Goal: Contribute content: Add original content to the website for others to see

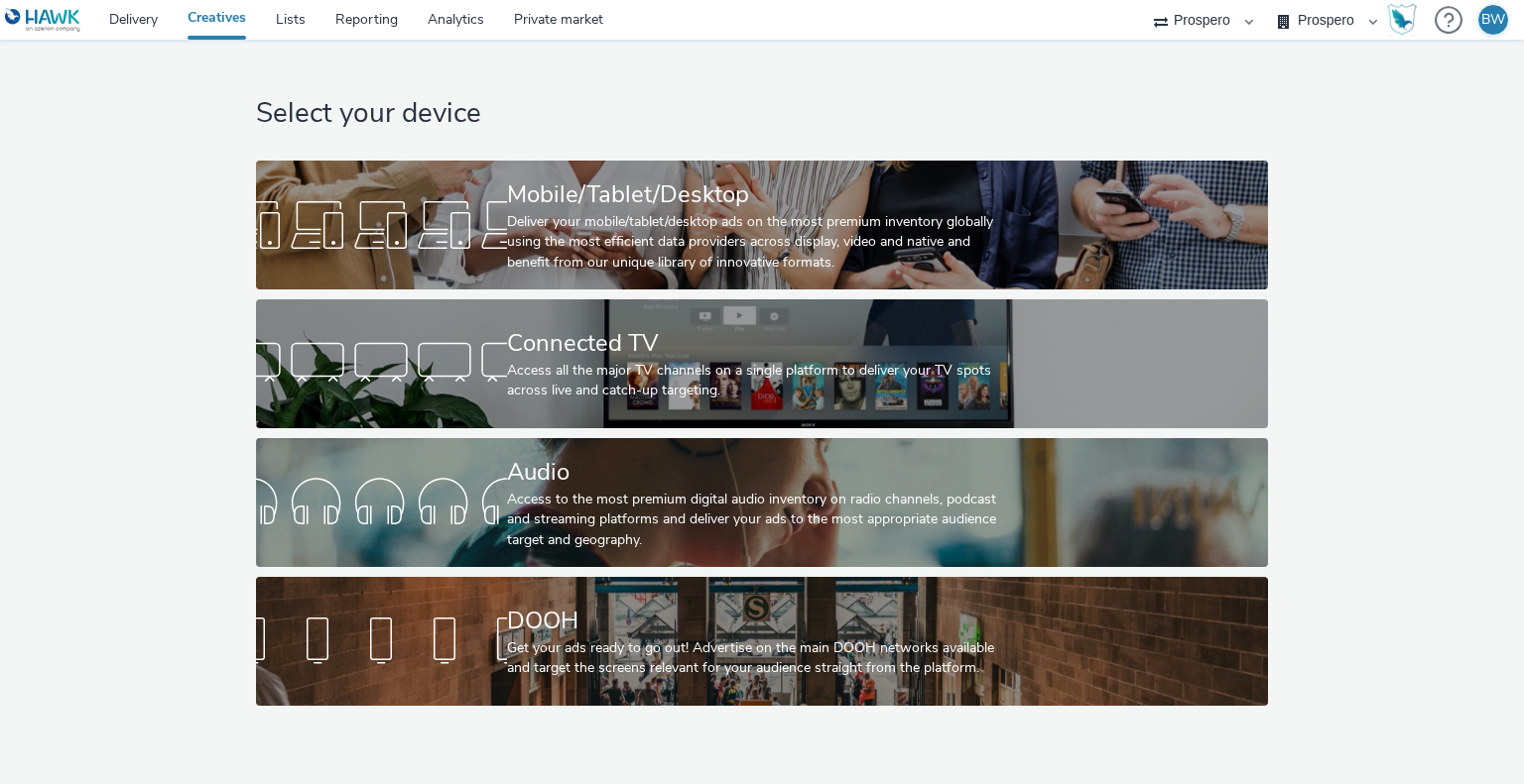
select select "b1b940d3-d05b-48b5-821e-f328c33b988b"
click at [127, 14] on link "Delivery" at bounding box center [134, 20] width 79 height 40
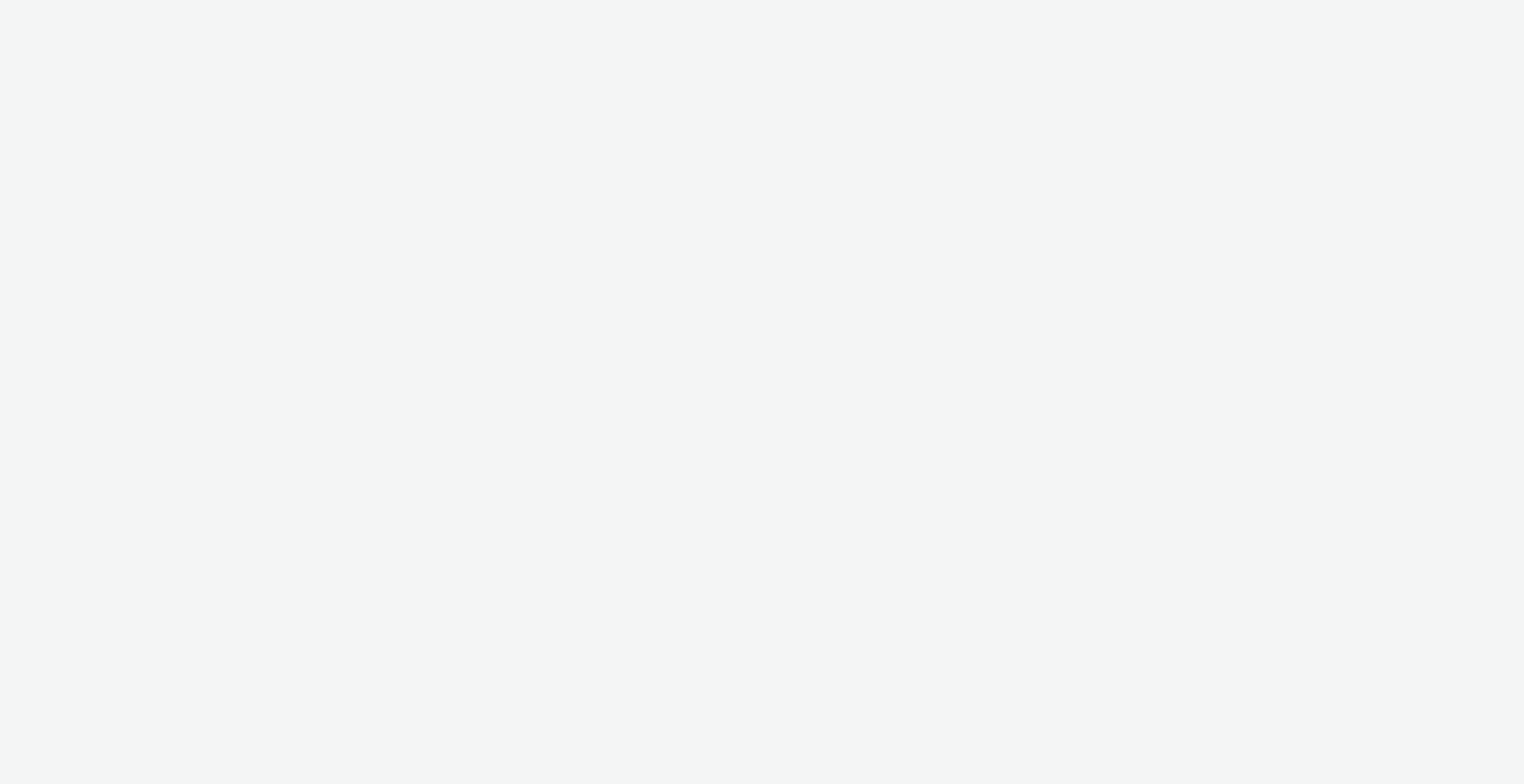
select select "b1b940d3-d05b-48b5-821e-f328c33b988b"
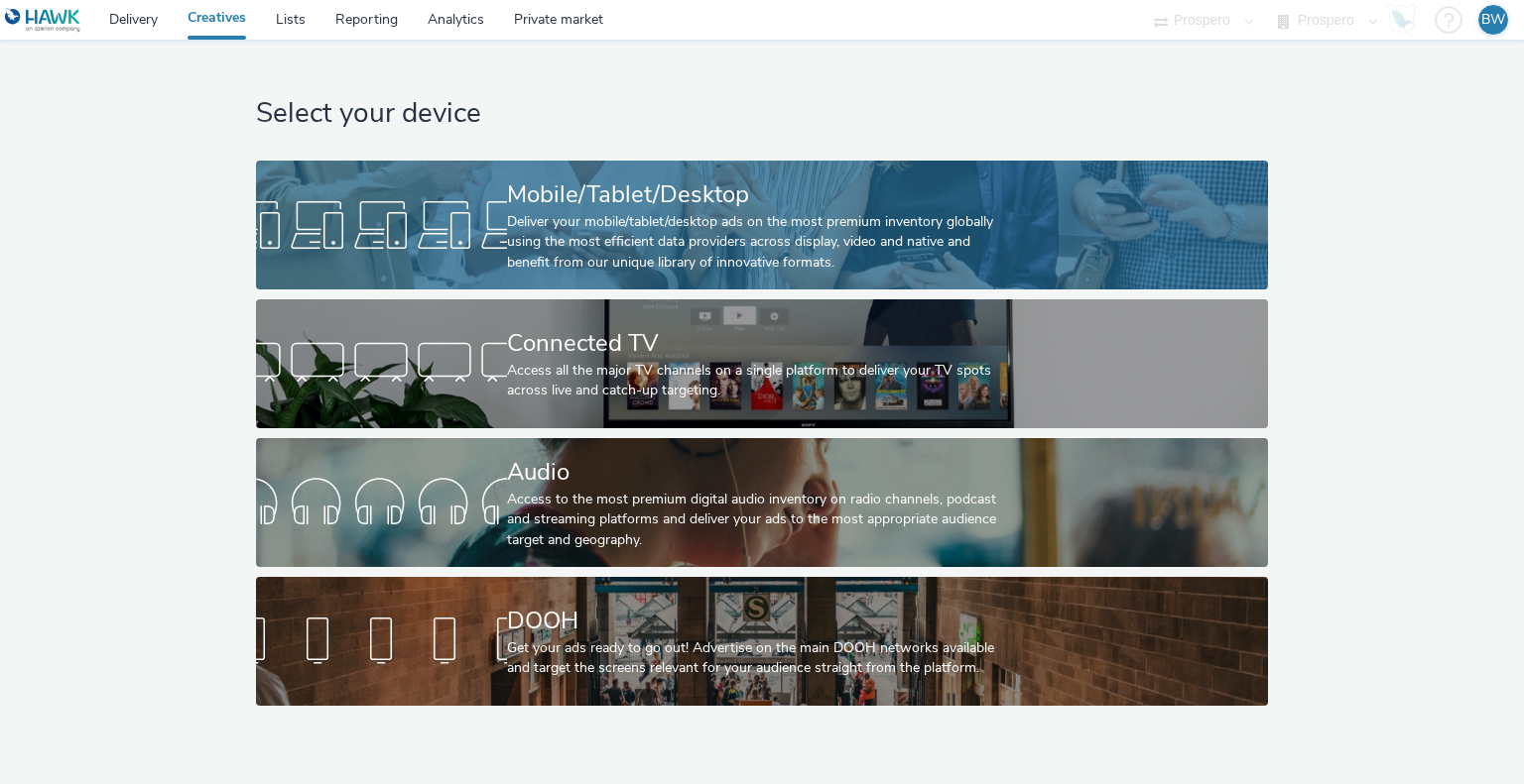
click at [647, 206] on div "Mobile/Tablet/Desktop" at bounding box center [759, 194] width 502 height 35
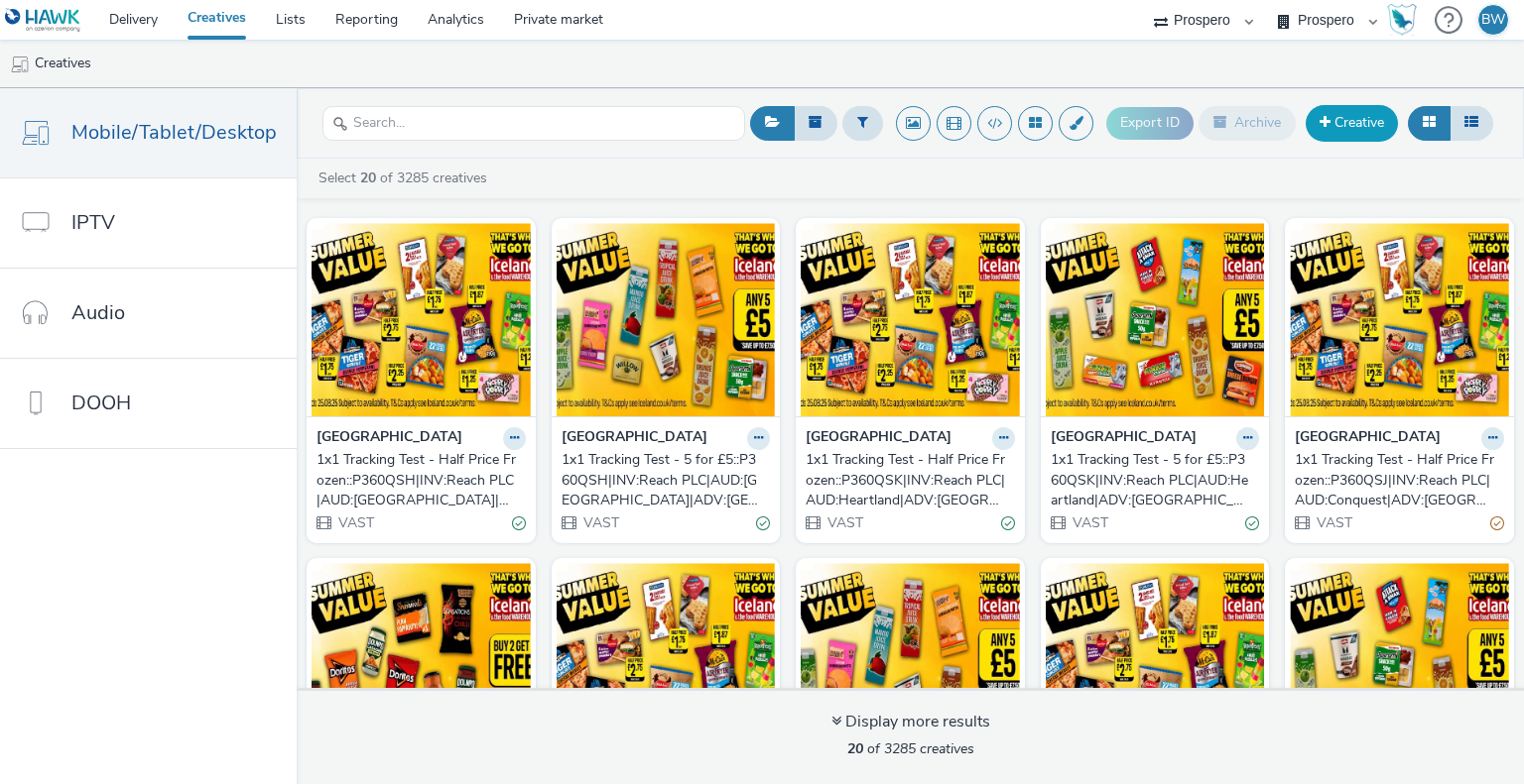
click at [1315, 112] on link "Creative" at bounding box center [1352, 124] width 93 height 36
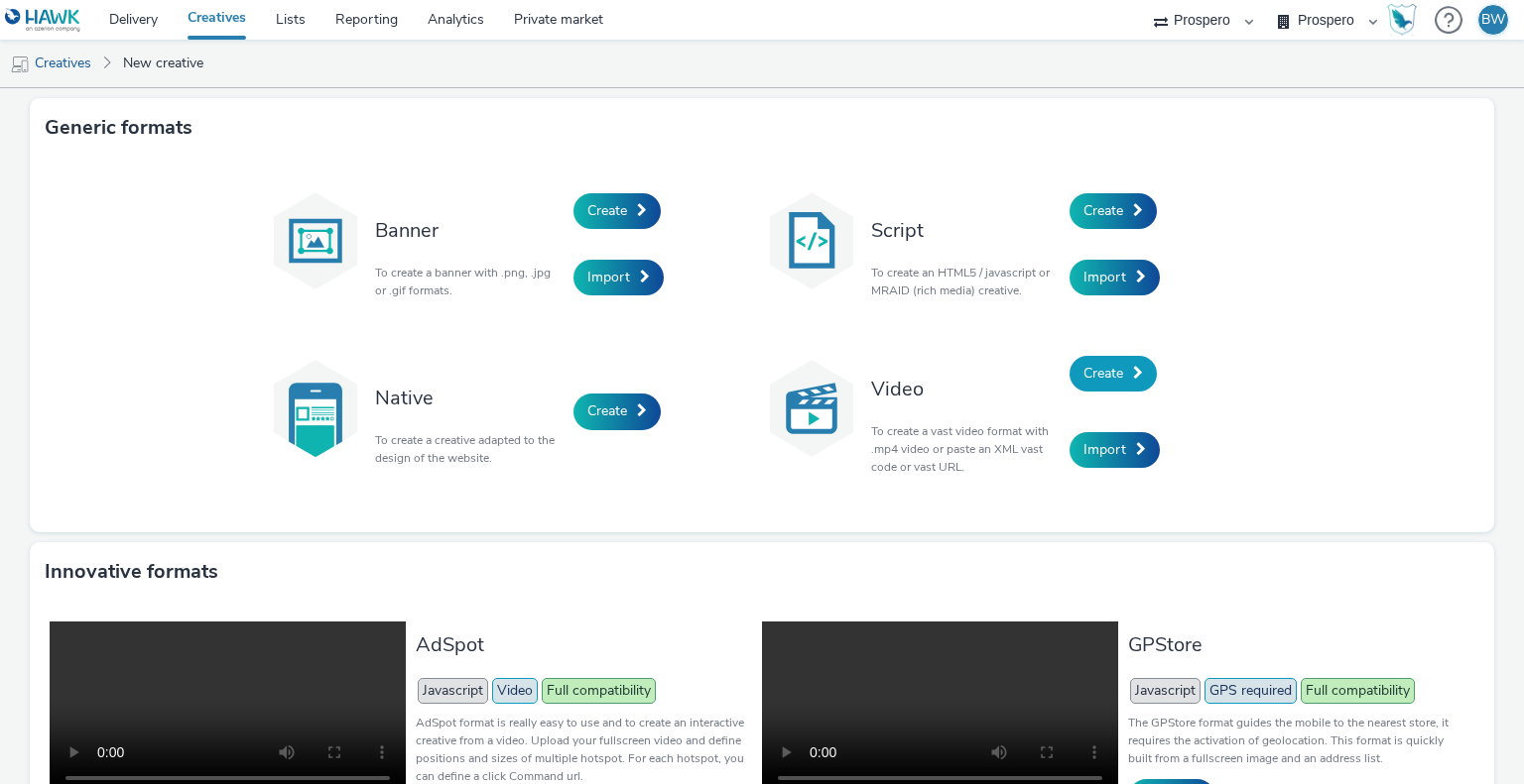
click at [1110, 368] on span "Create" at bounding box center [1103, 373] width 40 height 19
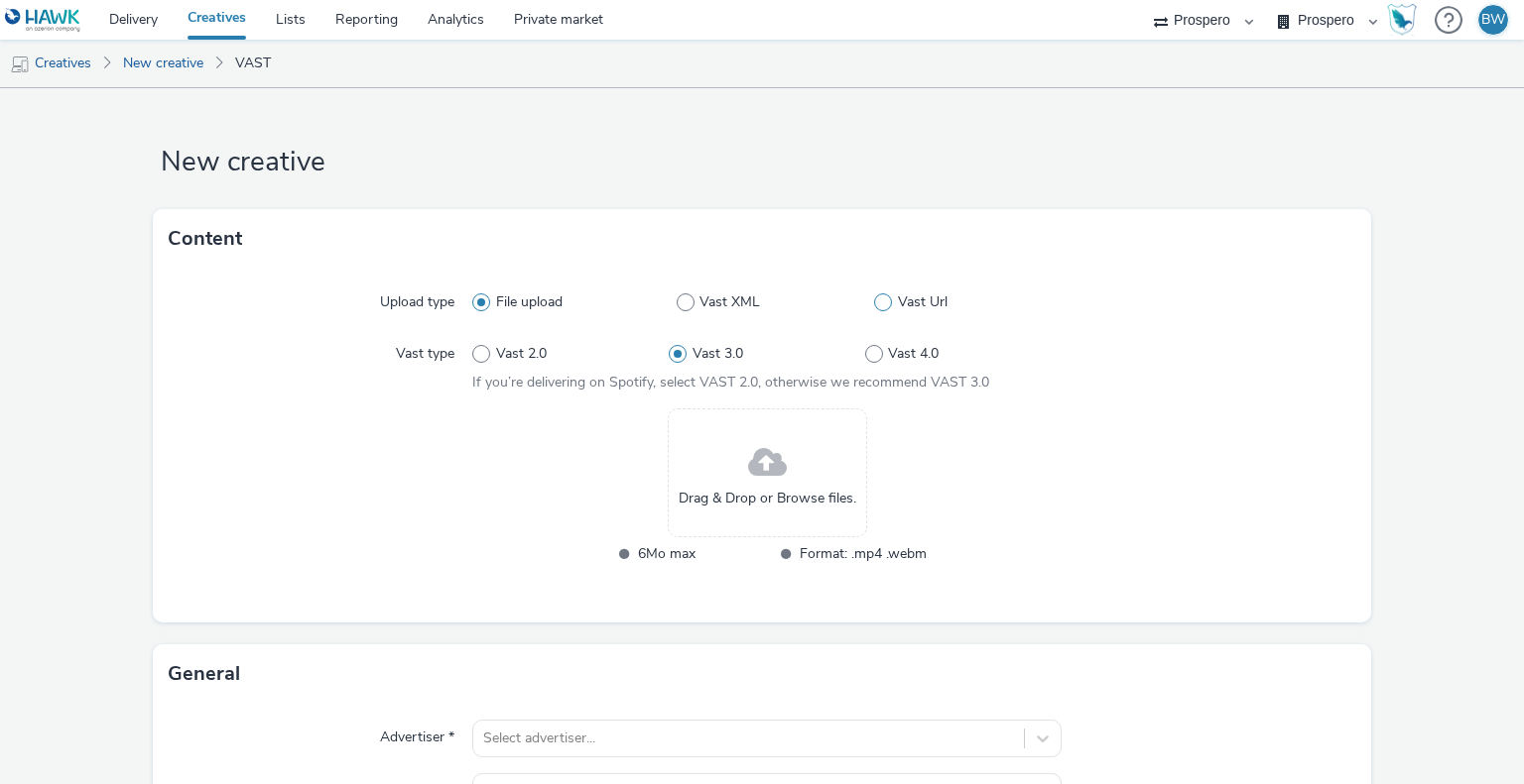
click at [881, 302] on span at bounding box center [883, 303] width 18 height 18
click at [881, 302] on input "Vast Url" at bounding box center [880, 303] width 13 height 13
radio input "false"
radio input "true"
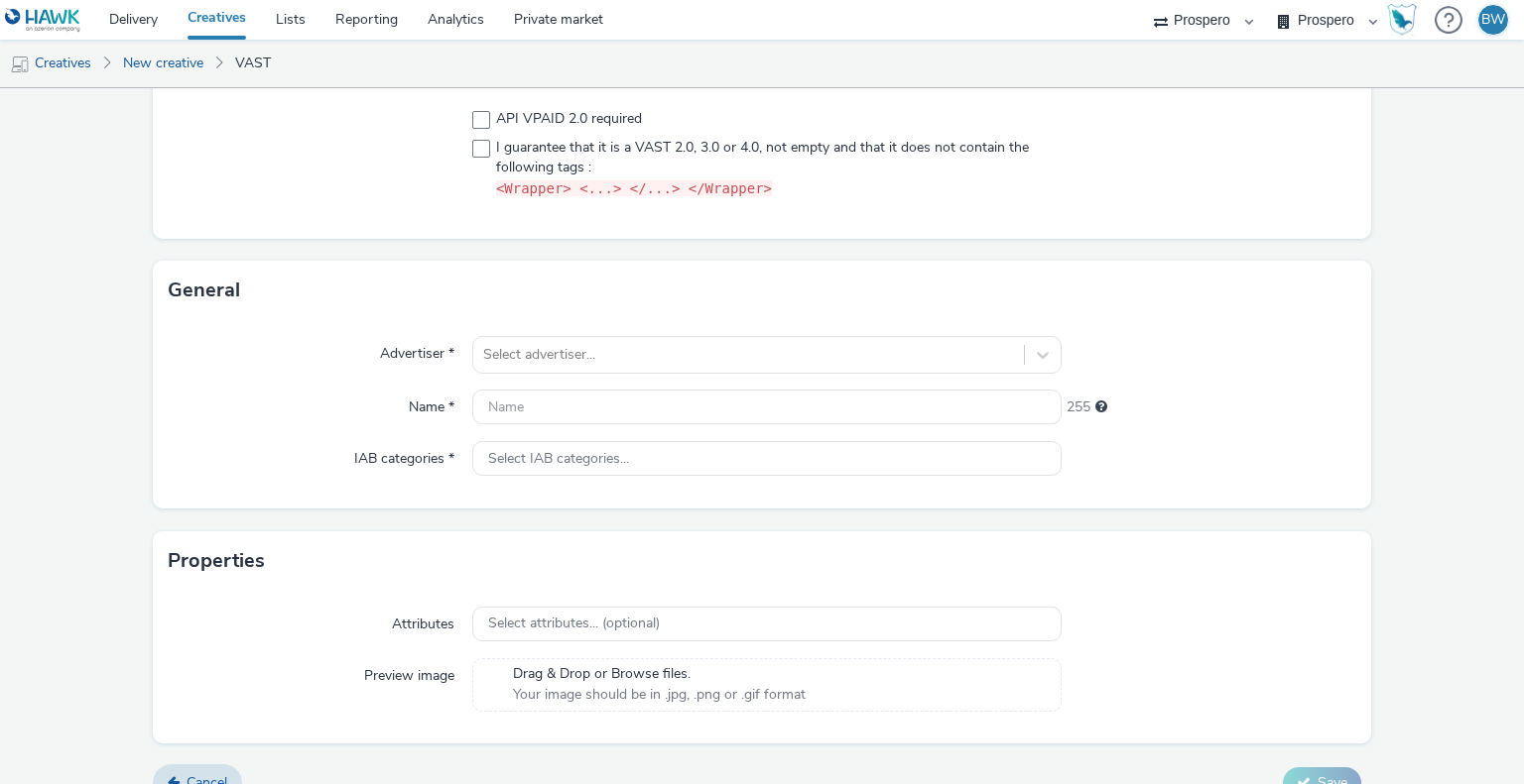
scroll to position [298, 0]
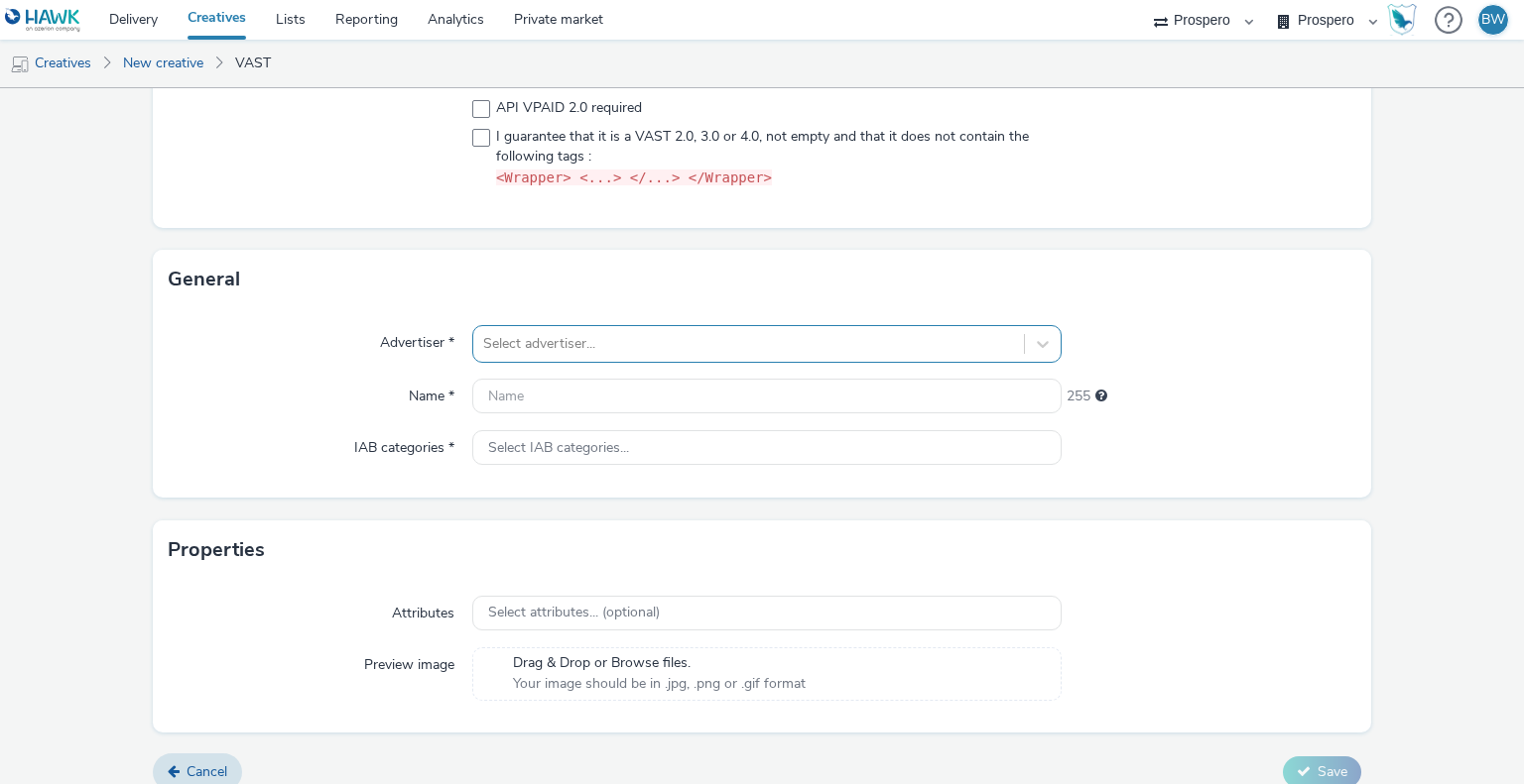
click at [542, 342] on div at bounding box center [749, 344] width 530 height 24
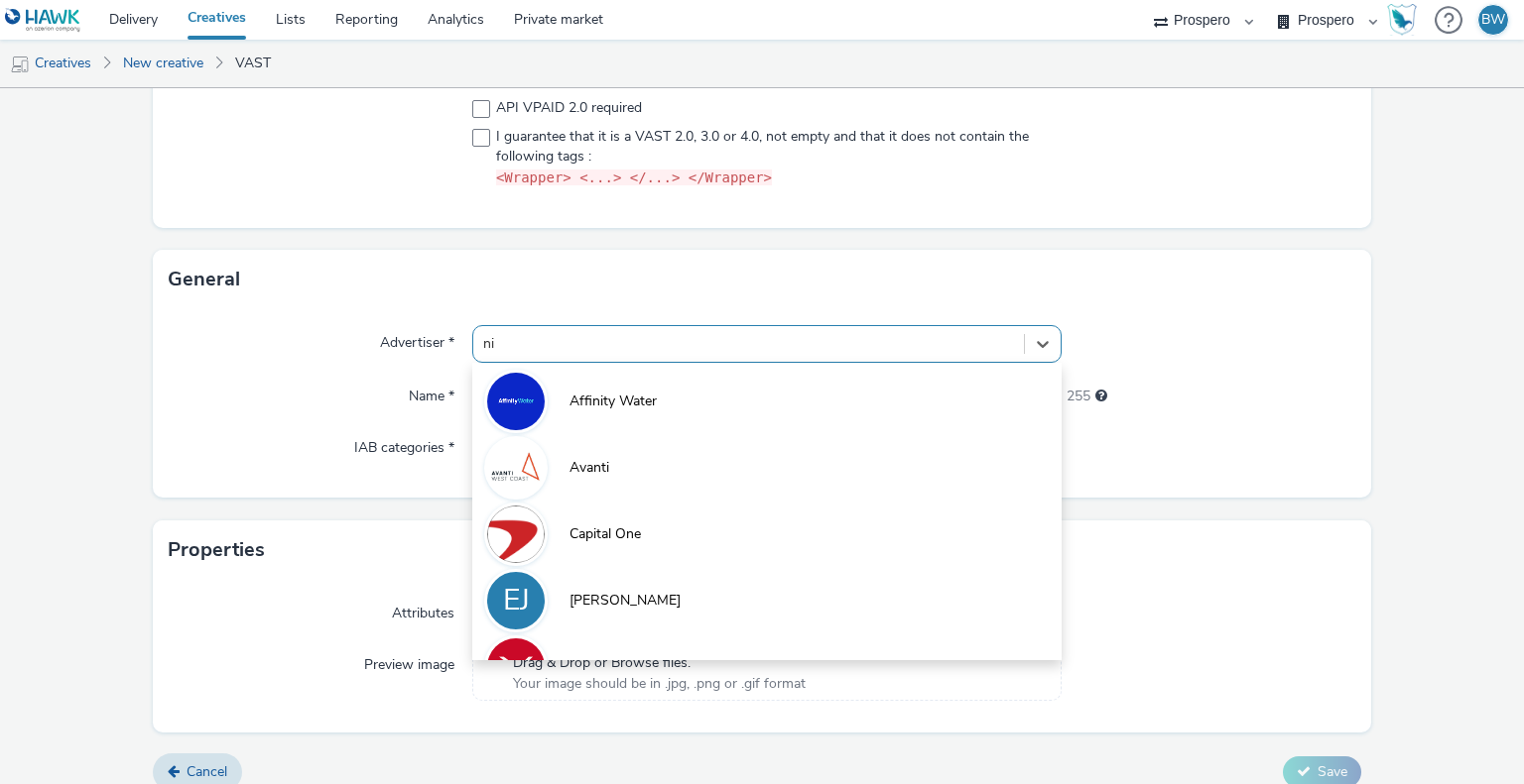
type input "nin"
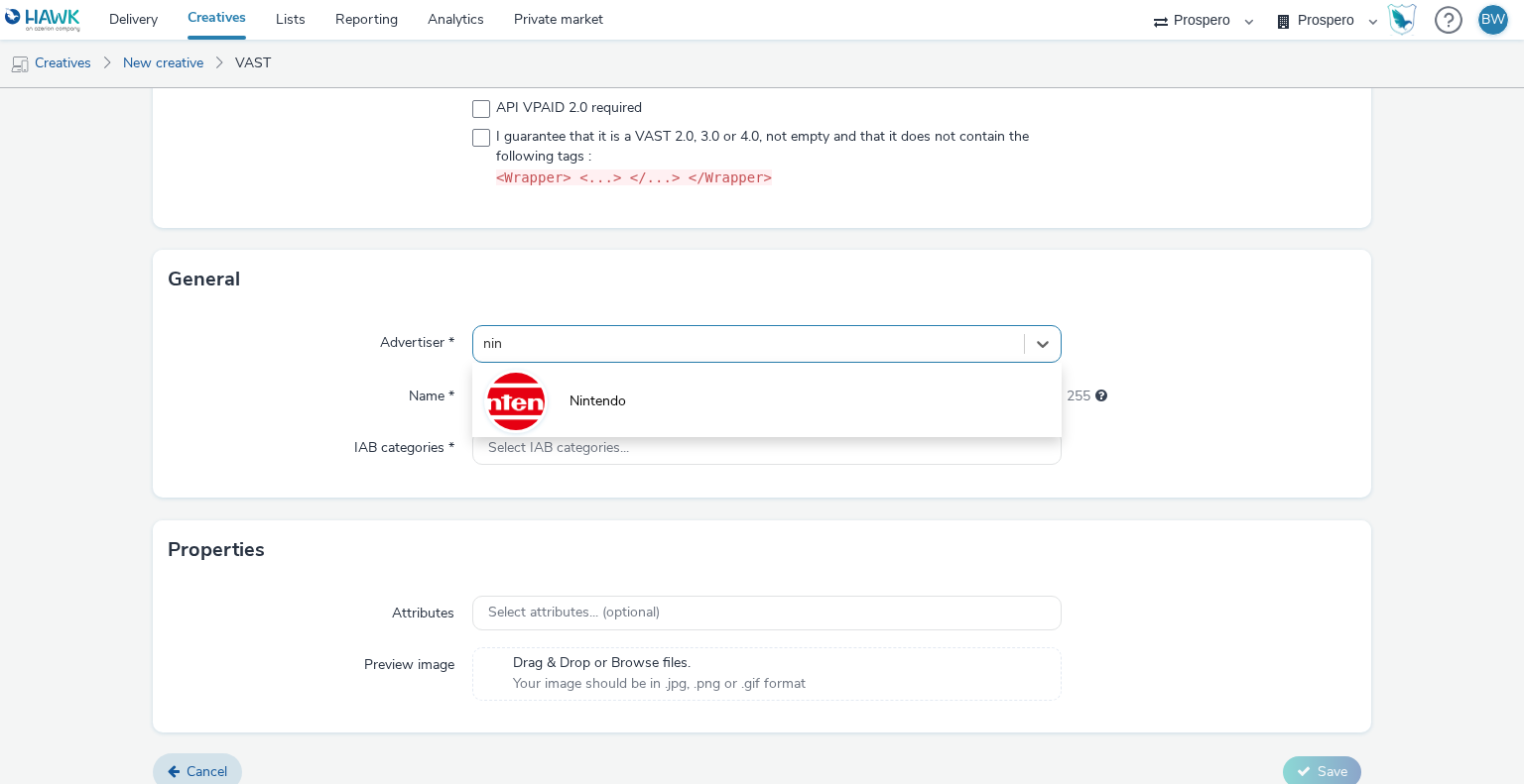
click at [612, 384] on li "Nintendo" at bounding box center [766, 399] width 588 height 67
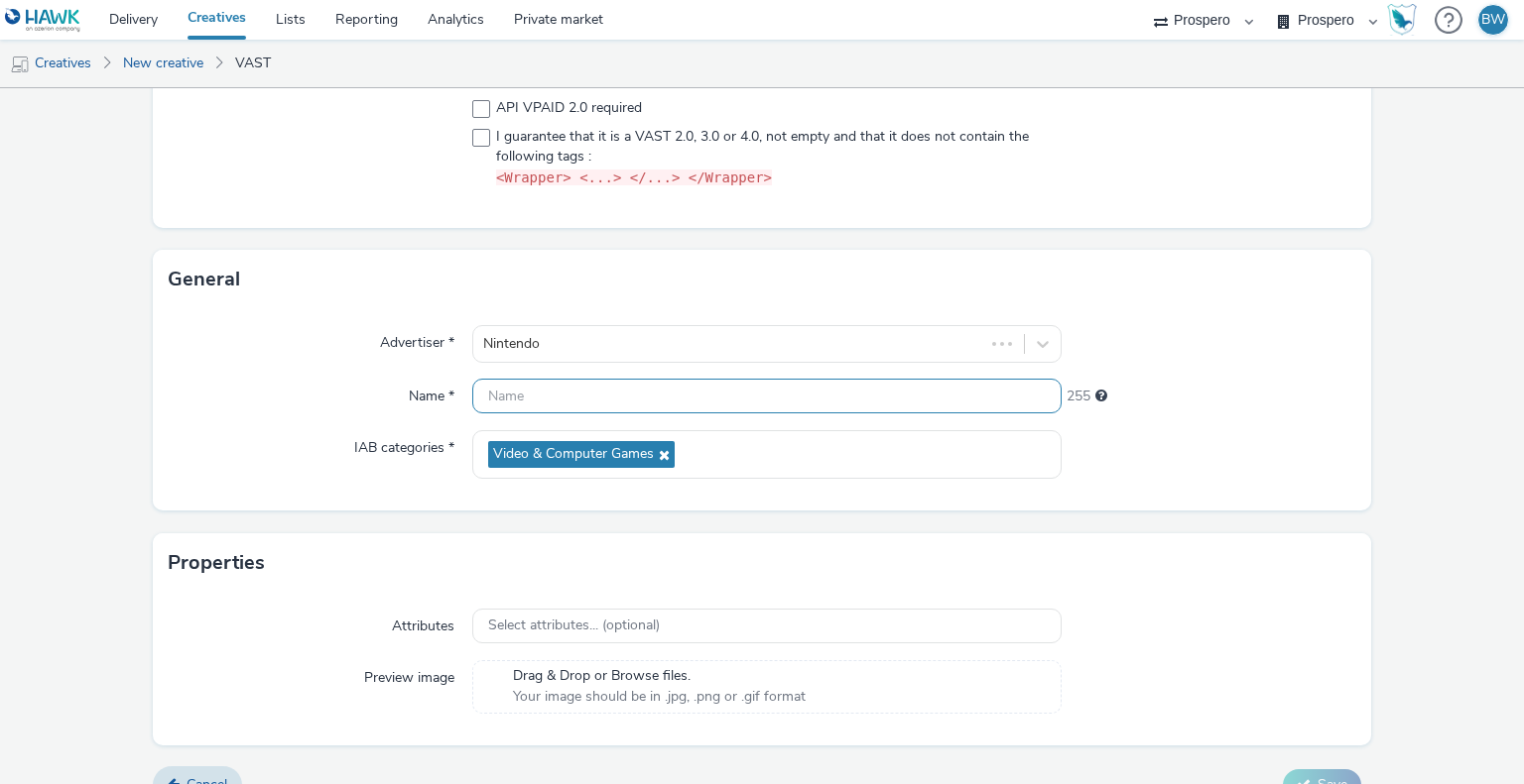
click at [584, 399] on input "text" at bounding box center [766, 395] width 588 height 35
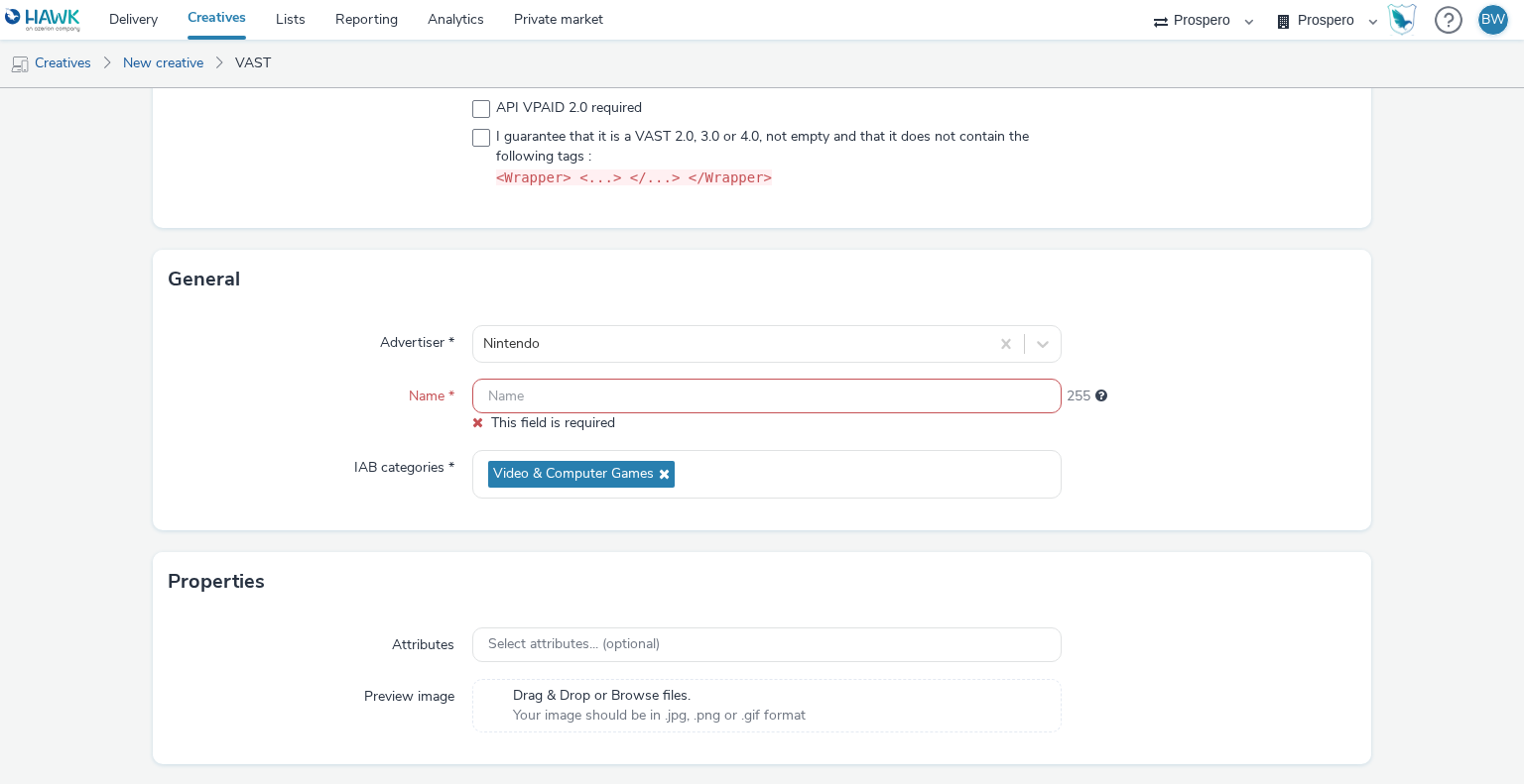
paste input "ADV:ni3|CAM:[PERSON_NAME]|CHA:Video|PLA:Prospero|INV:Nano|TEC:N/A|PHA:[PERSON_N…"
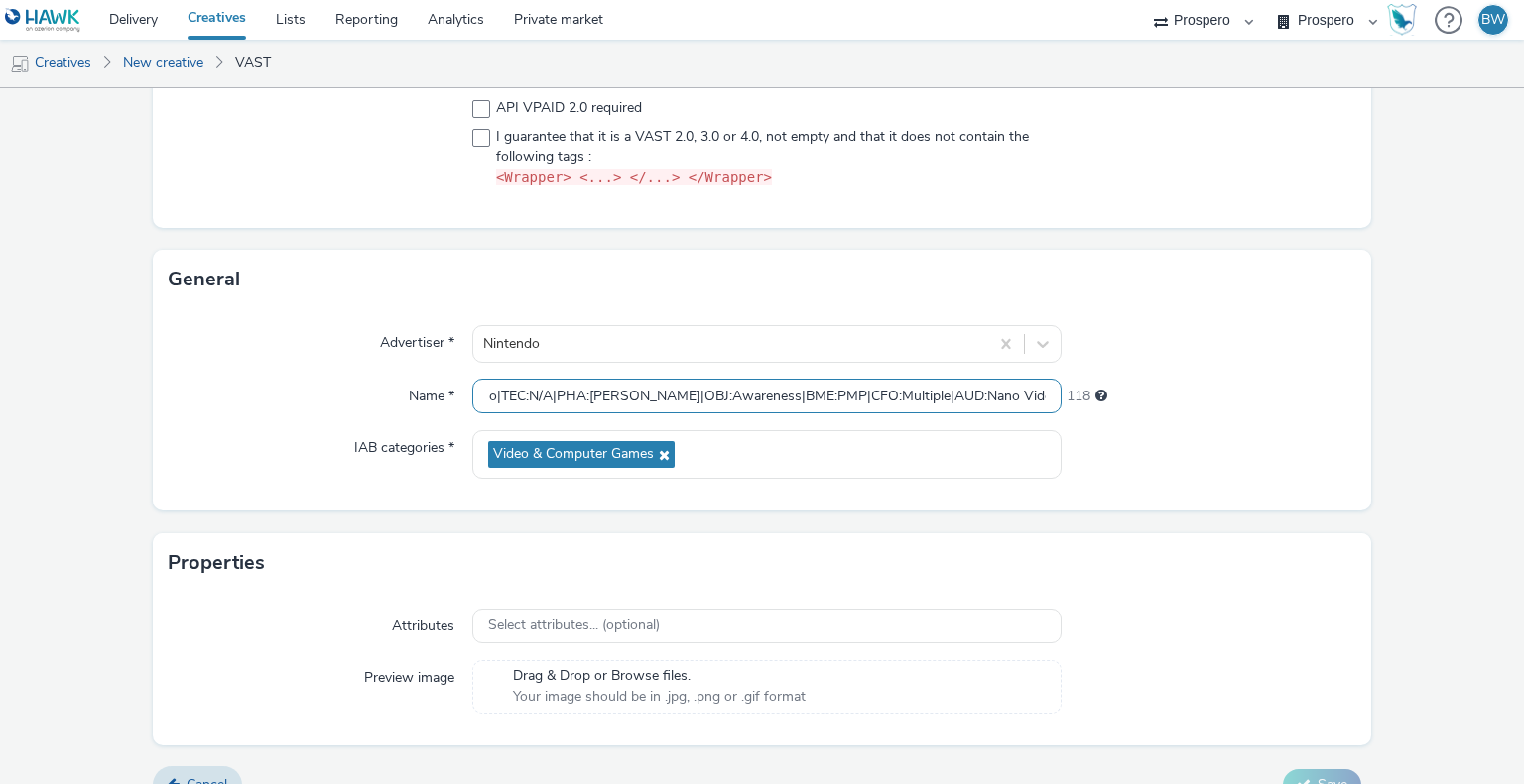
type input "ADV:ni3|CAM:[PERSON_NAME]|CHA:Video|PLA:Prospero|INV:Nano|TEC:N/A|PHA:[PERSON_N…"
click at [111, 475] on form "New creative Content Upload type File upload Vast XML Vast Url API VPAID 2.0 re…" at bounding box center [762, 305] width 1524 height 1028
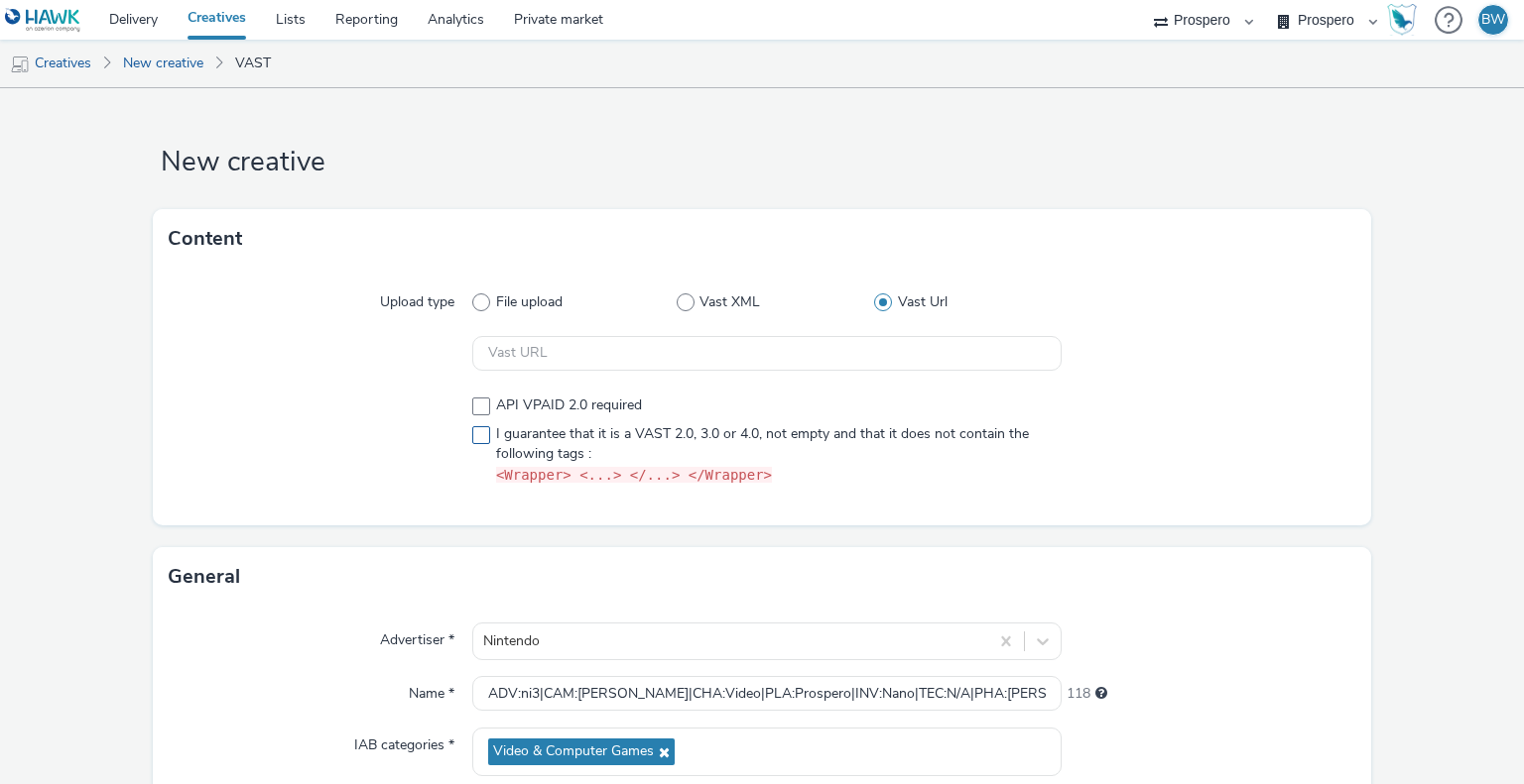
click at [477, 435] on span at bounding box center [481, 435] width 18 height 18
checkbox input "true"
click at [513, 357] on input "text" at bounding box center [766, 353] width 588 height 35
paste input "https://ad.doubleclick.net/ddm/pfadx/N207803.5078250PROSPERO/B33833674.42667932…"
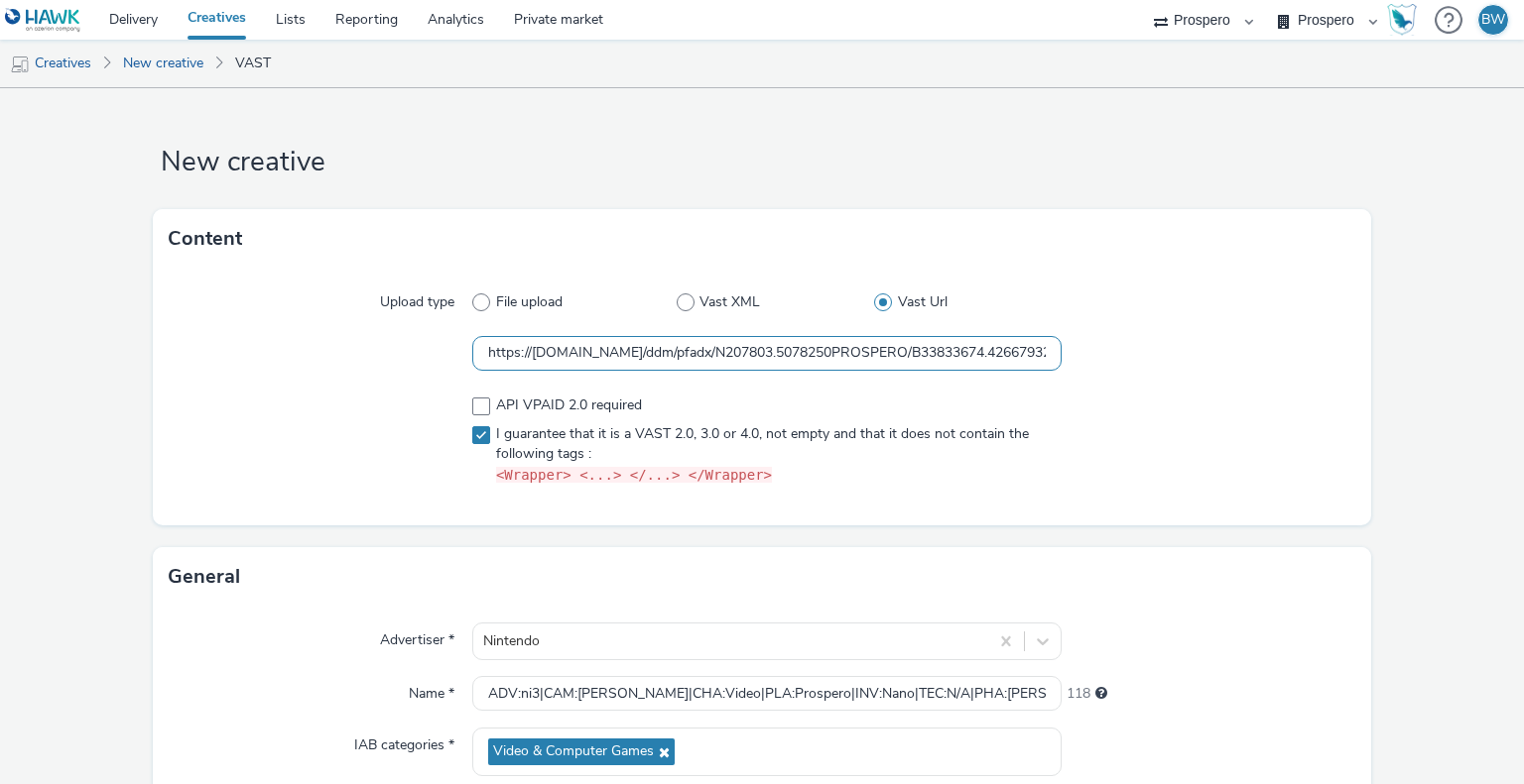
scroll to position [0, 1253]
type input "https://ad.doubleclick.net/ddm/pfadx/N207803.5078250PROSPERO/B33833674.42667932…"
click at [387, 342] on div at bounding box center [321, 354] width 305 height 36
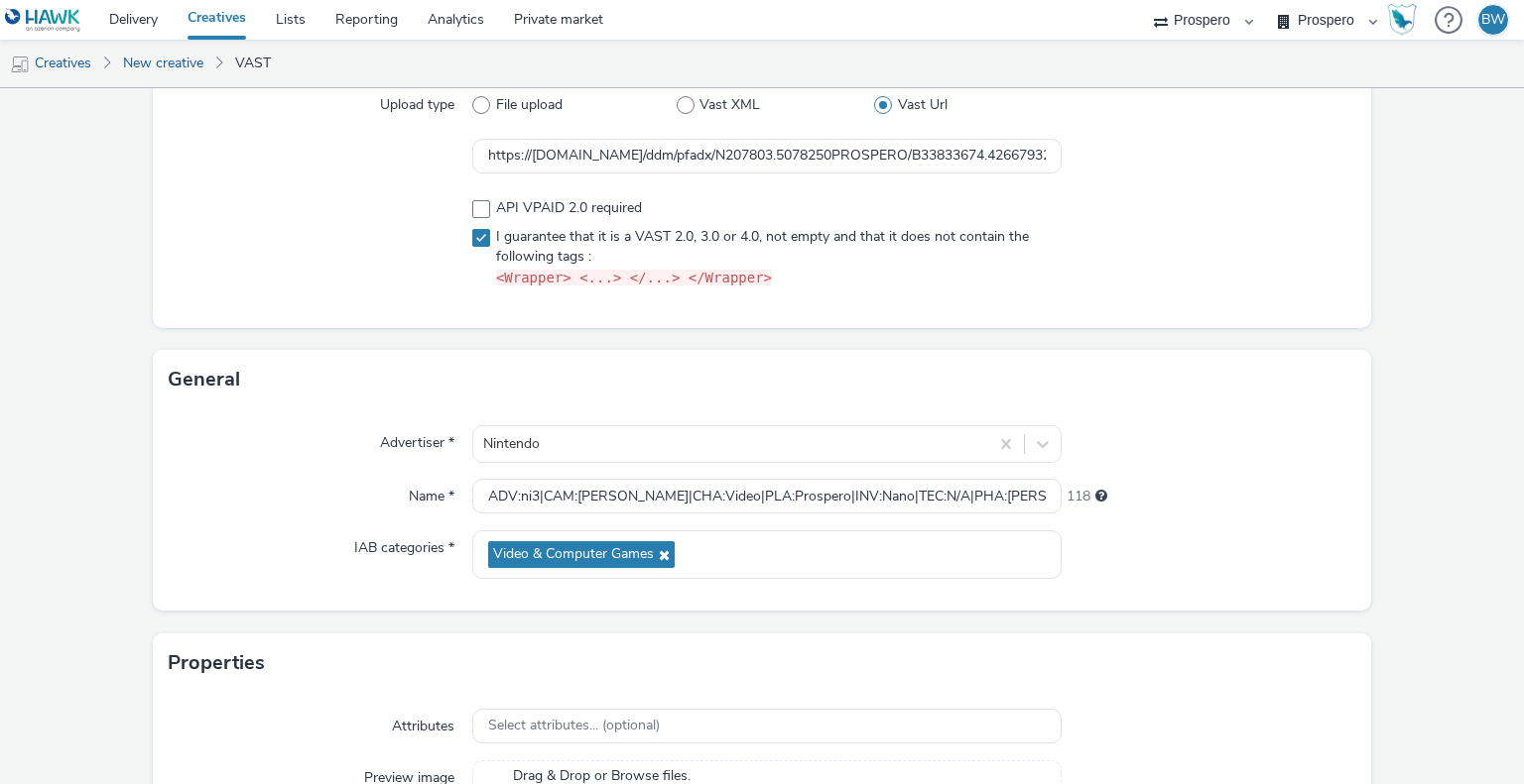
scroll to position [329, 0]
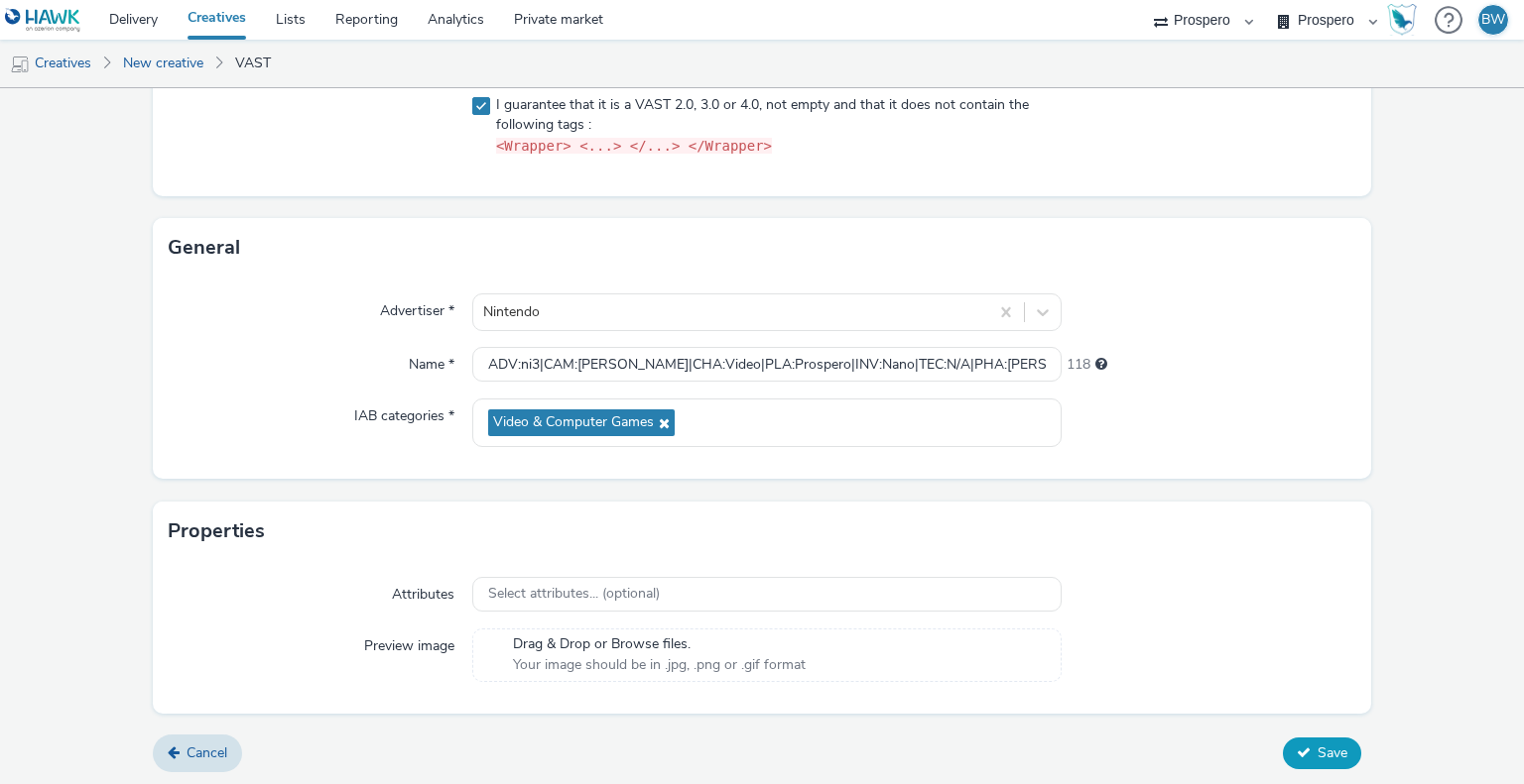
click at [1297, 746] on icon at bounding box center [1304, 753] width 14 height 14
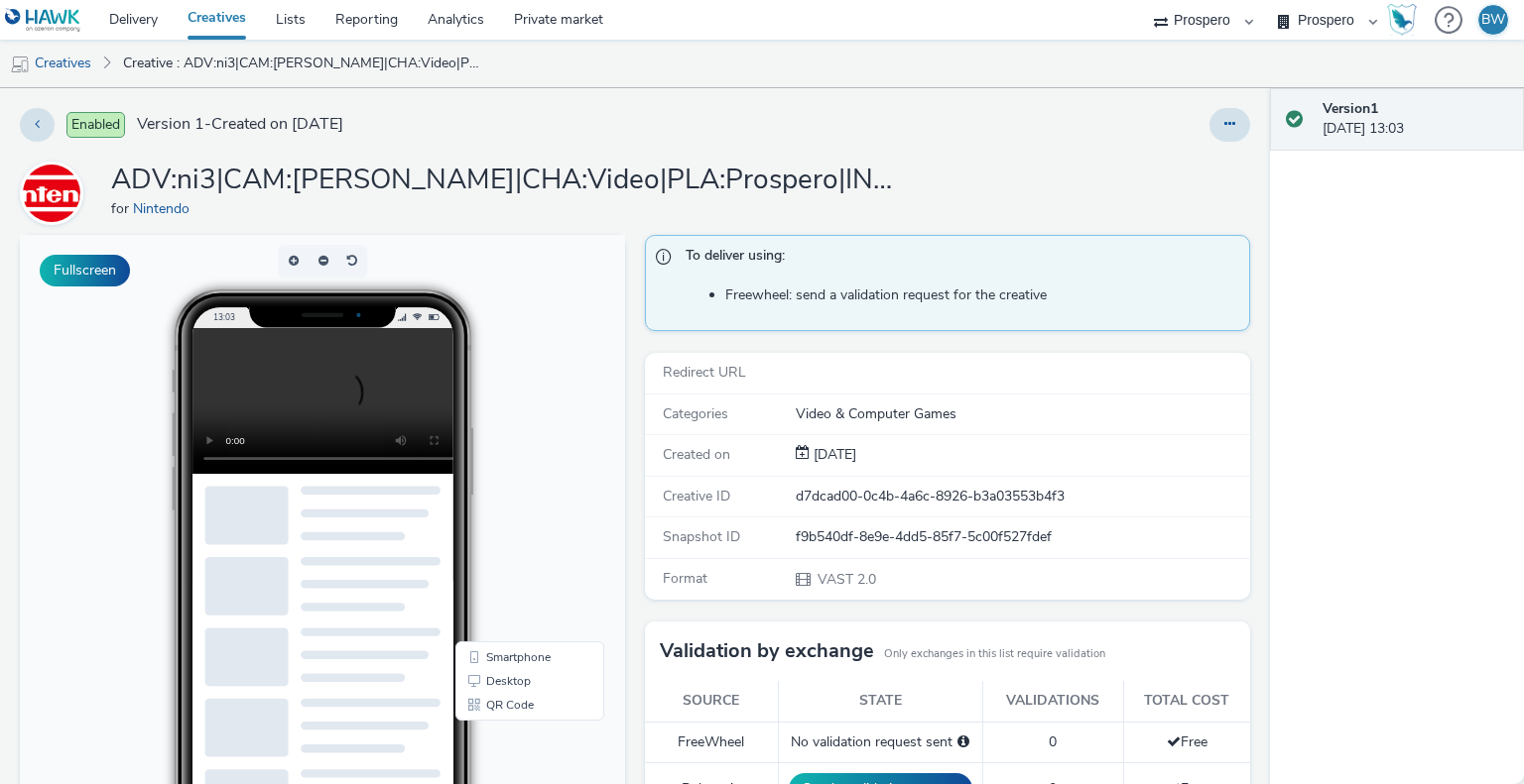
scroll to position [100, 0]
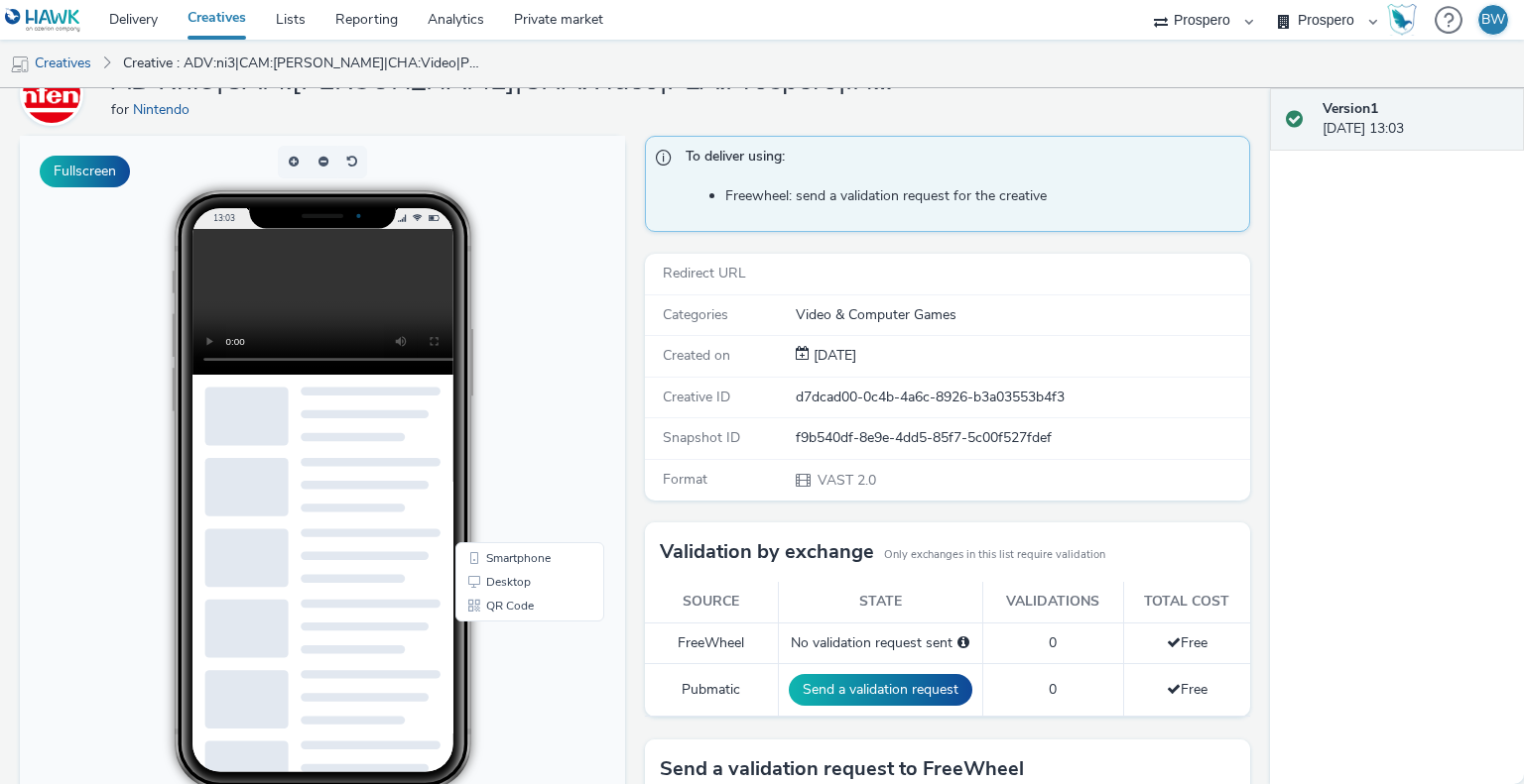
click at [324, 248] on video at bounding box center [338, 302] width 292 height 145
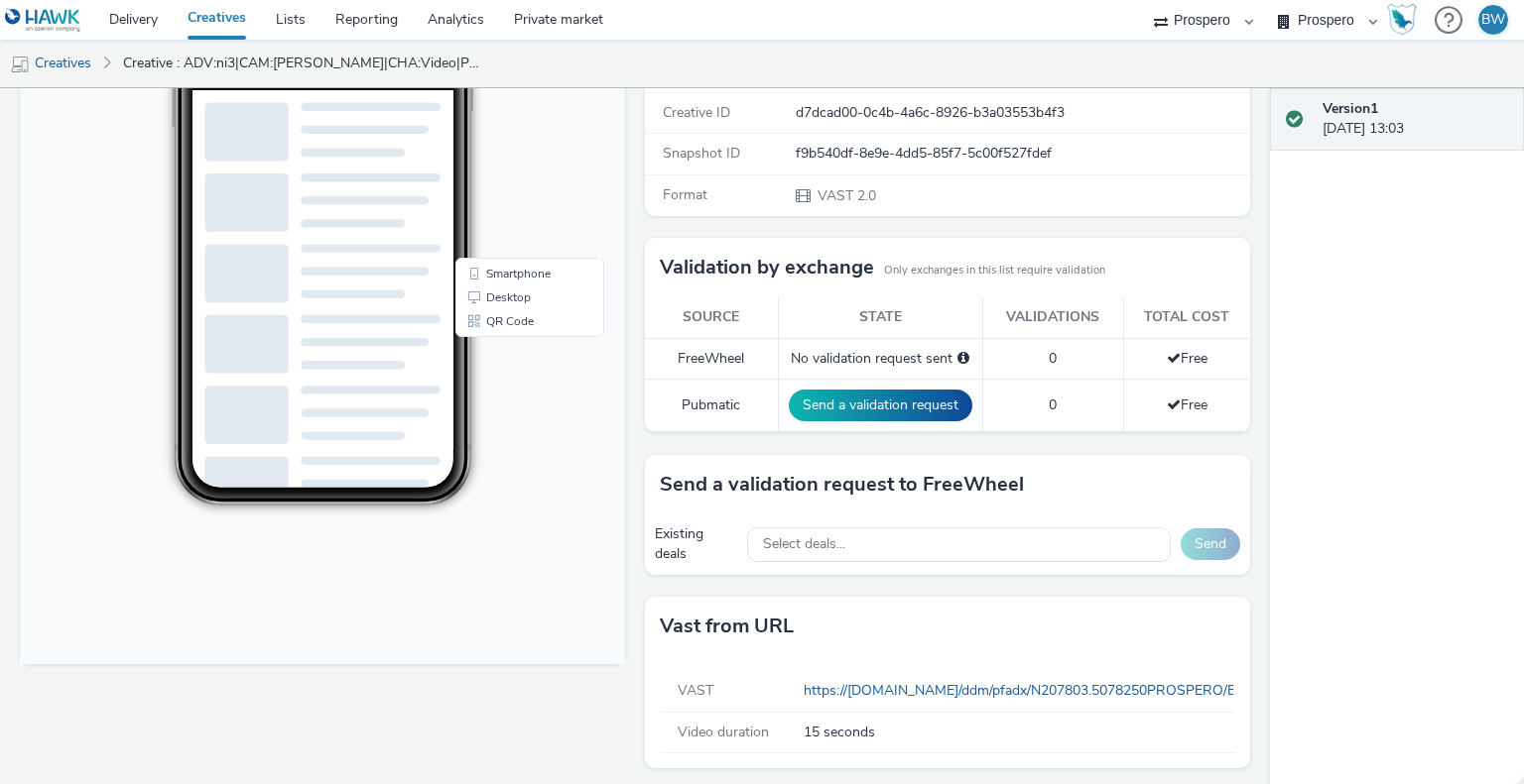
scroll to position [385, 0]
click at [538, 434] on body "13:03 Smartphone Desktop QR Code" at bounding box center [322, 258] width 605 height 813
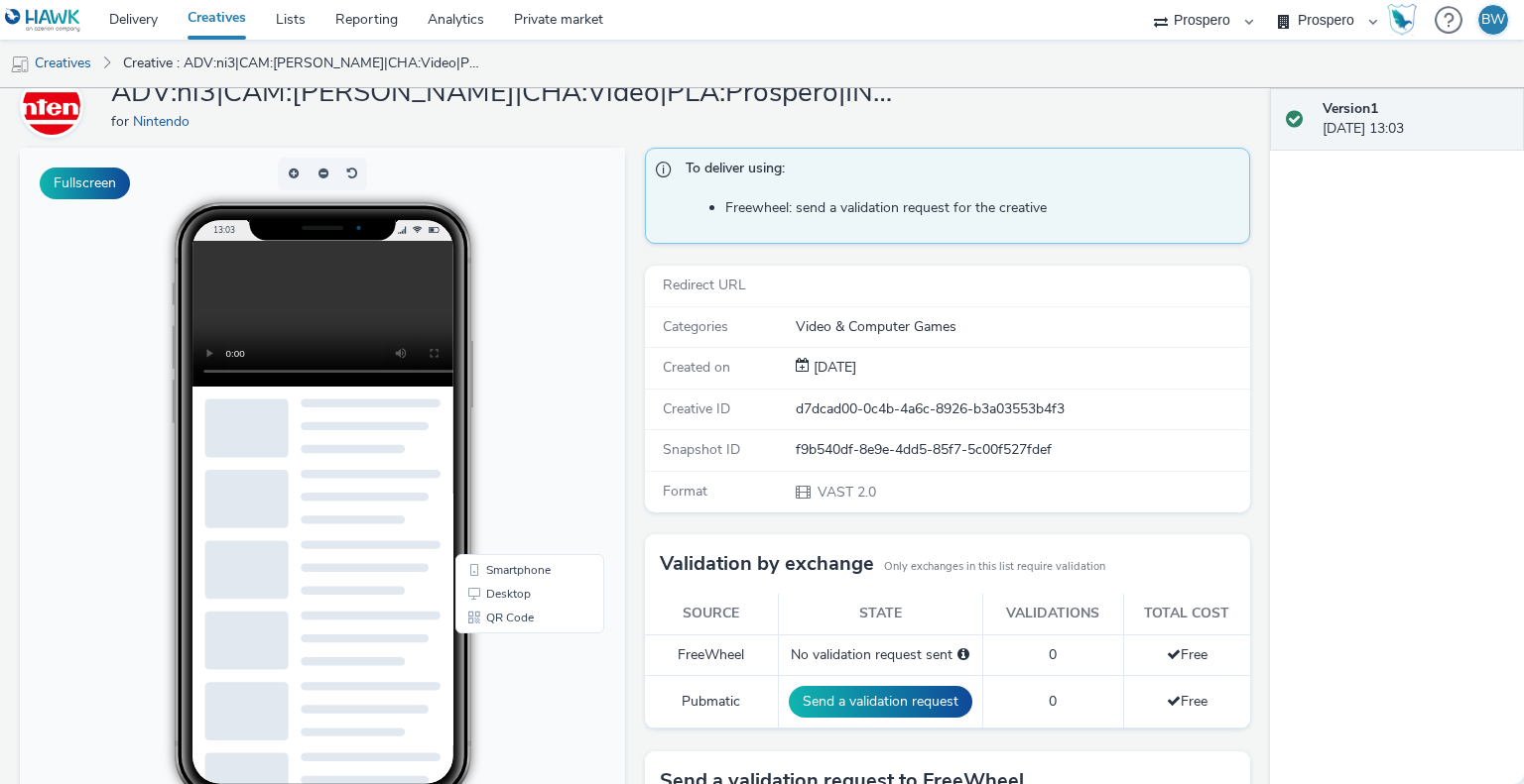
scroll to position [0, 0]
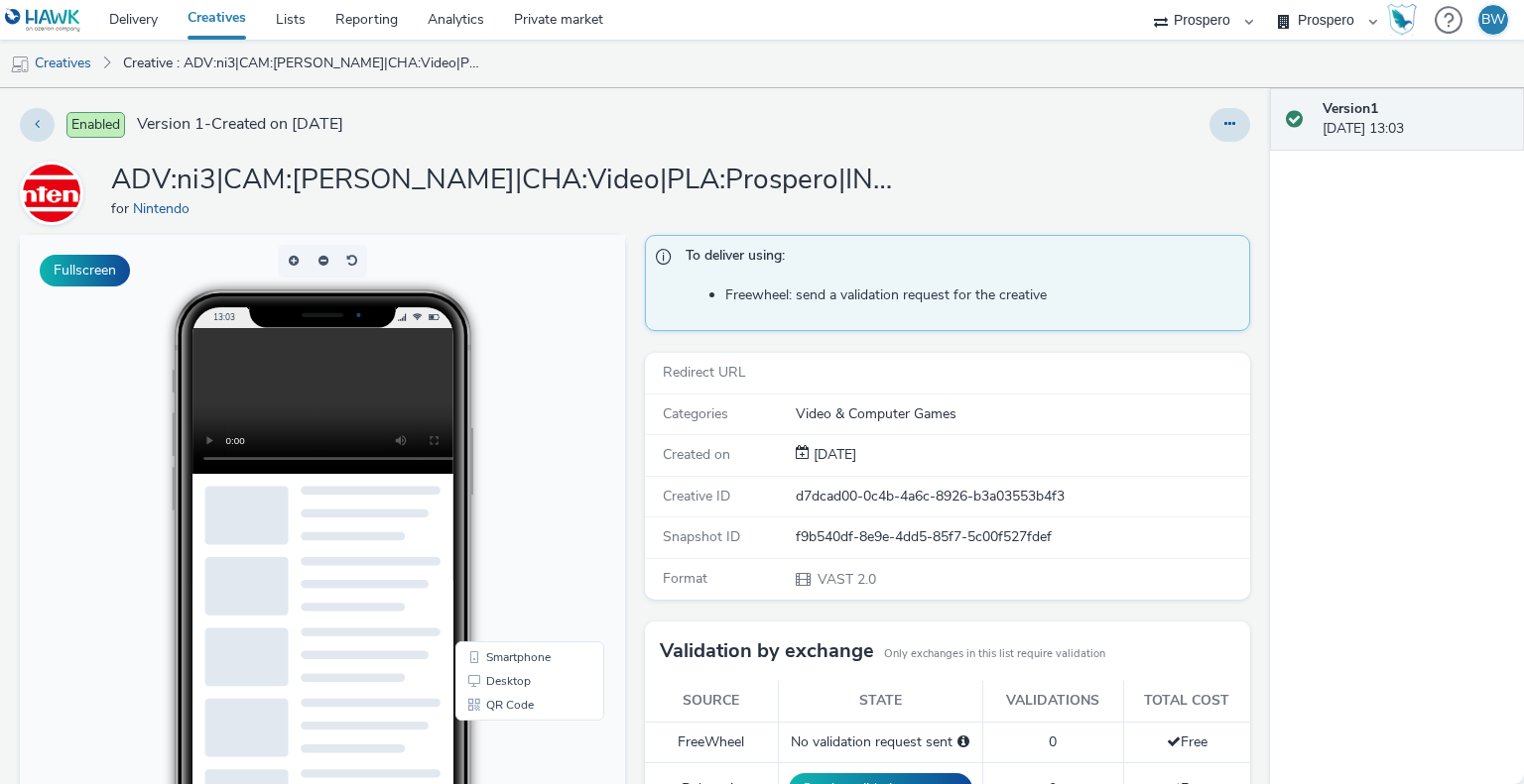
click at [328, 373] on video at bounding box center [338, 400] width 292 height 145
drag, startPoint x: 799, startPoint y: 294, endPoint x: 1016, endPoint y: 295, distance: 217.0
click at [1002, 295] on li "Freewheel: send a validation request for the creative" at bounding box center [983, 296] width 514 height 20
click at [1020, 295] on li "Freewheel: send a validation request for the creative" at bounding box center [983, 296] width 514 height 20
drag, startPoint x: 1020, startPoint y: 295, endPoint x: 845, endPoint y: 291, distance: 175.0
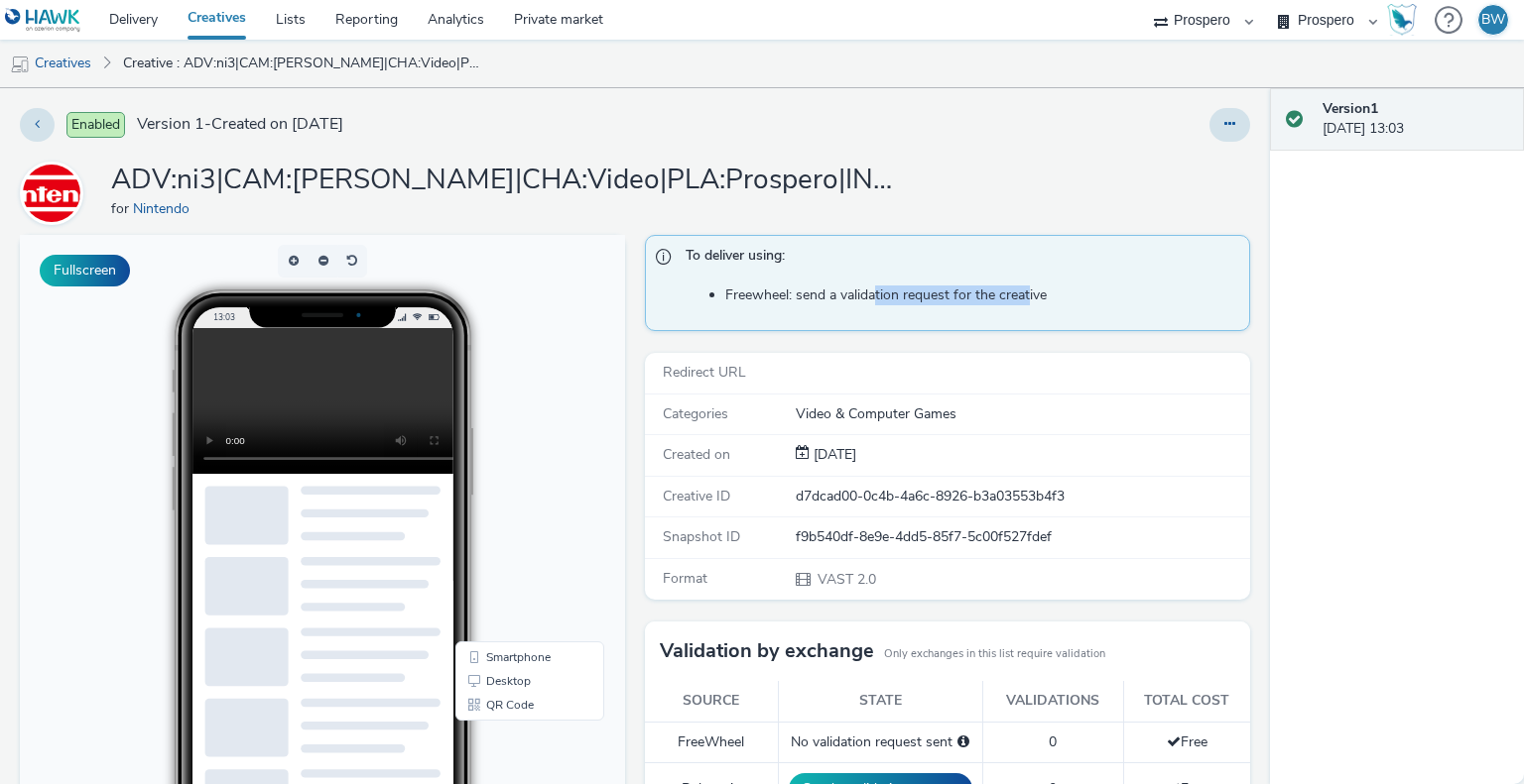
click at [852, 291] on li "Freewheel: send a validation request for the creative" at bounding box center [983, 296] width 514 height 20
click at [831, 289] on li "Freewheel: send a validation request for the creative" at bounding box center [983, 296] width 514 height 20
click at [87, 62] on link "Creatives" at bounding box center [51, 64] width 102 height 48
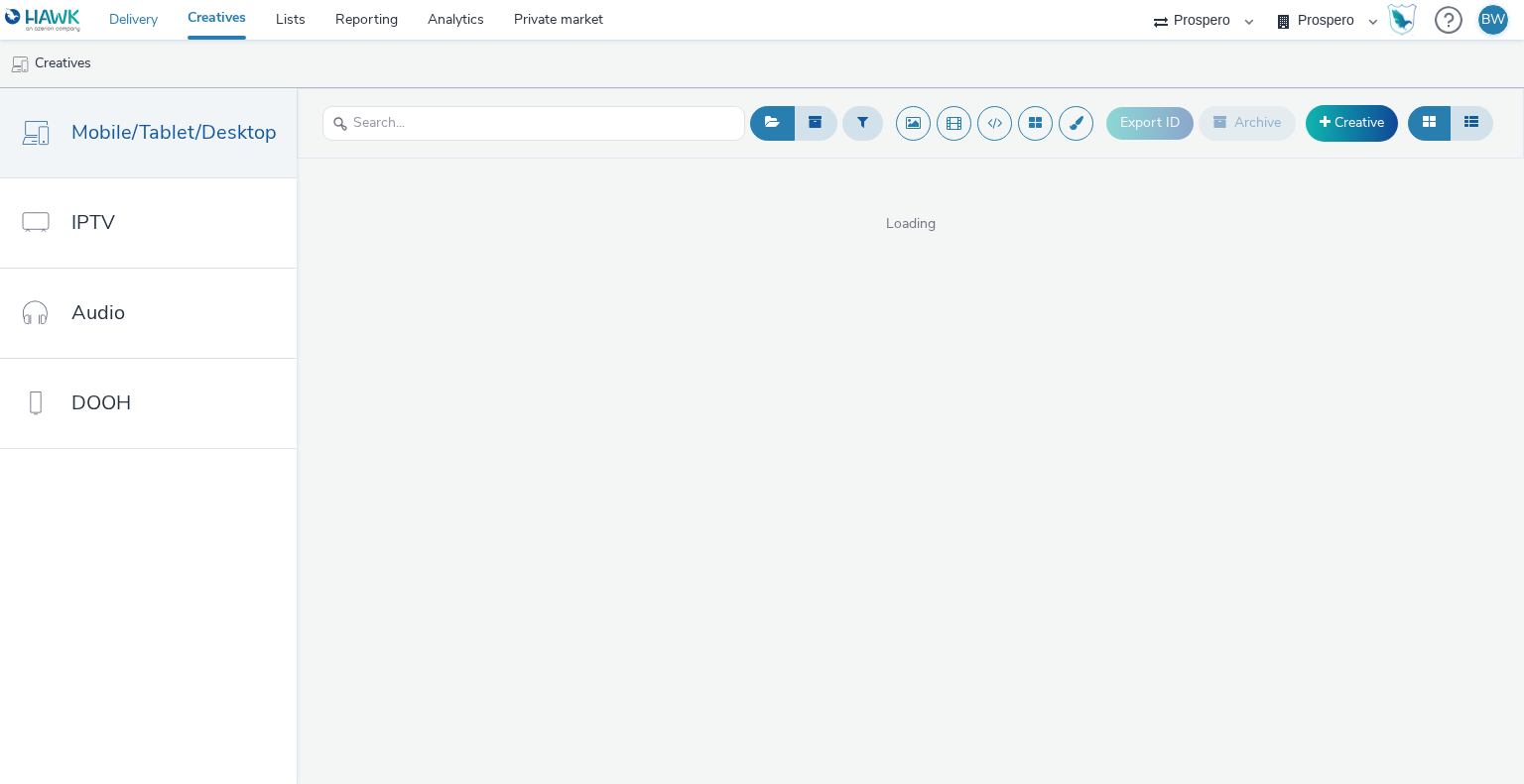
click at [135, 15] on link "Delivery" at bounding box center [134, 20] width 79 height 40
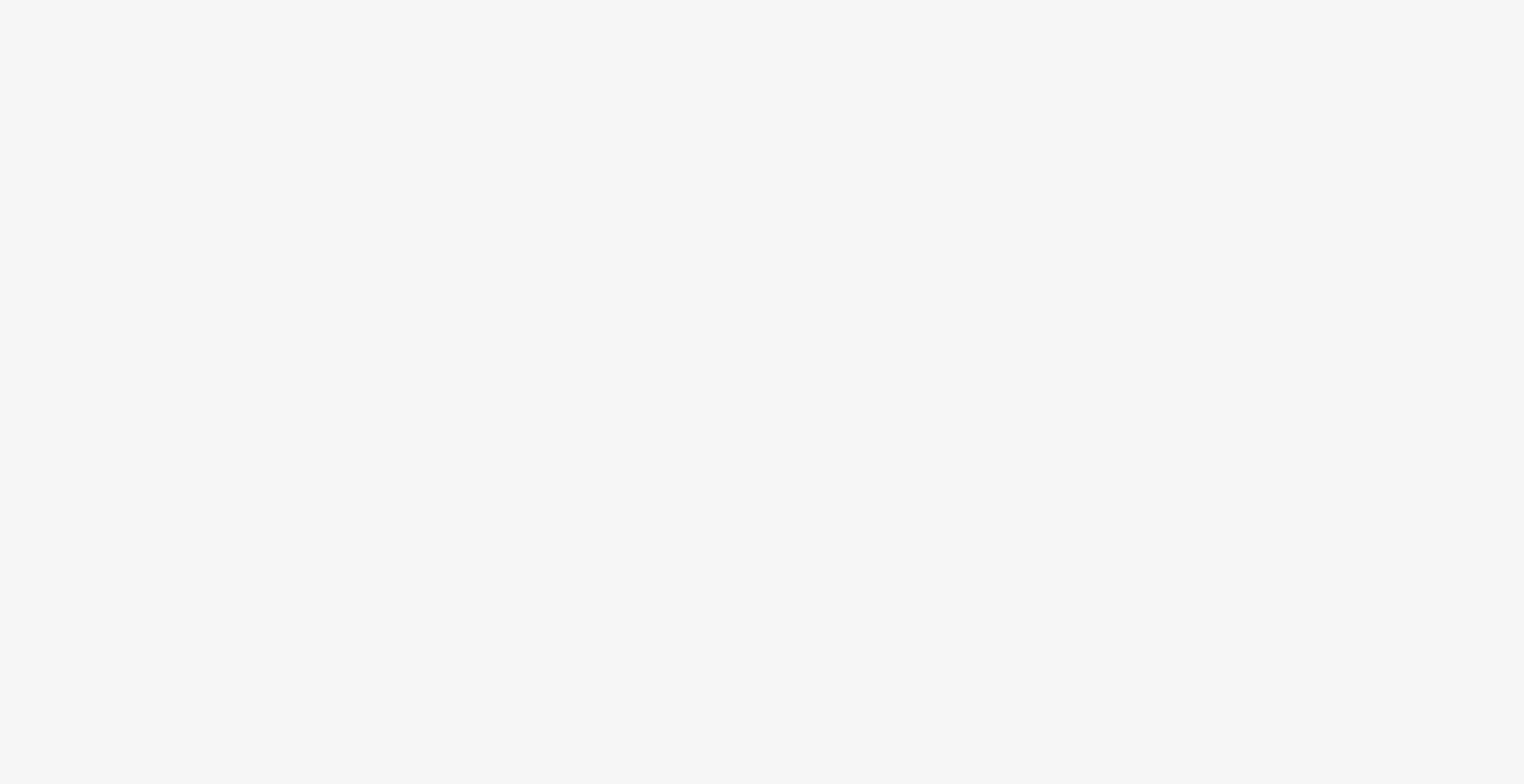
select select "b1b940d3-d05b-48b5-821e-f328c33b988b"
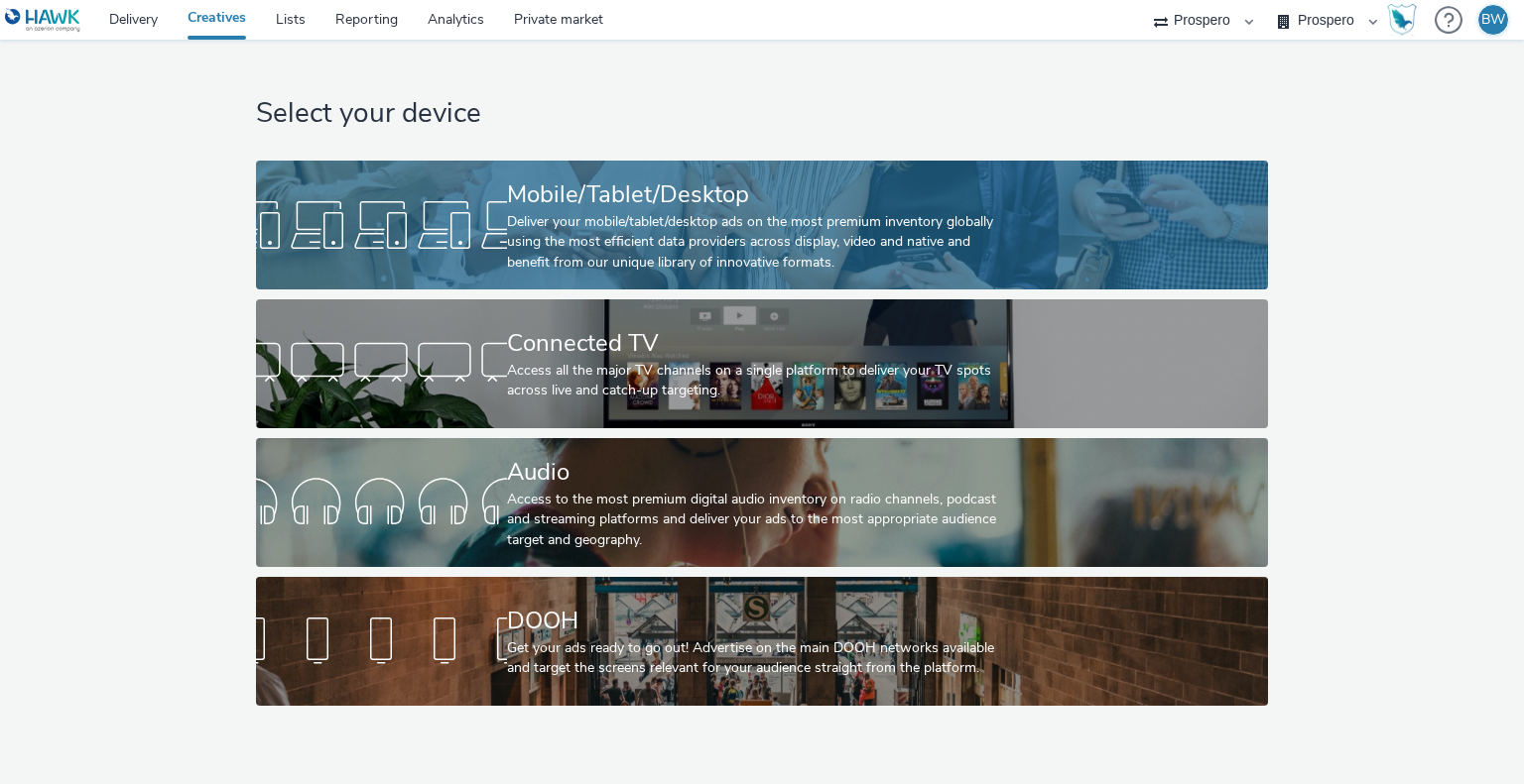
click at [603, 240] on div "Deliver your mobile/tablet/desktop ads on the most premium inventory globally u…" at bounding box center [759, 242] width 502 height 61
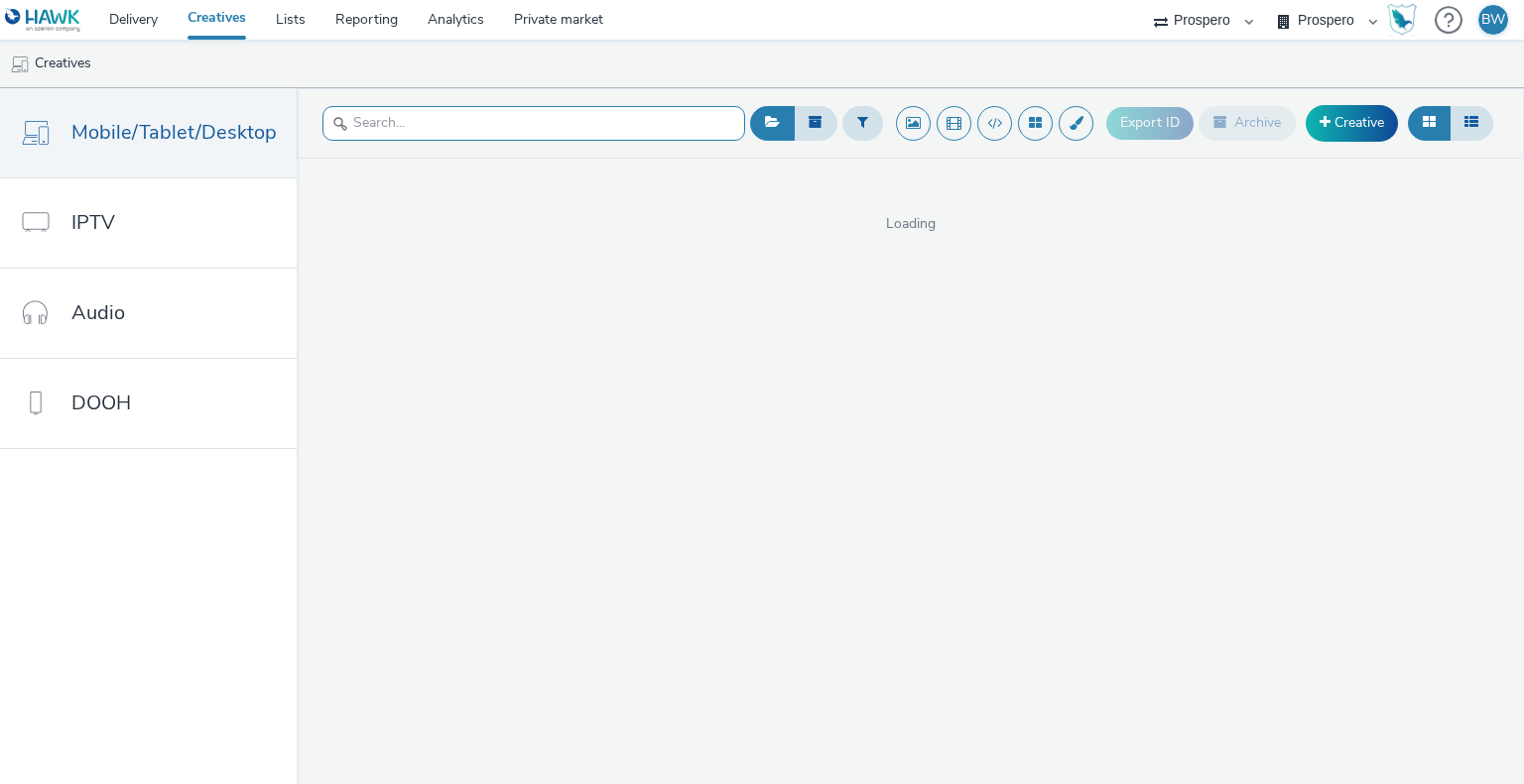
click at [513, 122] on input "text" at bounding box center [534, 124] width 423 height 35
paste input "https://ad.doubleclick.net/ddm/pfadx/N207803.5078250PROSPERO/B33833674.42667932…"
type input "https://ad.doubleclick.net/ddm/pfadx/N207803.5078250PROSPERO/B33833674.42667932…"
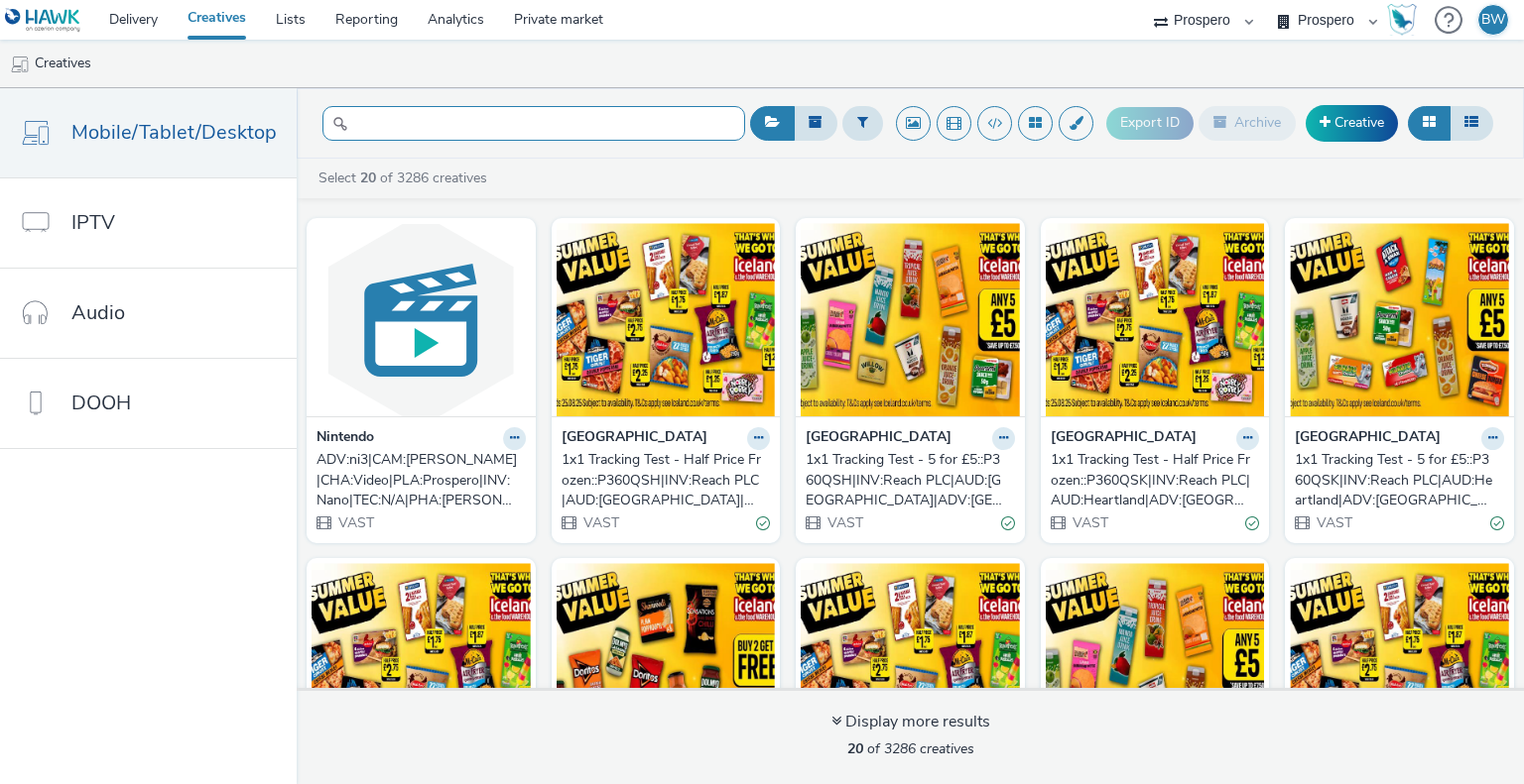
click at [513, 122] on input "https://ad.doubleclick.net/ddm/pfadx/N207803.5078250PROSPERO/B33833674.42667932…" at bounding box center [534, 124] width 423 height 35
click at [513, 122] on input "text" at bounding box center [534, 124] width 423 height 35
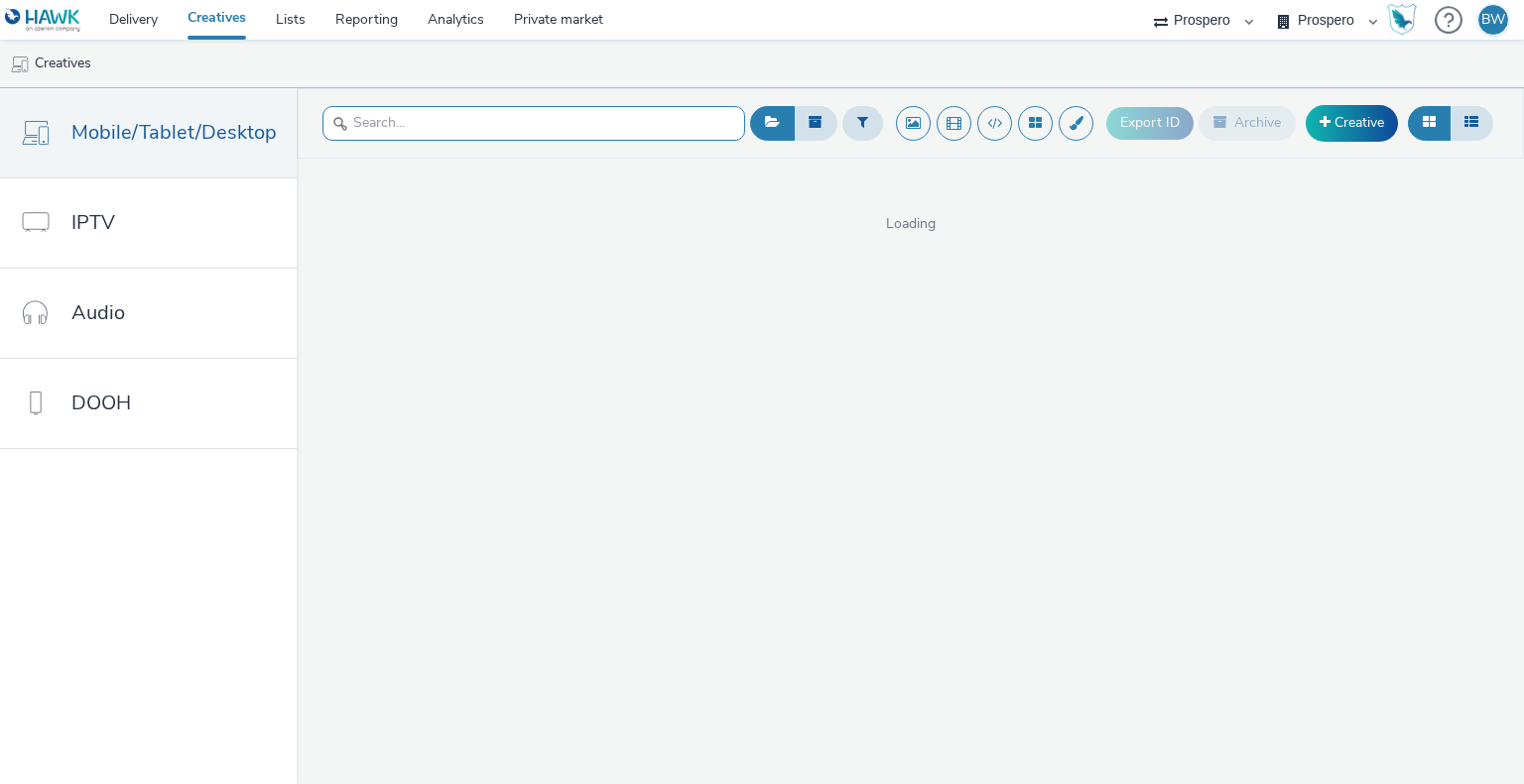
paste input "ADV:ni3|CAM:[PERSON_NAME]|CHA:Video|PLA:Prospero|INV:Nano|TEC:N/A|PHA:[PERSON_N…"
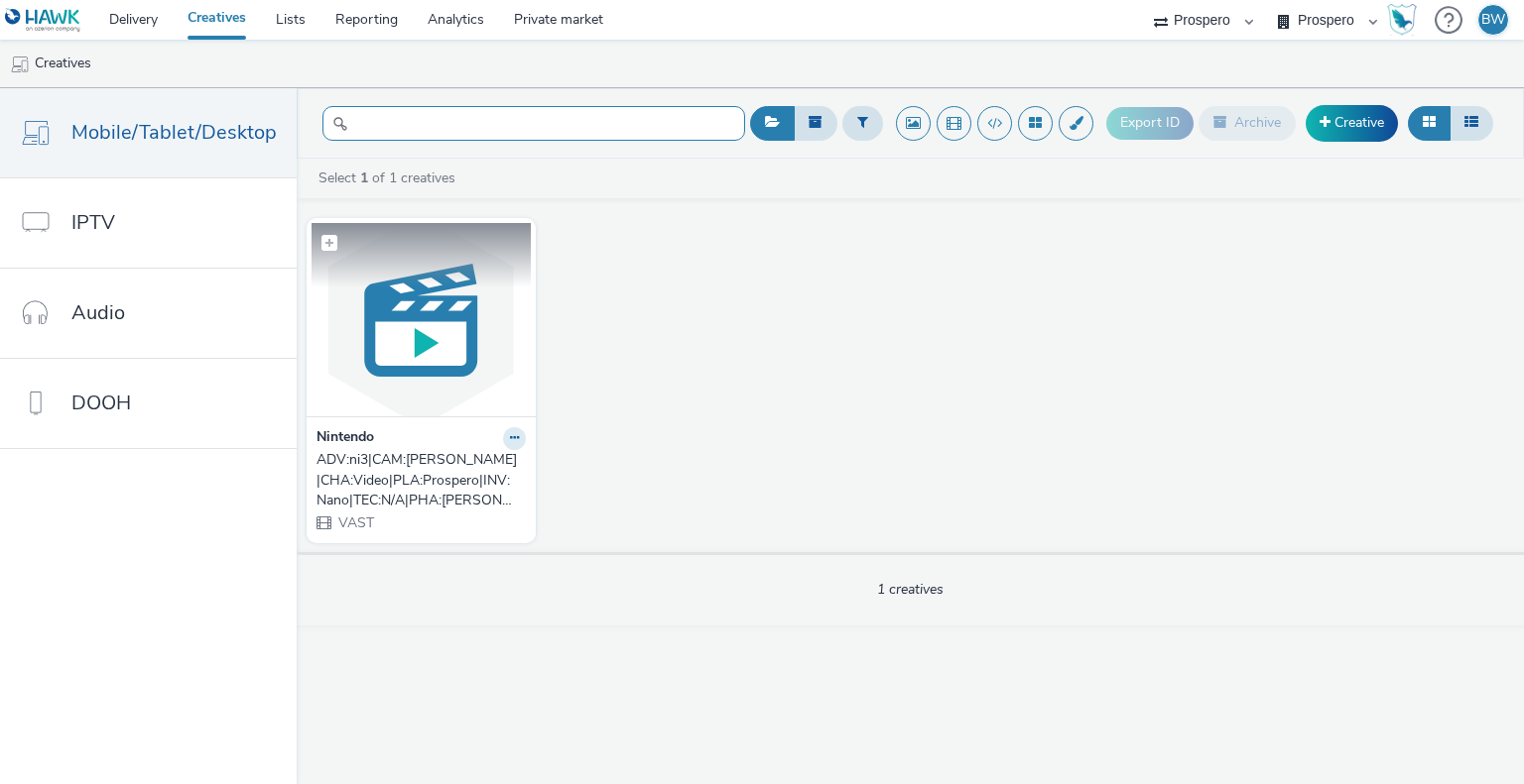
type input "ADV:ni3|CAM:[PERSON_NAME]|CHA:Video|PLA:Prospero|INV:Nano|TEC:N/A|PHA:[PERSON_N…"
click at [461, 316] on img at bounding box center [422, 320] width 219 height 193
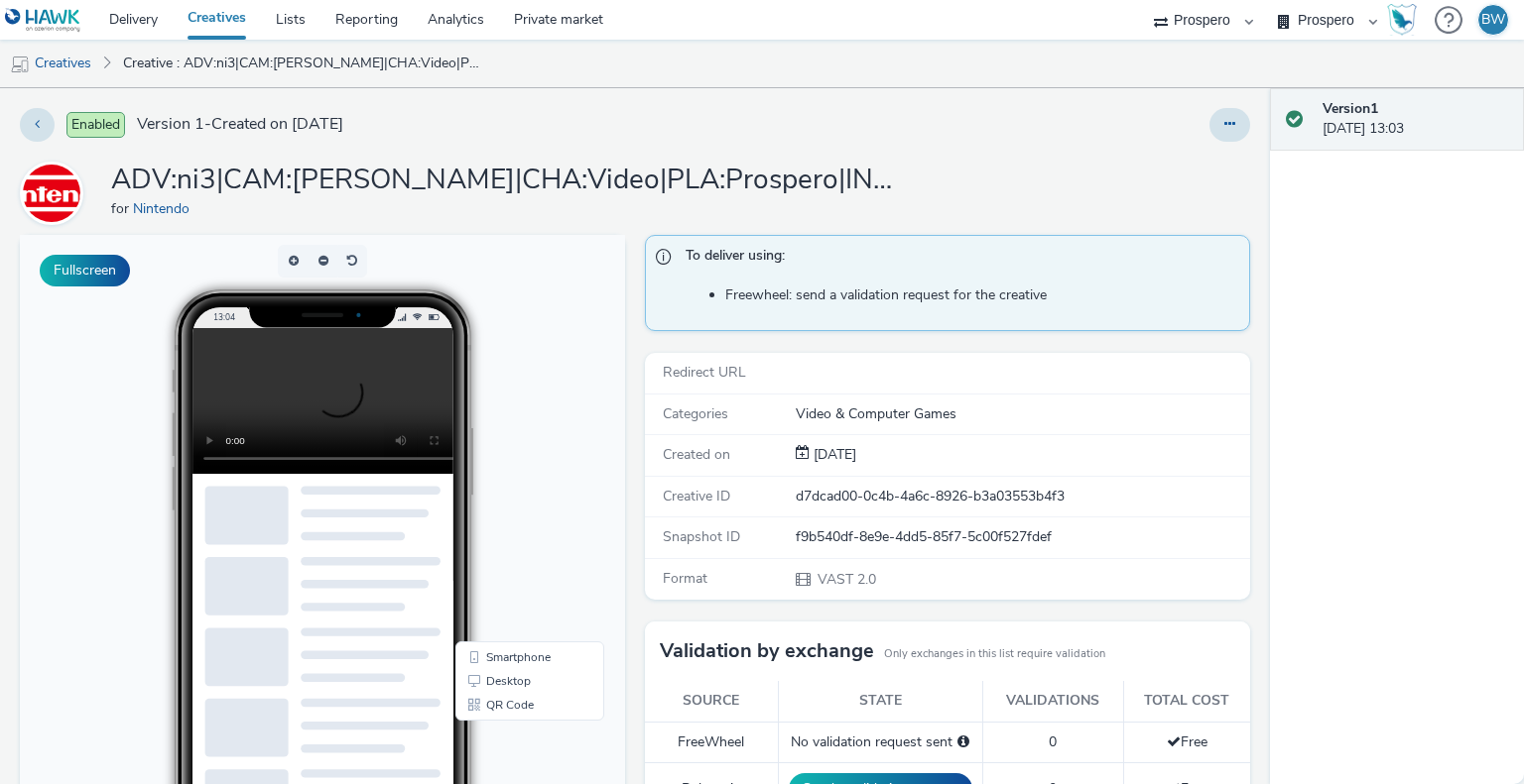
scroll to position [100, 0]
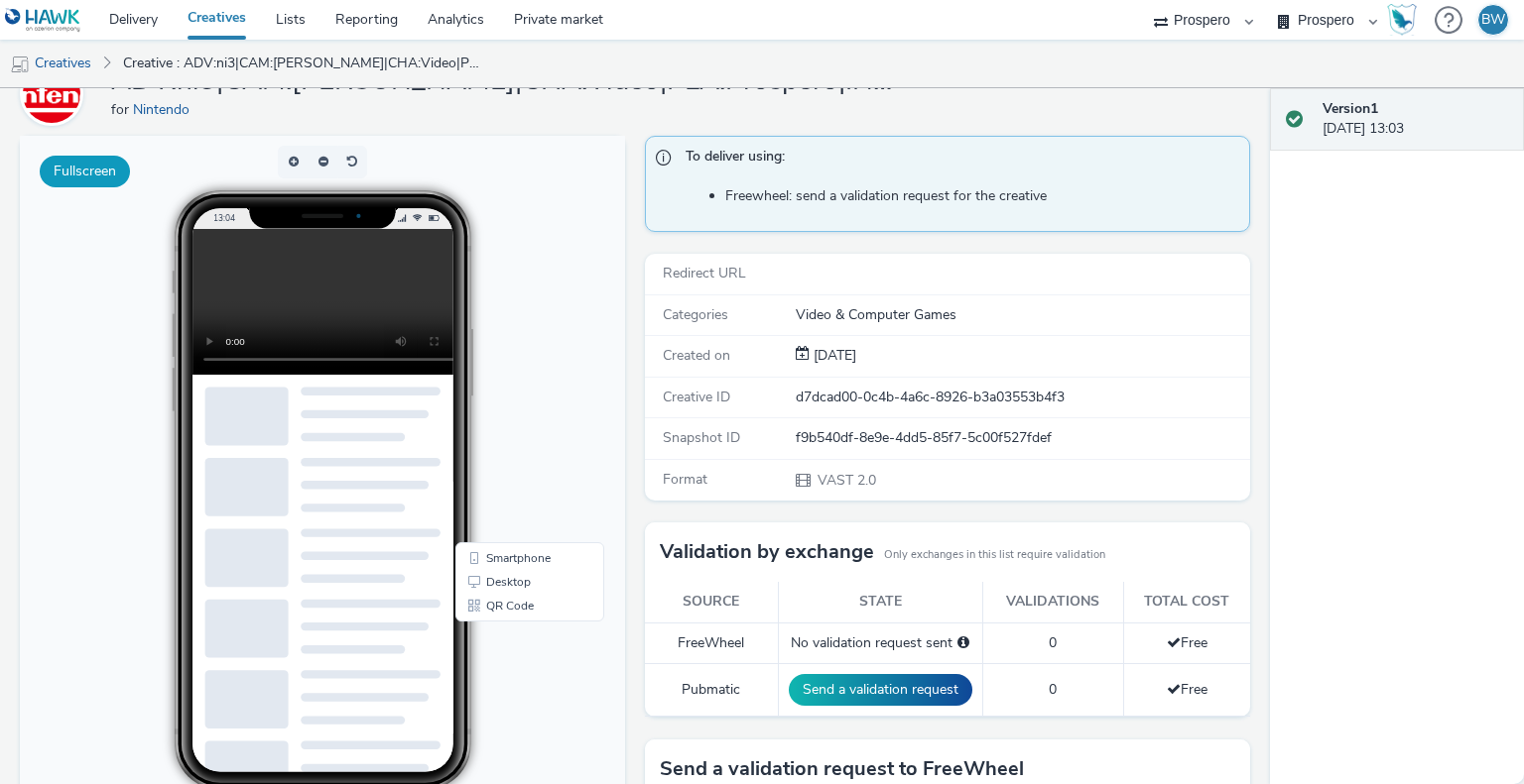
click at [77, 157] on button "Fullscreen" at bounding box center [85, 171] width 91 height 32
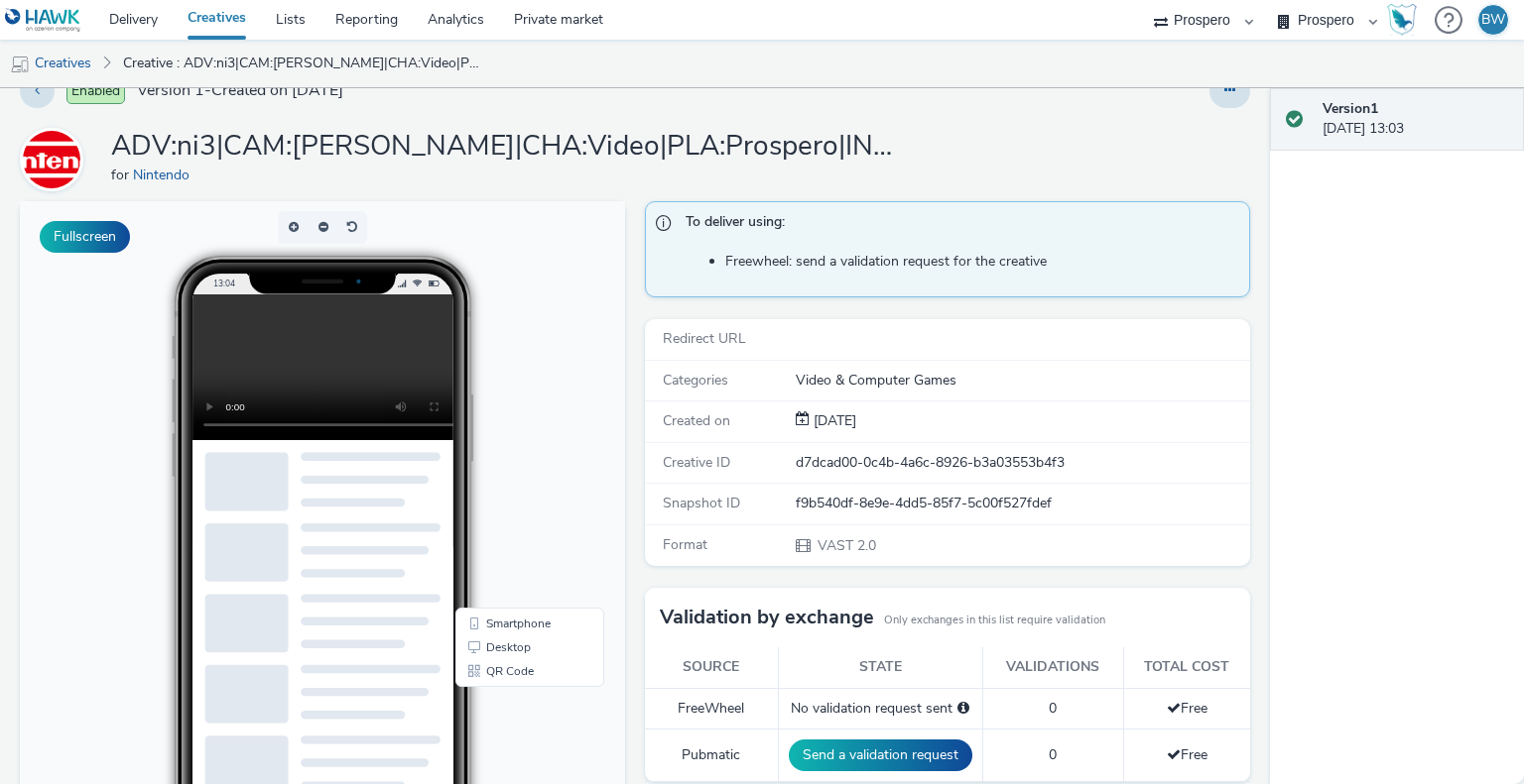
scroll to position [0, 0]
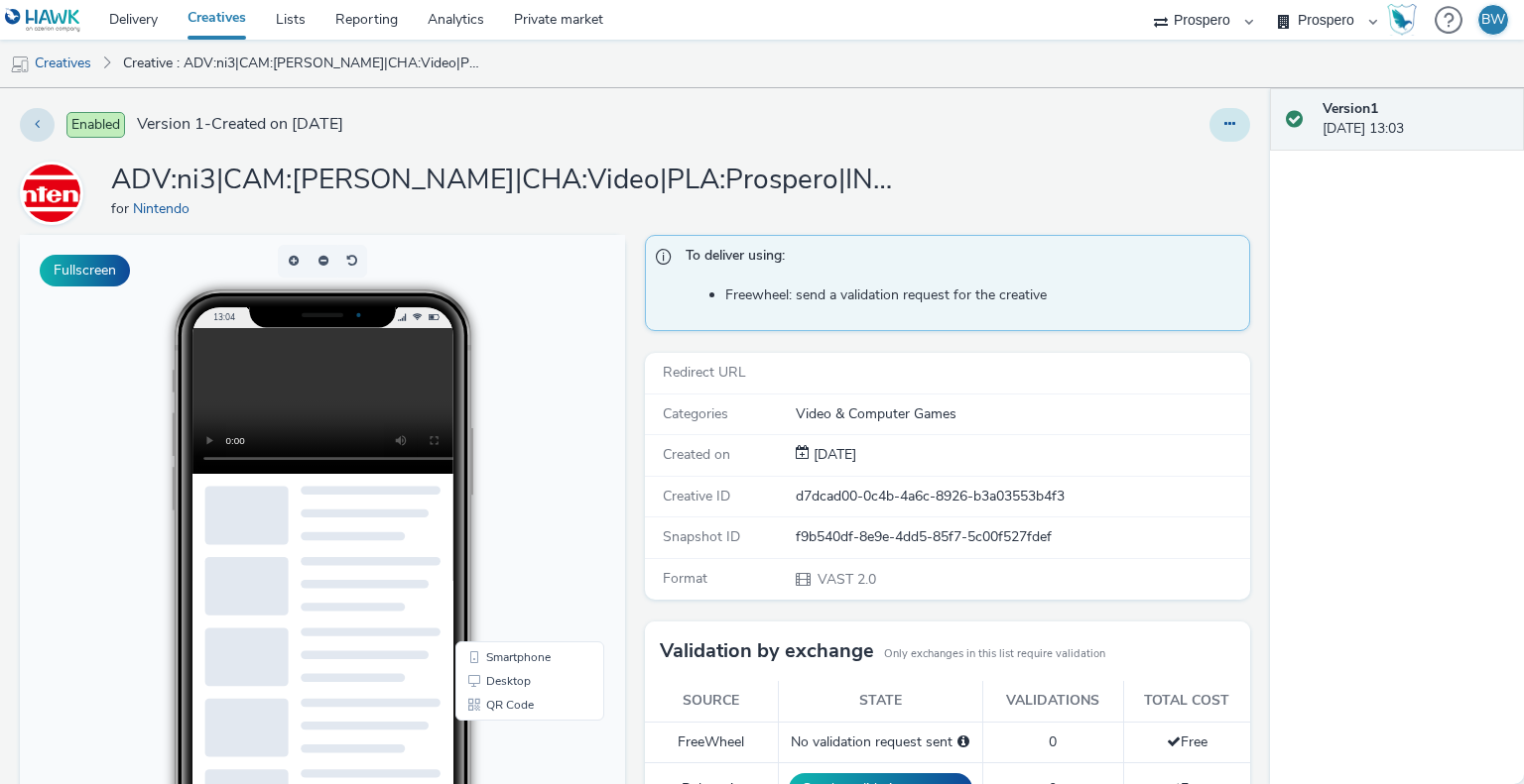
click at [1220, 130] on button at bounding box center [1229, 126] width 41 height 34
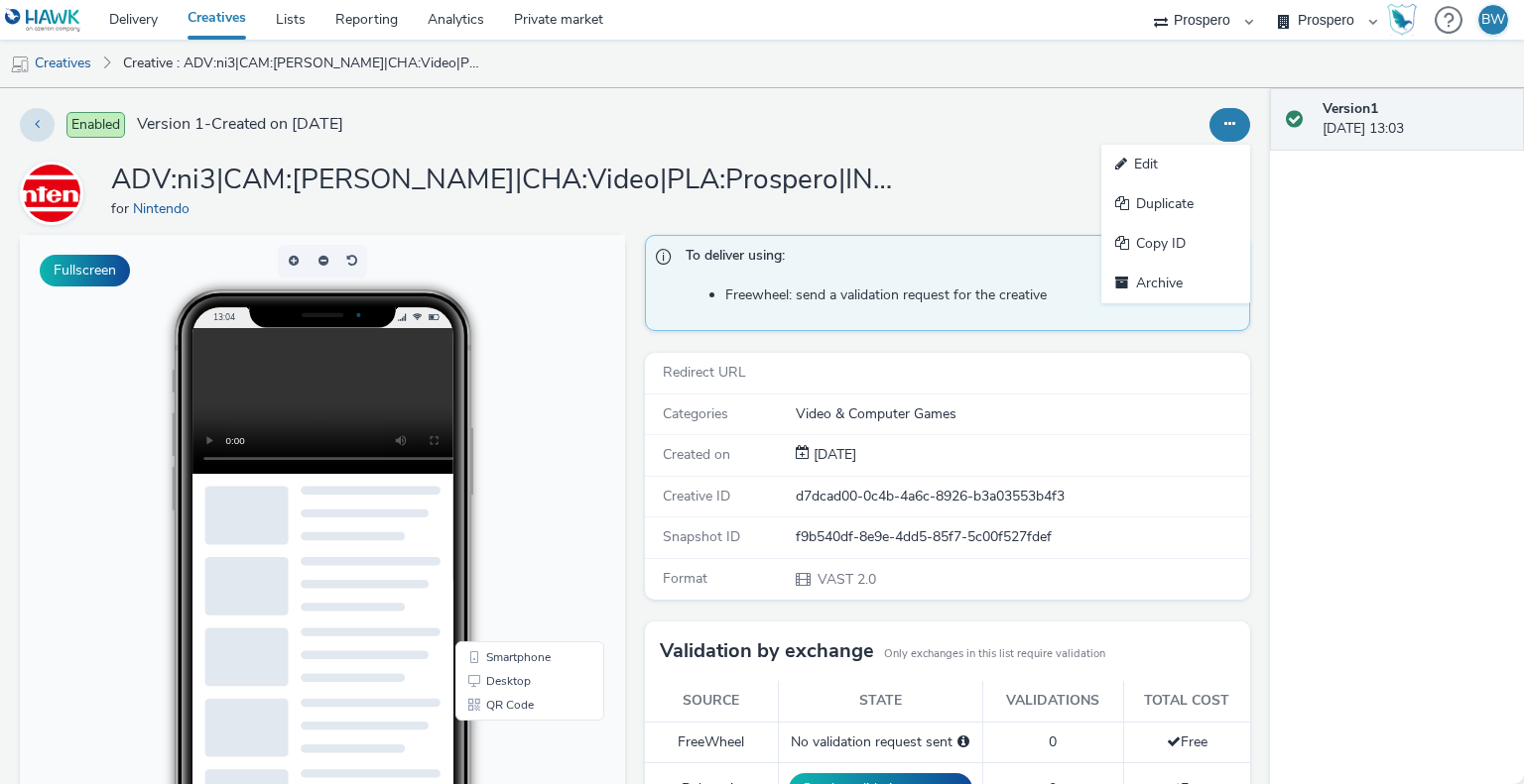
click at [1150, 166] on link "Edit" at bounding box center [1175, 164] width 149 height 40
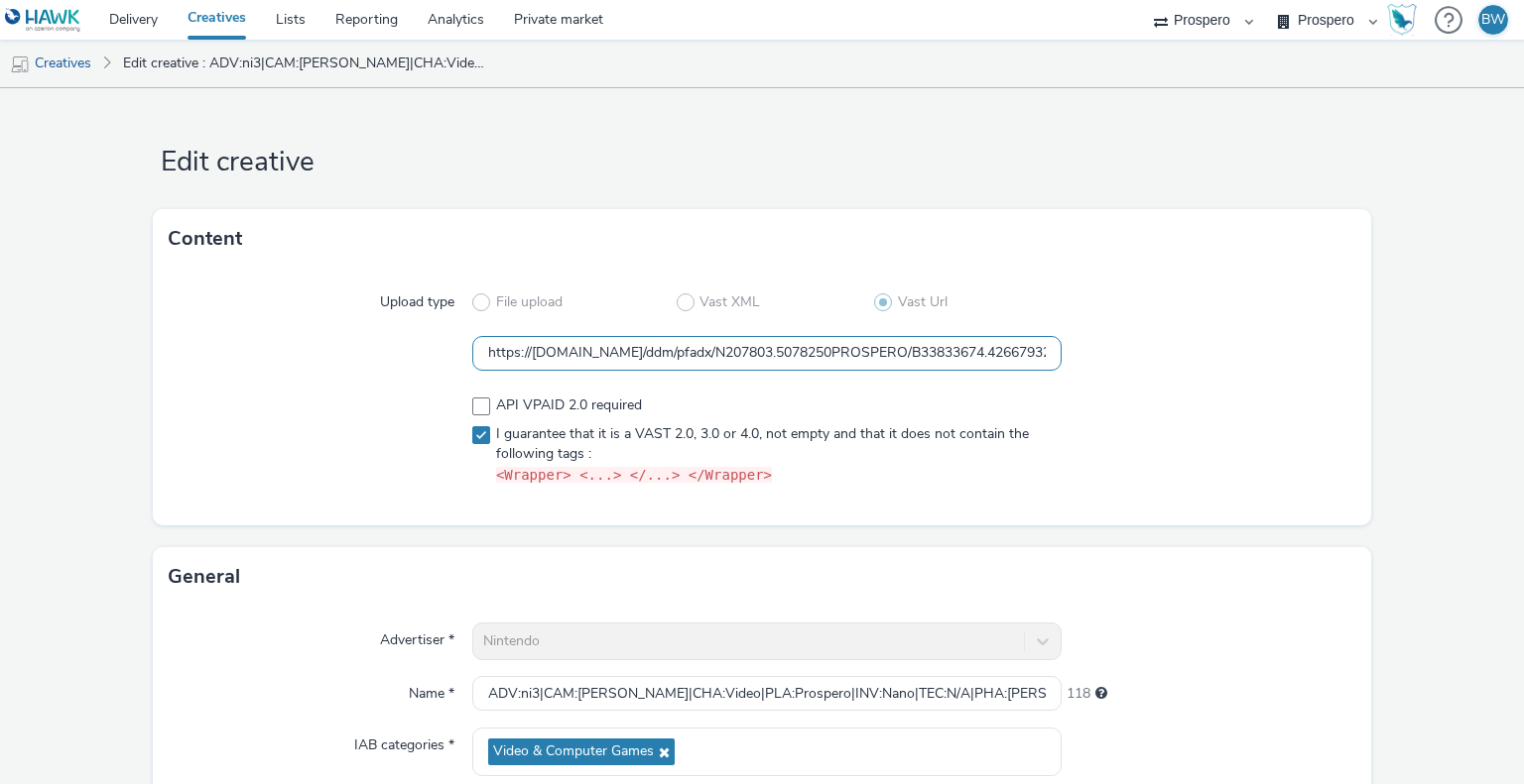
click at [571, 357] on input "https://ad.doubleclick.net/ddm/pfadx/N207803.5078250PROSPERO/B33833674.42667932…" at bounding box center [766, 353] width 588 height 35
paste input "{HAWK_TIMESTAMP}"
drag, startPoint x: 534, startPoint y: 358, endPoint x: 121, endPoint y: 351, distance: 413.1
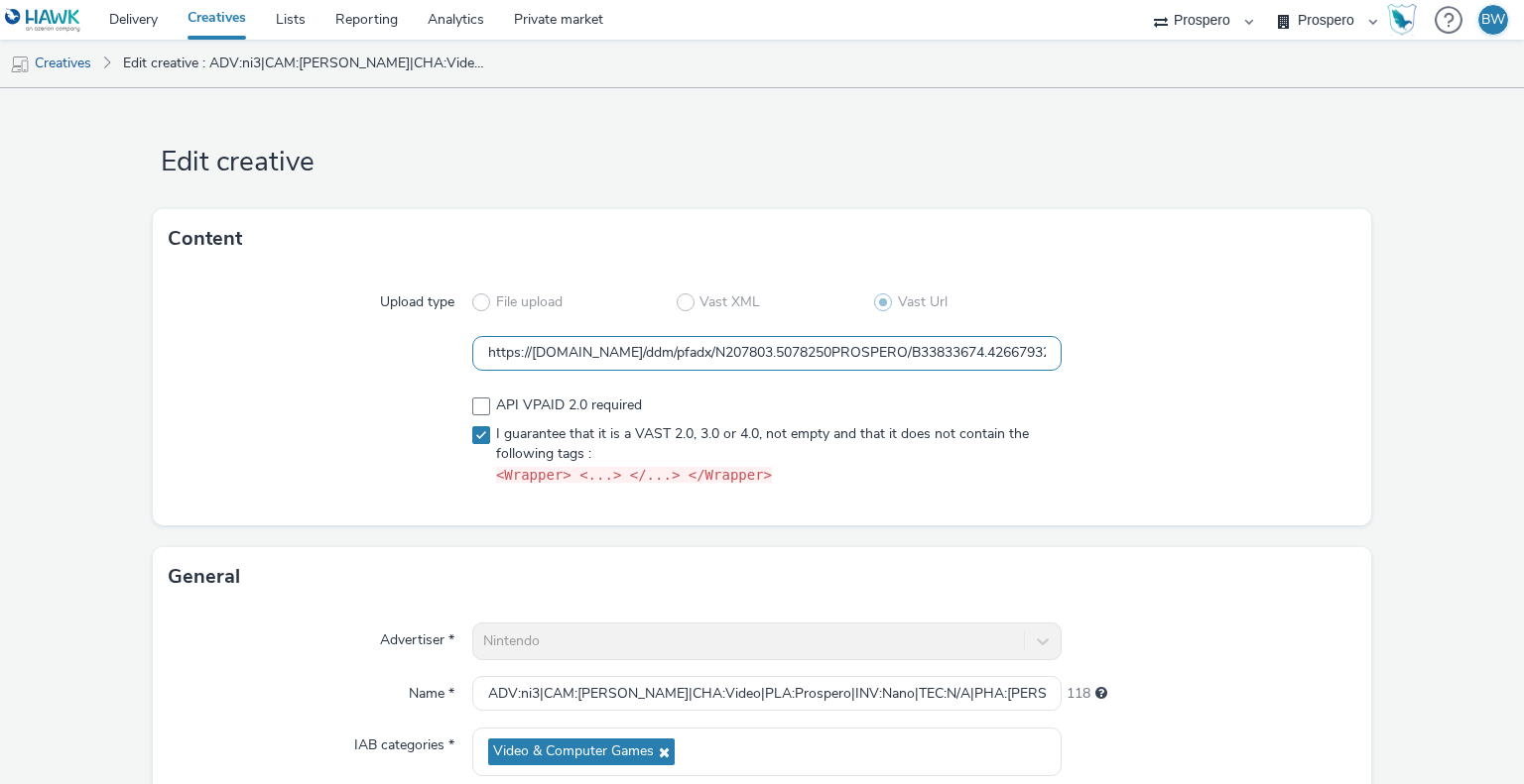
click at [121, 351] on form "Edit creative Content Upload type File upload Vast XML Vast Url https://ad.doub…" at bounding box center [762, 629] width 1524 height 1080
type input "https://[DOMAIN_NAME]/ddm/pfadx/N207803.5078250PROSPERO/B33833674.426679325;sz=…"
click at [328, 395] on div at bounding box center [321, 440] width 305 height 107
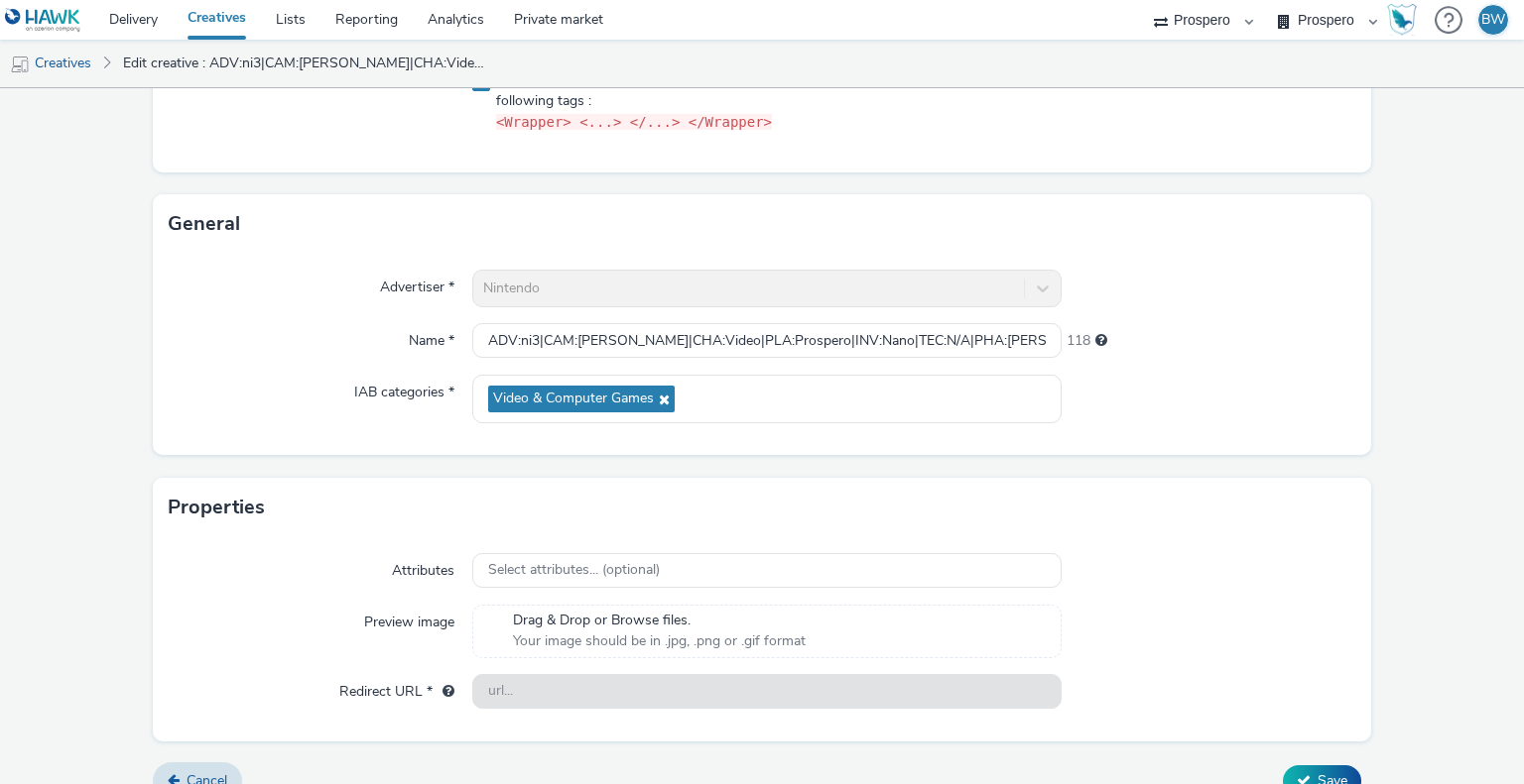
scroll to position [381, 0]
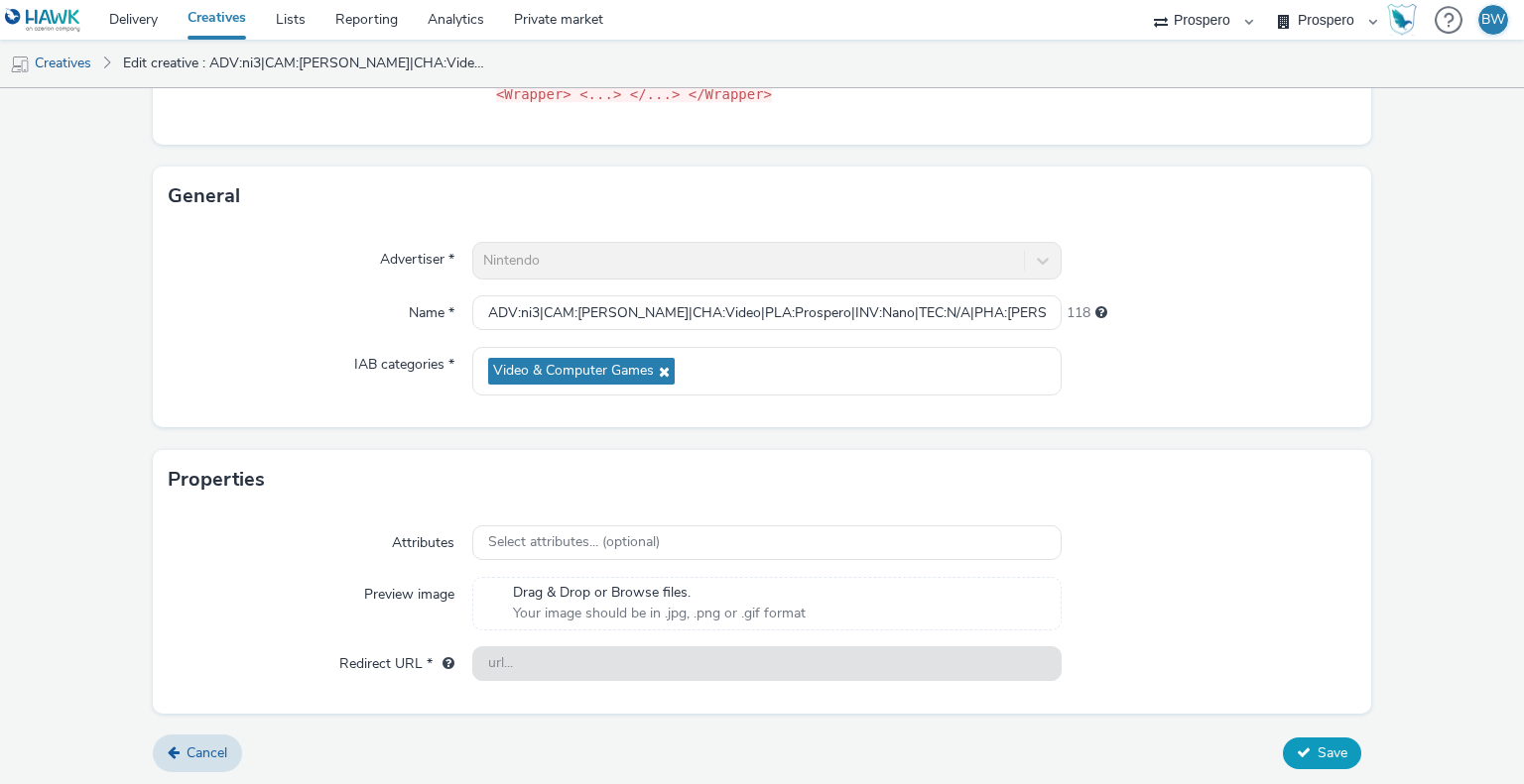
click at [1297, 744] on button "Save" at bounding box center [1322, 754] width 79 height 32
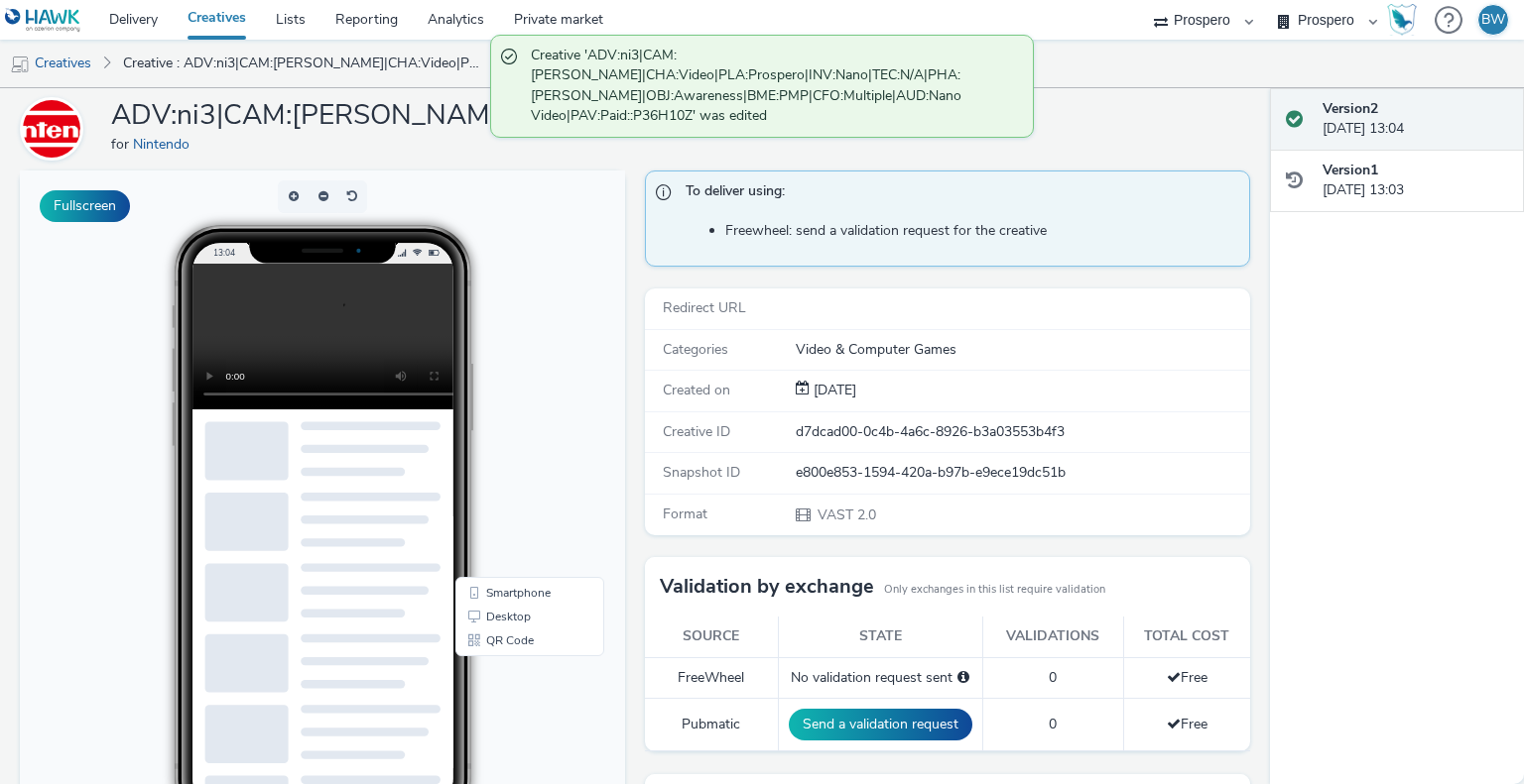
scroll to position [100, 0]
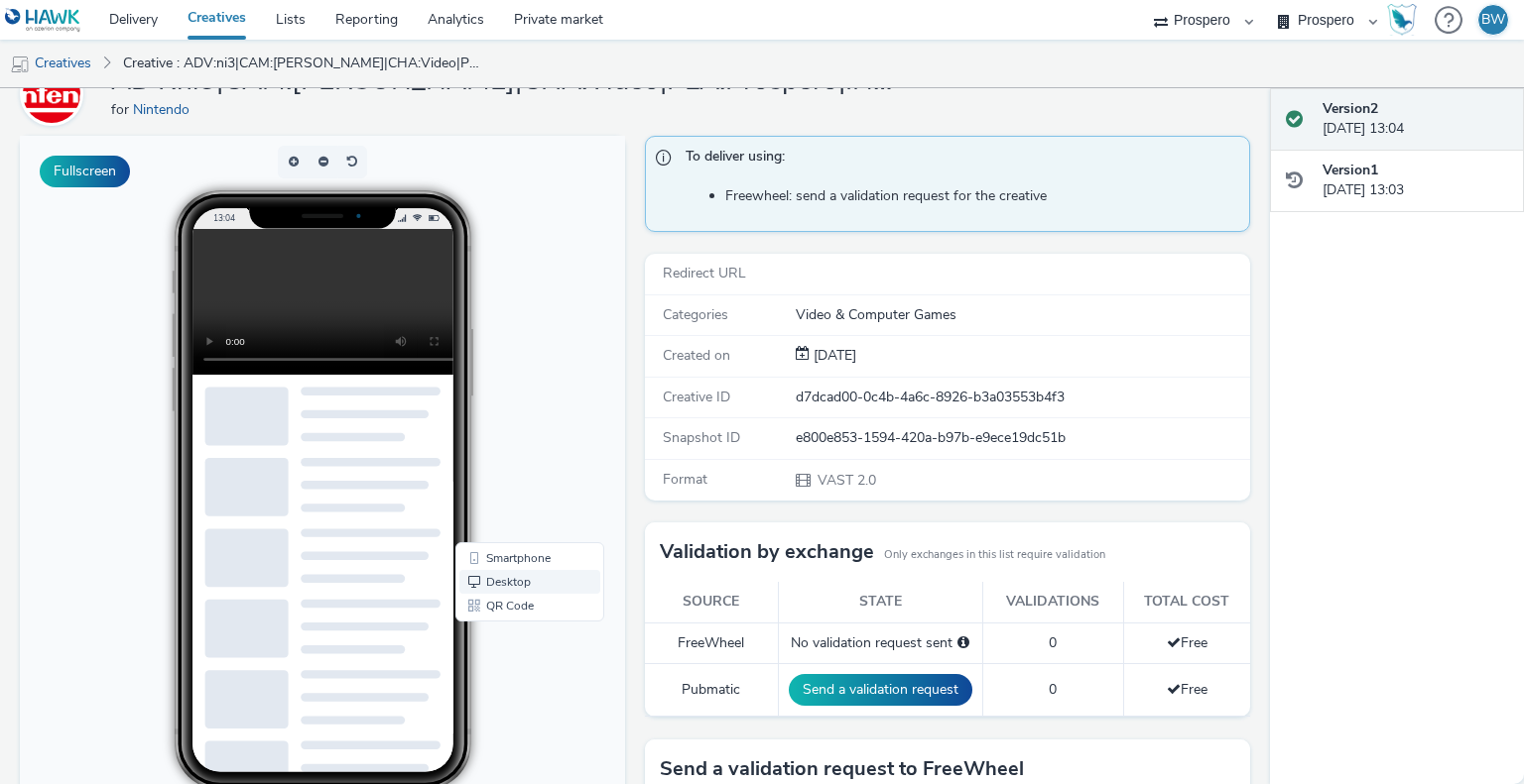
click at [520, 584] on link "Desktop" at bounding box center [529, 582] width 141 height 24
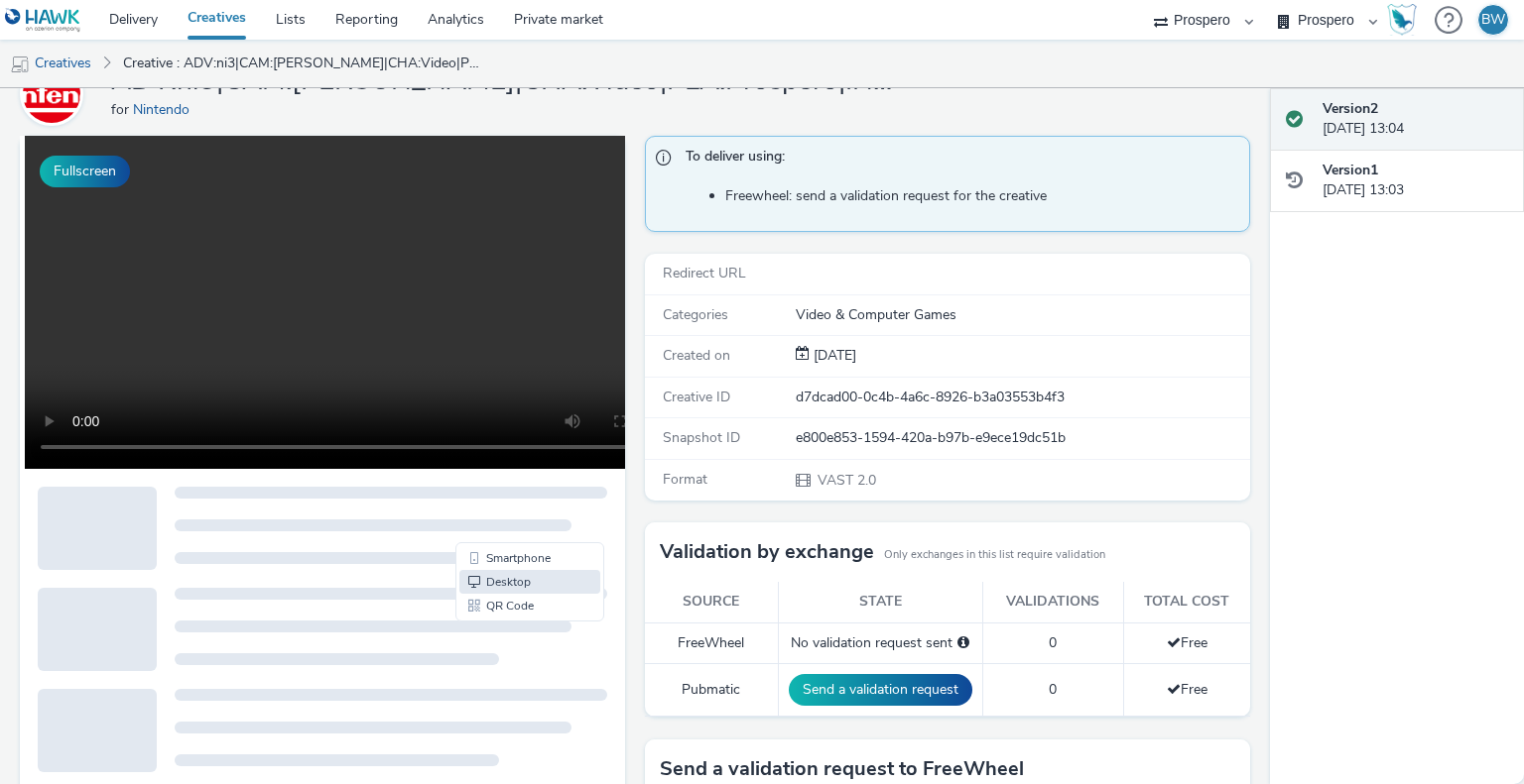
click at [133, 291] on video at bounding box center [358, 302] width 667 height 333
click at [105, 172] on button "Fullscreen" at bounding box center [85, 171] width 91 height 32
click at [867, 192] on li "Freewheel: send a validation request for the creative" at bounding box center [983, 196] width 514 height 20
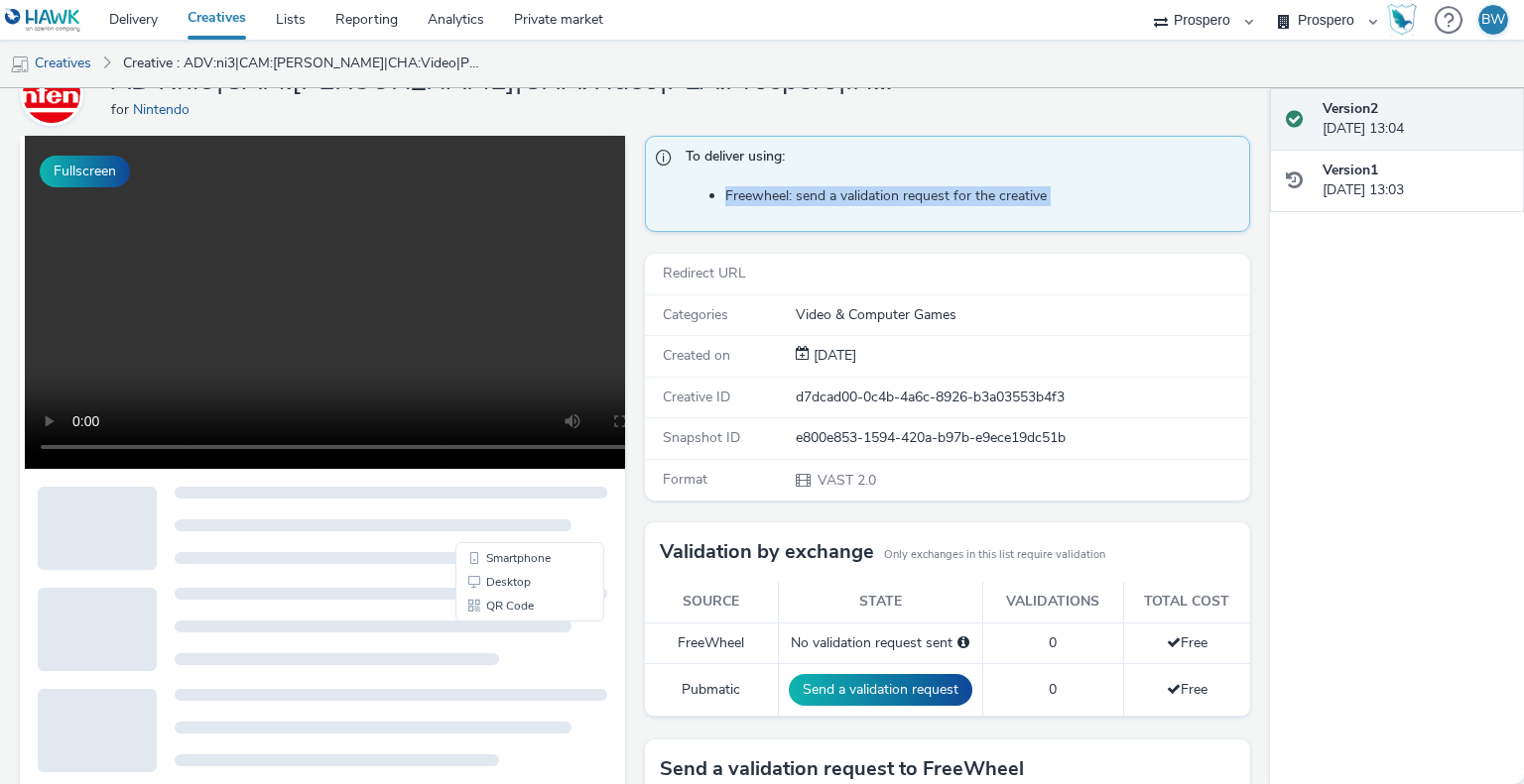
click at [959, 205] on li "Freewheel: send a validation request for the creative" at bounding box center [983, 196] width 514 height 20
drag, startPoint x: 687, startPoint y: 152, endPoint x: 774, endPoint y: 158, distance: 87.2
click at [700, 152] on span "To deliver using:" at bounding box center [957, 159] width 543 height 26
click at [774, 158] on span "To deliver using:" at bounding box center [957, 159] width 543 height 26
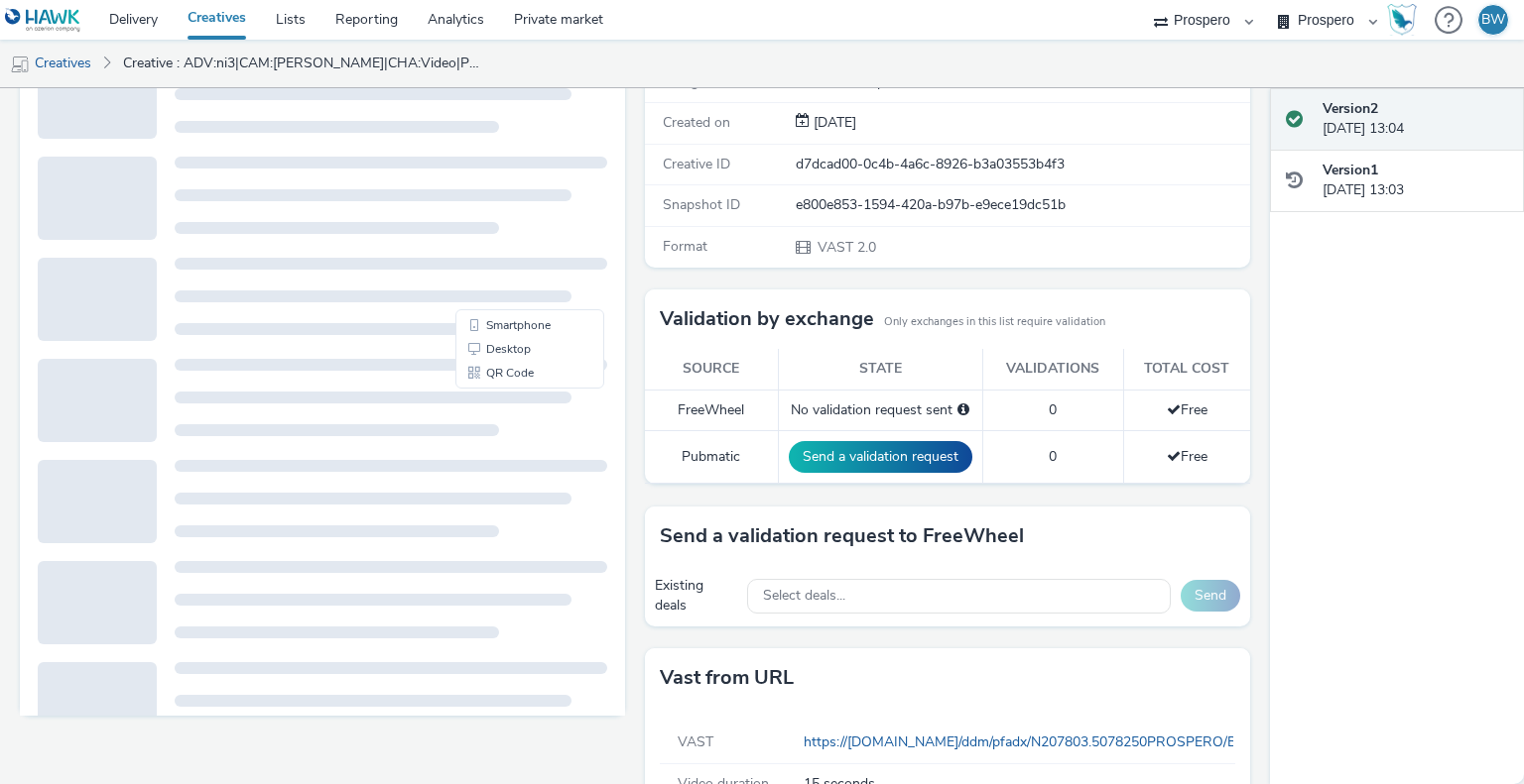
scroll to position [385, 0]
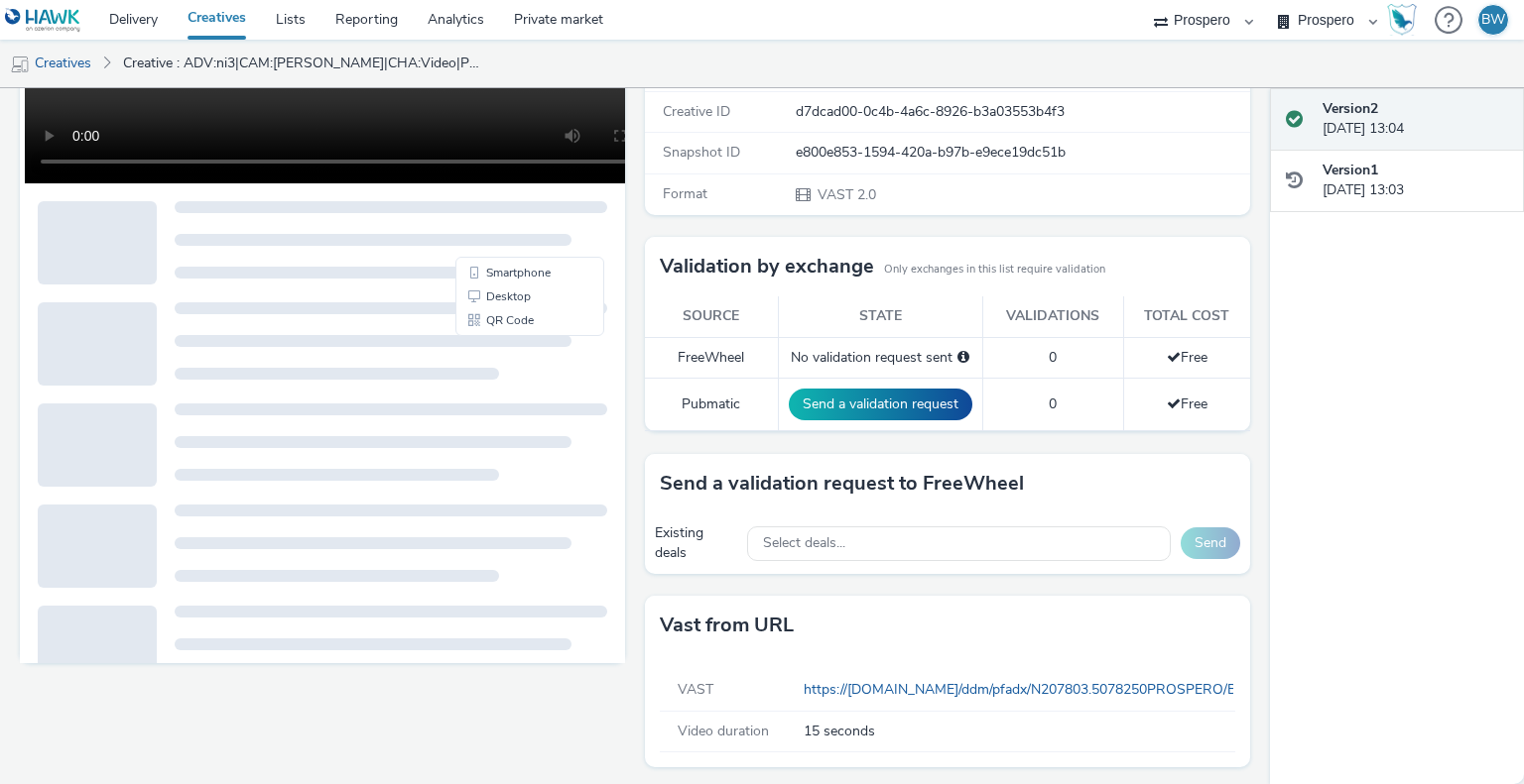
scroll to position [0, 0]
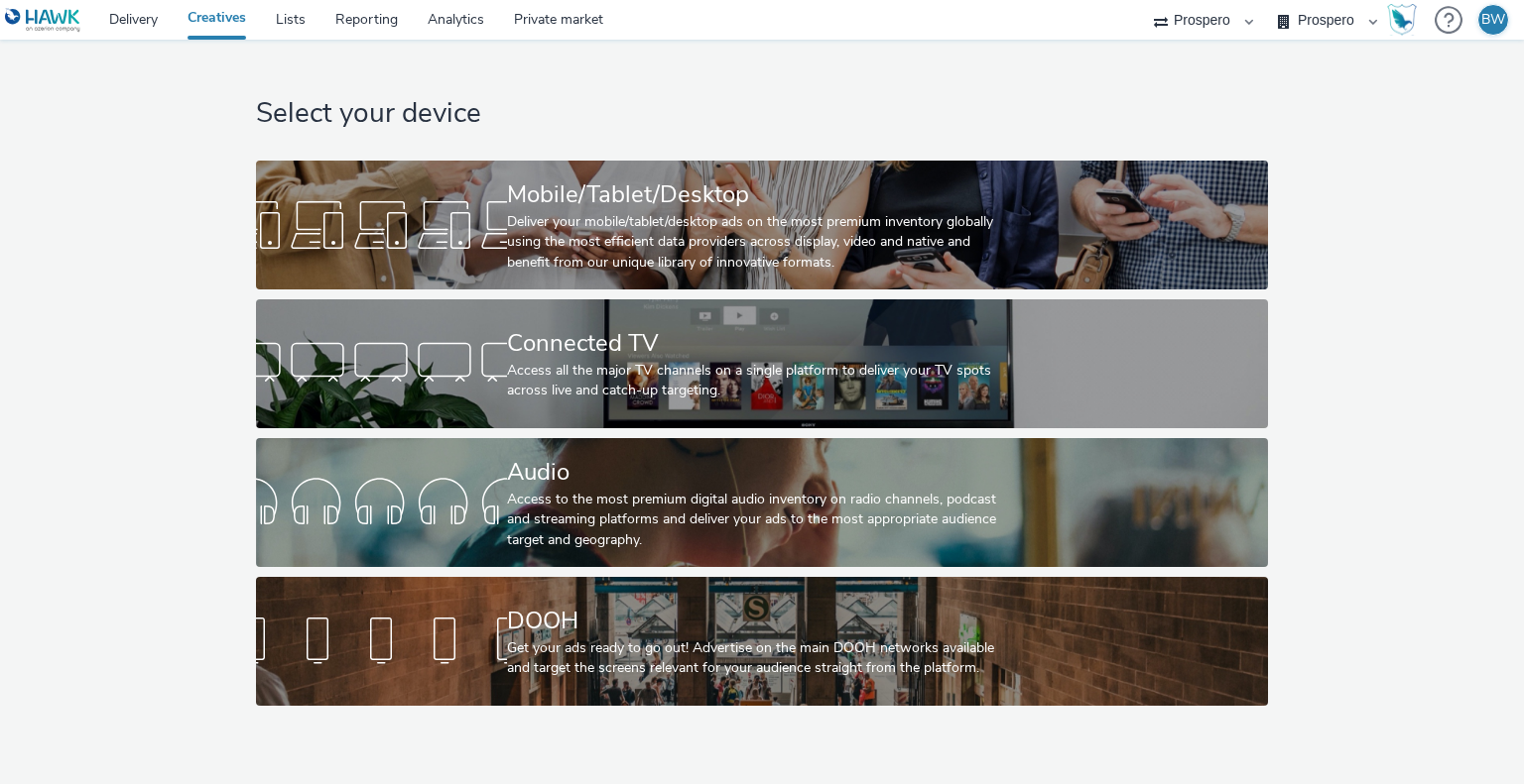
select select "b1b940d3-d05b-48b5-821e-f328c33b988b"
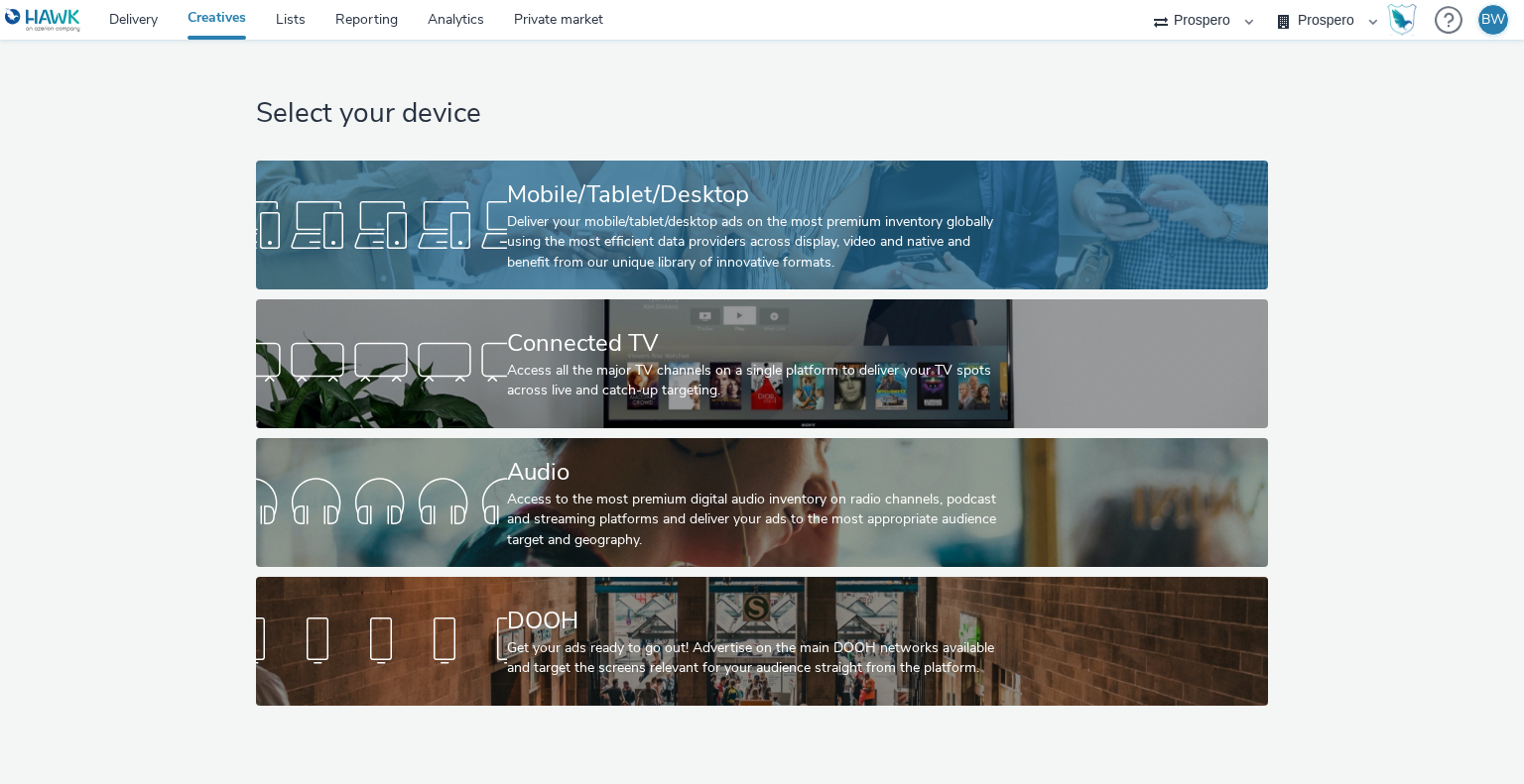
click at [512, 208] on div "Mobile/Tablet/Desktop" at bounding box center [759, 194] width 502 height 35
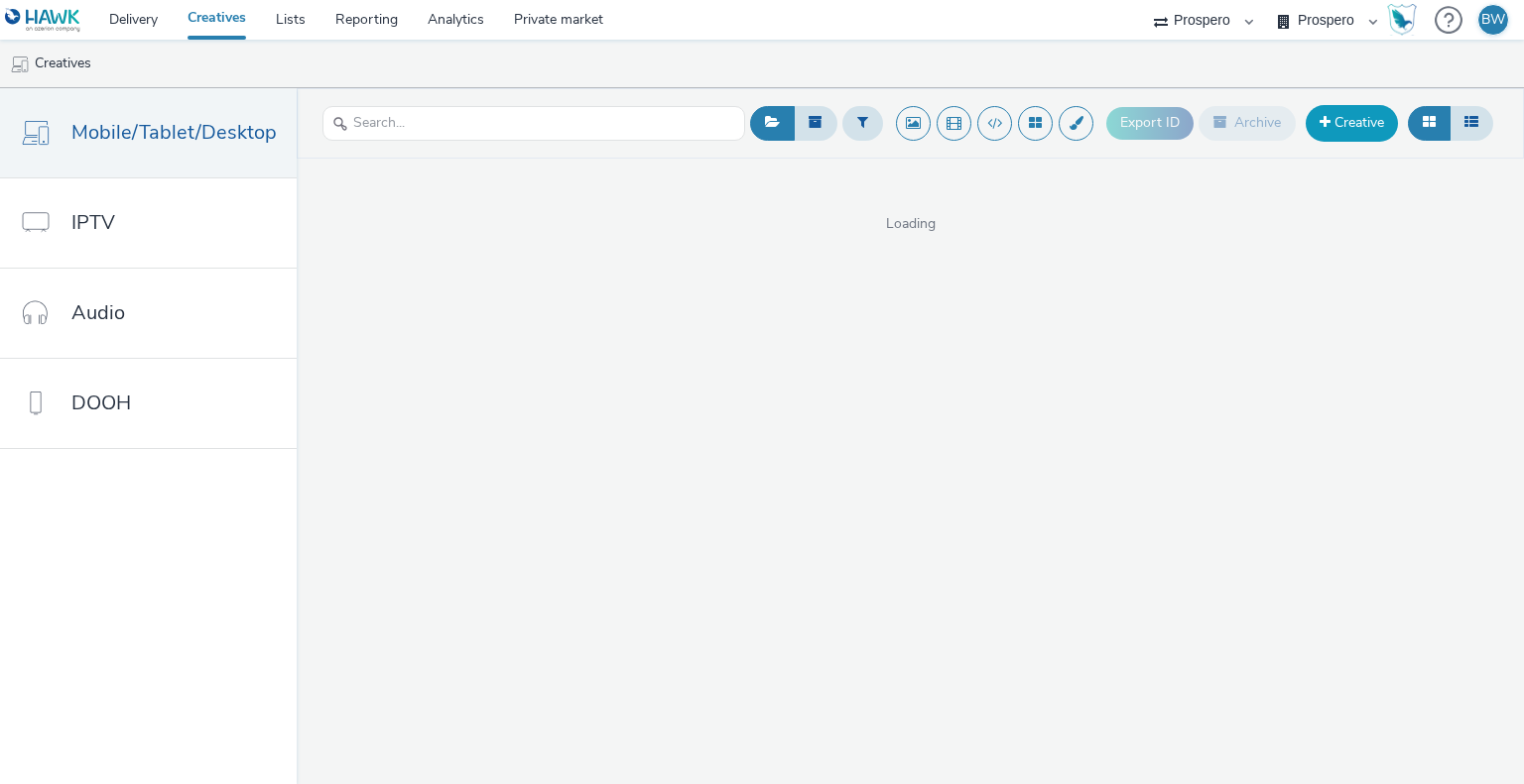
click at [1339, 117] on link "Creative" at bounding box center [1352, 124] width 93 height 36
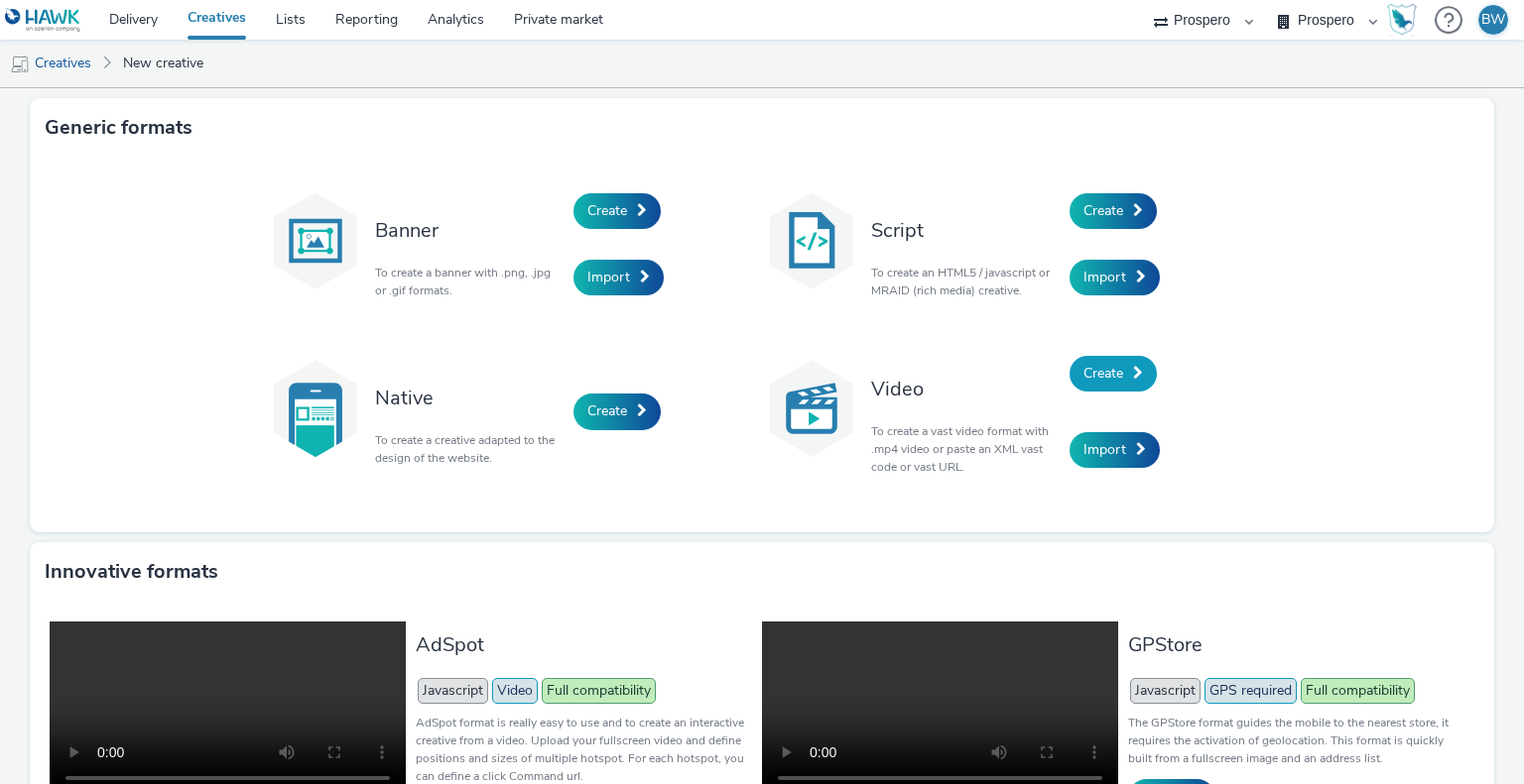
click at [1135, 374] on span at bounding box center [1138, 373] width 10 height 14
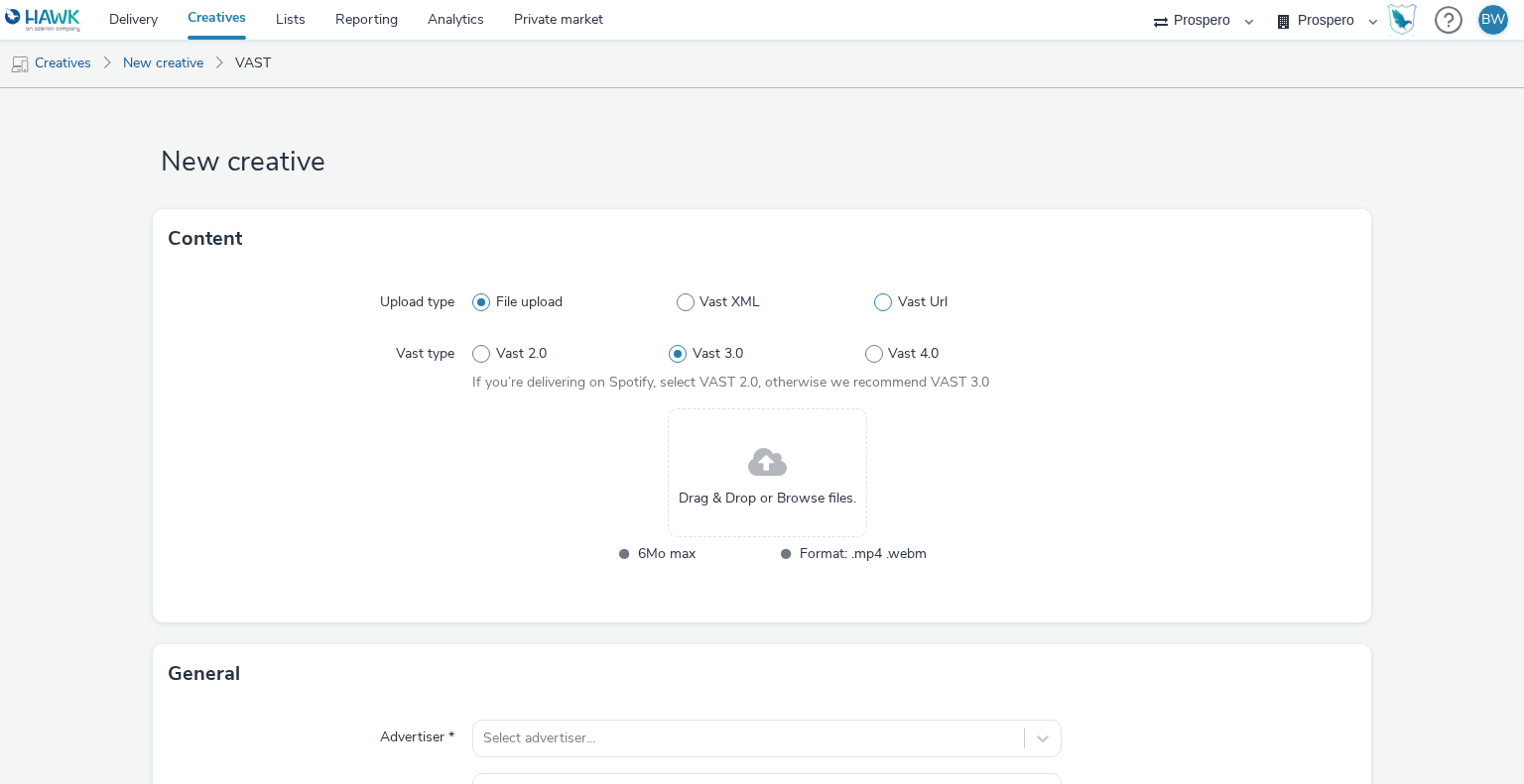
click at [881, 295] on label "Vast Url" at bounding box center [967, 303] width 186 height 20
click at [881, 297] on input "Vast Url" at bounding box center [880, 303] width 13 height 13
radio input "false"
radio input "true"
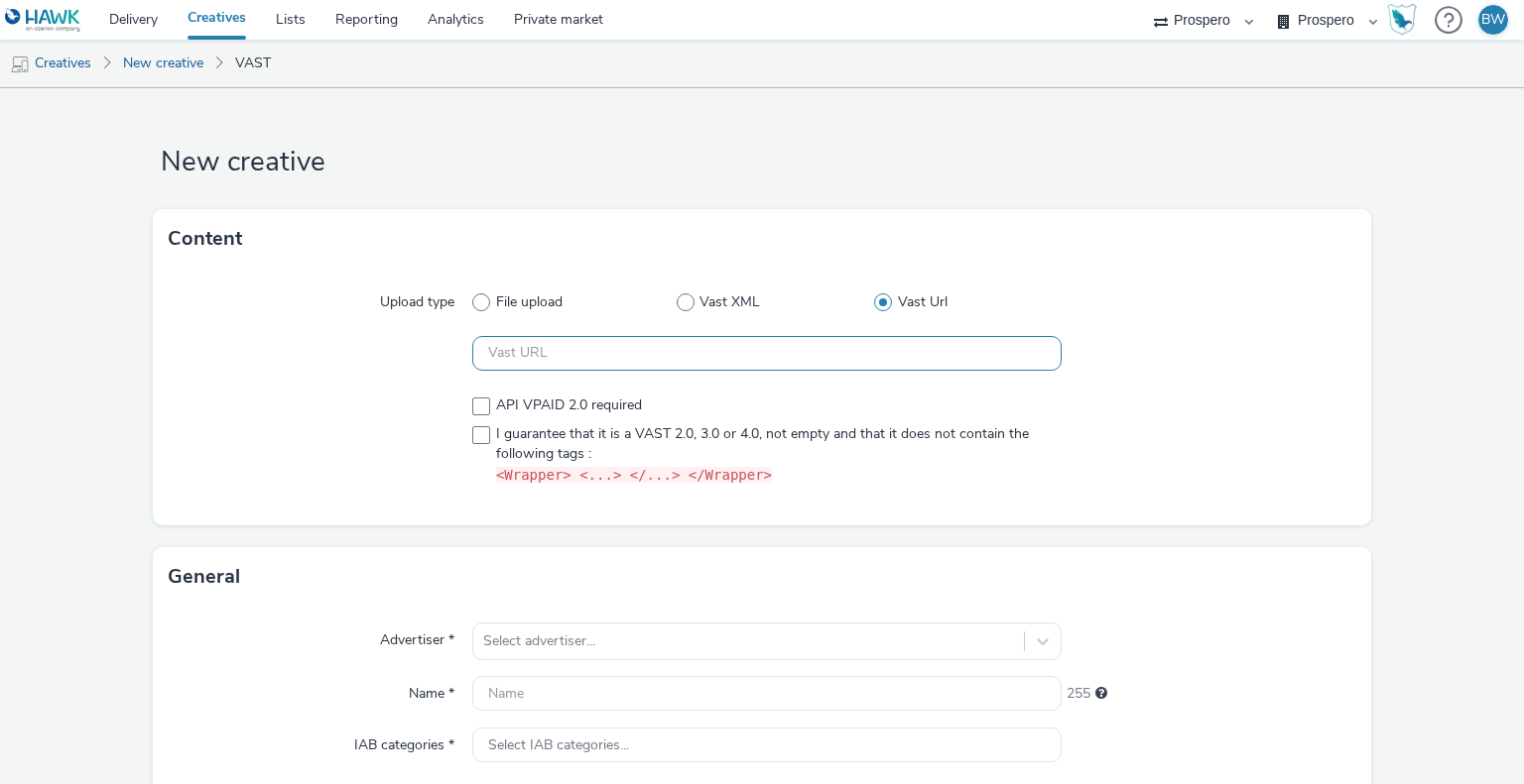
click at [536, 348] on input "text" at bounding box center [766, 353] width 588 height 35
paste input "https://[DOMAIN_NAME]/ddm/pfadx/N207803.5078250PROSPERO/B33833674.426679325;sz=…"
type input "https://[DOMAIN_NAME]/ddm/pfadx/N207803.5078250PROSPERO/B33833674.426679325;sz=…"
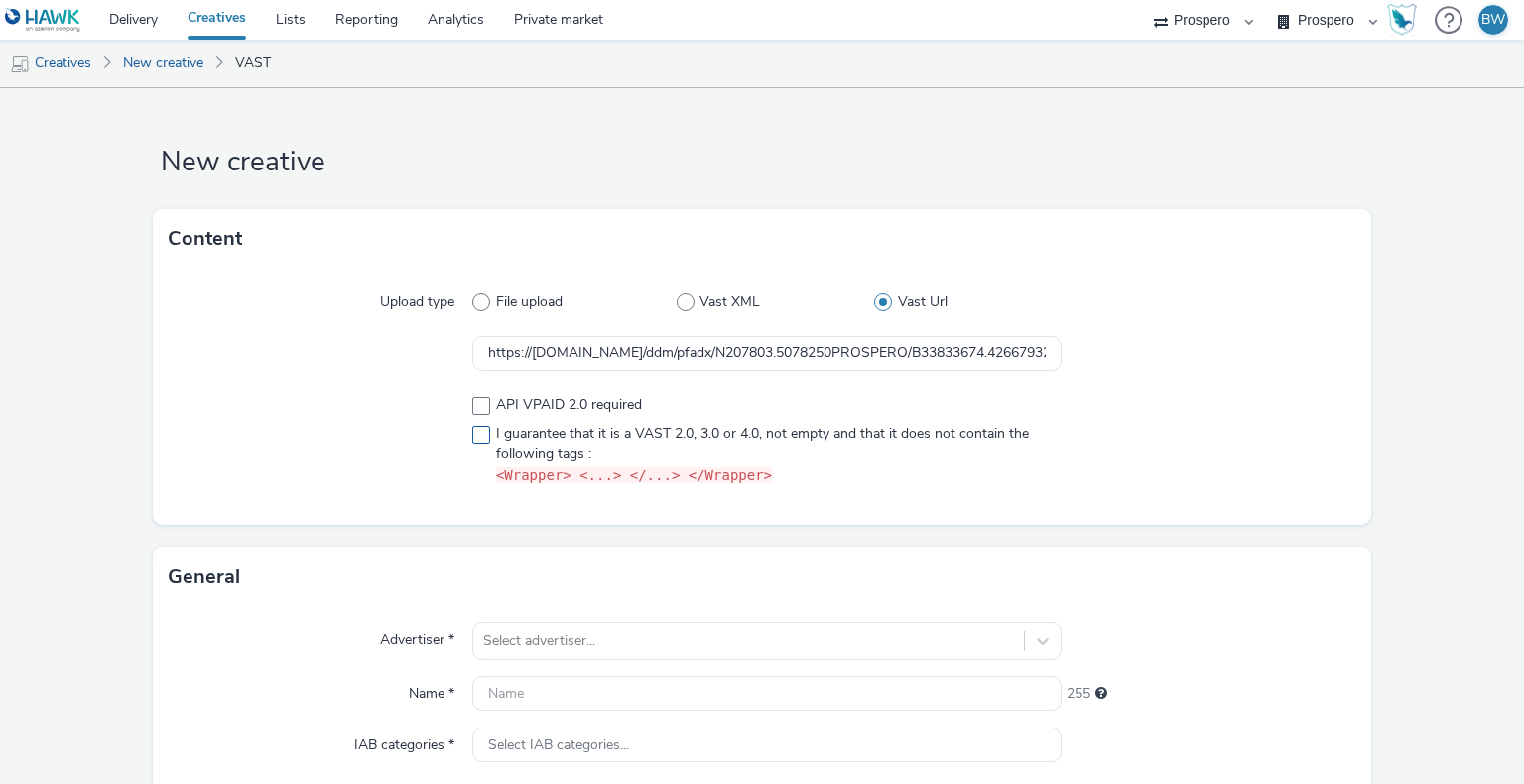
click at [477, 438] on span at bounding box center [481, 435] width 18 height 18
checkbox input "true"
click at [308, 411] on div at bounding box center [321, 440] width 305 height 107
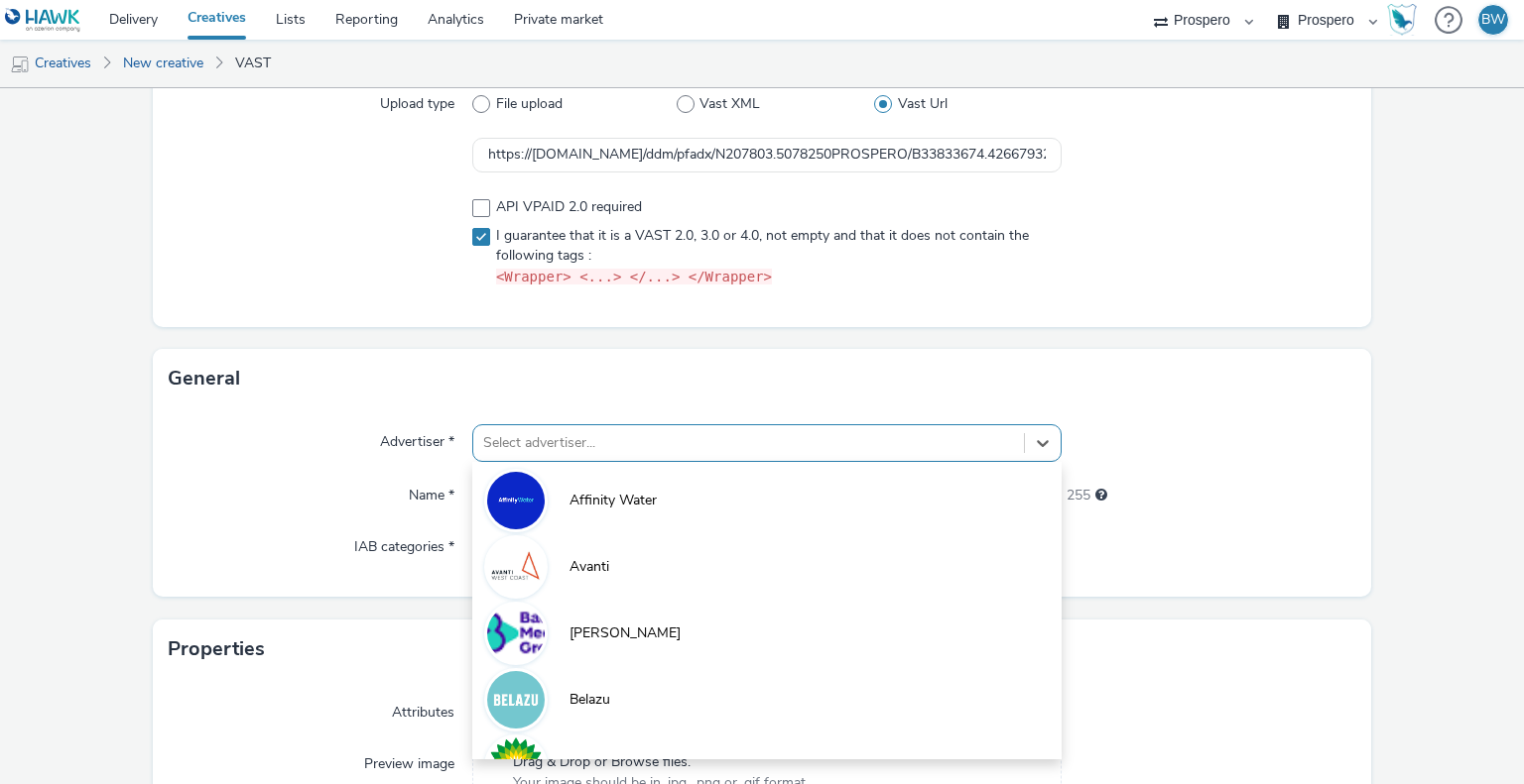
click at [648, 430] on div "option Affinity Water focused, 1 of 10. 10 results available. Use Up and Down t…" at bounding box center [766, 443] width 588 height 38
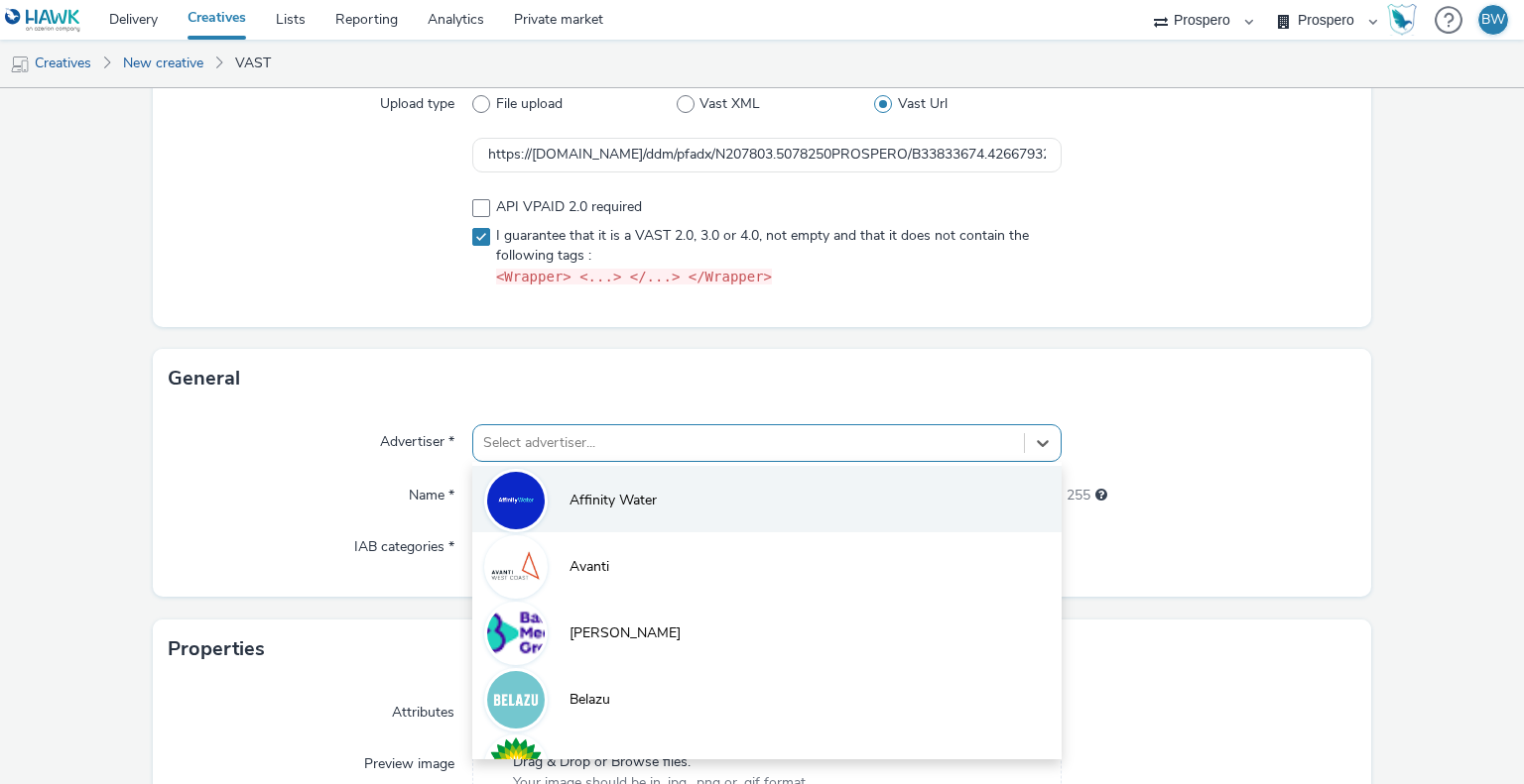
scroll to position [269, 0]
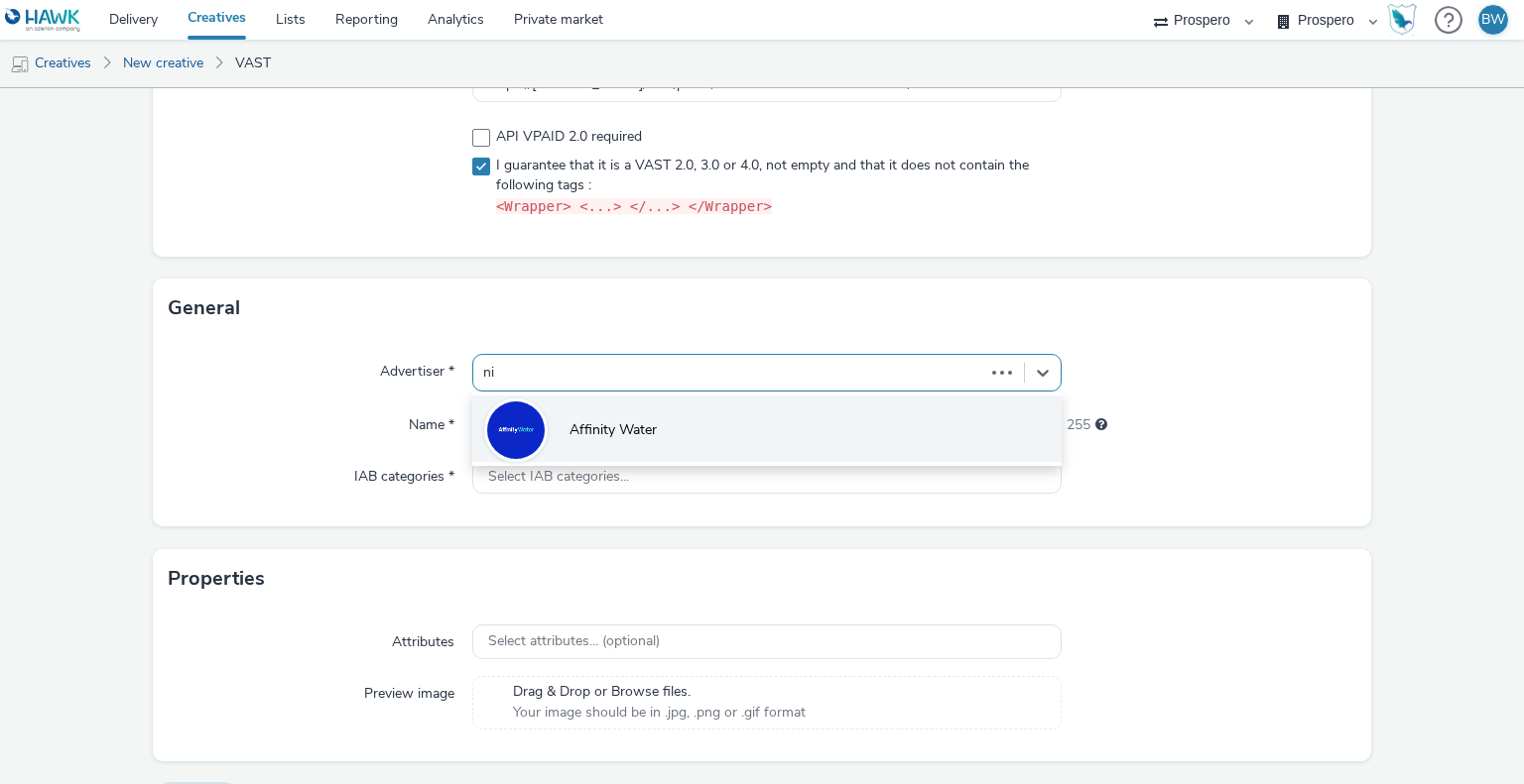
type input "nin"
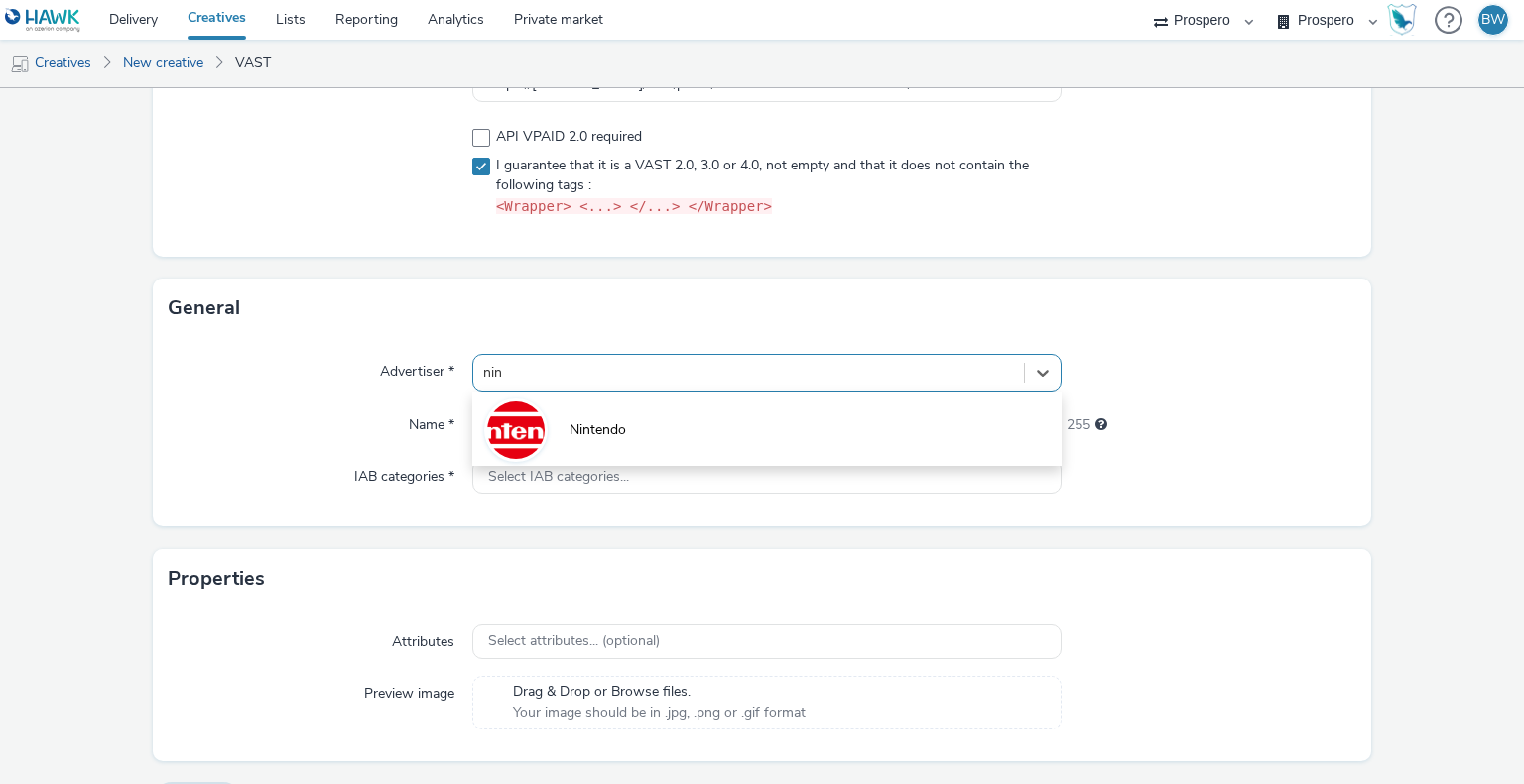
click at [650, 430] on li "Nintendo" at bounding box center [766, 428] width 588 height 67
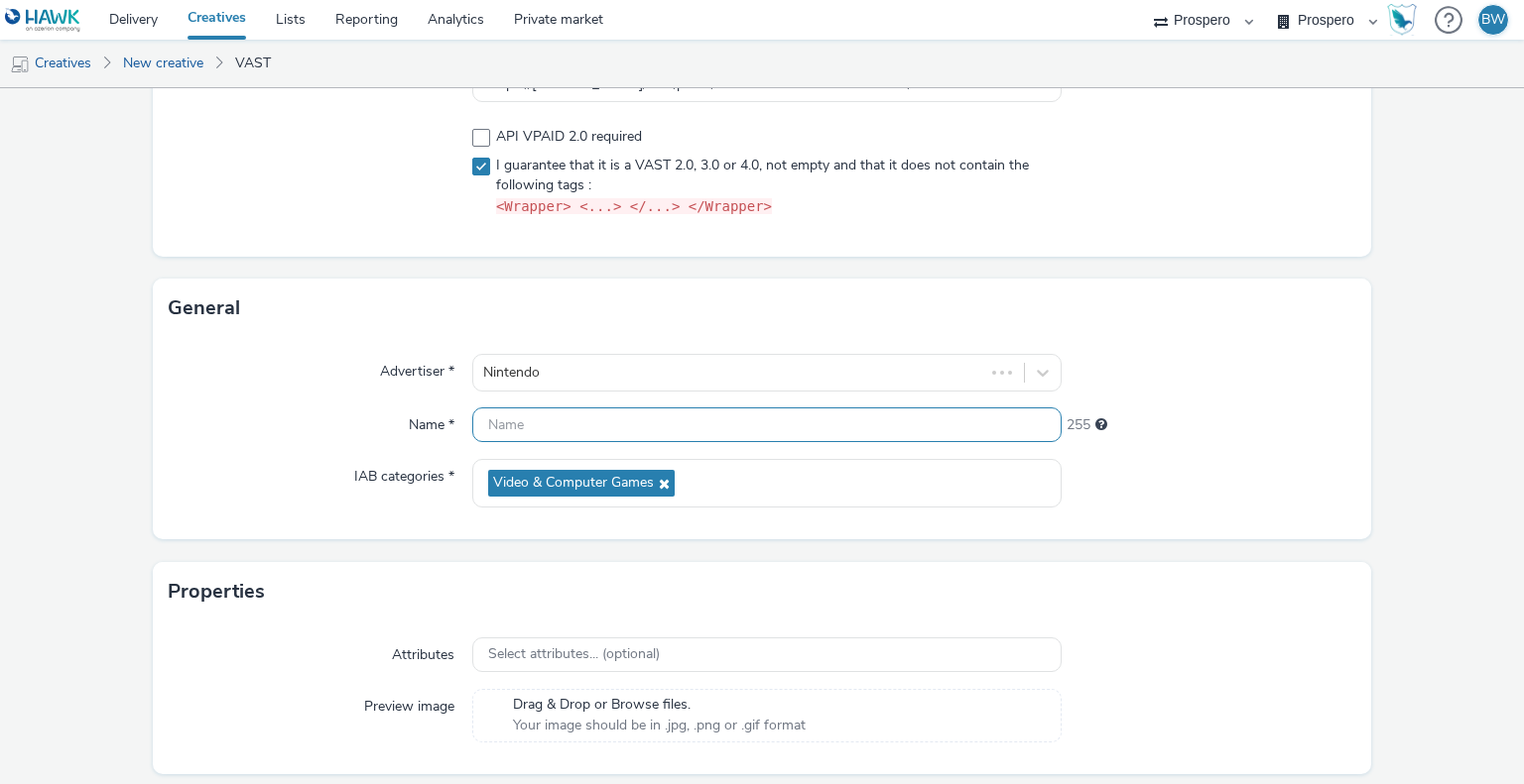
click at [650, 430] on input "text" at bounding box center [766, 424] width 588 height 35
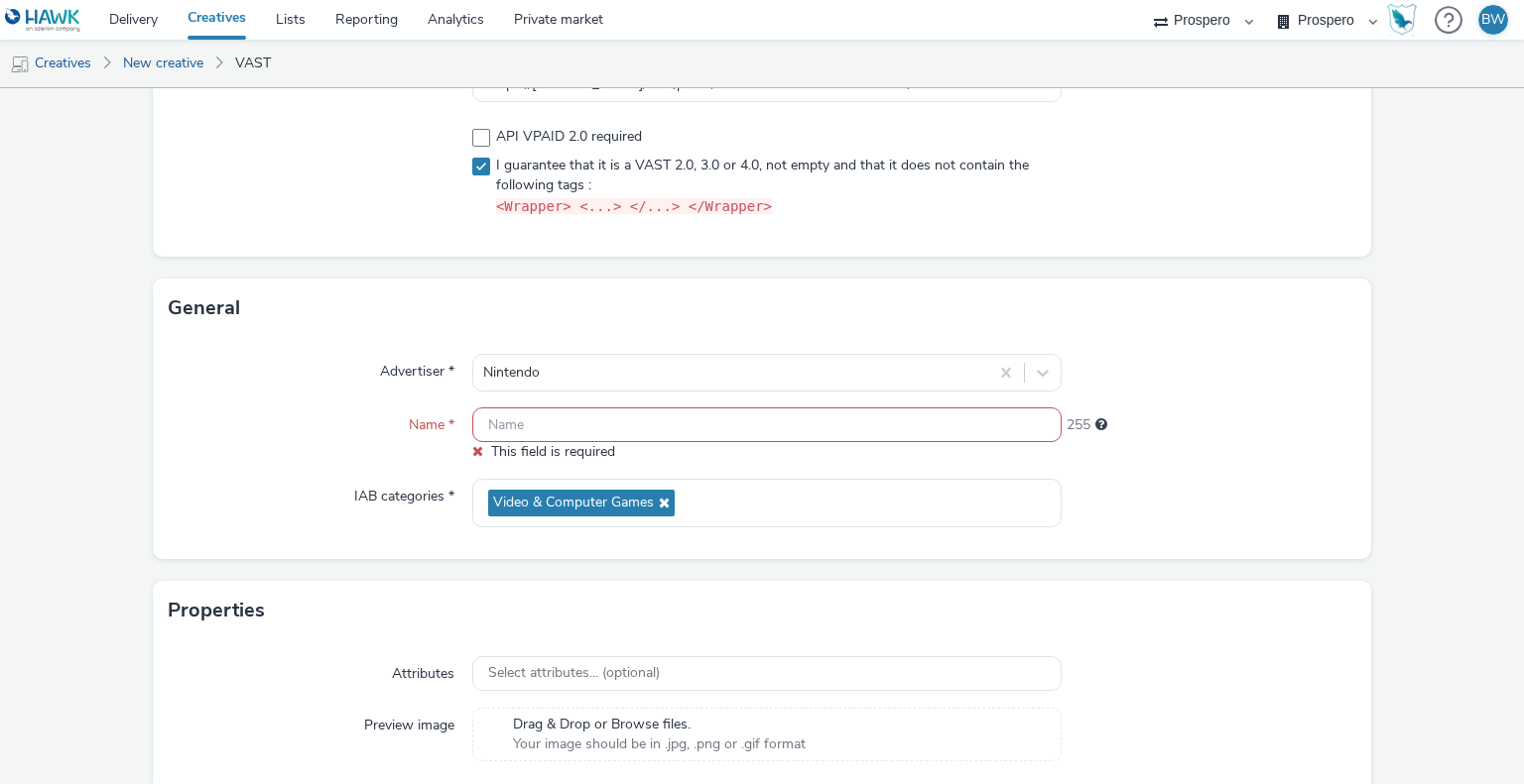
paste input "ADV:ni3|CAM:[PERSON_NAME]|CHA:Video|PLA:Prospero|INV:Nano|TEC:N/A|PHA:[PERSON_N…"
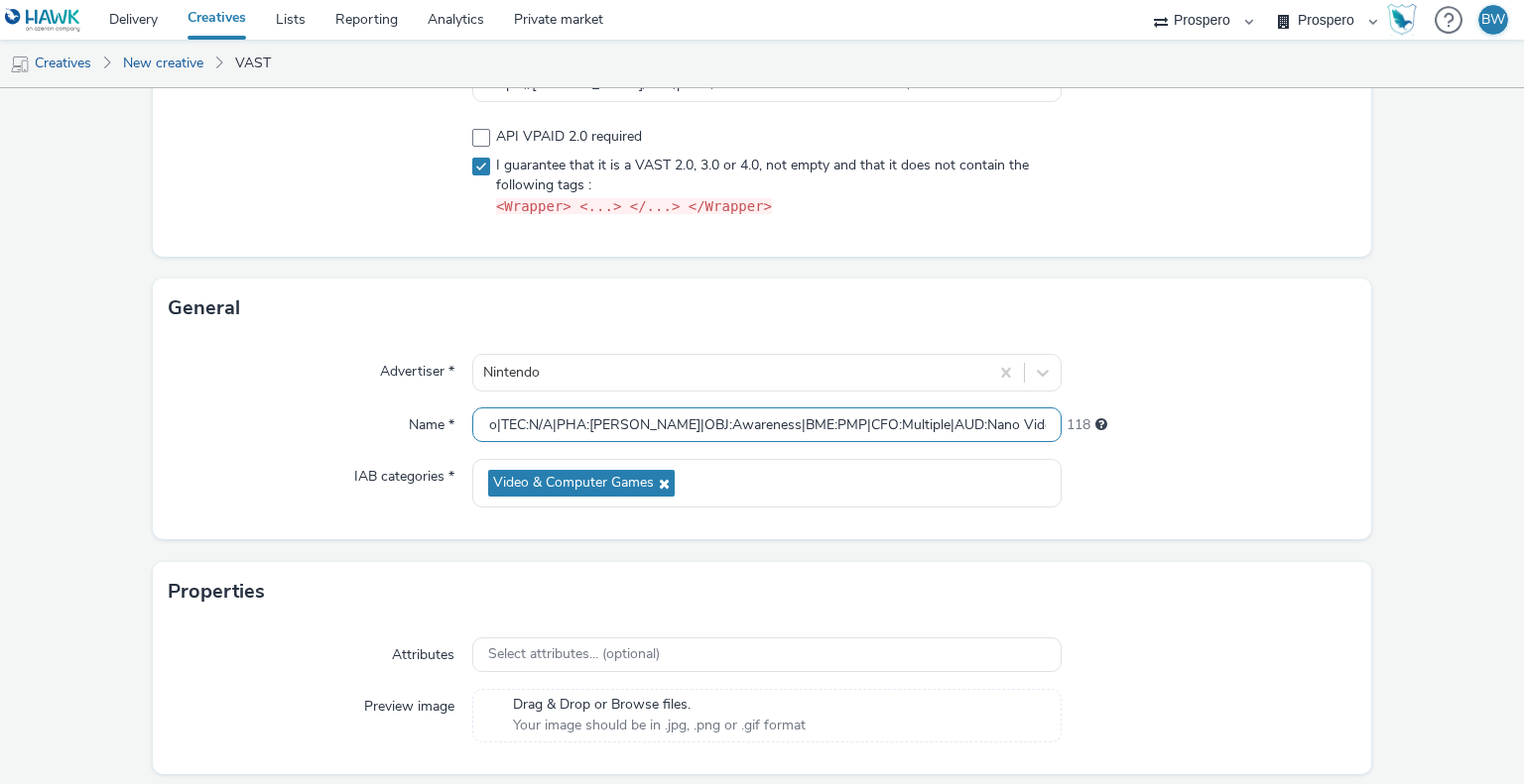
type input "ADV:ni3|CAM:[PERSON_NAME]|CHA:Video|PLA:Prospero|INV:Nano|TEC:N/A|PHA:[PERSON_N…"
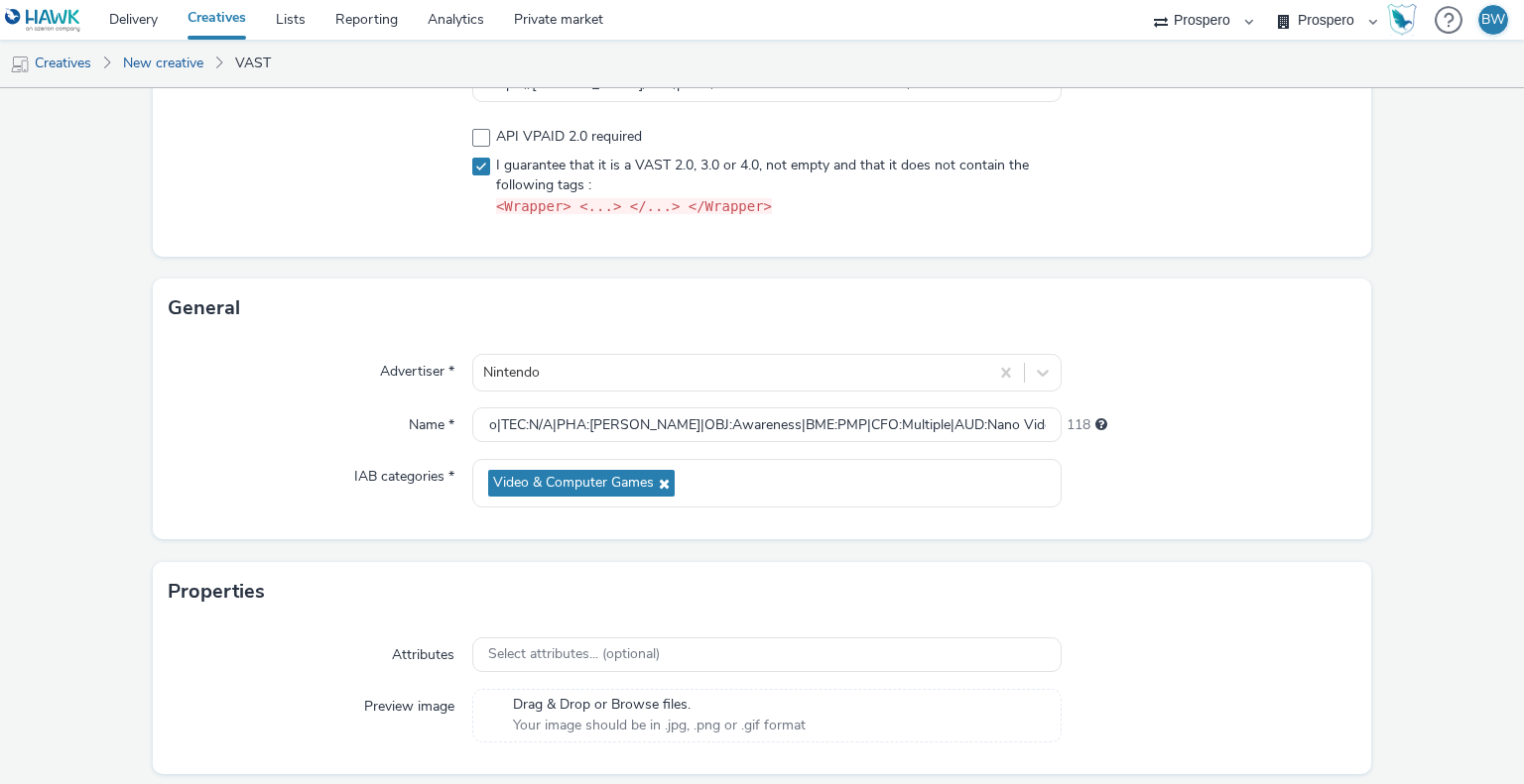
click at [199, 449] on div "Advertiser * Nintendo Name * ADV:ni3|CAM:nikola|CHA:Video|PLA:Prospero|INV:Nano…" at bounding box center [762, 438] width 1219 height 201
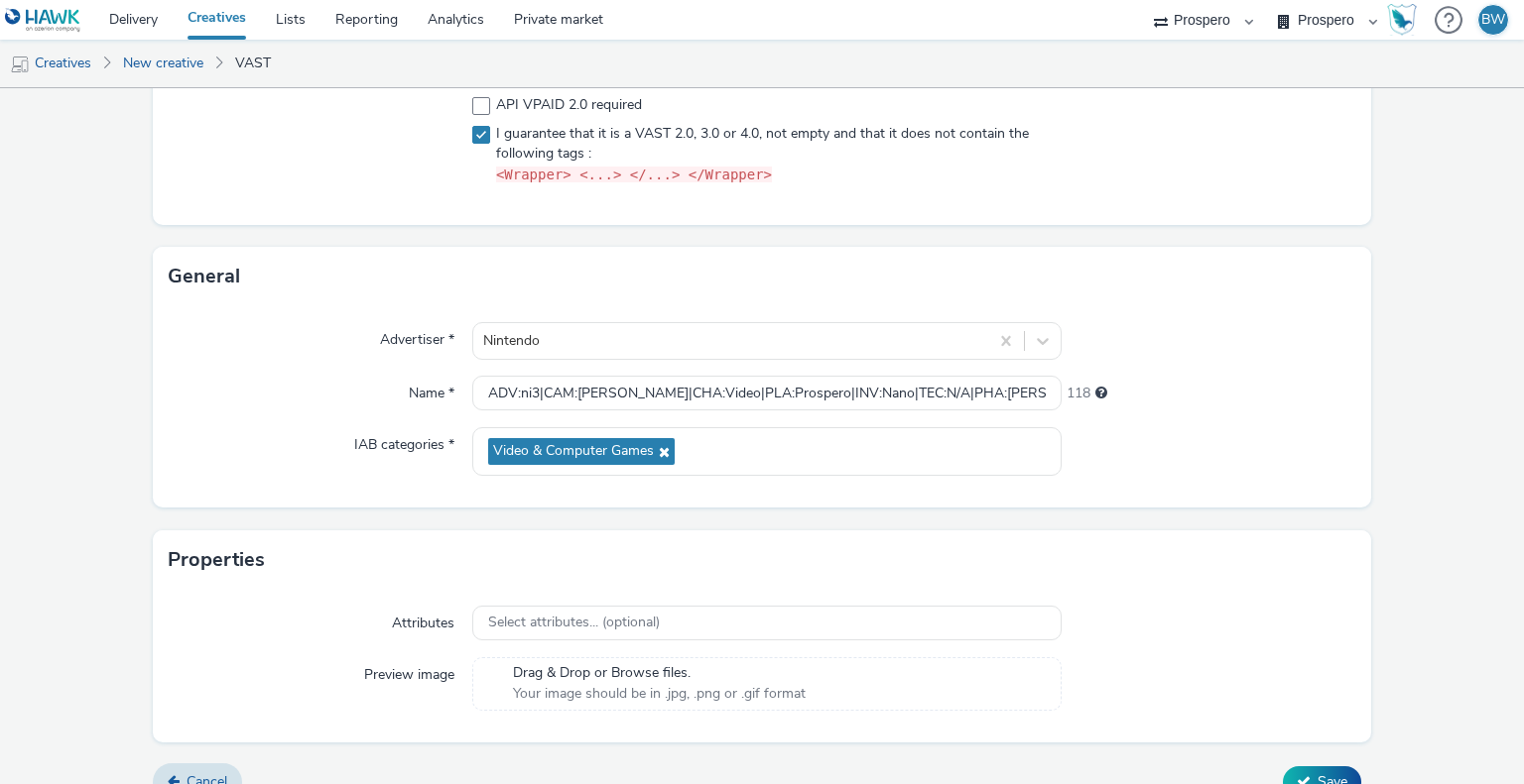
scroll to position [329, 0]
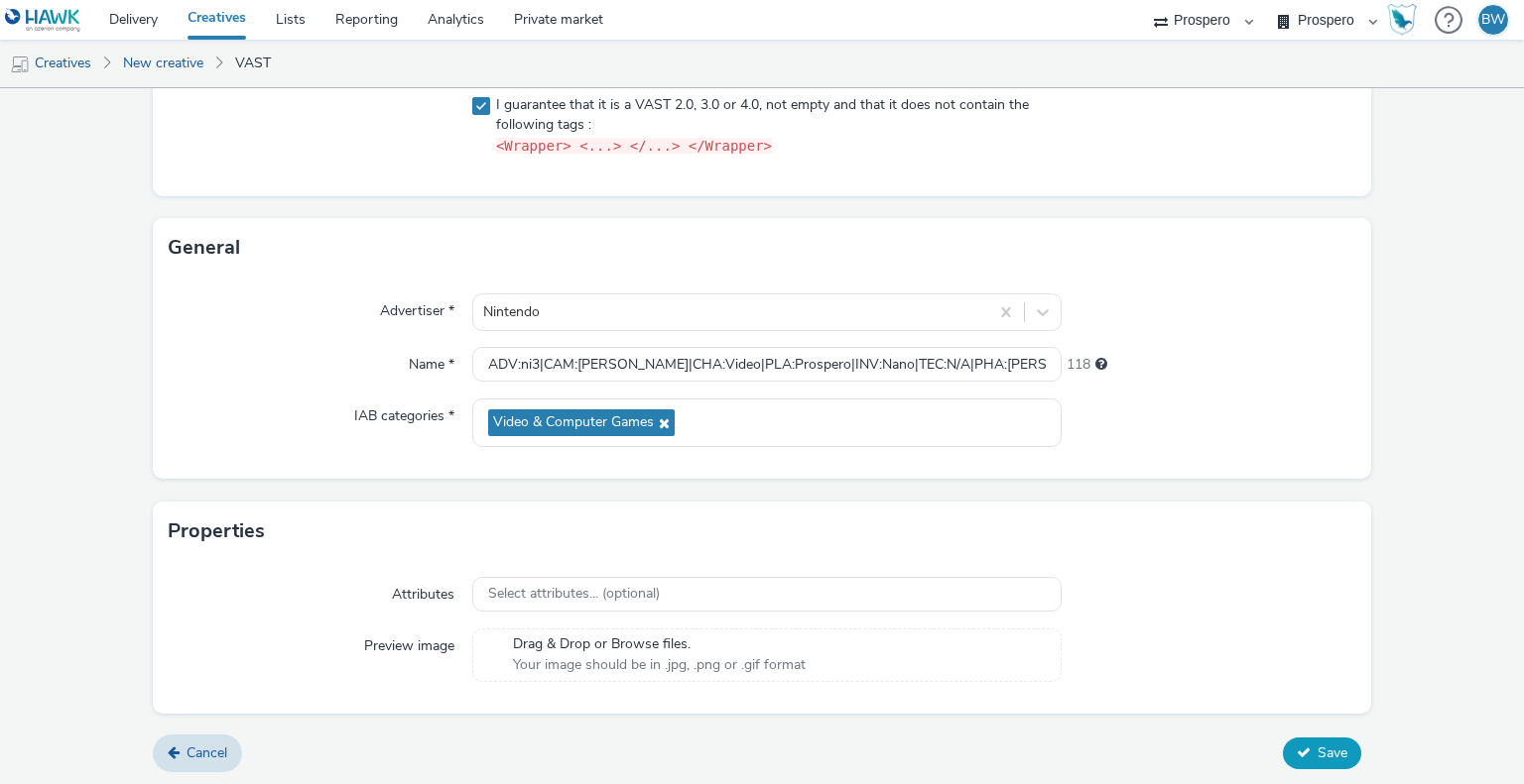
click at [1297, 749] on icon at bounding box center [1304, 753] width 14 height 14
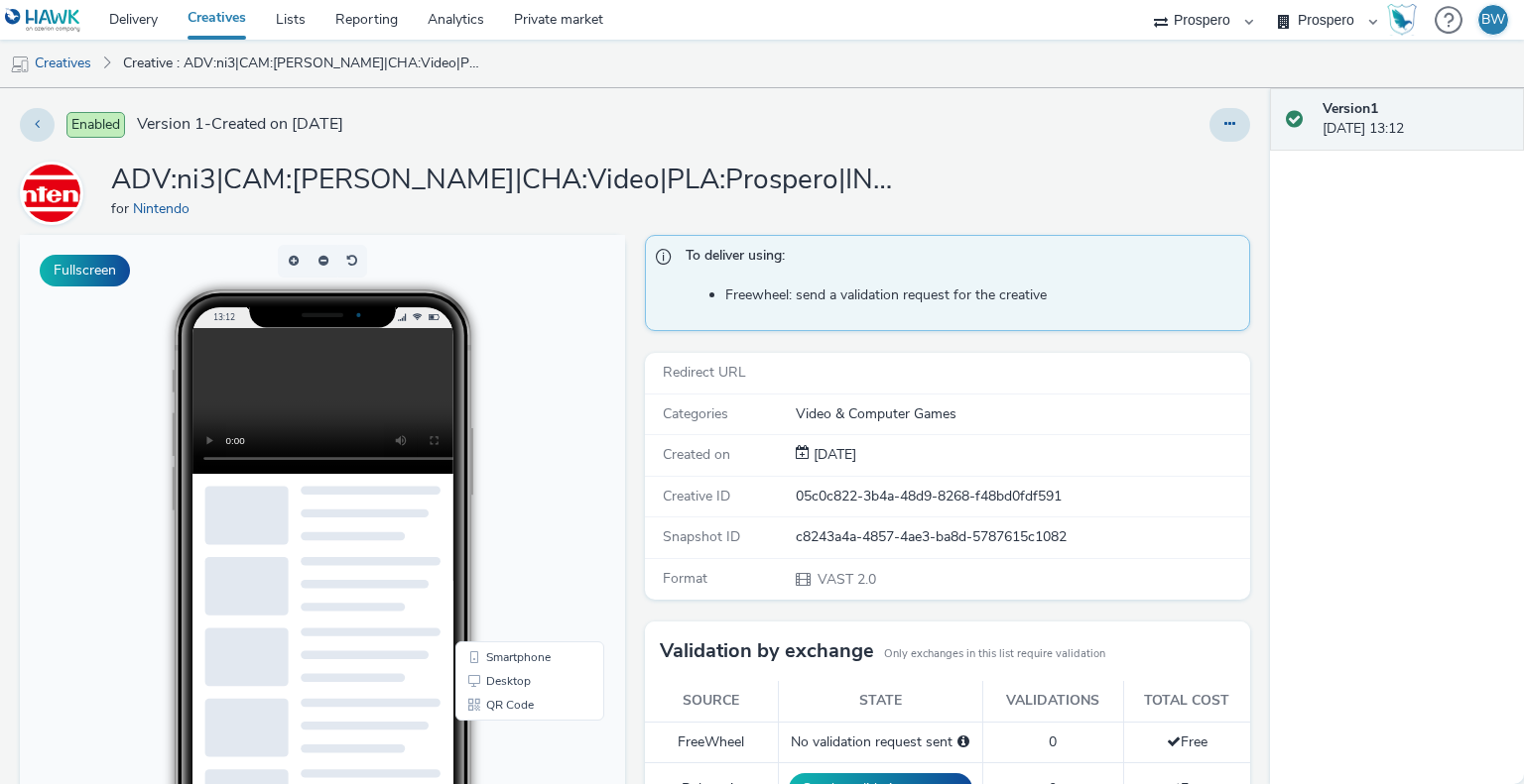
click at [575, 350] on body "13:12 Smartphone Desktop QR Code" at bounding box center [322, 642] width 605 height 813
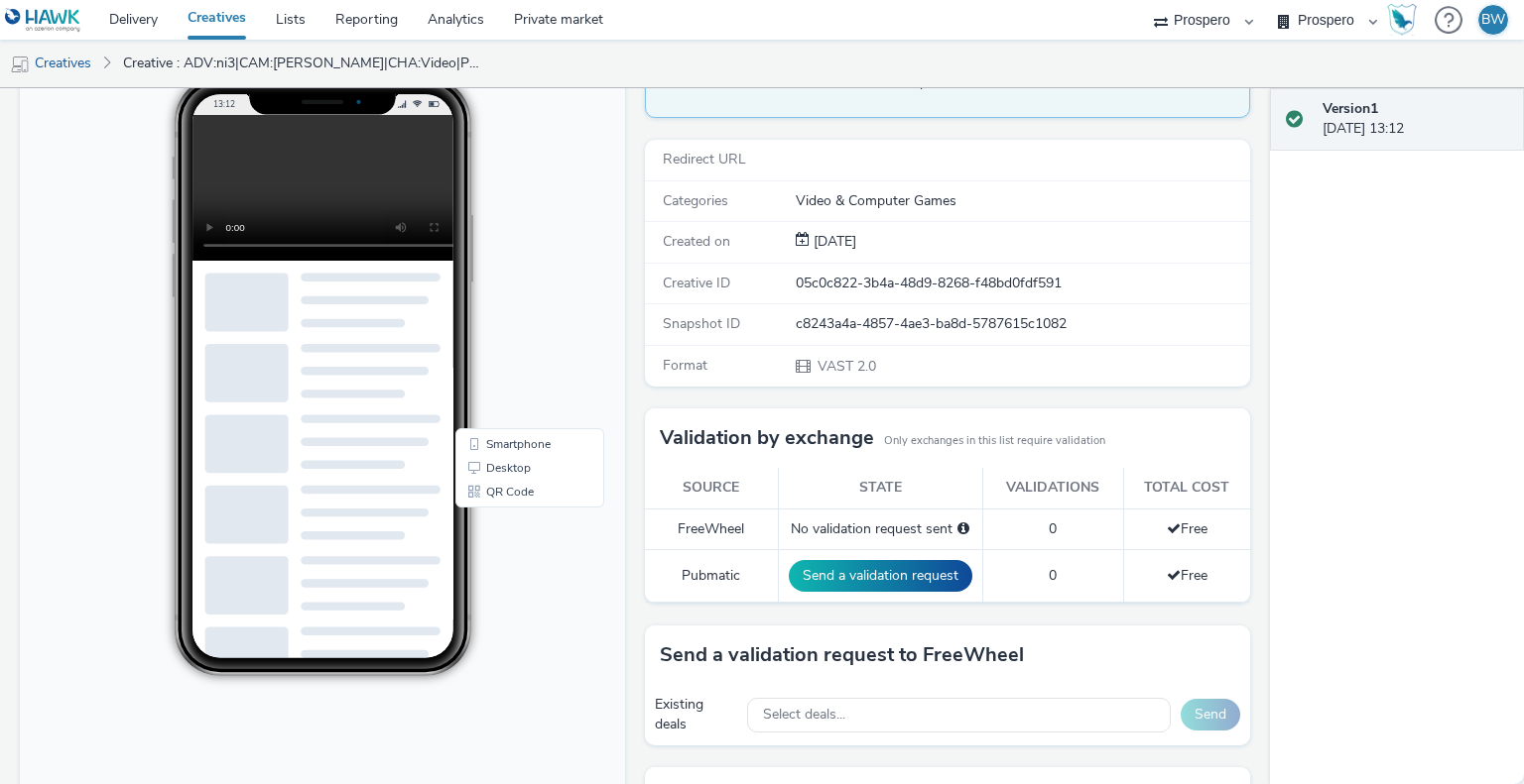
scroll to position [385, 0]
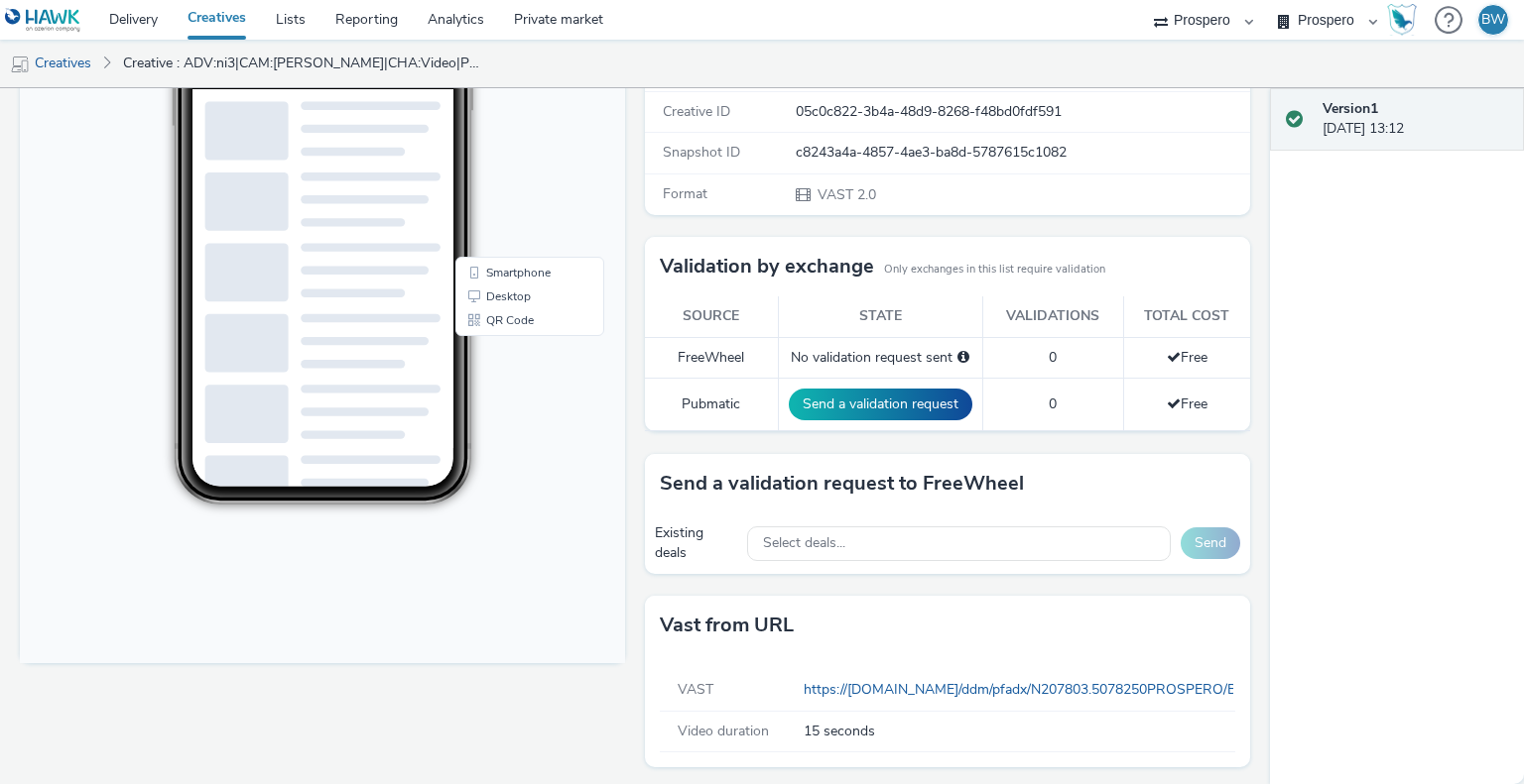
drag, startPoint x: 623, startPoint y: 419, endPoint x: 625, endPoint y: 462, distance: 43.0
click at [625, 462] on div "Fullscreen" at bounding box center [327, 320] width 615 height 939
click at [627, 443] on div "Fullscreen" at bounding box center [327, 320] width 615 height 939
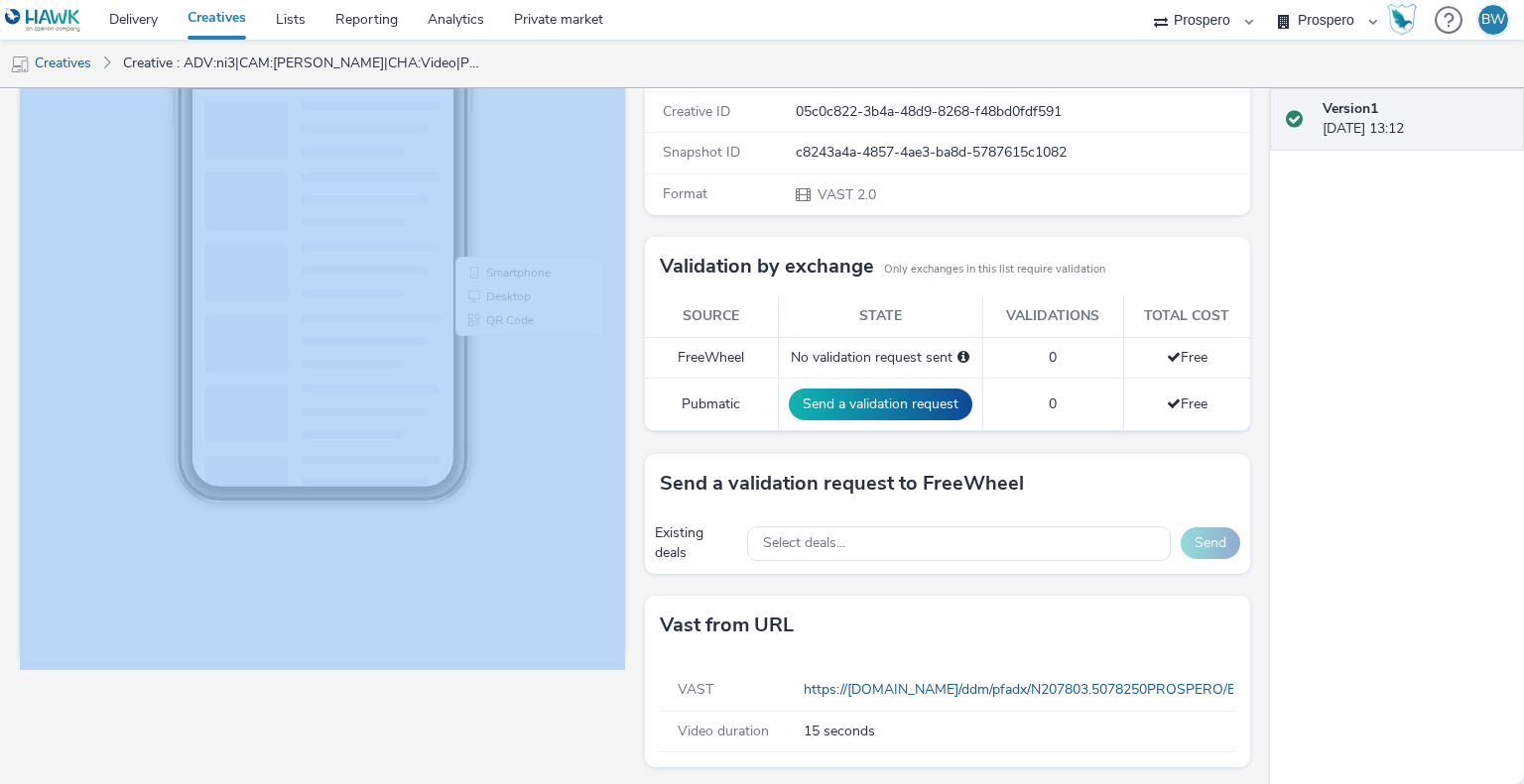
click at [627, 443] on div "Fullscreen" at bounding box center [327, 320] width 615 height 939
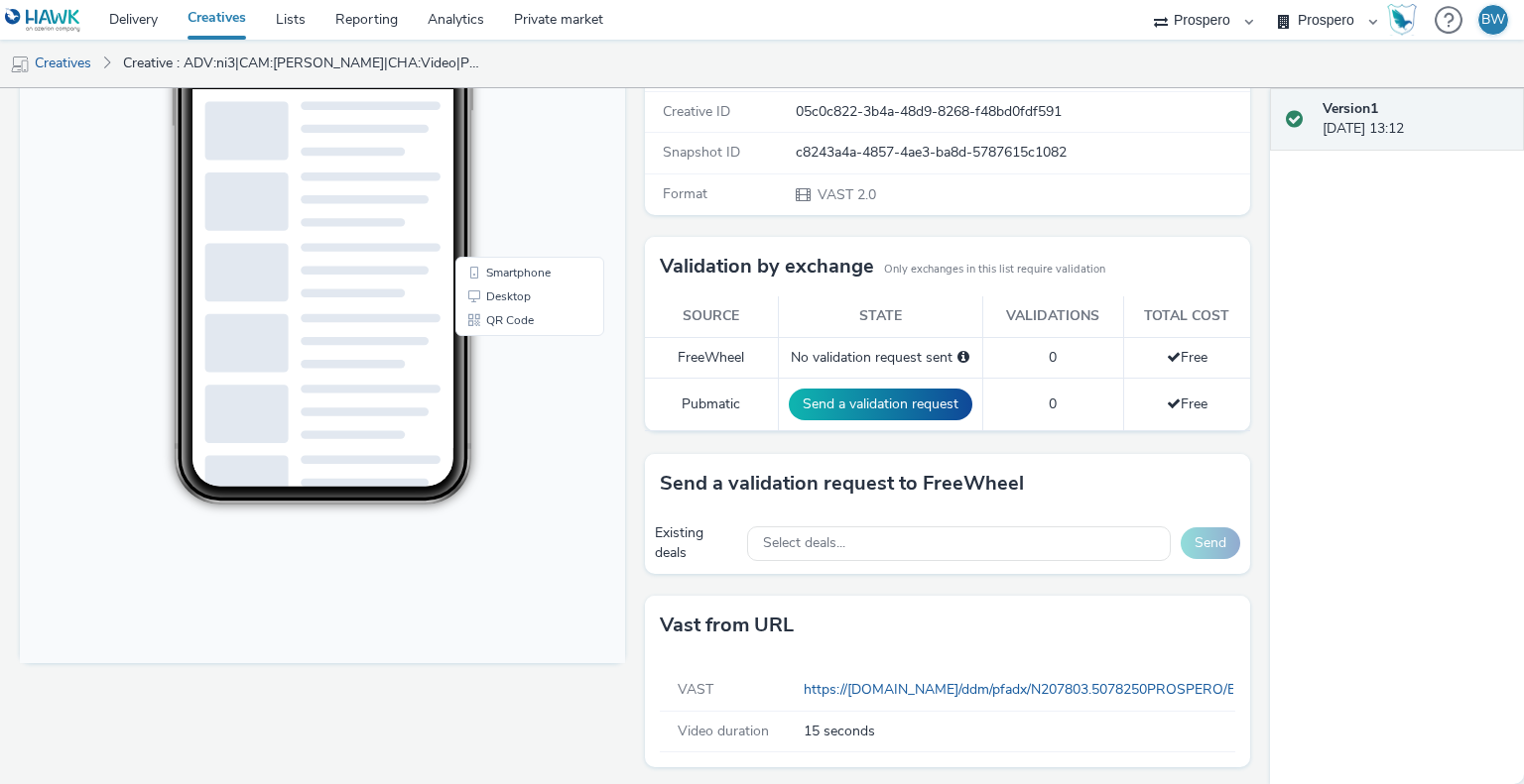
click at [635, 434] on div "To deliver using: Freewheel: send a validation request for the creative Redirec…" at bounding box center [942, 320] width 615 height 939
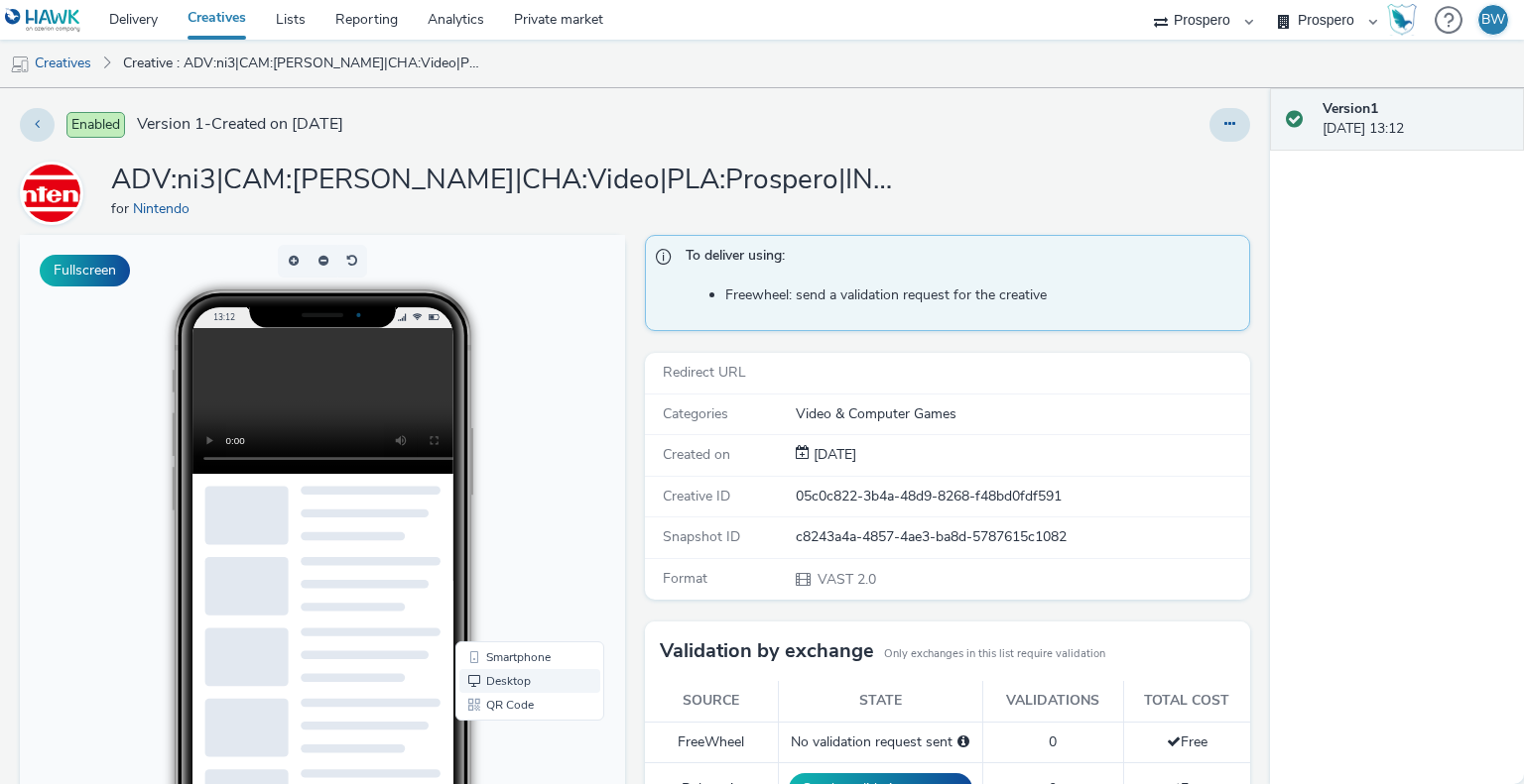
click at [517, 684] on link "Desktop" at bounding box center [529, 681] width 141 height 24
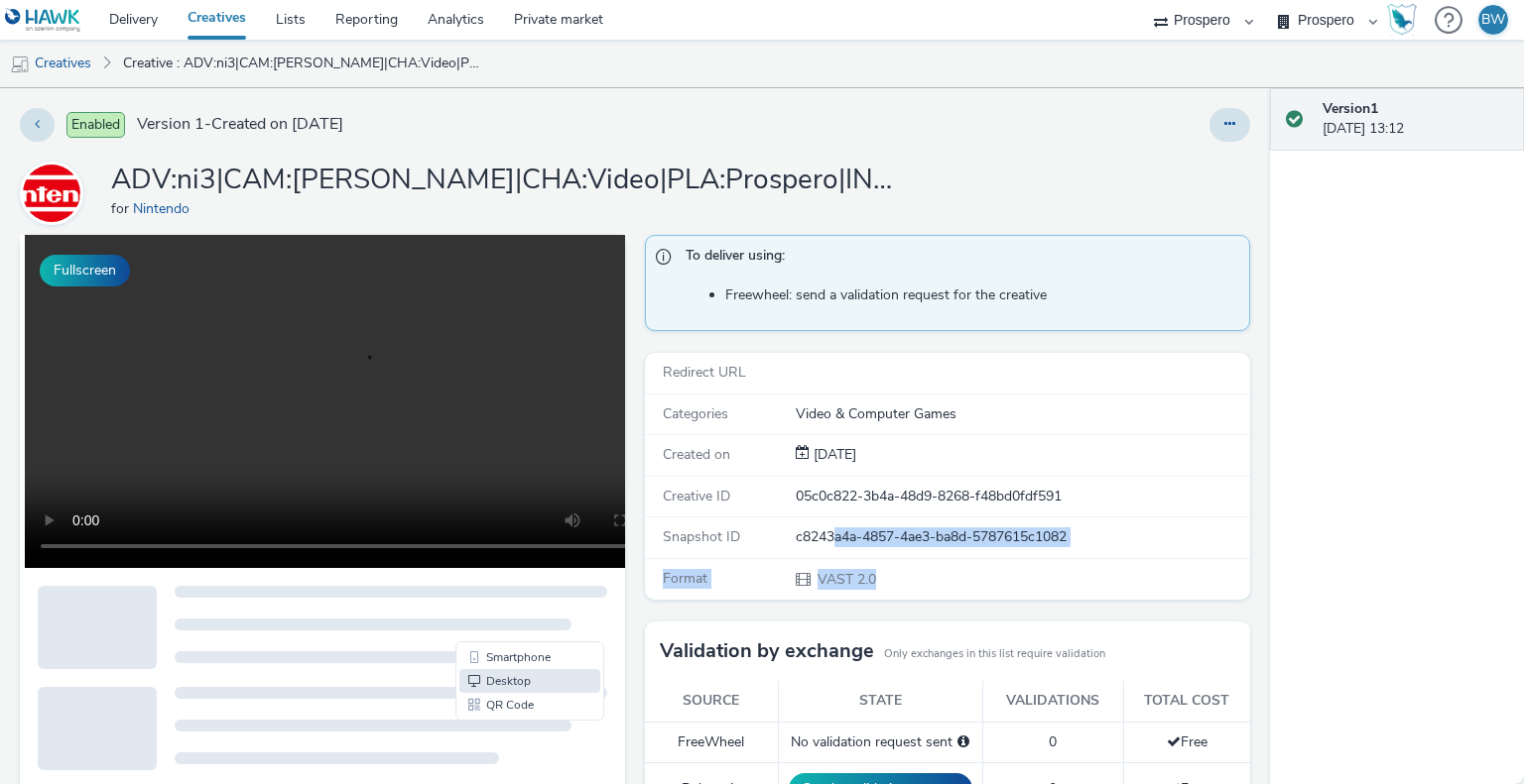
drag, startPoint x: 831, startPoint y: 533, endPoint x: 885, endPoint y: 556, distance: 58.7
click at [885, 556] on div "Redirect URL Categories Video & Computer Games Created on 12 Aug 2025 Creative …" at bounding box center [947, 476] width 605 height 247
click at [885, 559] on div "Format VAST 2.0" at bounding box center [947, 579] width 605 height 41
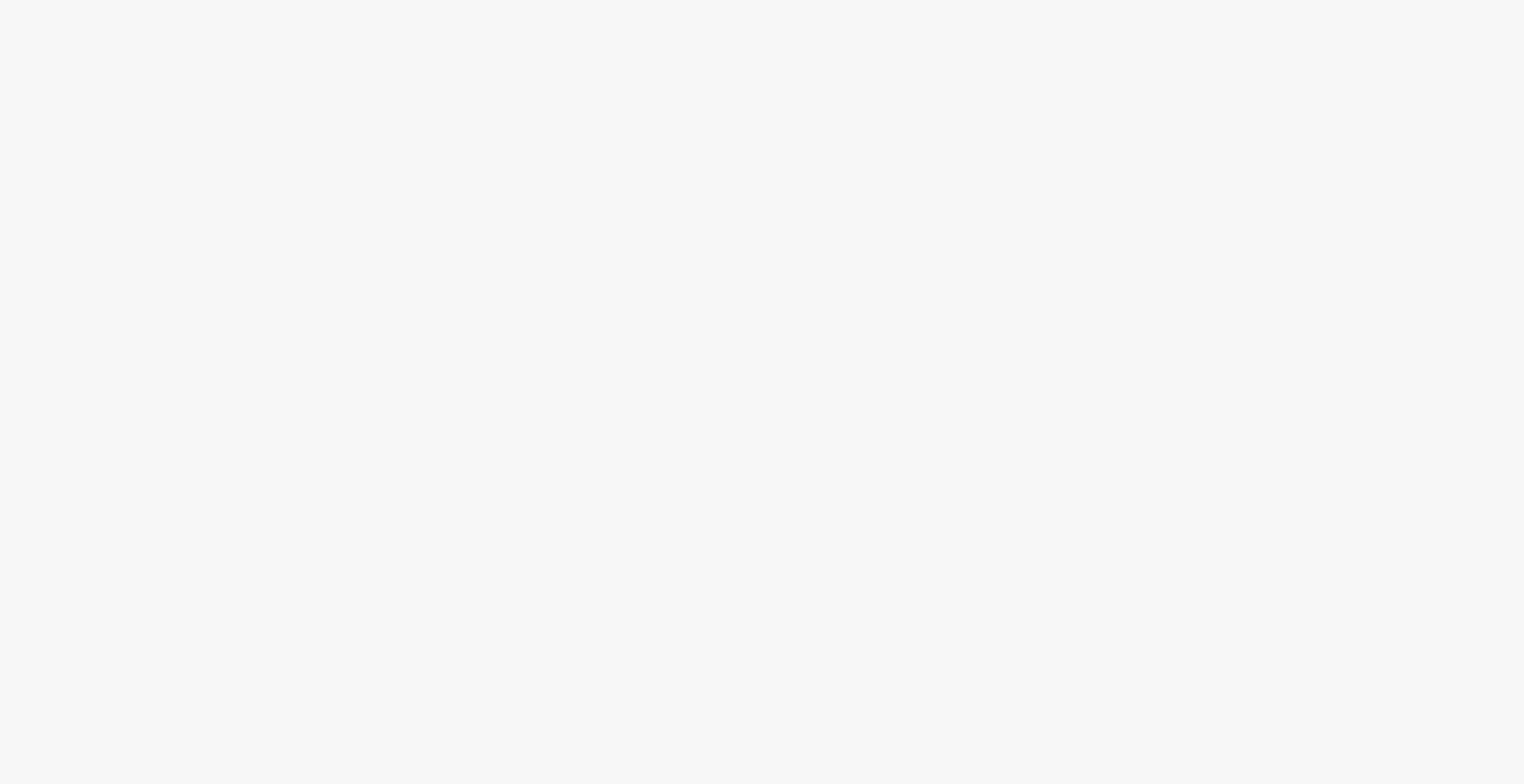
select select "b1b940d3-d05b-48b5-821e-f328c33b988b"
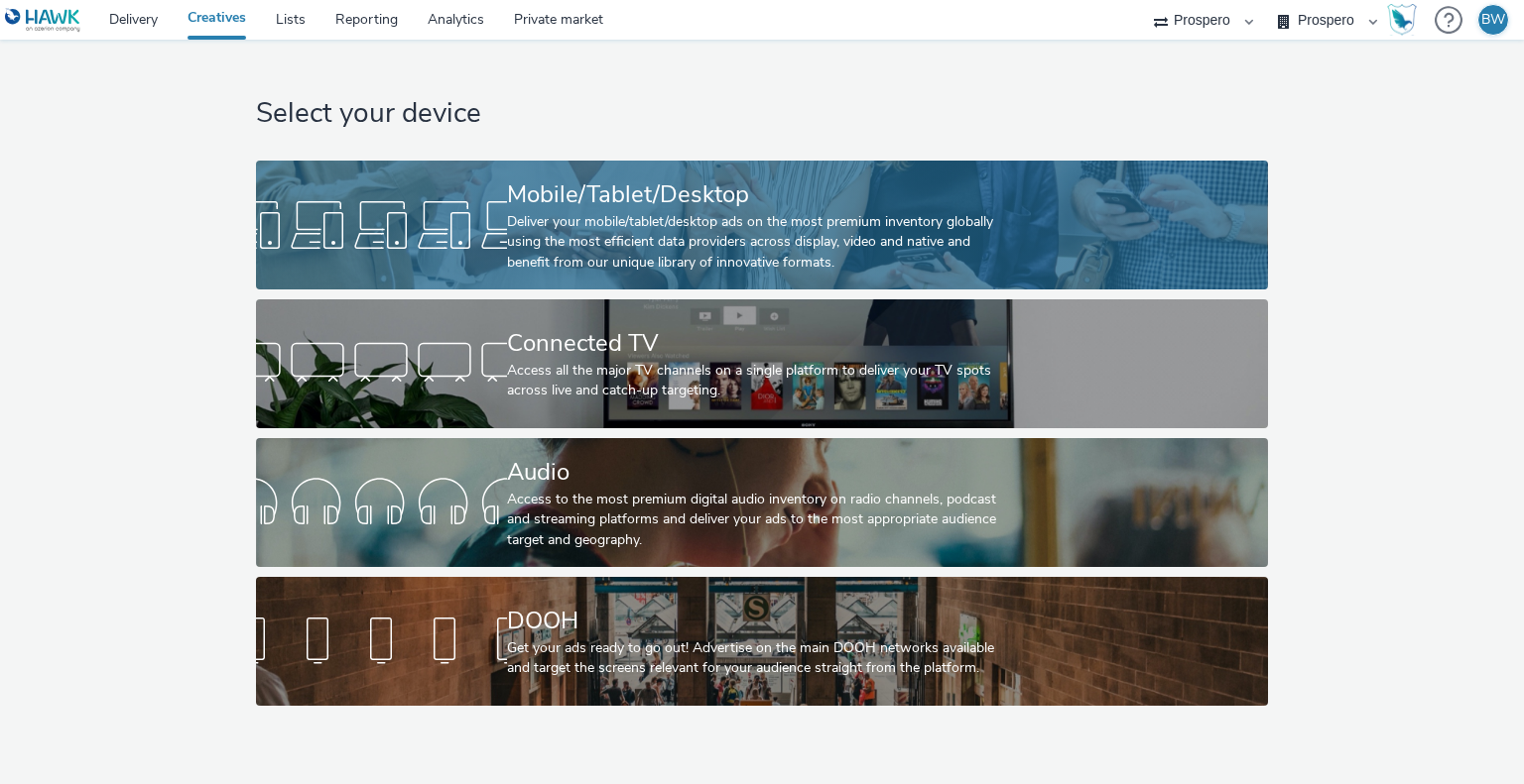
click at [606, 171] on div "Mobile/Tablet/Desktop Deliver your mobile/tablet/desktop ads on the most premiu…" at bounding box center [759, 224] width 502 height 129
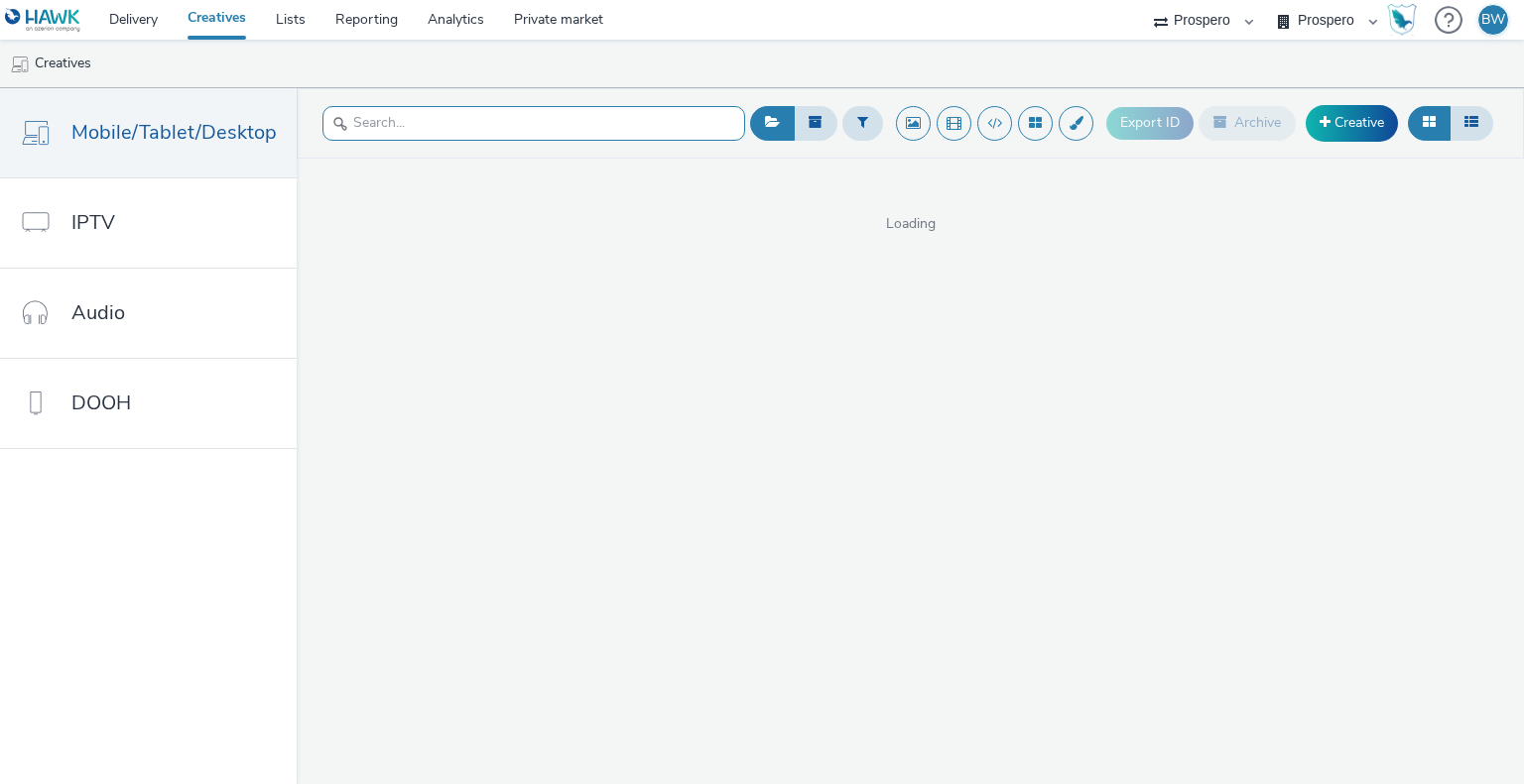
click at [568, 129] on input "text" at bounding box center [534, 124] width 423 height 35
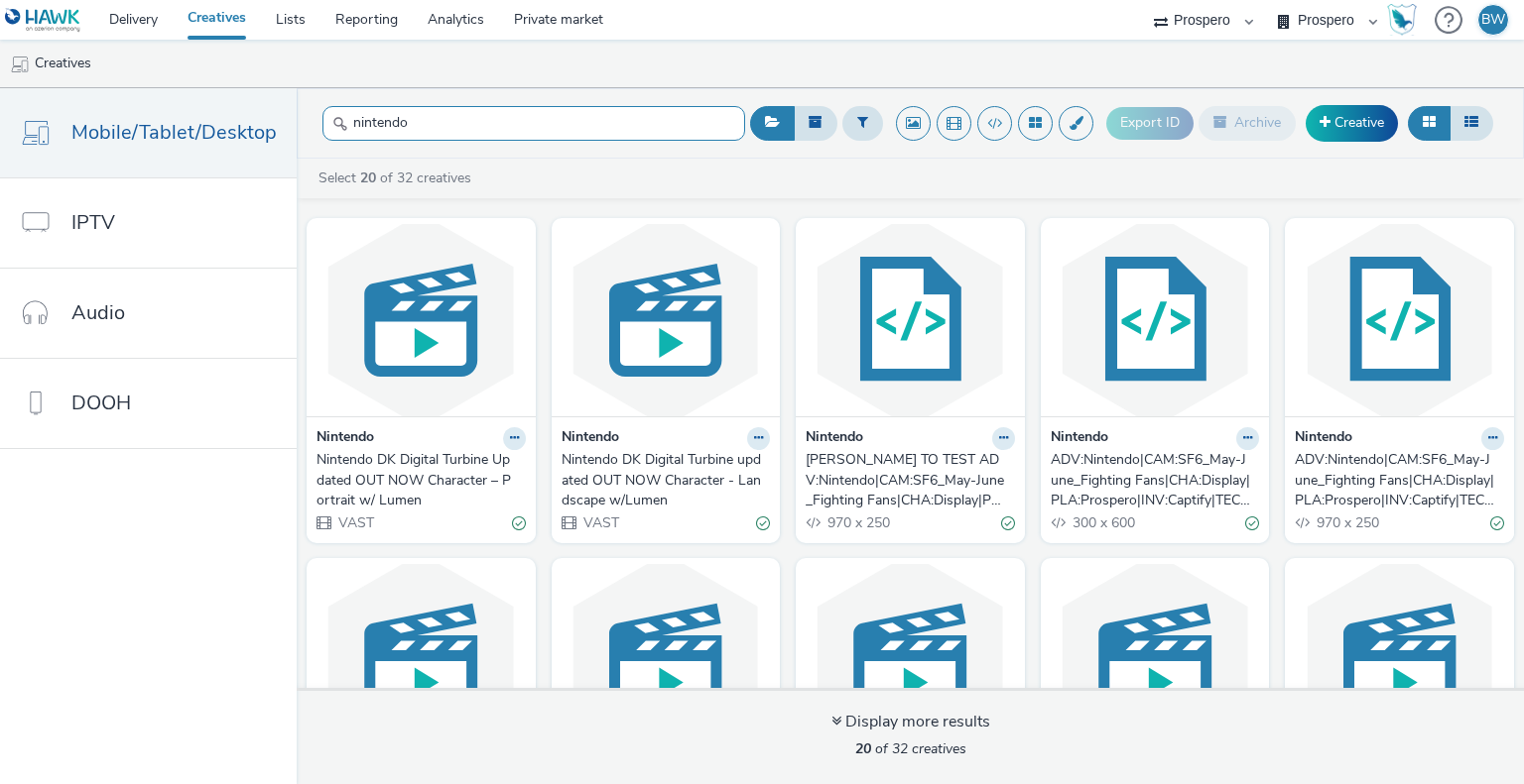
click at [568, 129] on input "nintendo" at bounding box center [534, 124] width 423 height 35
paste input "ADV:ni3|CAM:[PERSON_NAME]|CHA:Video|PLA:Prospero|INV:Nano|TEC:N/A|PHA:[PERSON_N…"
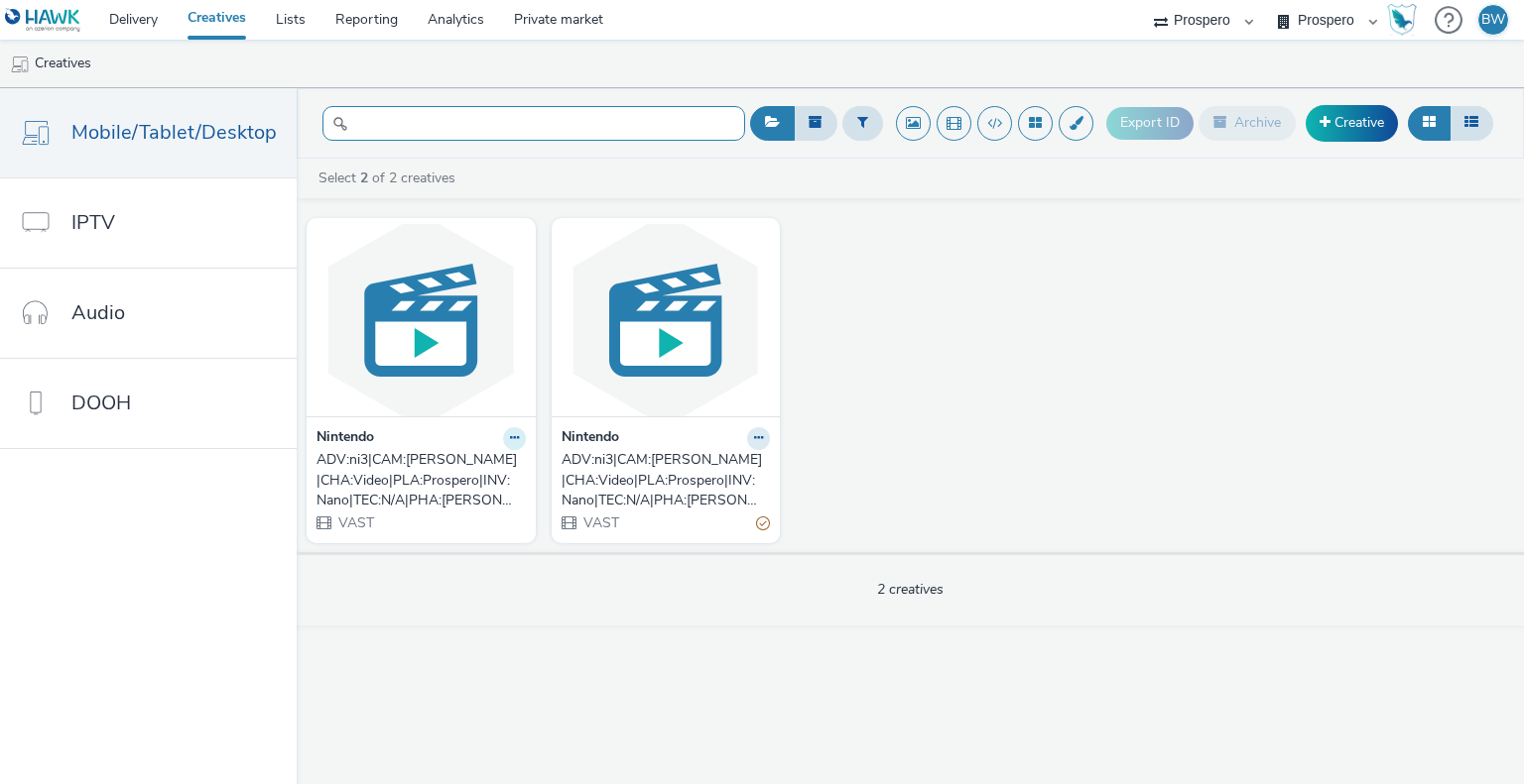
type input "ADV:ni3|CAM:[PERSON_NAME]|CHA:Video|PLA:Prospero|INV:Nano|TEC:N/A|PHA:[PERSON_N…"
click at [504, 431] on button at bounding box center [514, 438] width 23 height 23
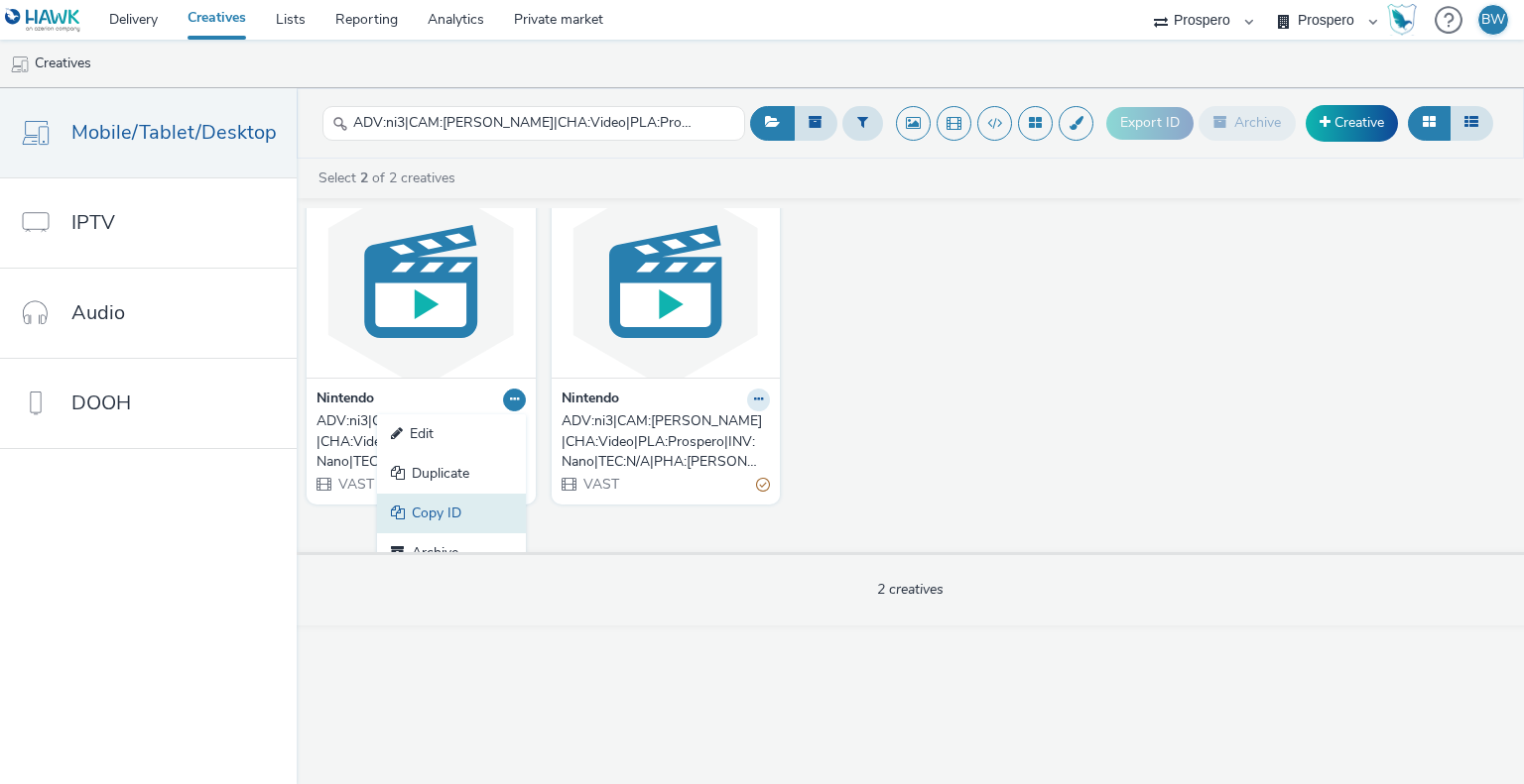
scroll to position [60, 0]
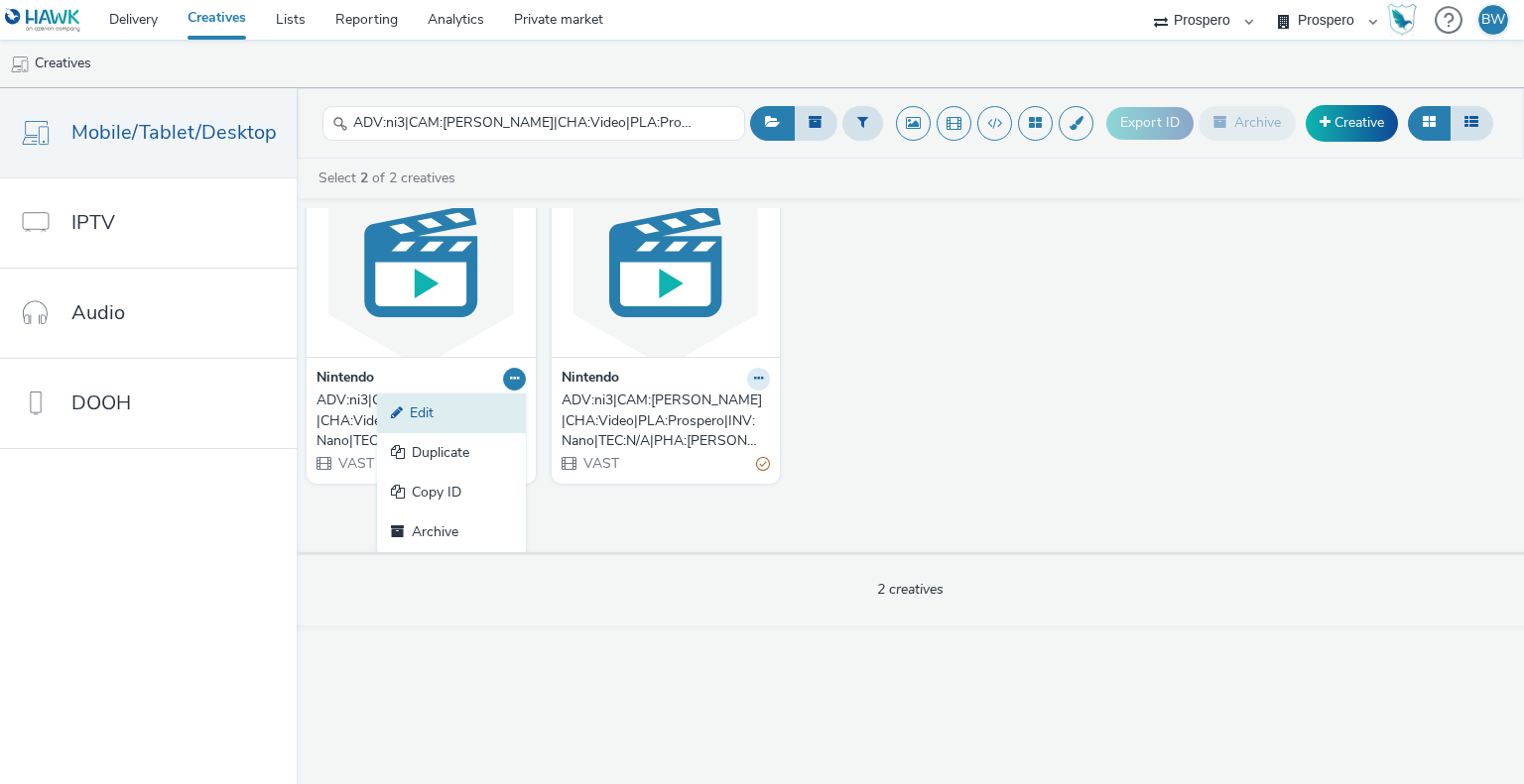
click at [437, 415] on link "Edit" at bounding box center [451, 413] width 149 height 40
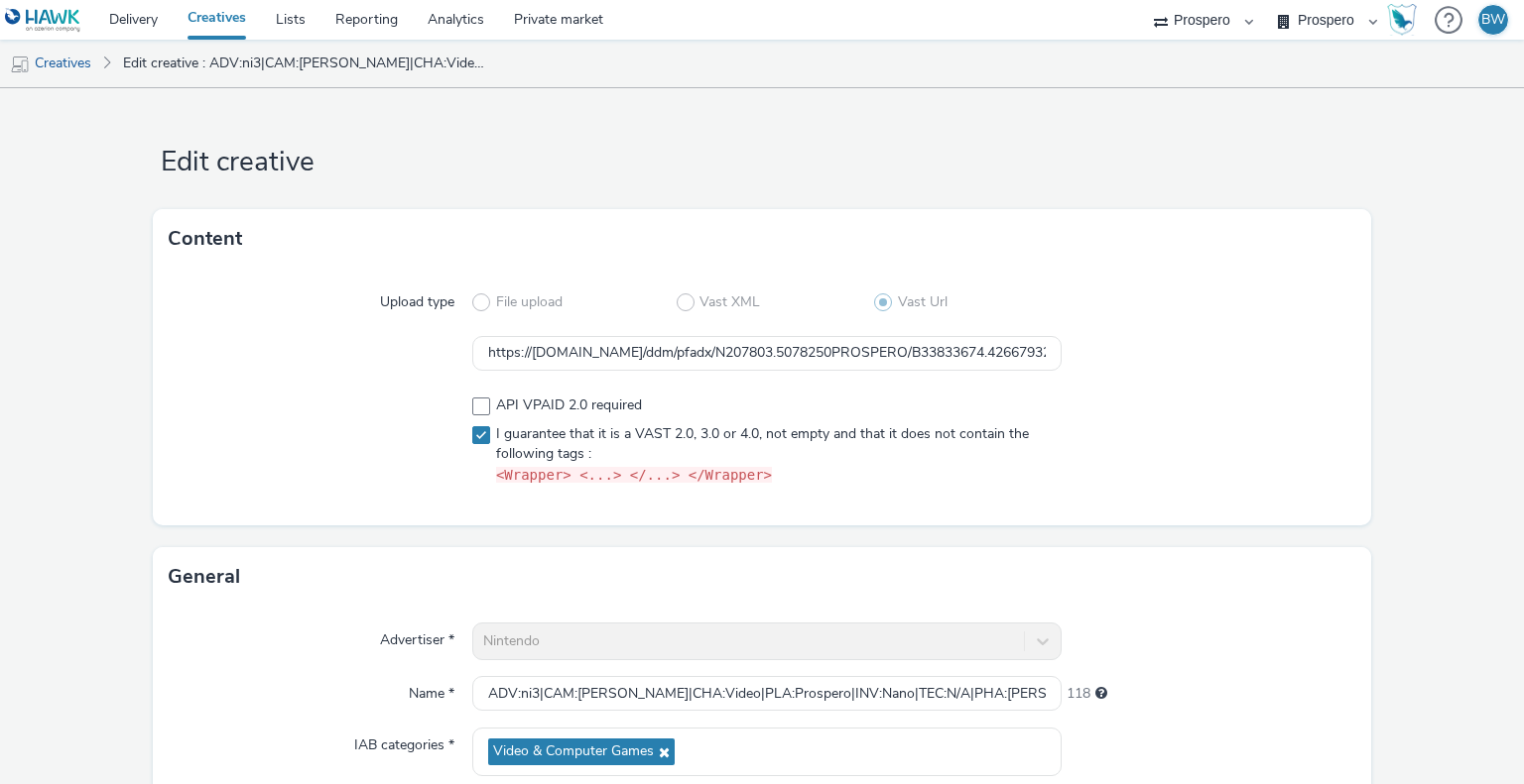
scroll to position [381, 0]
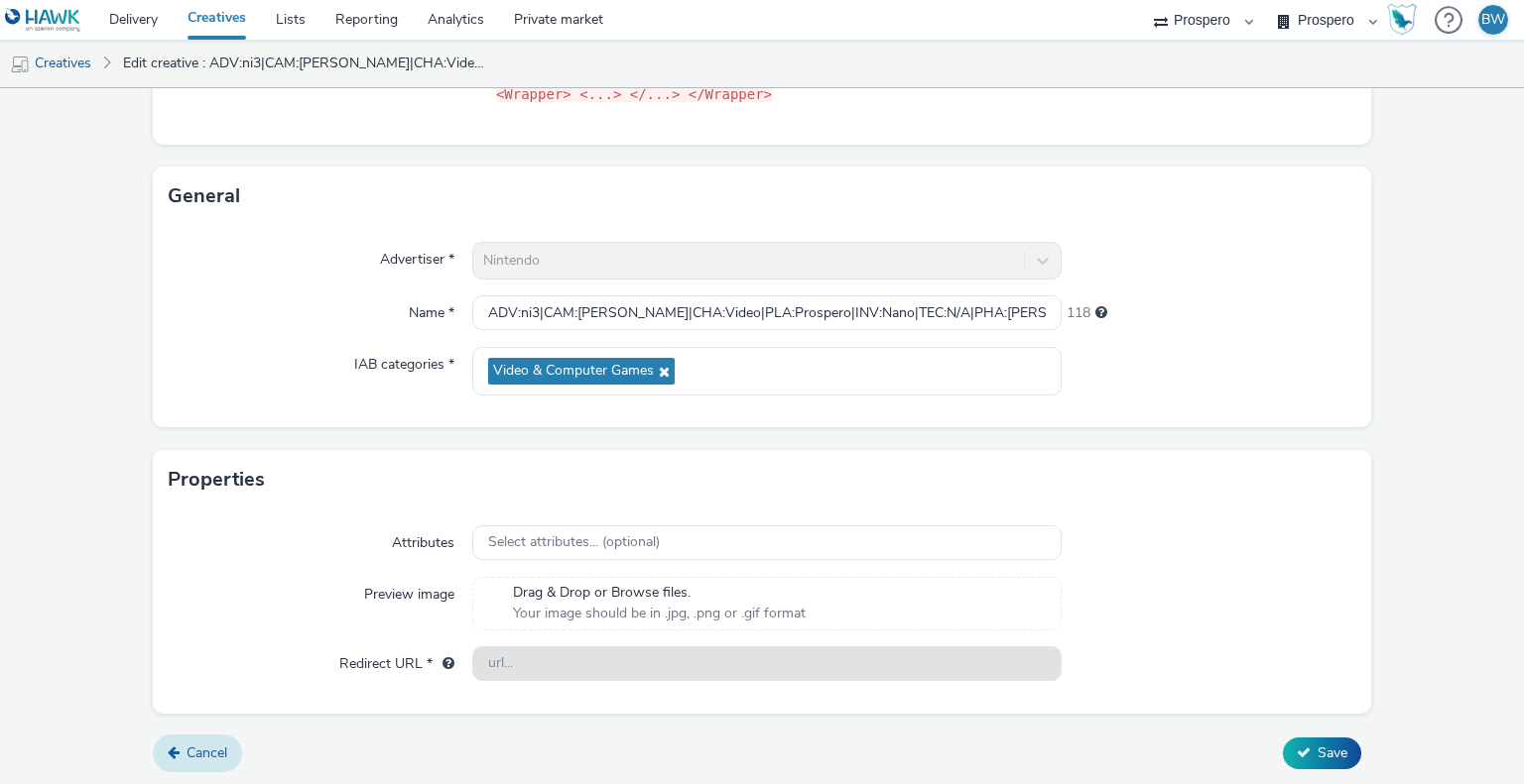
click at [195, 756] on span "Cancel" at bounding box center [206, 753] width 41 height 19
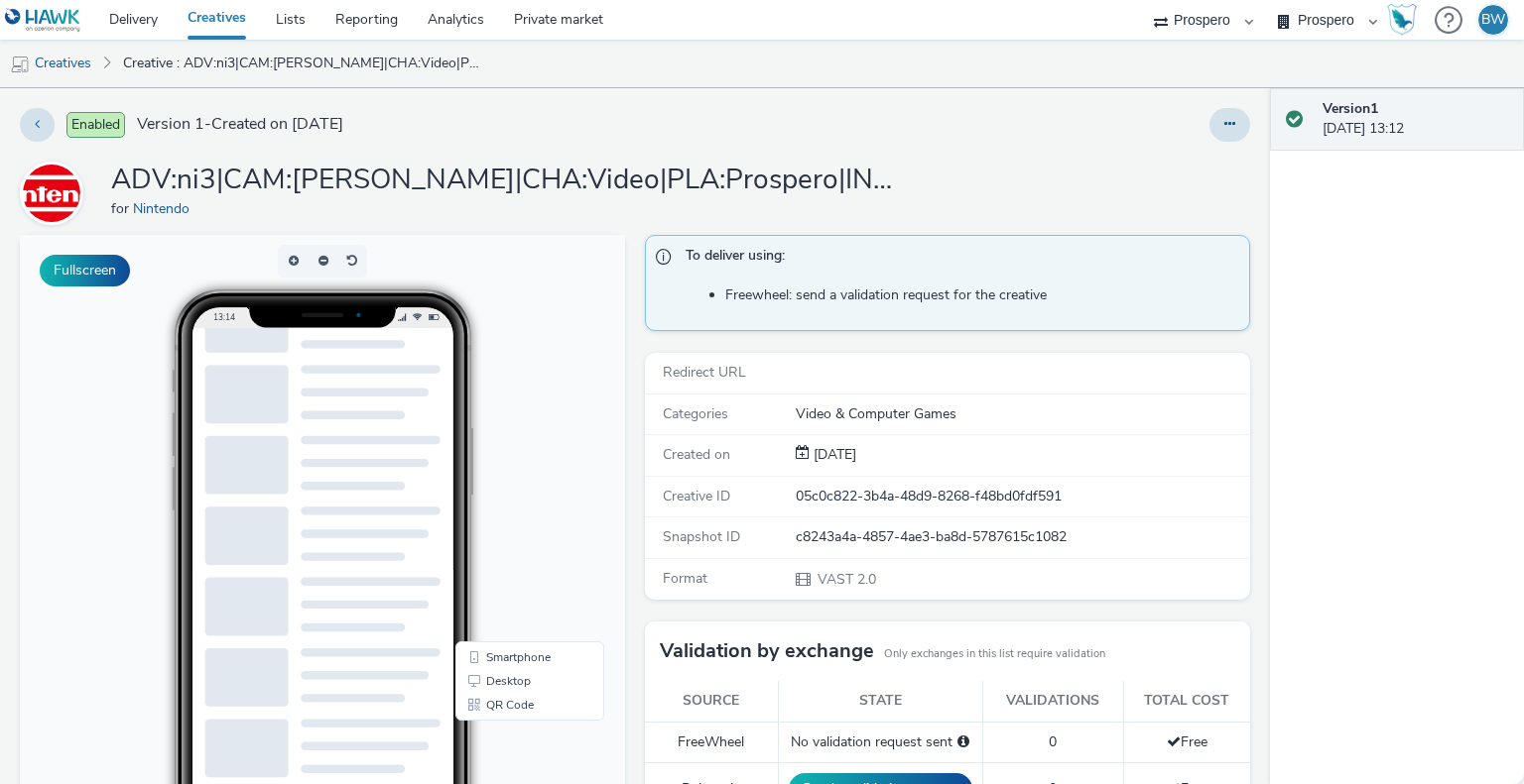
scroll to position [396, 0]
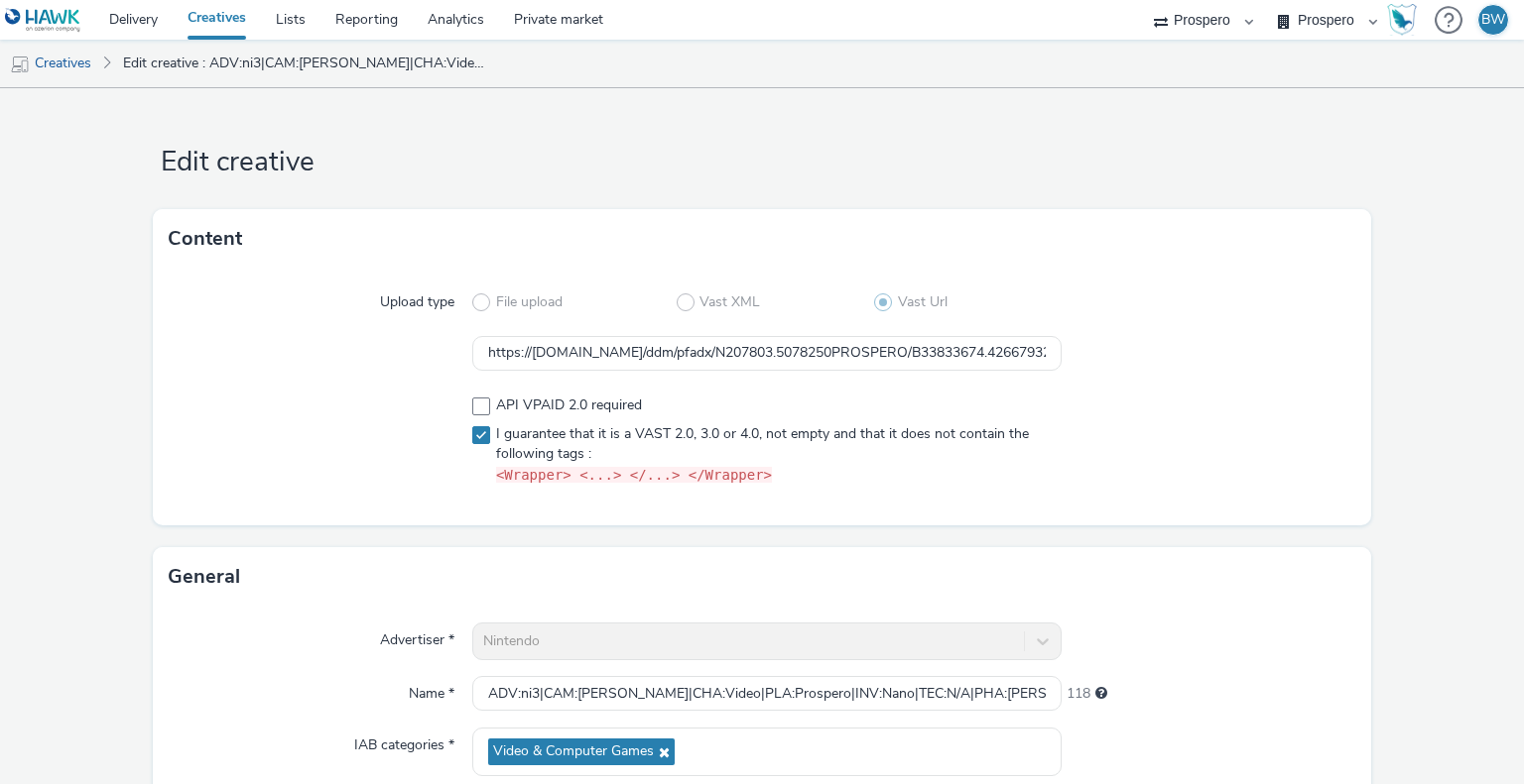
click at [199, 17] on link "Creatives" at bounding box center [216, 20] width 89 height 40
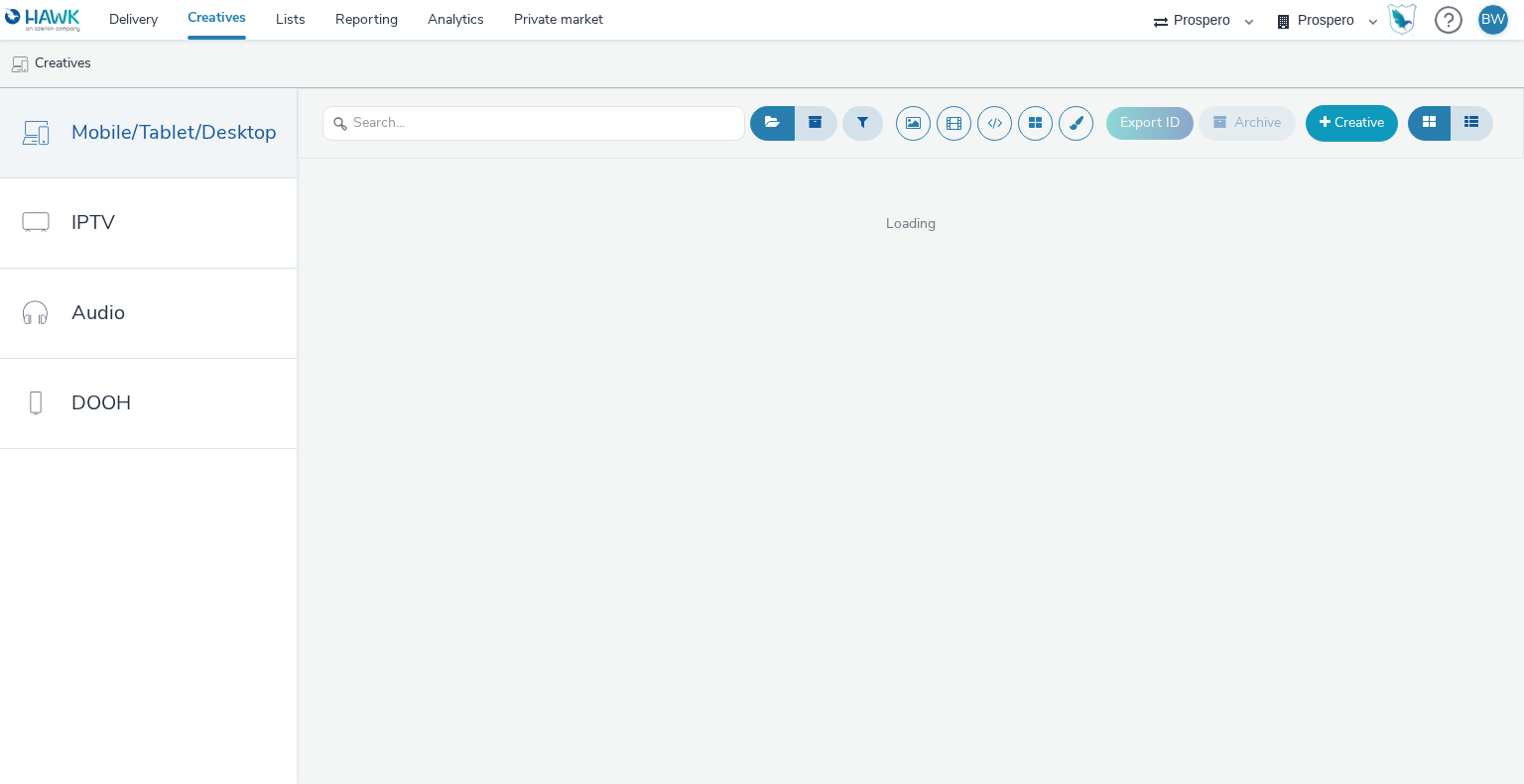
click at [1354, 117] on link "Creative" at bounding box center [1352, 124] width 93 height 36
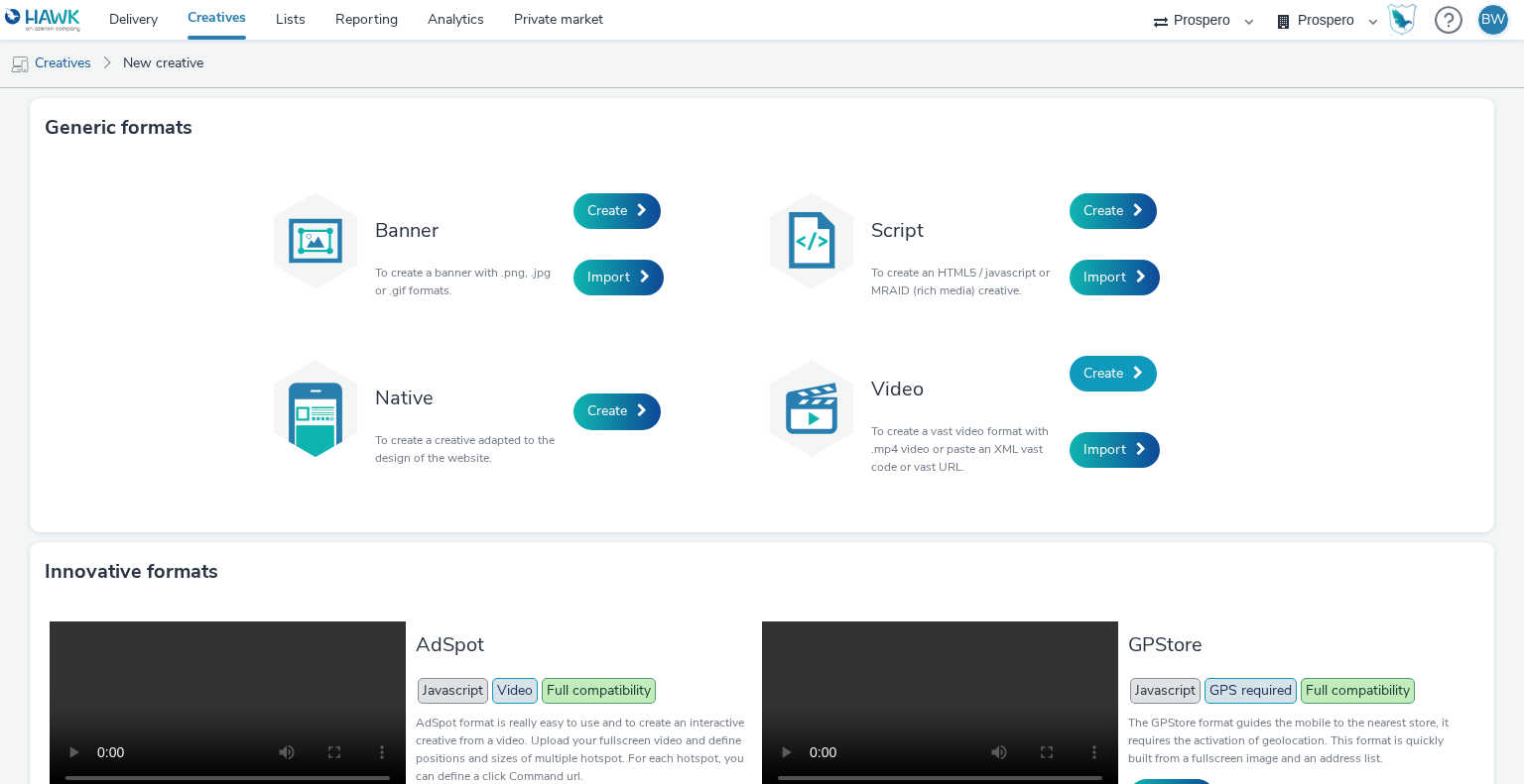
click at [1113, 379] on span "Create" at bounding box center [1103, 373] width 40 height 19
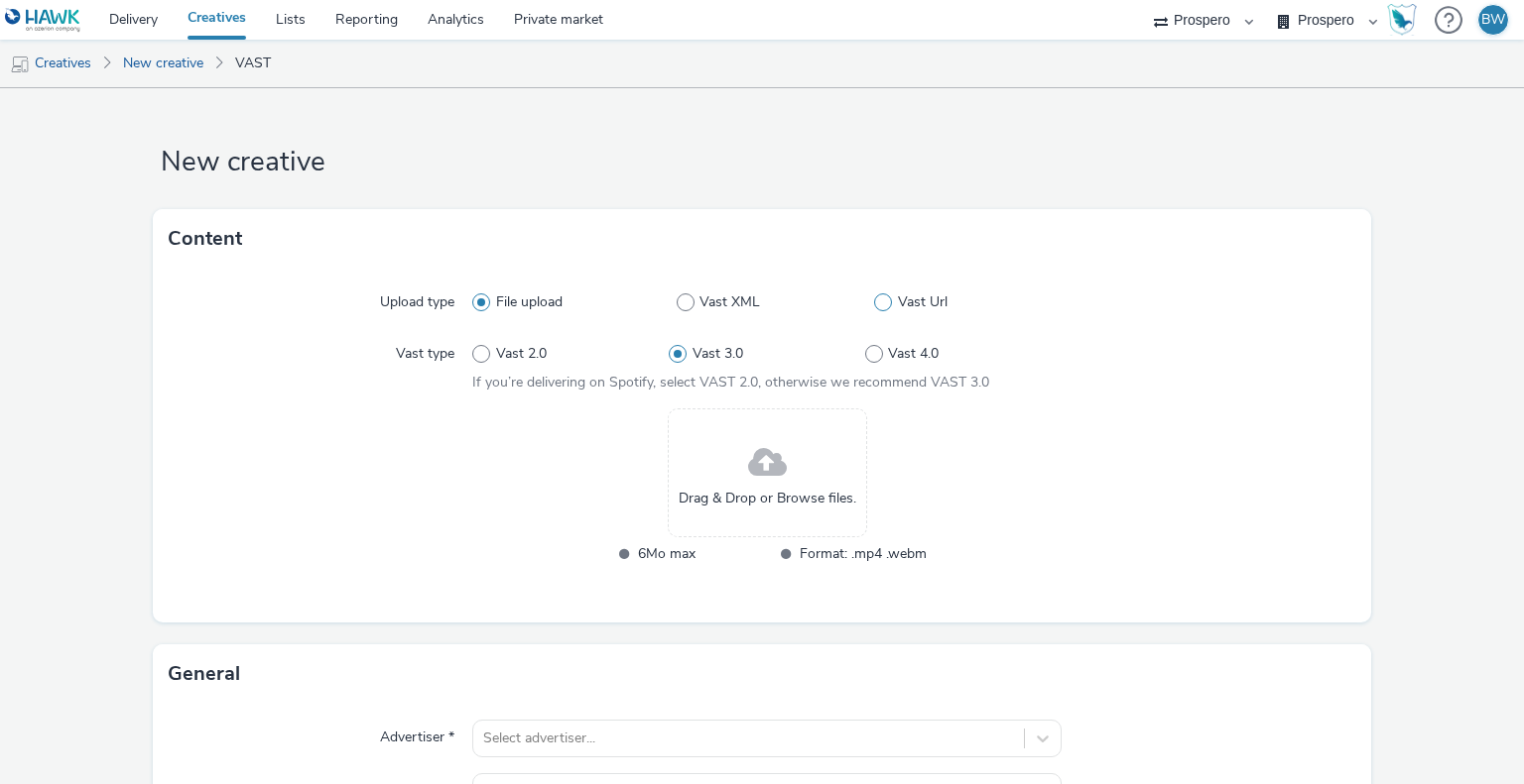
click at [874, 307] on span at bounding box center [883, 303] width 18 height 18
click at [874, 307] on input "Vast Url" at bounding box center [880, 303] width 13 height 13
radio input "false"
radio input "true"
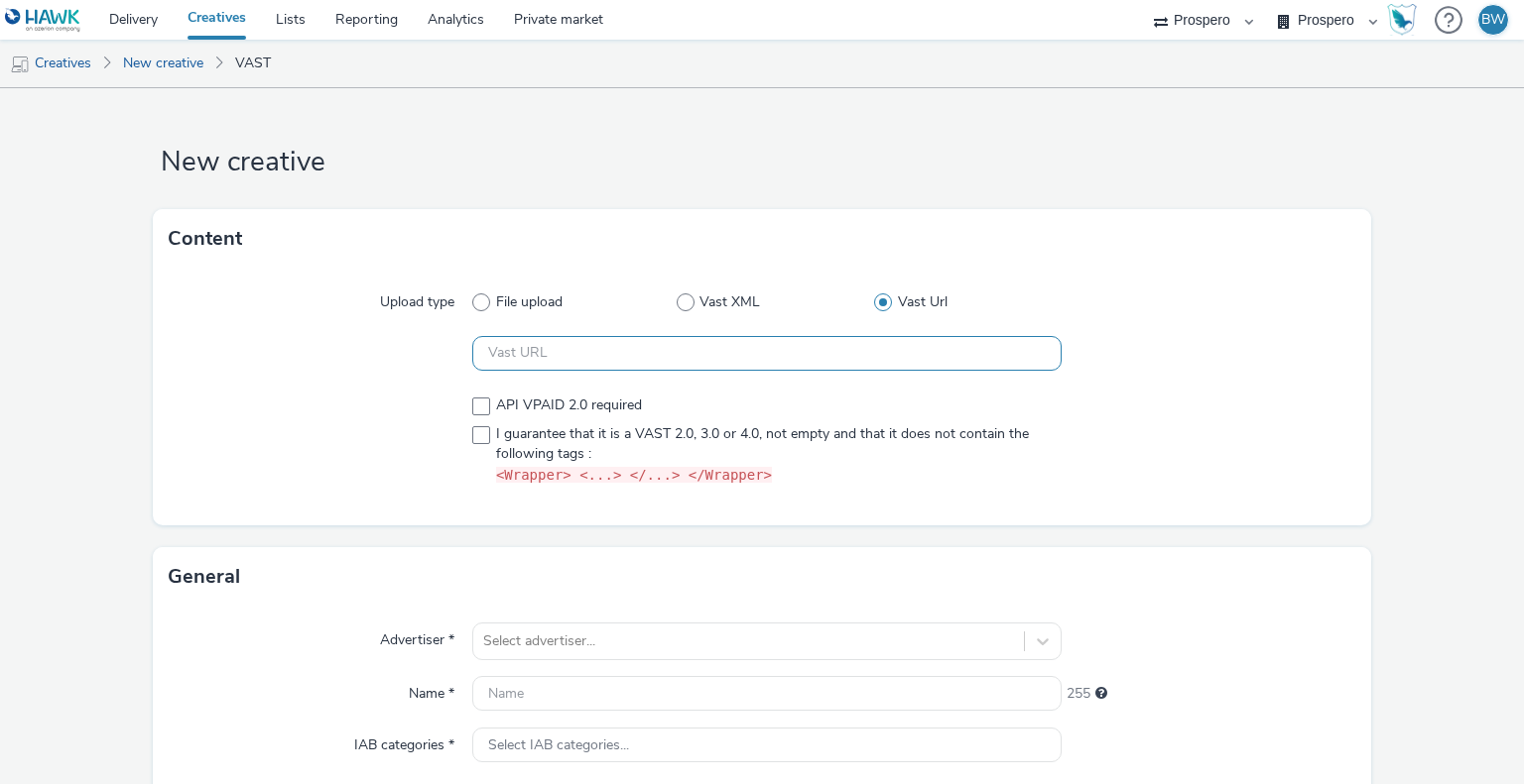
click at [805, 367] on input "text" at bounding box center [766, 353] width 588 height 35
paste input "ADV:ni3|CAM:[PERSON_NAME]|CHA:Video|PLA:Prospero|INV:Nano|TEC:N/A|PHA:[PERSON_N…"
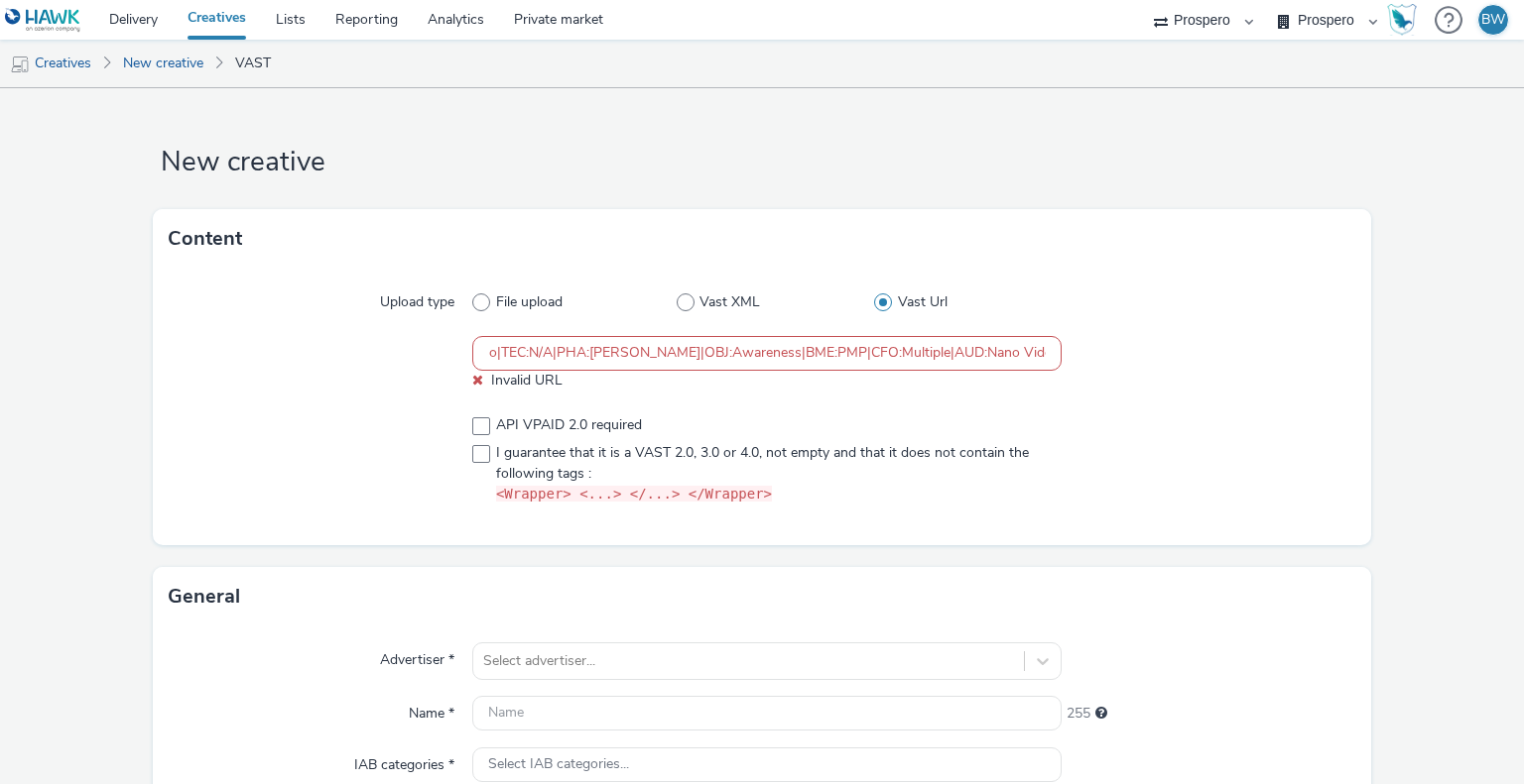
click at [401, 386] on div "Upload type File upload Vast XML Vast Url ADV:ni3|CAM:nikola|CHA:Video|PLA:Pros…" at bounding box center [762, 407] width 1219 height 277
click at [593, 359] on input "ADV:ni3|CAM:[PERSON_NAME]|CHA:Video|PLA:Prospero|INV:Nano|TEC:N/A|PHA:[PERSON_N…" at bounding box center [766, 353] width 588 height 35
click at [688, 356] on input "ADV:ni3|CAM:[PERSON_NAME]|CHA:Video|PLA:Prospero|INV:Nano|TEC:N/A|PHA:[PERSON_N…" at bounding box center [766, 353] width 588 height 35
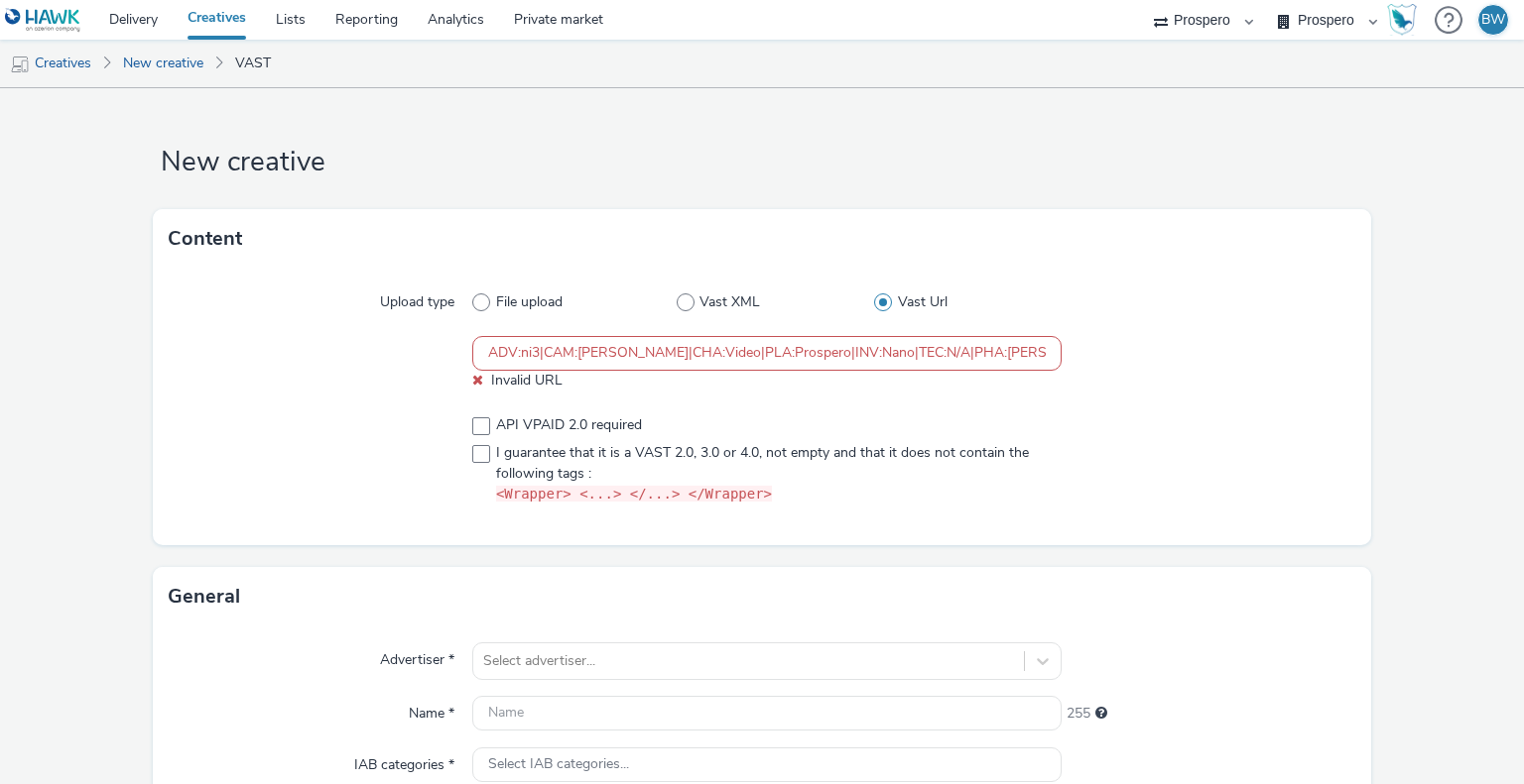
click at [688, 356] on input "ADV:ni3|CAM:[PERSON_NAME]|CHA:Video|PLA:Prospero|INV:Nano|TEC:N/A|PHA:[PERSON_N…" at bounding box center [766, 353] width 588 height 35
paste input "https://[DOMAIN_NAME]/ddm/pfadx/N207803.5078250PROSPERO/B33833674.426679325;sz=…"
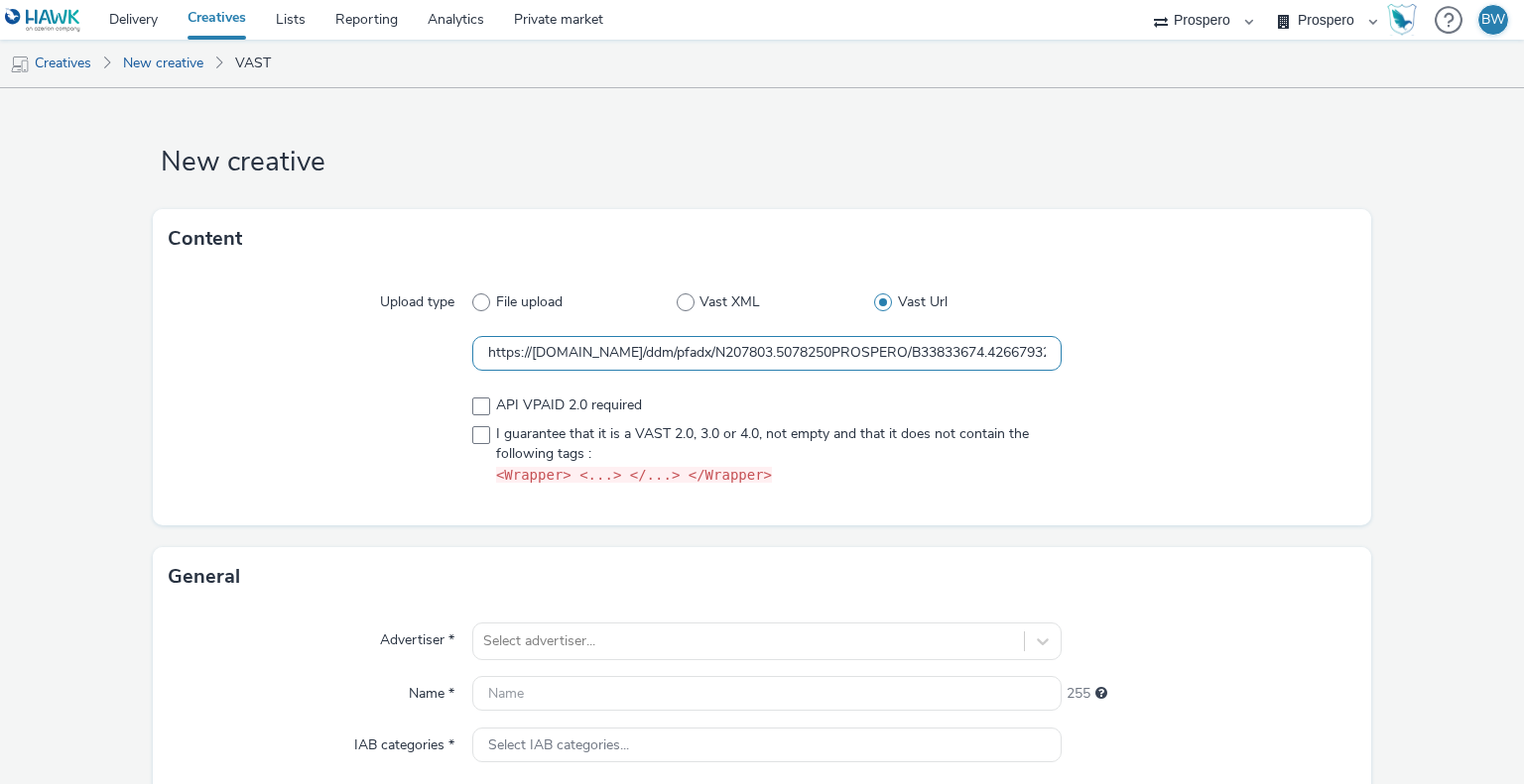
scroll to position [0, 982]
type input "https://[DOMAIN_NAME]/ddm/pfadx/N207803.5078250PROSPERO/B33833674.426679325;sz=…"
click at [477, 428] on span at bounding box center [481, 435] width 18 height 18
checkbox input "true"
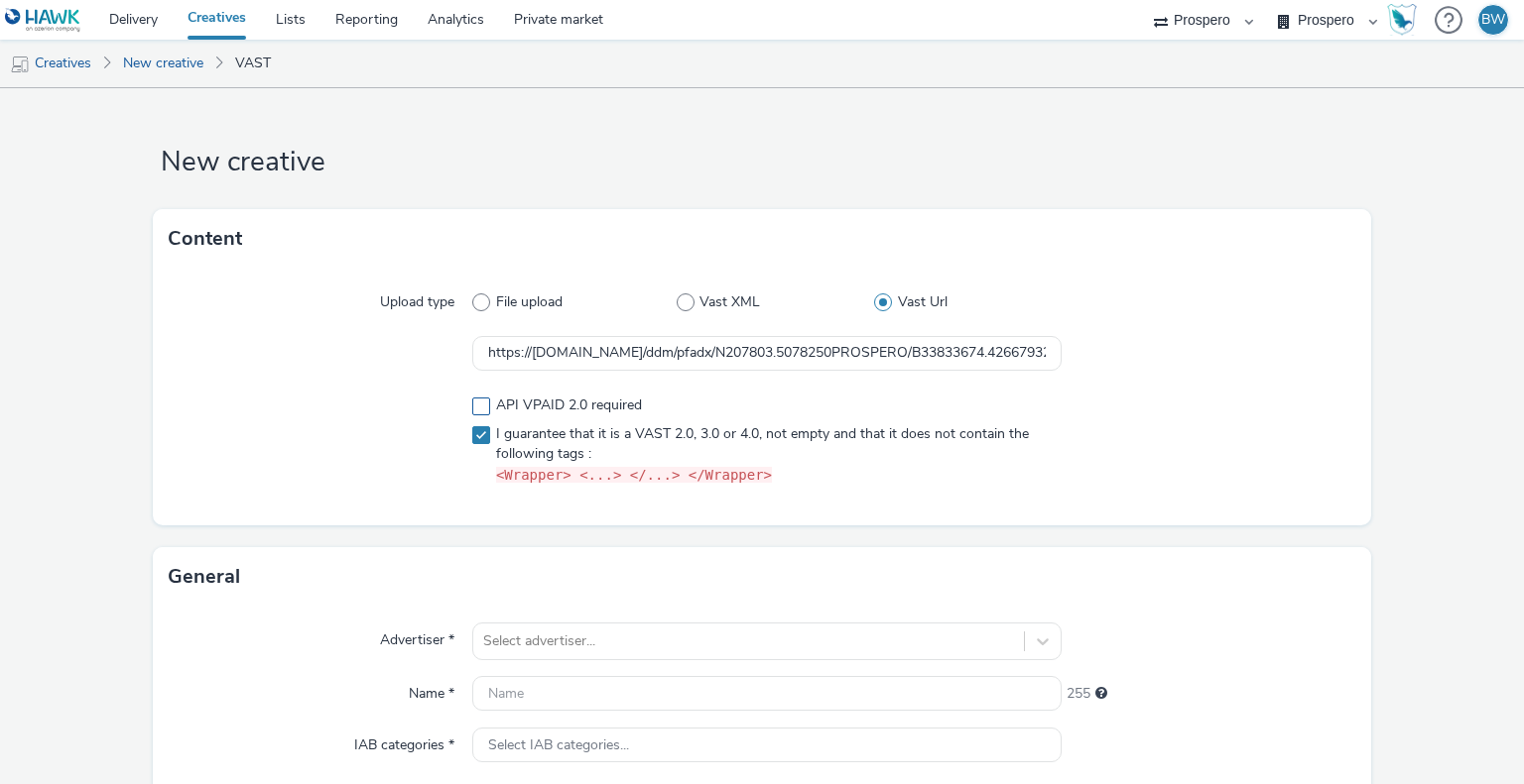
click at [484, 401] on span at bounding box center [481, 406] width 18 height 18
checkbox input "true"
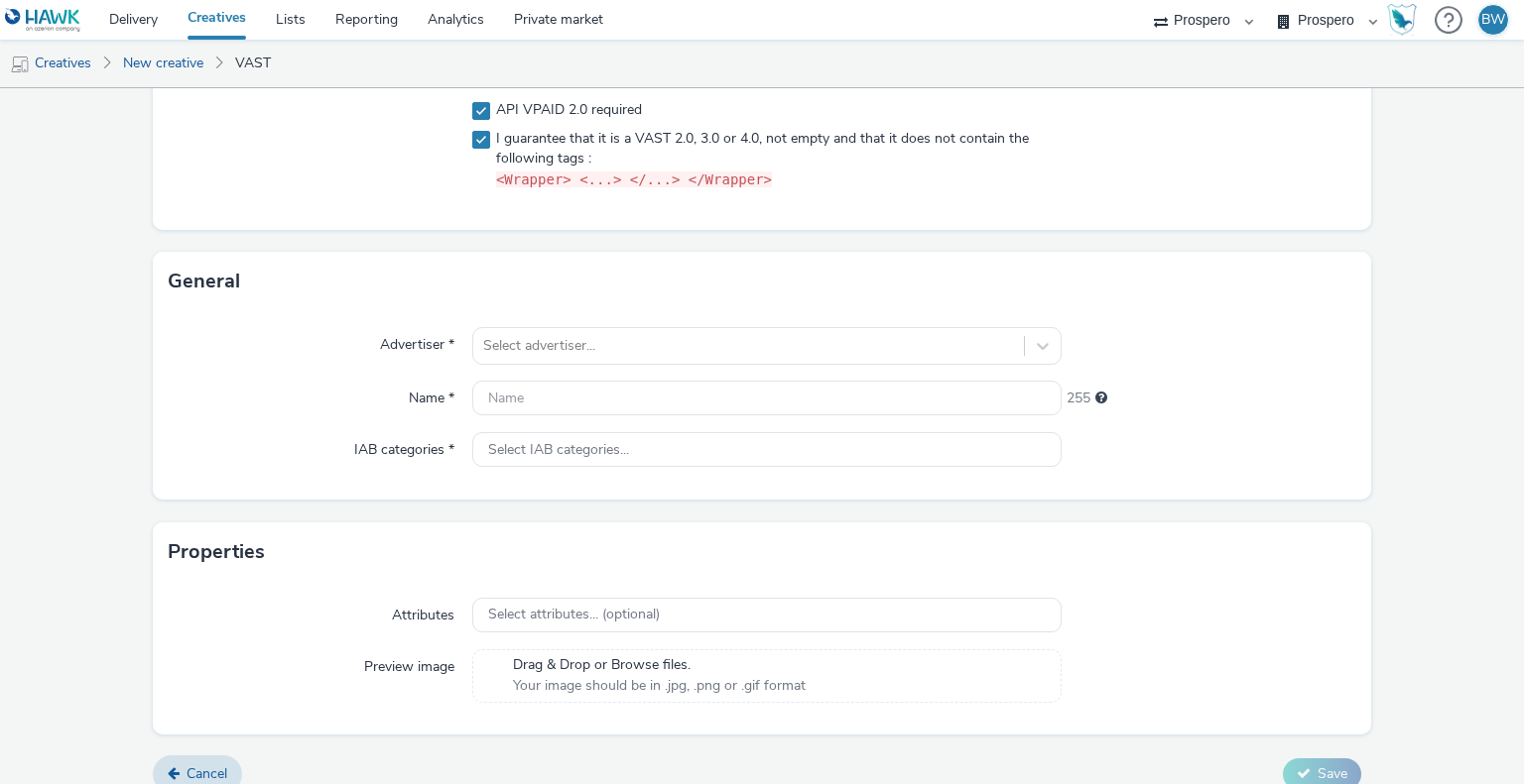
scroll to position [298, 0]
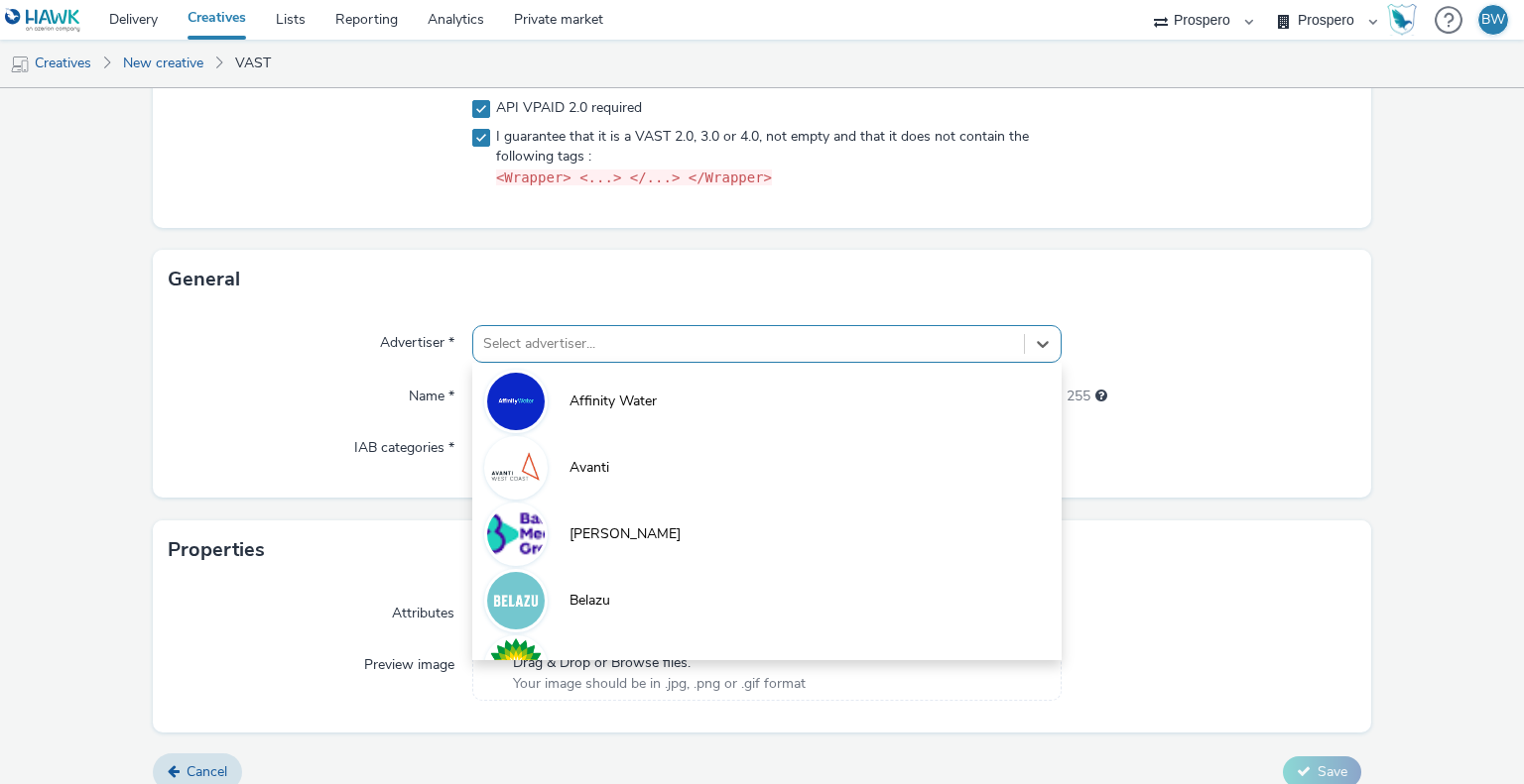
click at [585, 356] on div "Select advertiser..." at bounding box center [748, 344] width 549 height 32
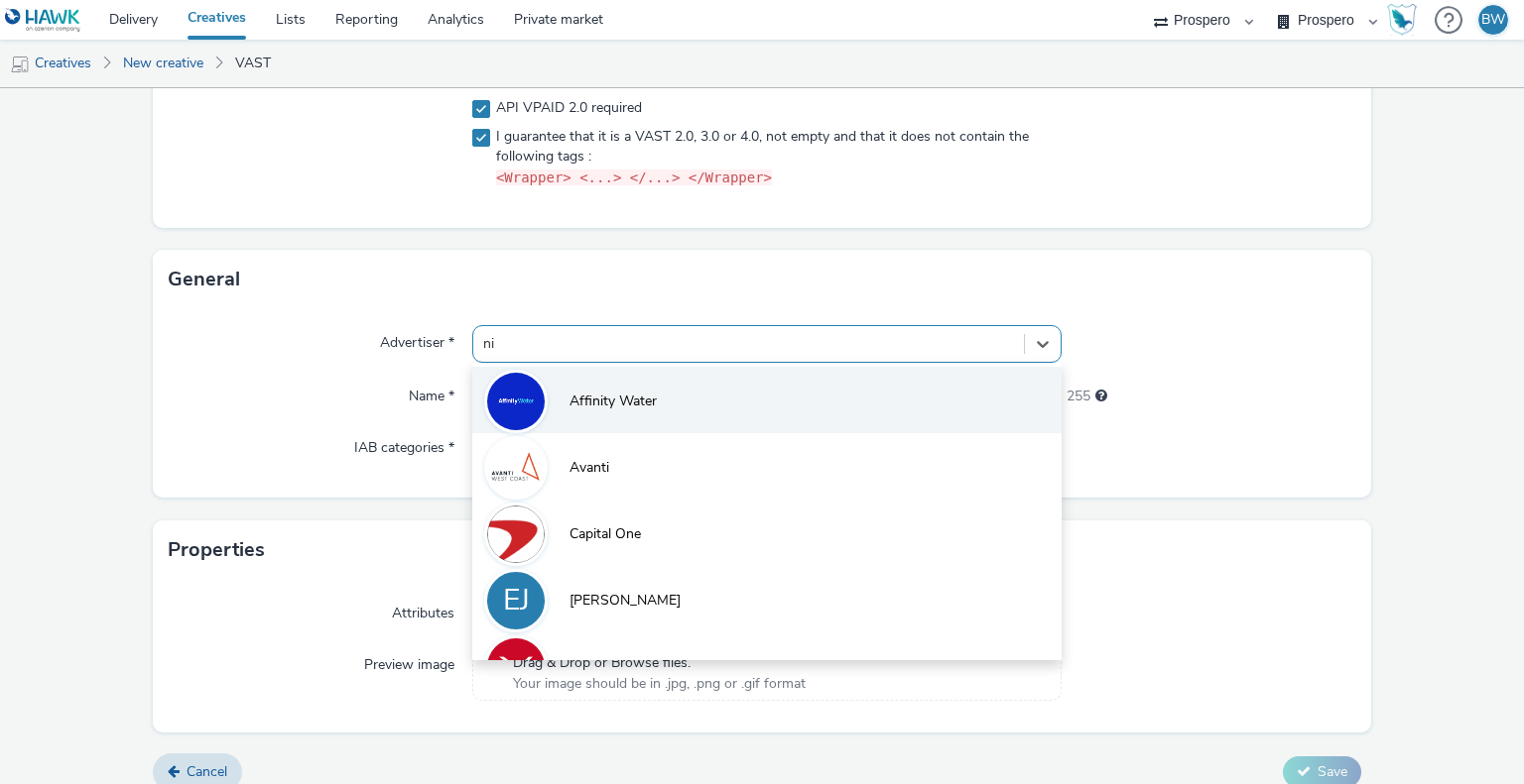
type input "nin"
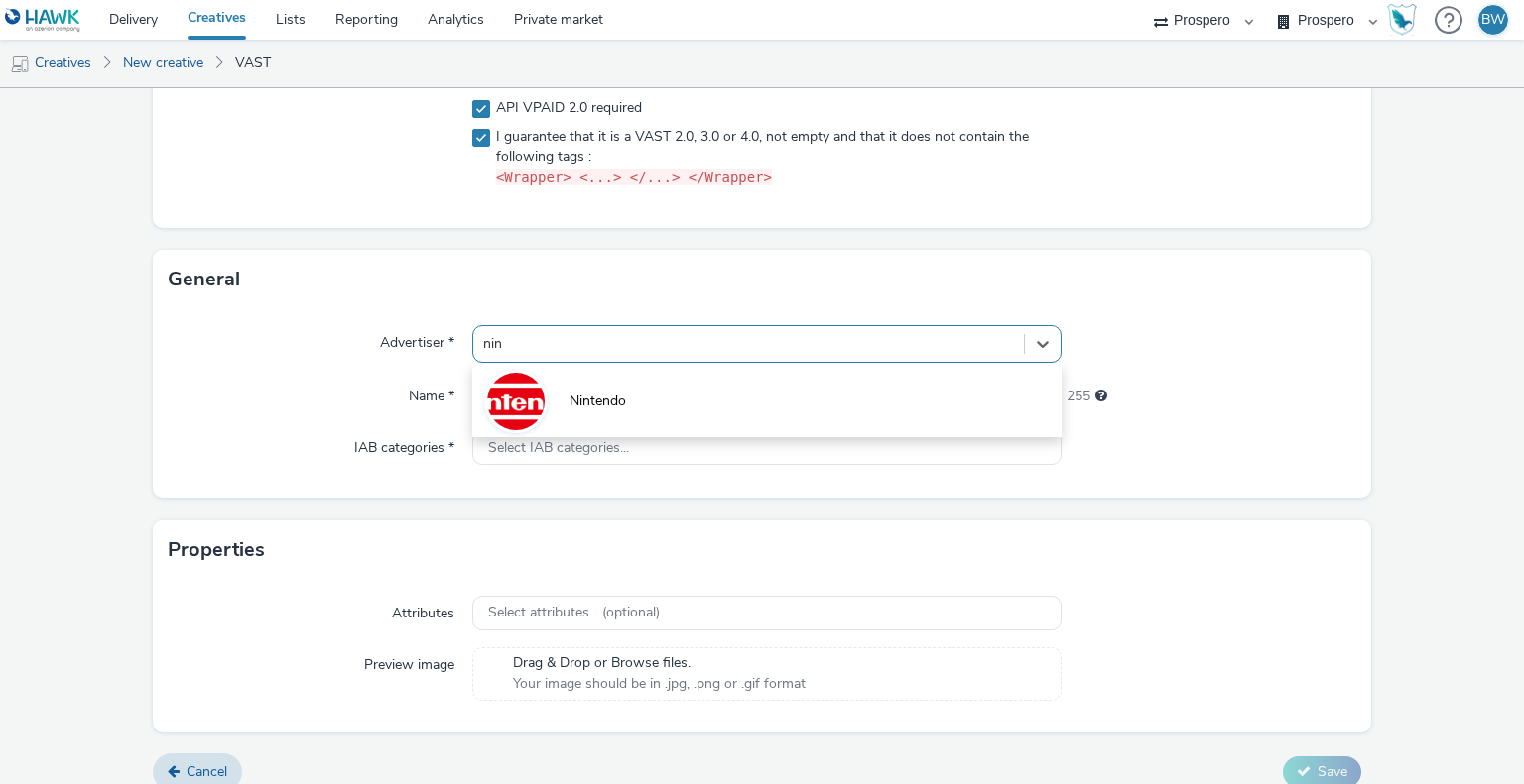
click at [608, 410] on span "Nintendo" at bounding box center [597, 401] width 57 height 20
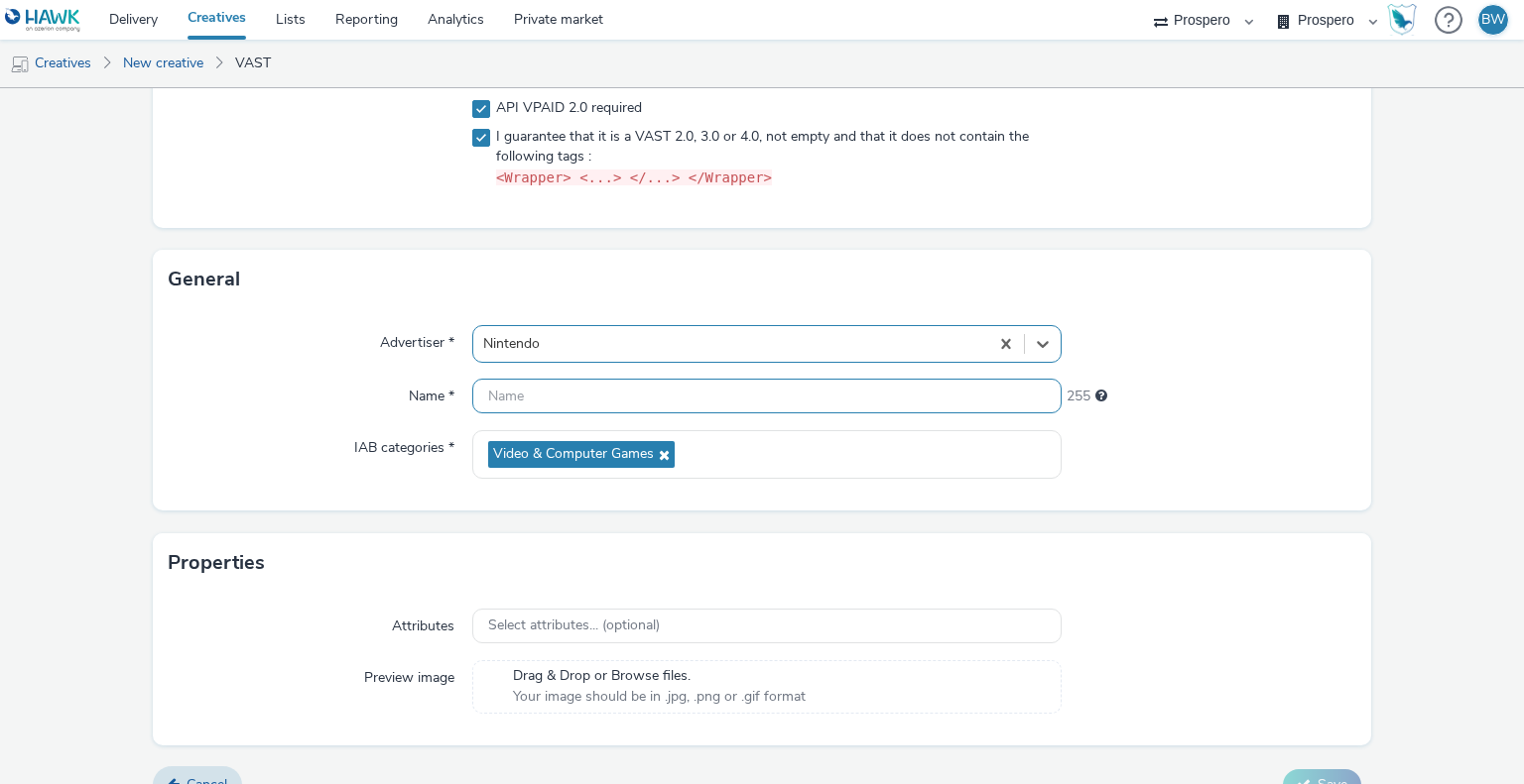
click at [608, 410] on input "text" at bounding box center [766, 395] width 588 height 35
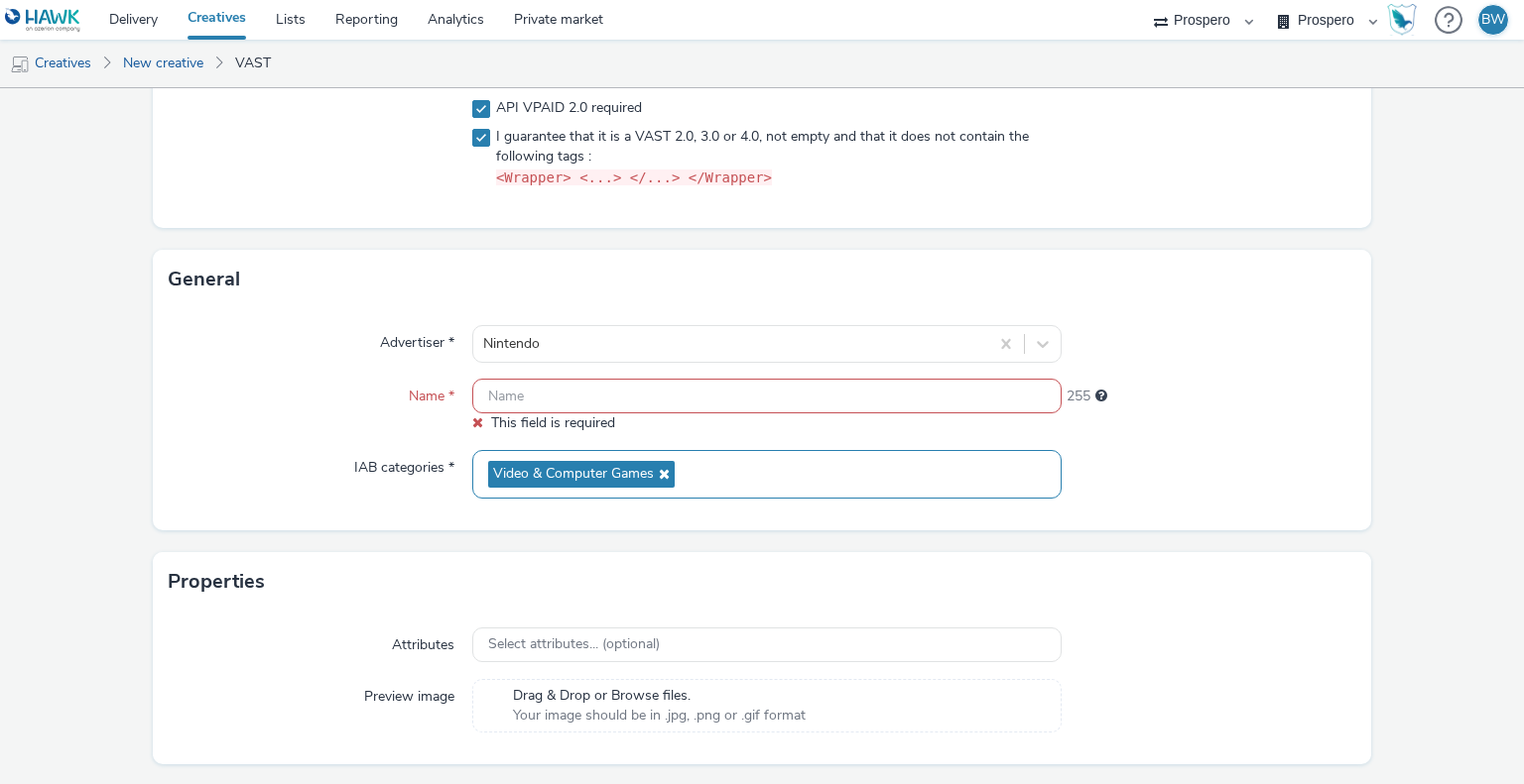
paste input "ADV:ni3|CAM:[PERSON_NAME]|CHA:Video|PLA:Prospero|INV:Nano|TEC:N/A|PHA:[PERSON_N…"
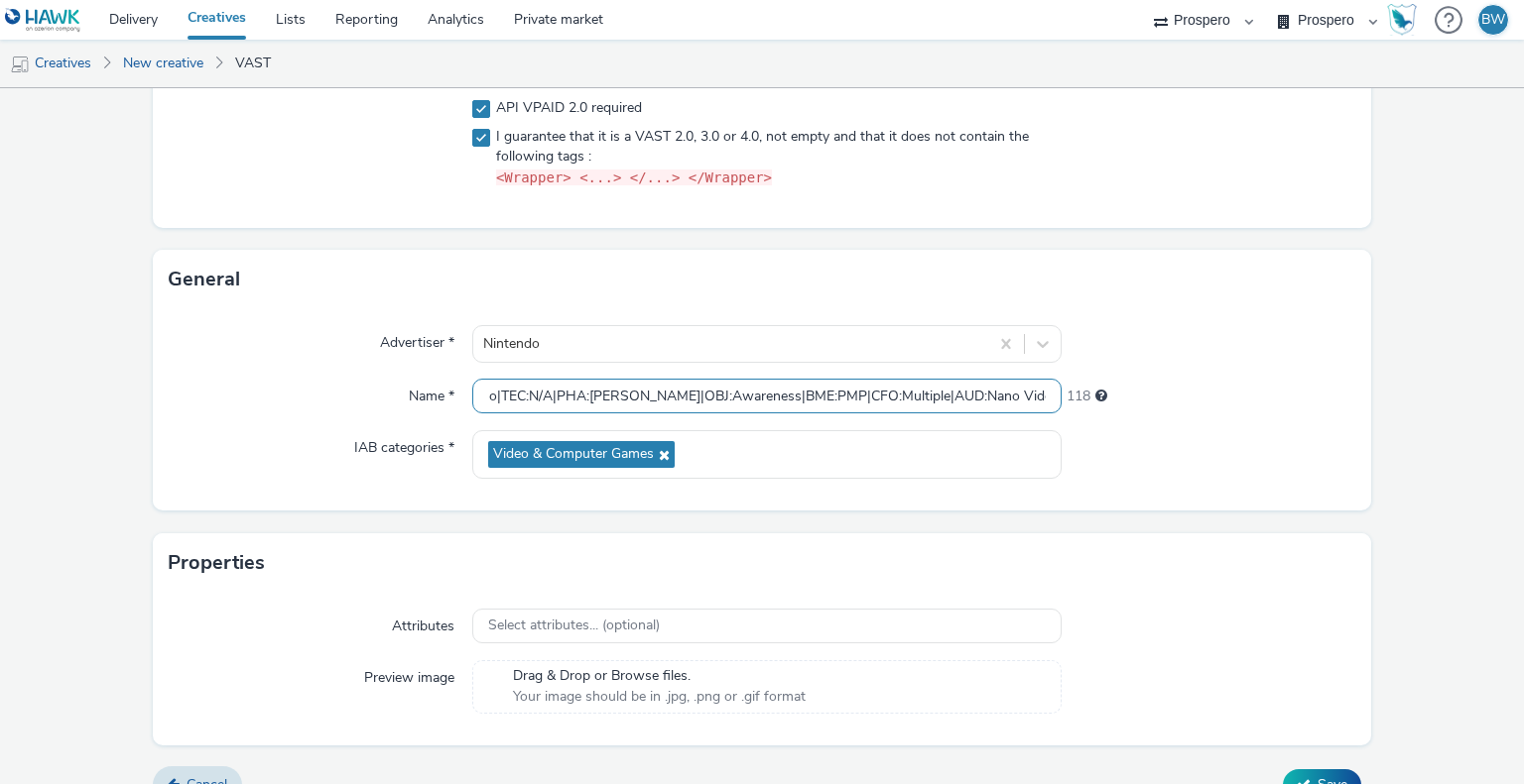
type input "ADV:ni3|CAM:[PERSON_NAME]|CHA:Video|PLA:Prospero|INV:Nano|TEC:N/A|PHA:[PERSON_N…"
click at [314, 388] on div "Name *" at bounding box center [321, 396] width 305 height 36
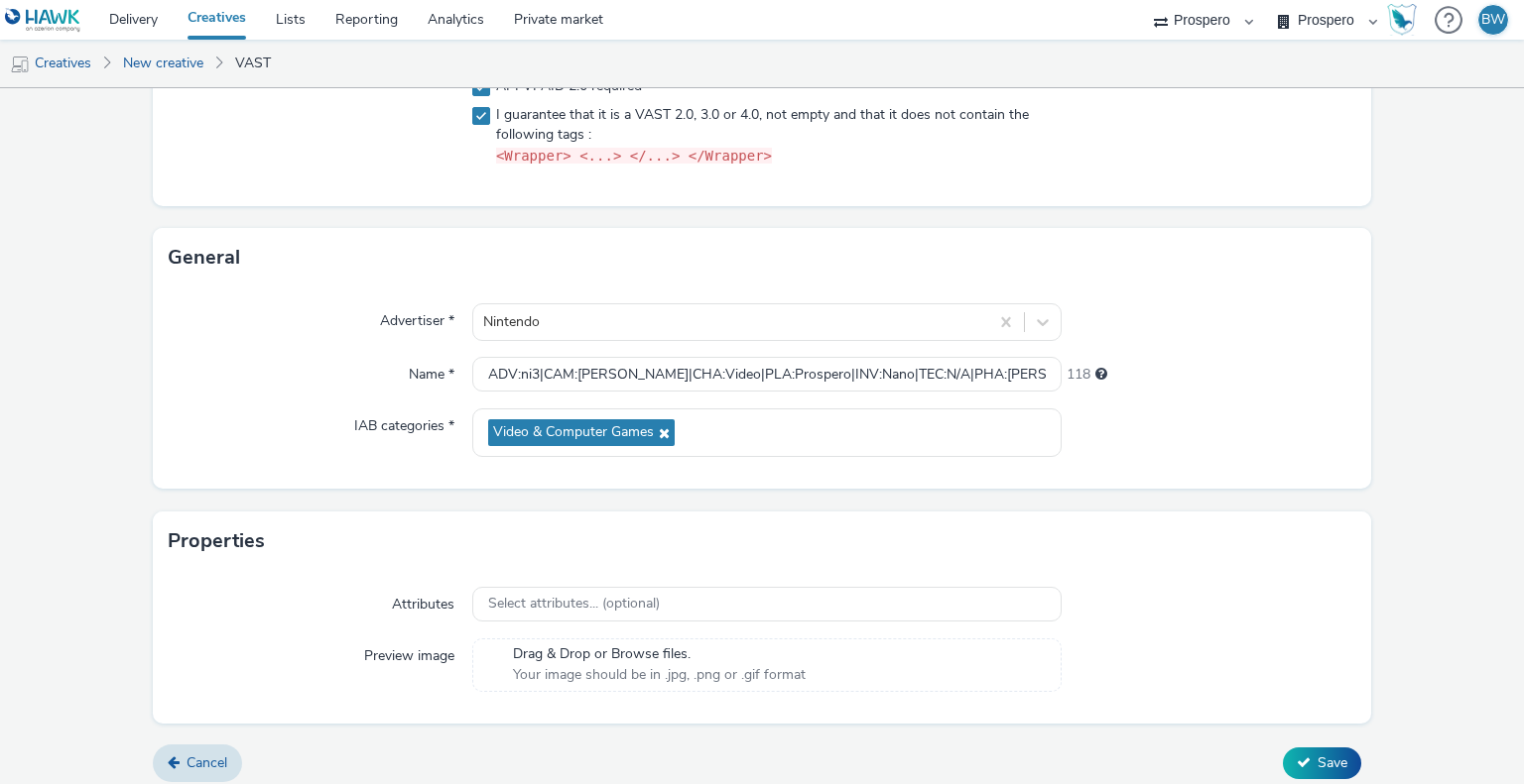
scroll to position [329, 0]
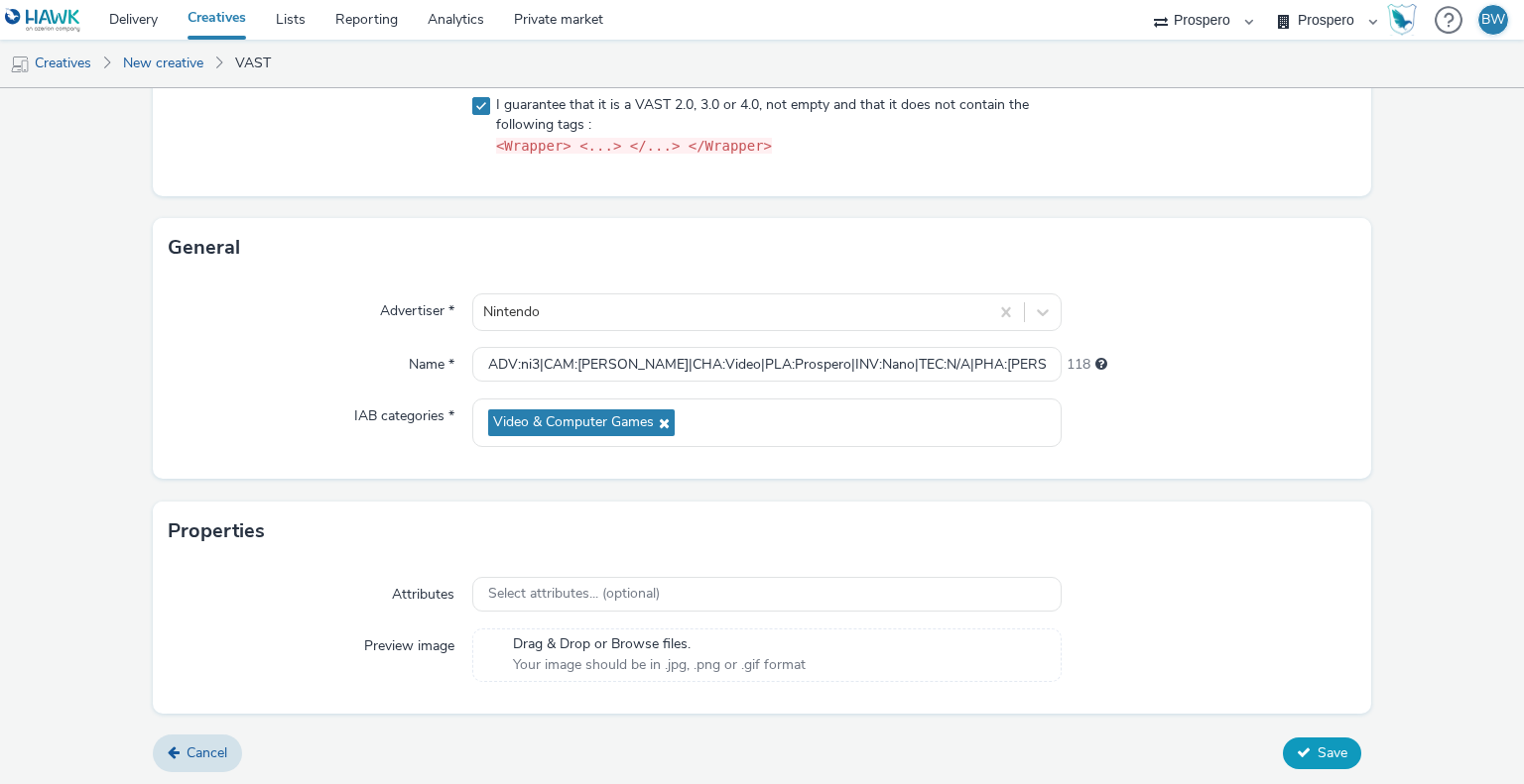
click at [1323, 761] on button "Save" at bounding box center [1322, 754] width 79 height 32
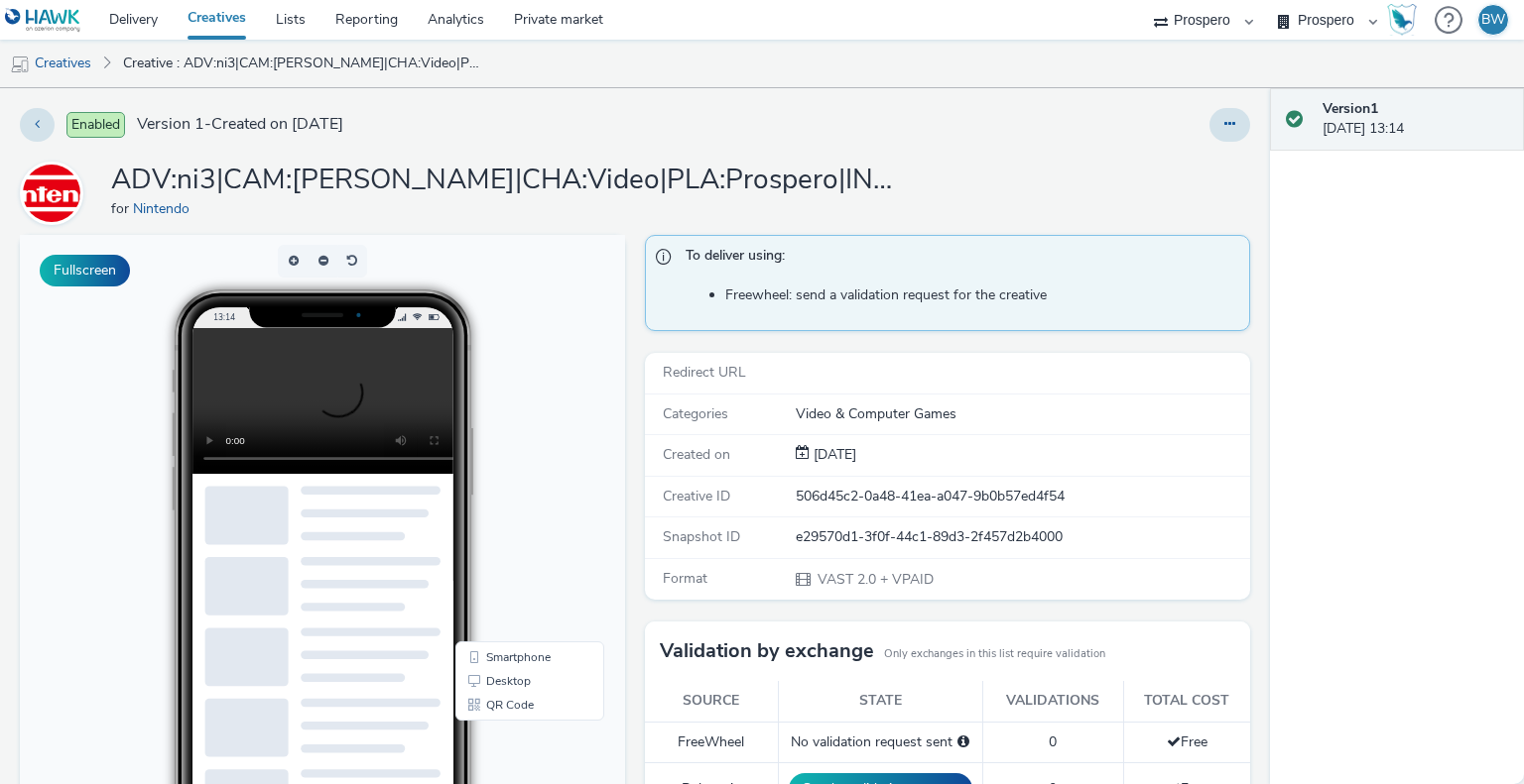
scroll to position [100, 0]
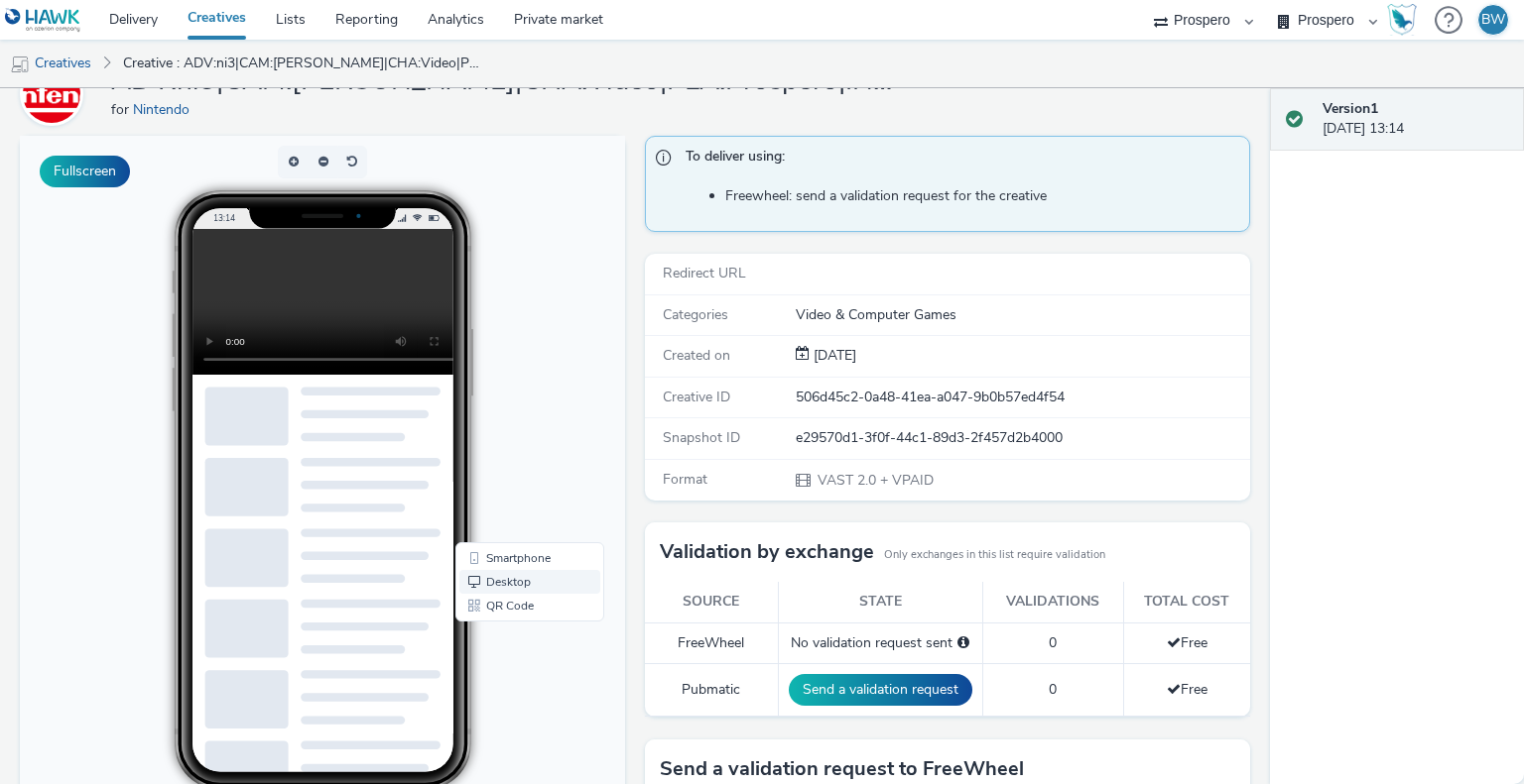
click at [530, 583] on link "Desktop" at bounding box center [529, 582] width 141 height 24
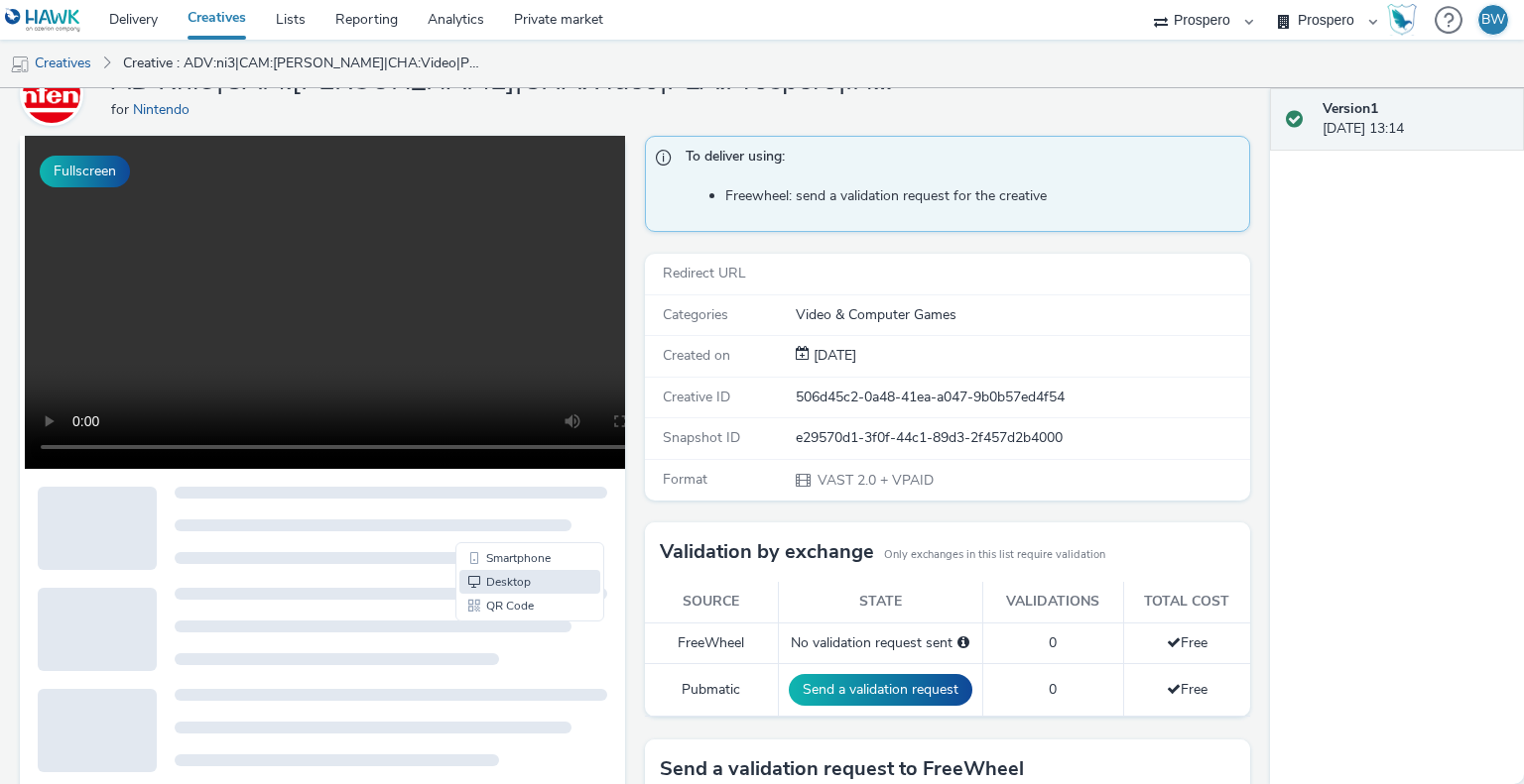
click at [116, 244] on video at bounding box center [358, 302] width 667 height 333
click at [105, 166] on button "Fullscreen" at bounding box center [85, 171] width 91 height 32
drag, startPoint x: 813, startPoint y: 355, endPoint x: 930, endPoint y: 369, distance: 117.8
click at [930, 369] on div "Created on 12 Aug 2025" at bounding box center [947, 356] width 605 height 41
click at [945, 375] on div "Created on 12 Aug 2025" at bounding box center [947, 356] width 605 height 41
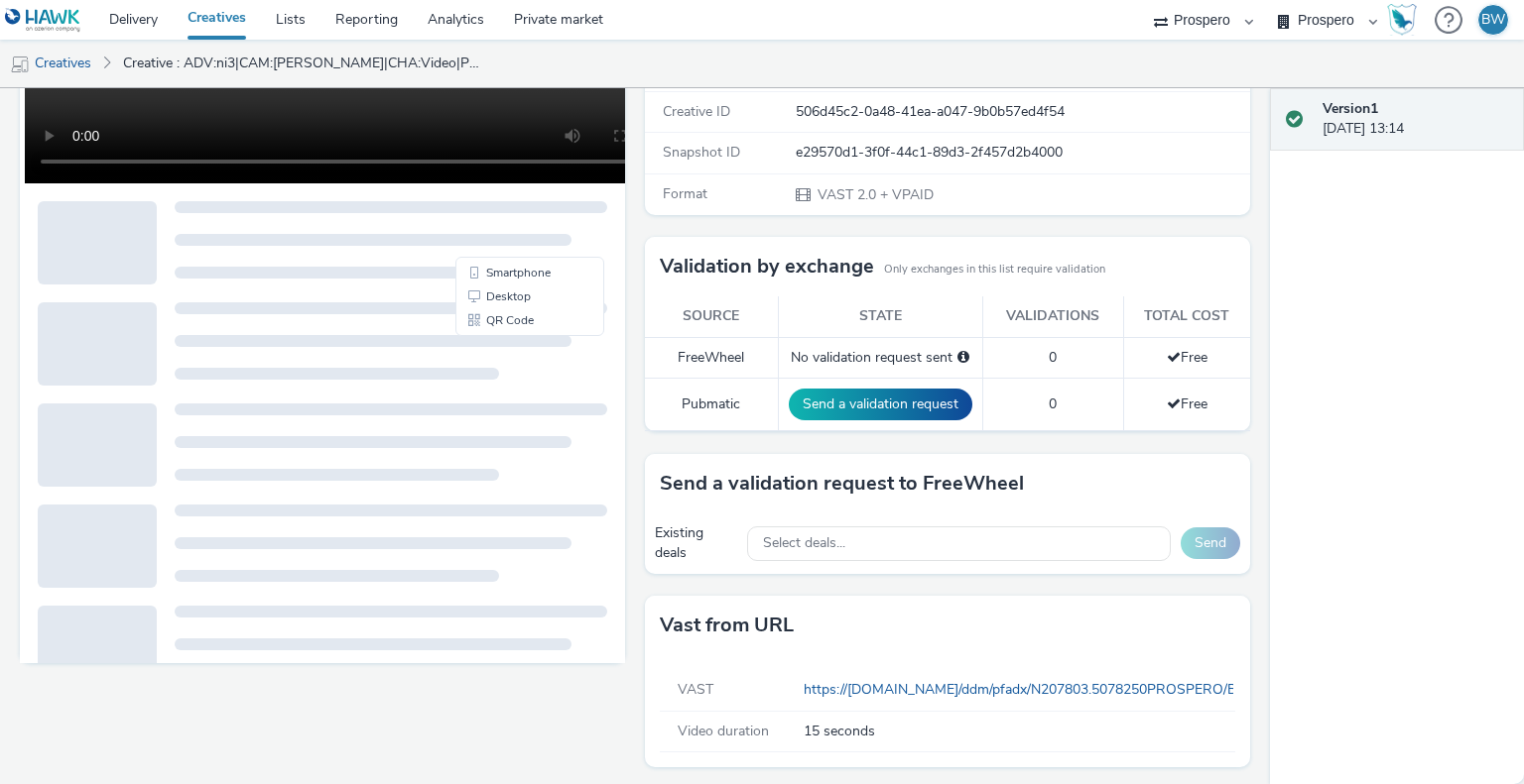
scroll to position [385, 0]
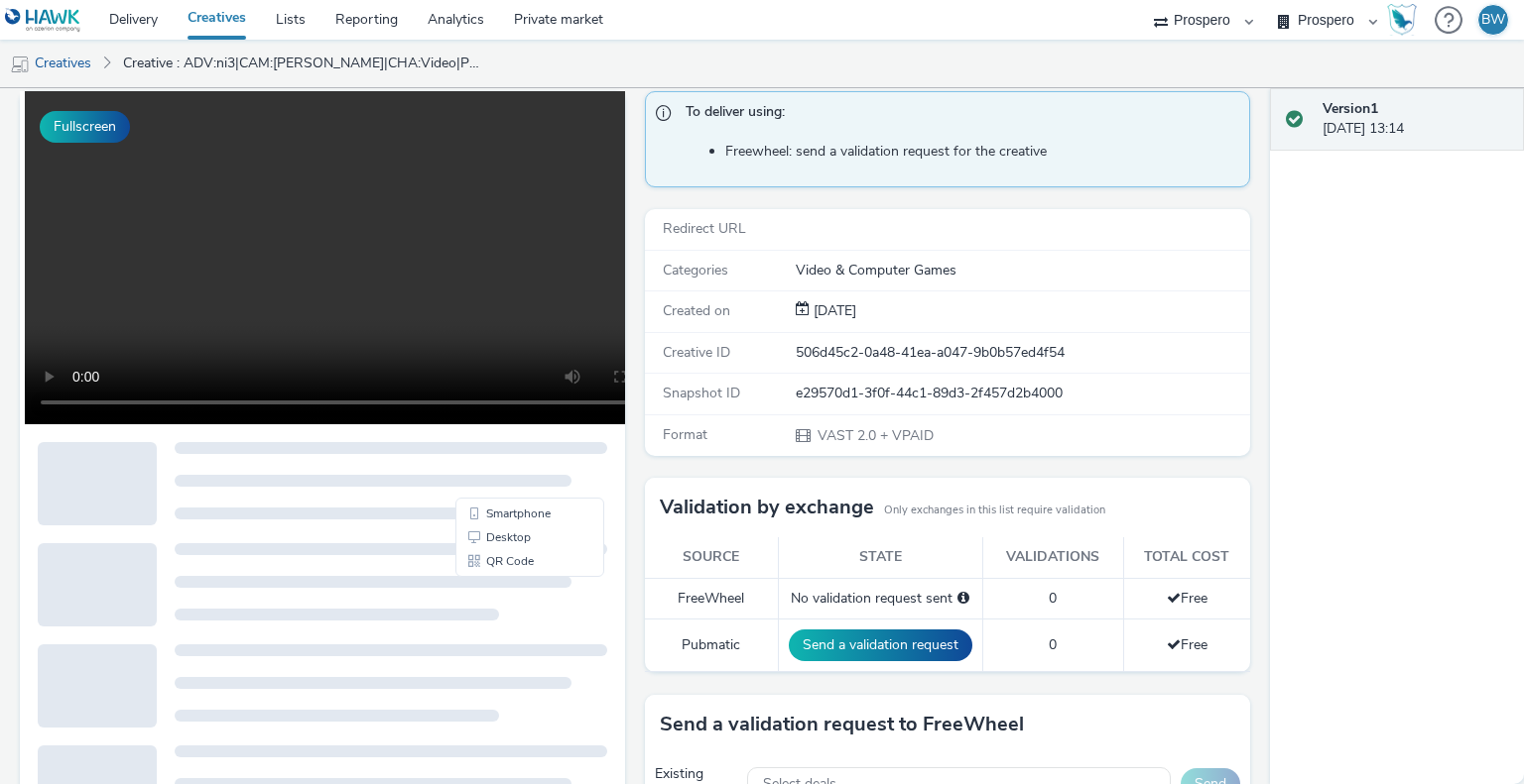
scroll to position [0, 0]
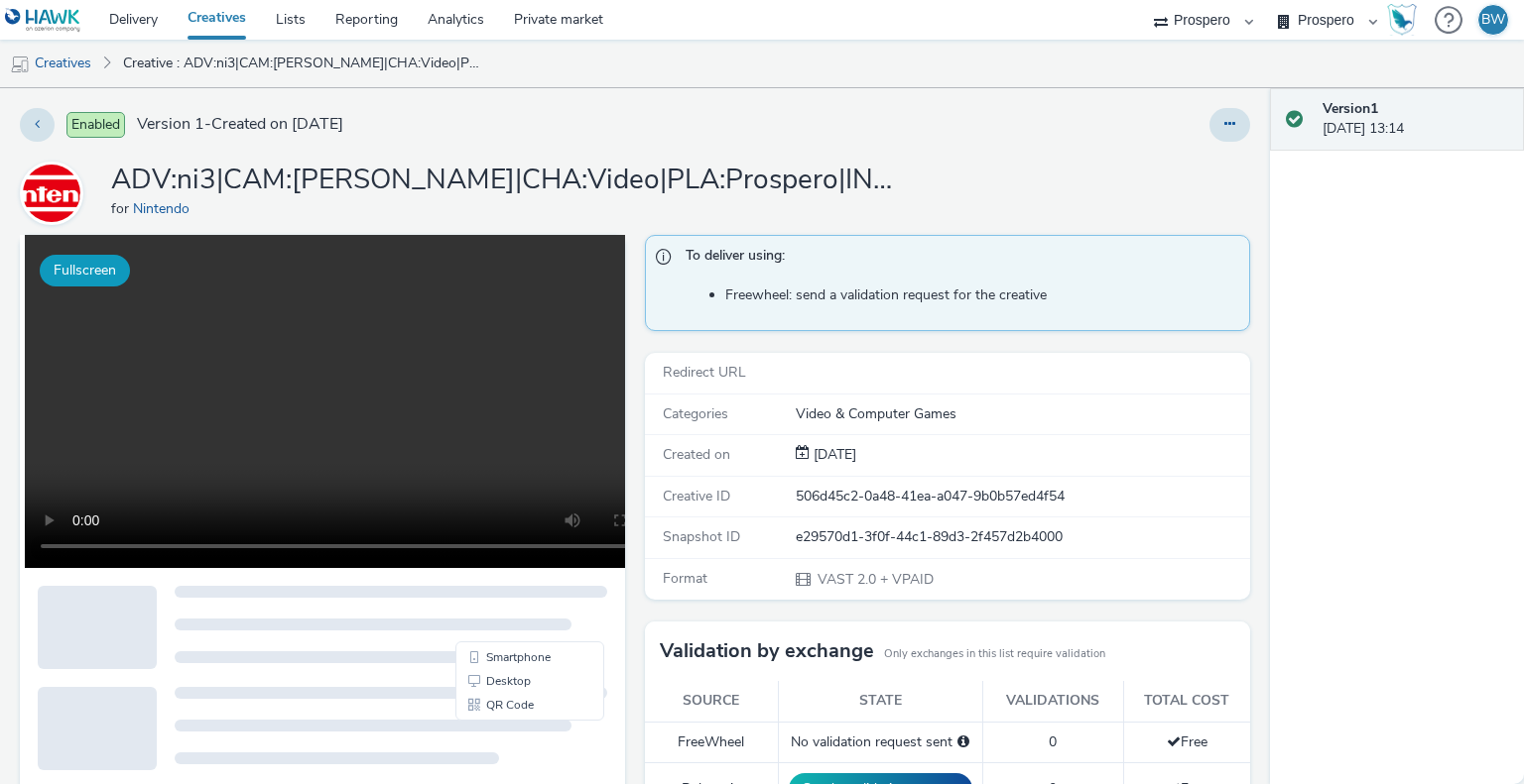
click at [92, 268] on button "Fullscreen" at bounding box center [85, 271] width 91 height 32
click at [961, 127] on div at bounding box center [1005, 126] width 492 height 34
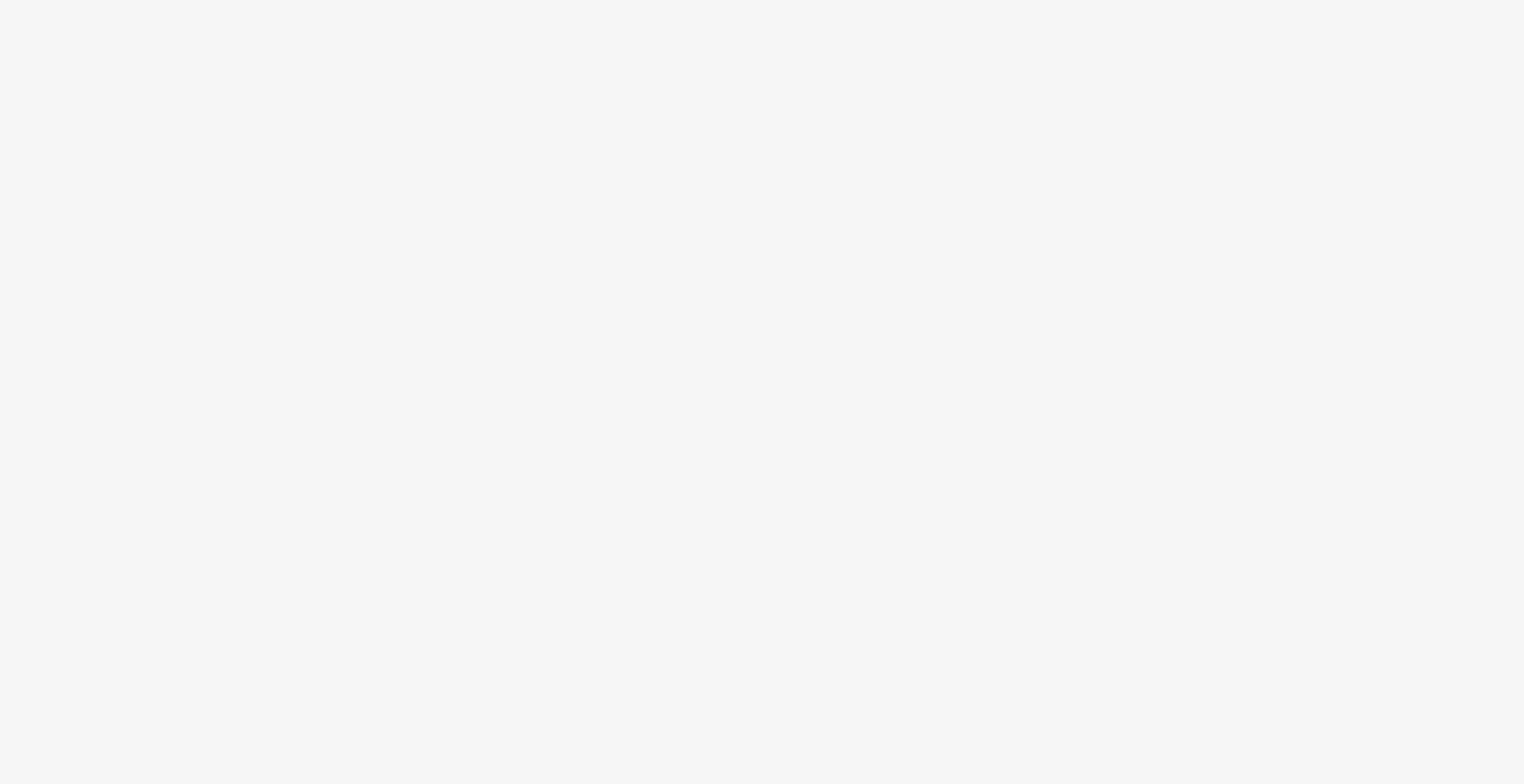
select select "b1b940d3-d05b-48b5-821e-f328c33b988b"
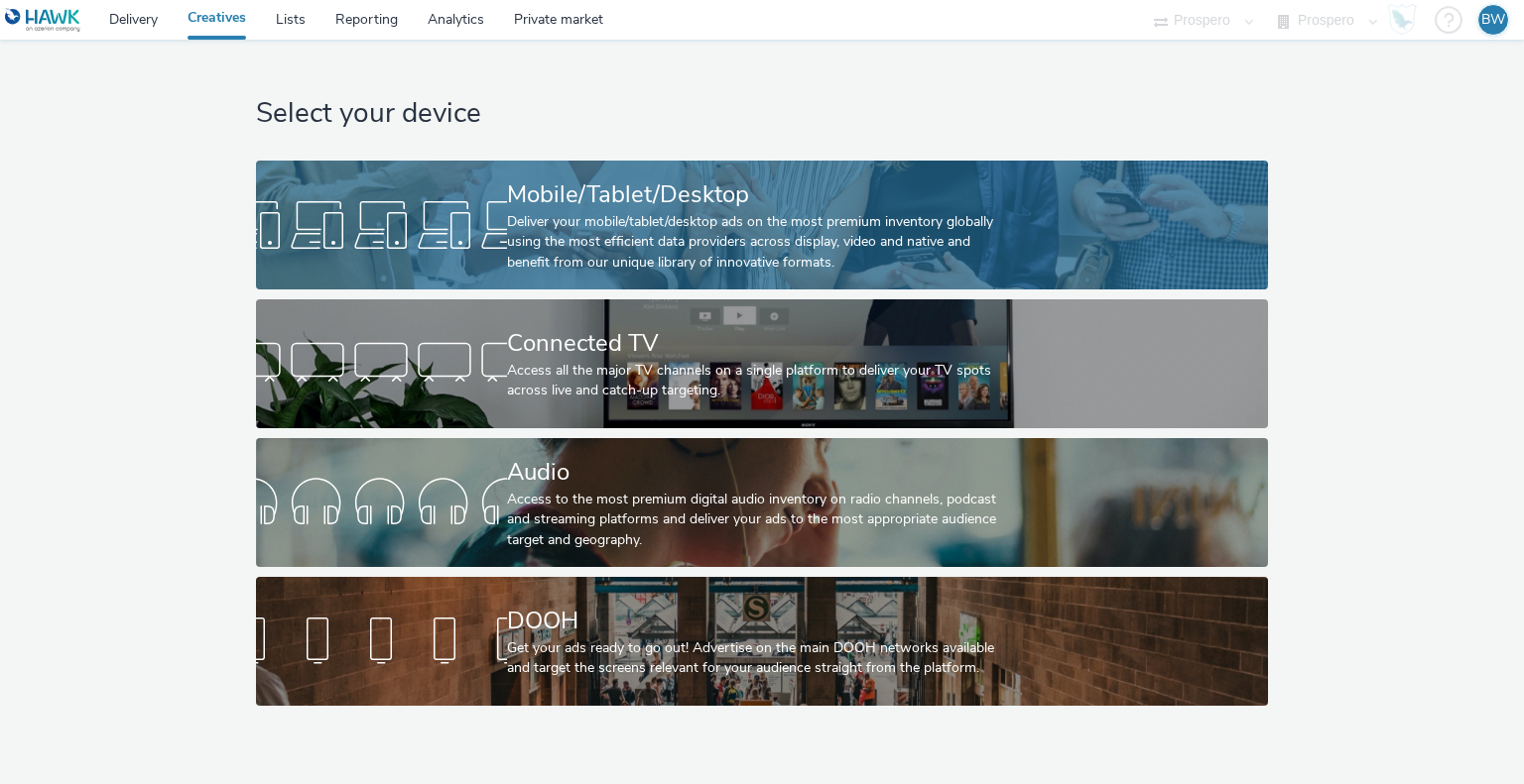
click at [534, 206] on div "Mobile/Tablet/Desktop" at bounding box center [759, 194] width 502 height 35
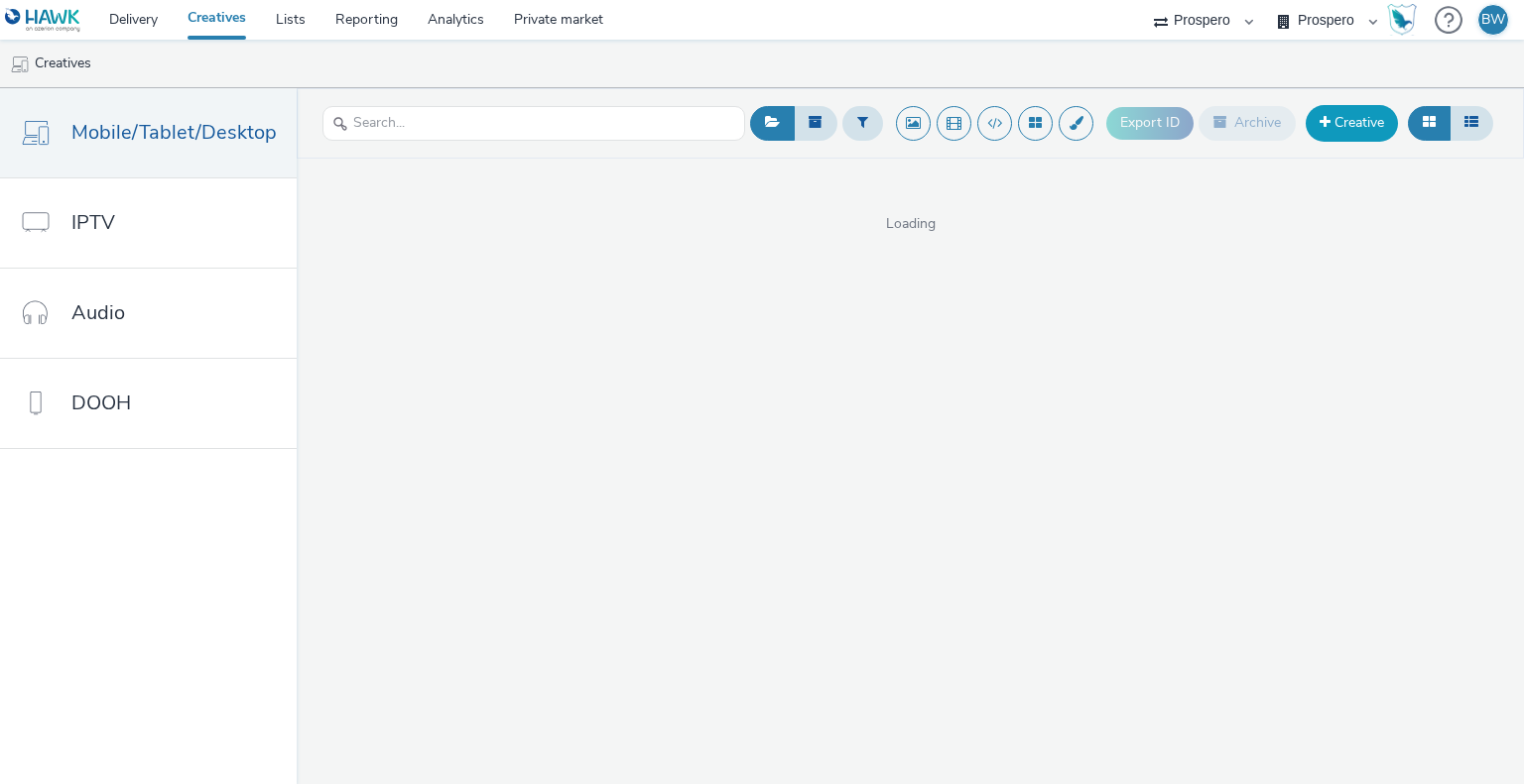
click at [1357, 122] on link "Creative" at bounding box center [1352, 124] width 93 height 36
click at [1357, 120] on link "Creative" at bounding box center [1352, 124] width 93 height 36
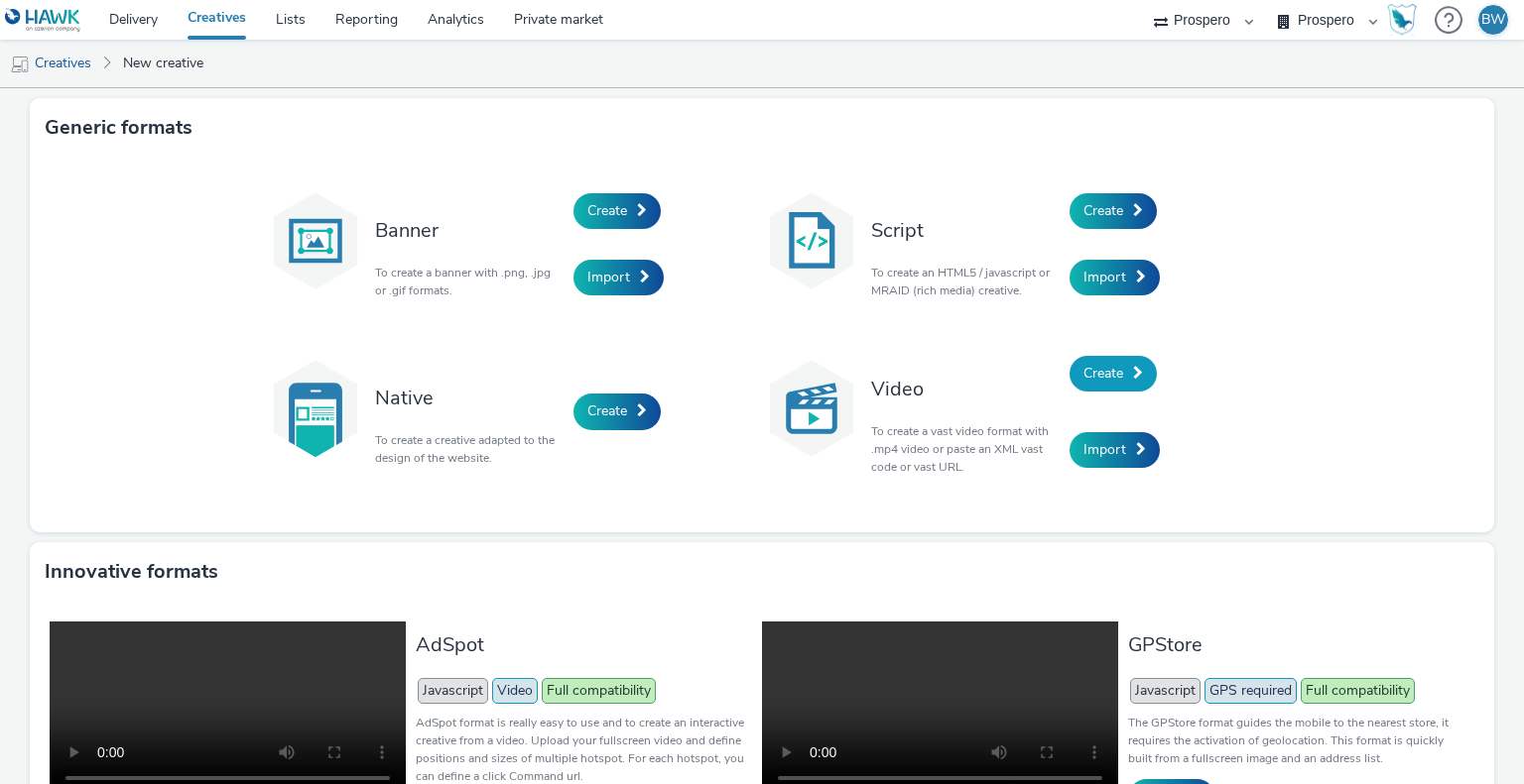
click at [1109, 364] on span "Create" at bounding box center [1103, 373] width 40 height 19
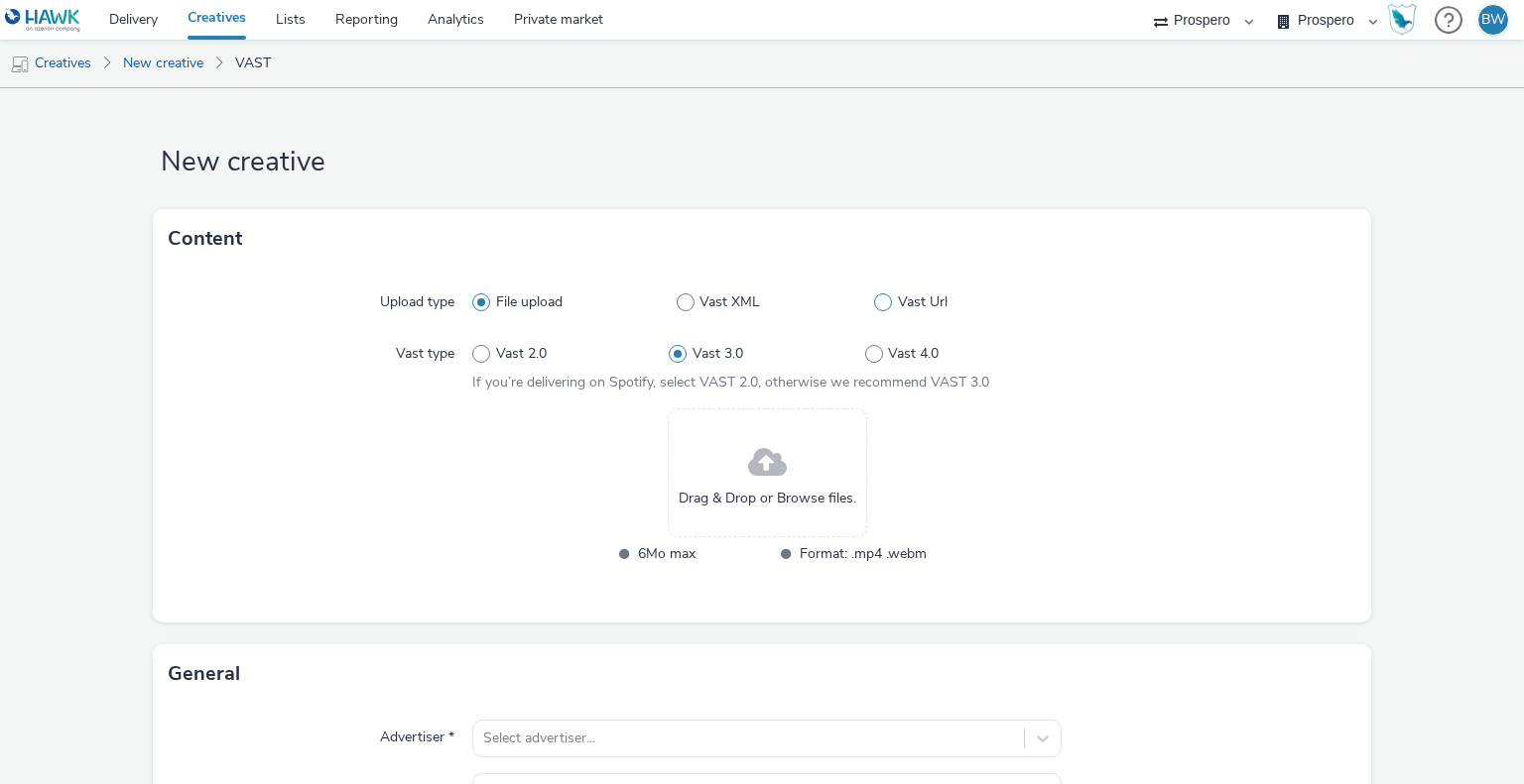
click at [874, 299] on span at bounding box center [883, 303] width 18 height 18
click at [874, 299] on input "Vast Url" at bounding box center [880, 303] width 13 height 13
radio input "false"
radio input "true"
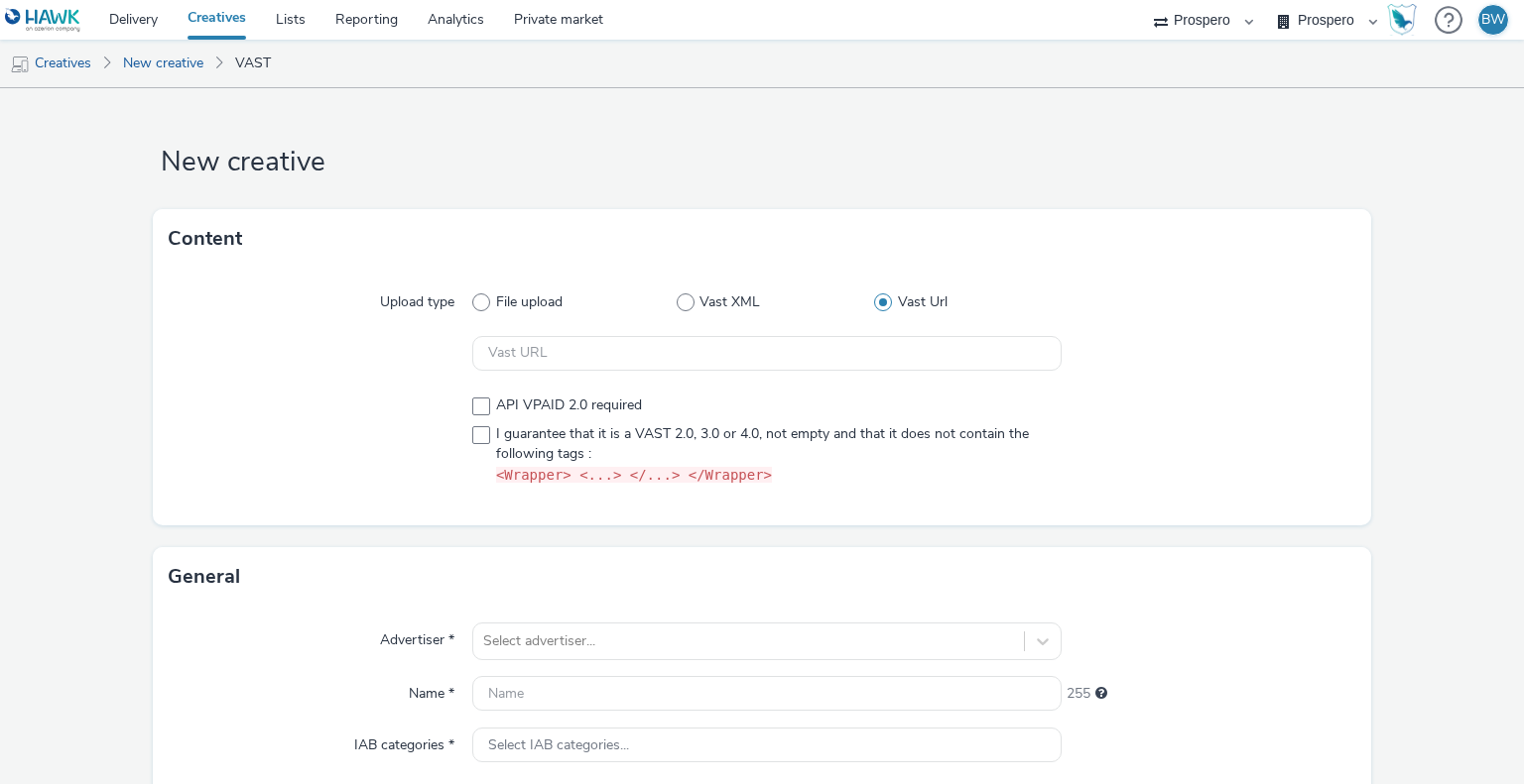
click at [874, 299] on span at bounding box center [883, 303] width 18 height 18
click at [874, 299] on input "Vast Url" at bounding box center [880, 303] width 13 height 13
click at [523, 306] on span "File upload" at bounding box center [529, 303] width 67 height 20
click at [485, 306] on input "File upload" at bounding box center [478, 303] width 13 height 13
radio input "true"
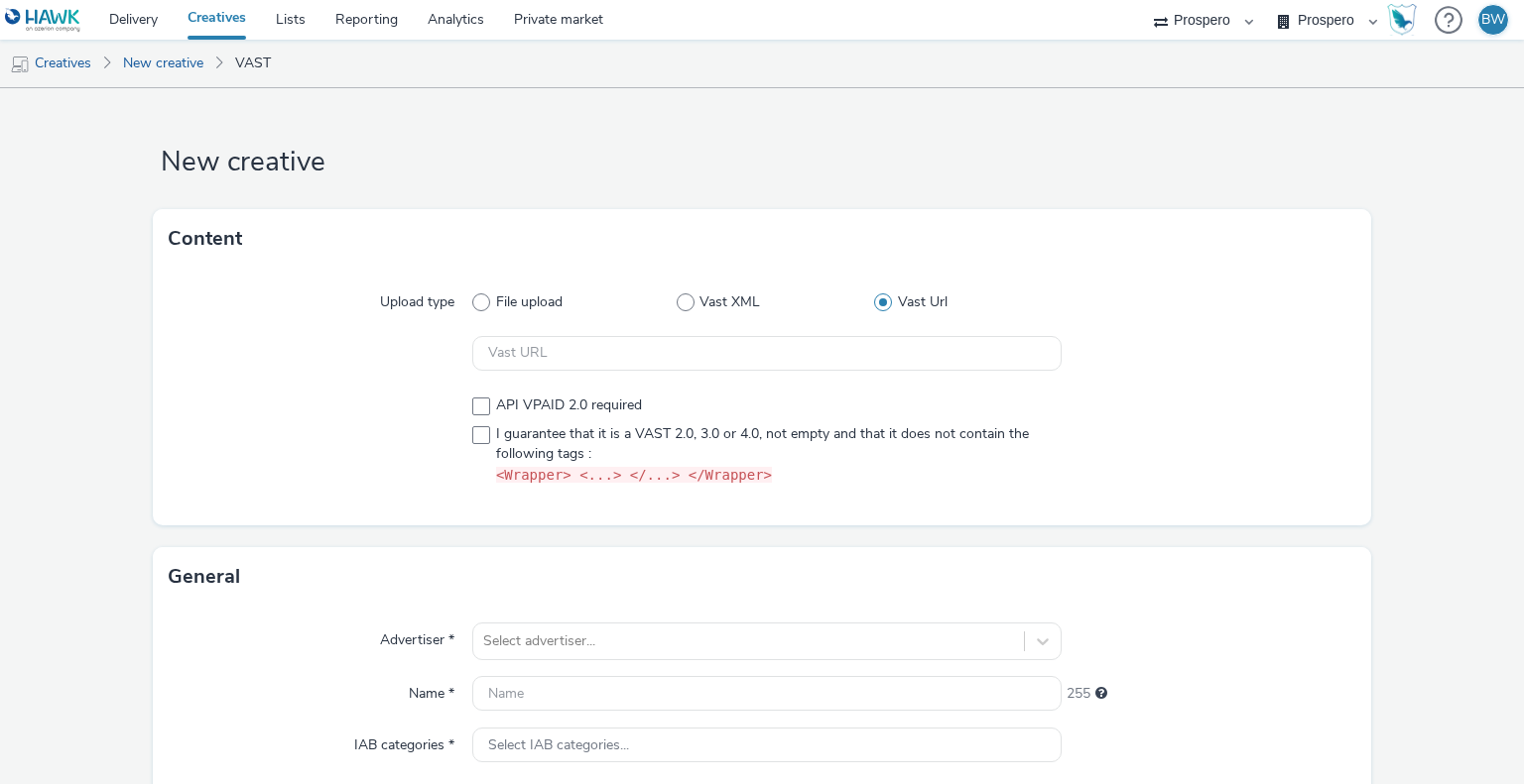
radio input "false"
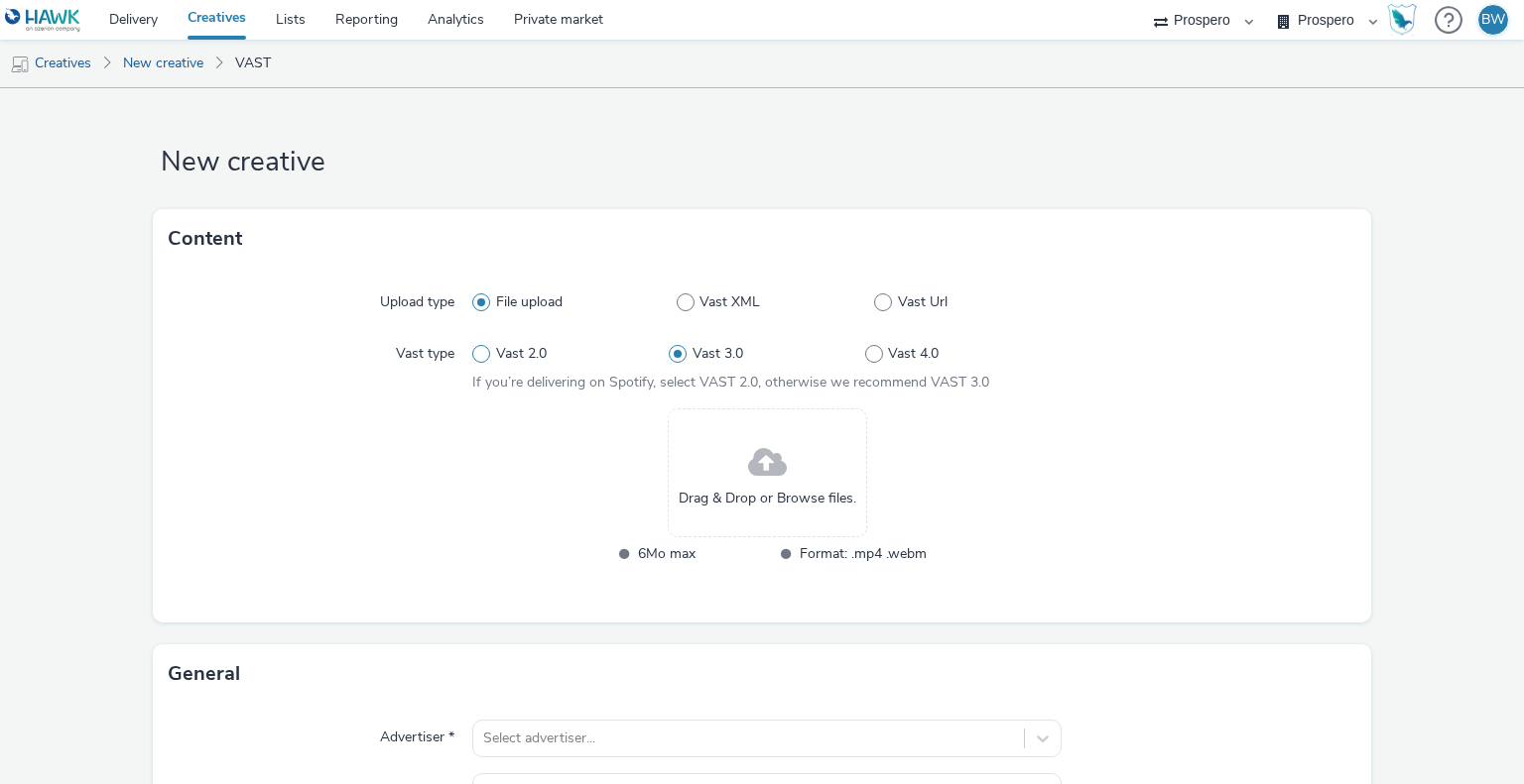
click at [473, 352] on span at bounding box center [481, 354] width 18 height 18
click at [473, 352] on input "Vast 2.0" at bounding box center [478, 354] width 13 height 13
radio input "true"
radio input "false"
click at [874, 297] on span at bounding box center [883, 303] width 18 height 18
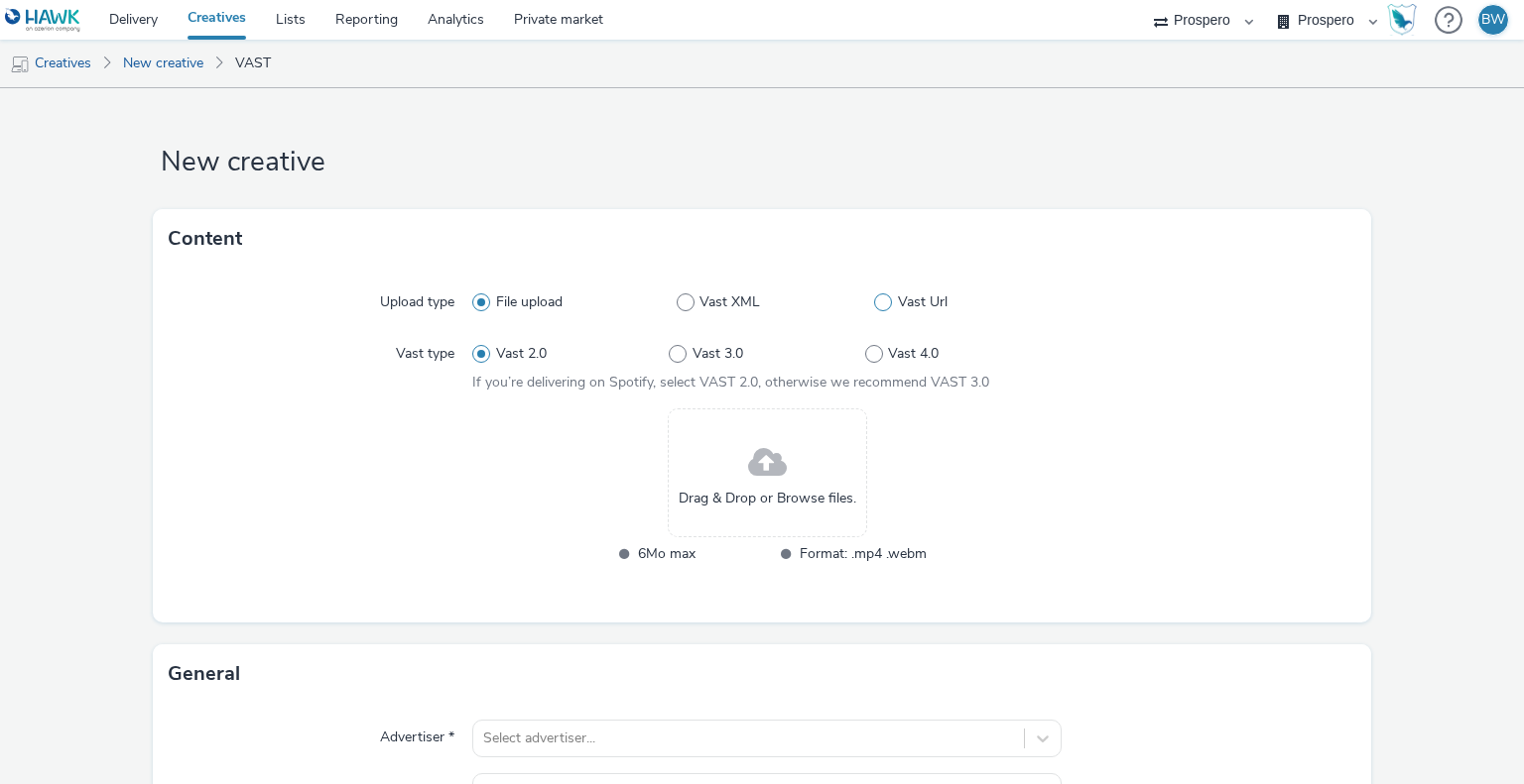
click at [874, 297] on input "Vast Url" at bounding box center [880, 303] width 13 height 13
radio input "false"
radio input "true"
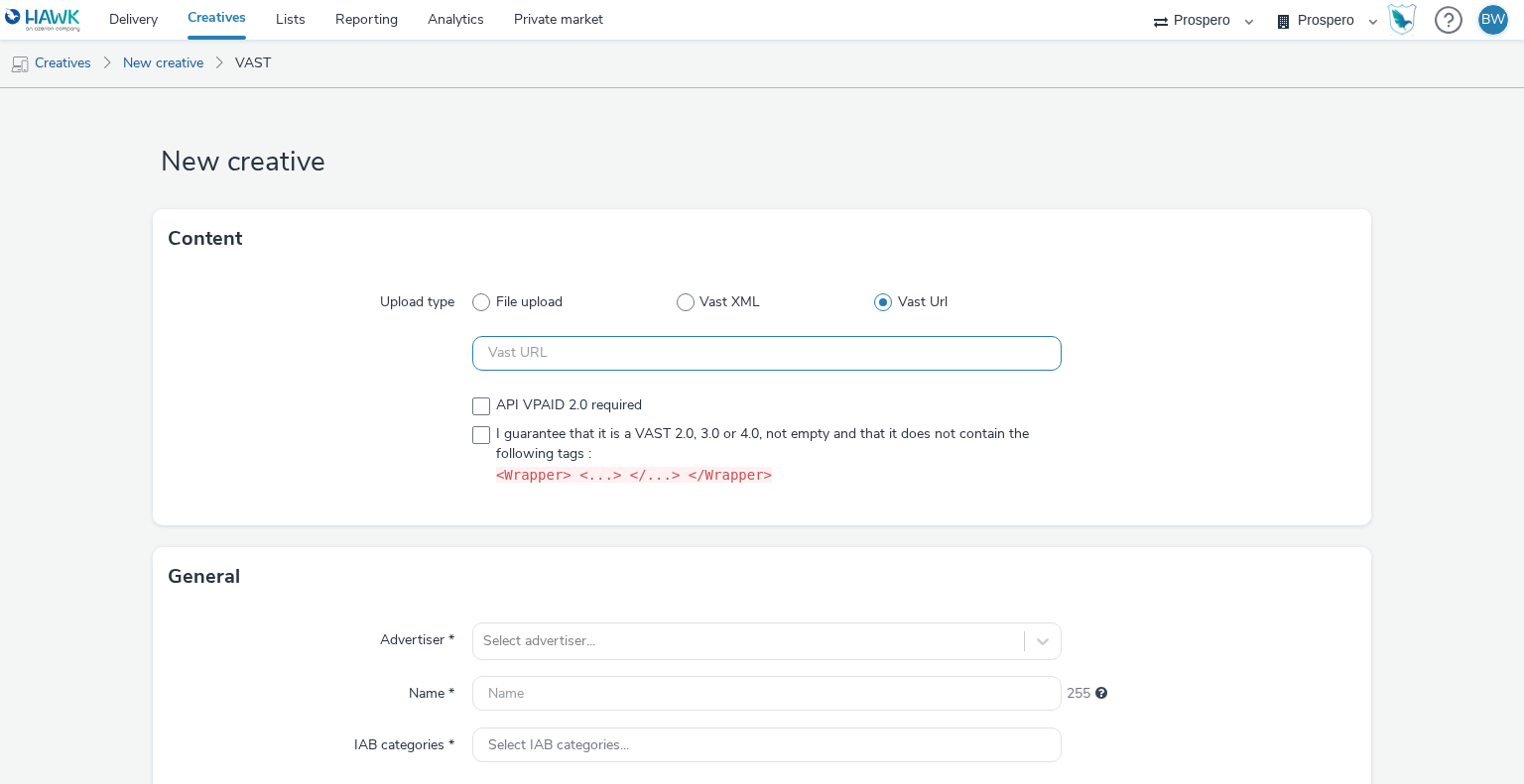
click at [675, 344] on input "text" at bounding box center [766, 353] width 588 height 35
paste input "https://[DOMAIN_NAME]/ddm/pfadx/N207803.5078250PROSPERO/B33833674.426679325;sz=…"
type input "https://[DOMAIN_NAME]/ddm/pfadx/N207803.5078250PROSPERO/B33833674.426679325;sz=…"
click at [411, 401] on div at bounding box center [321, 440] width 305 height 107
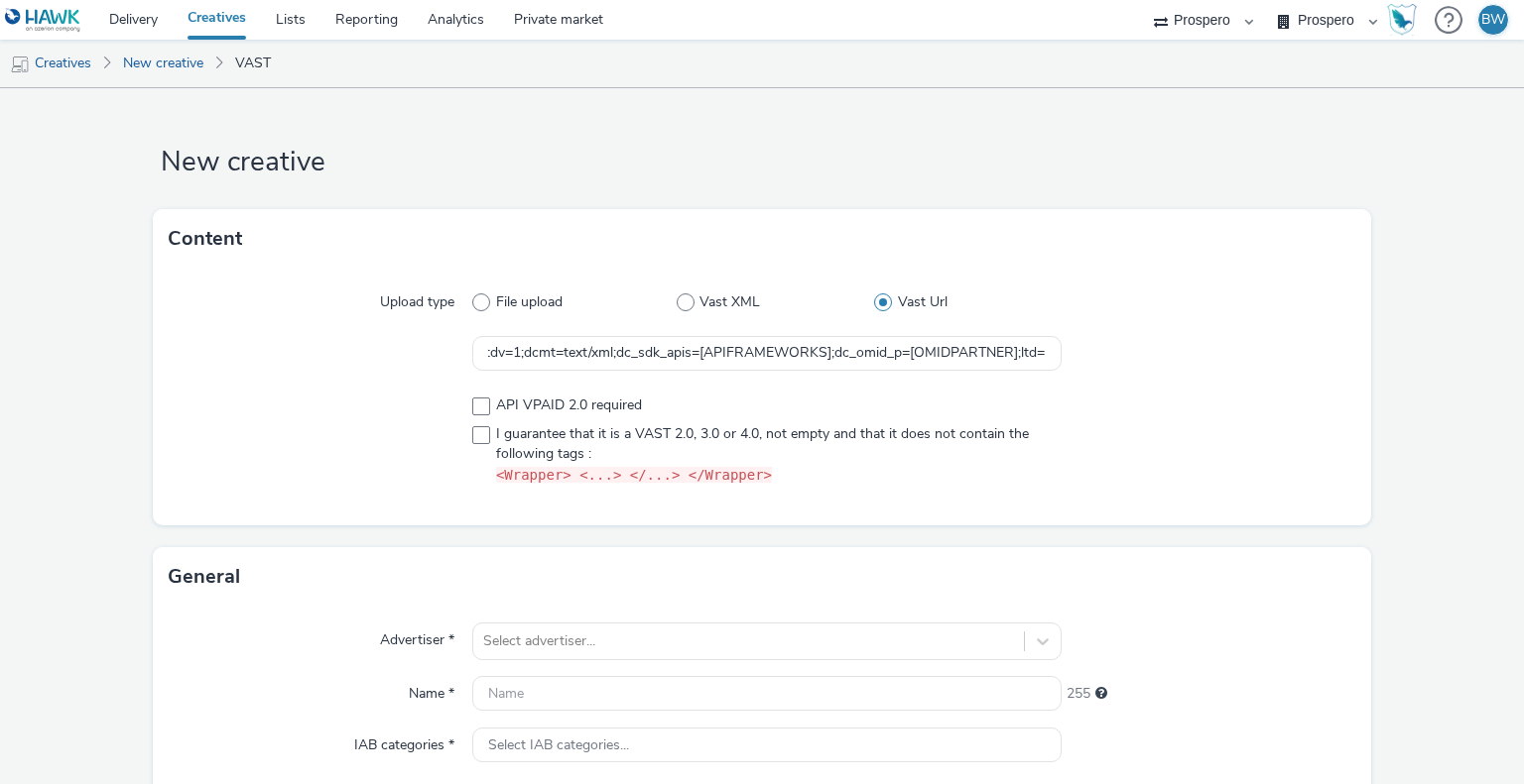
scroll to position [0, 0]
click at [481, 430] on span at bounding box center [481, 435] width 18 height 18
checkbox input "true"
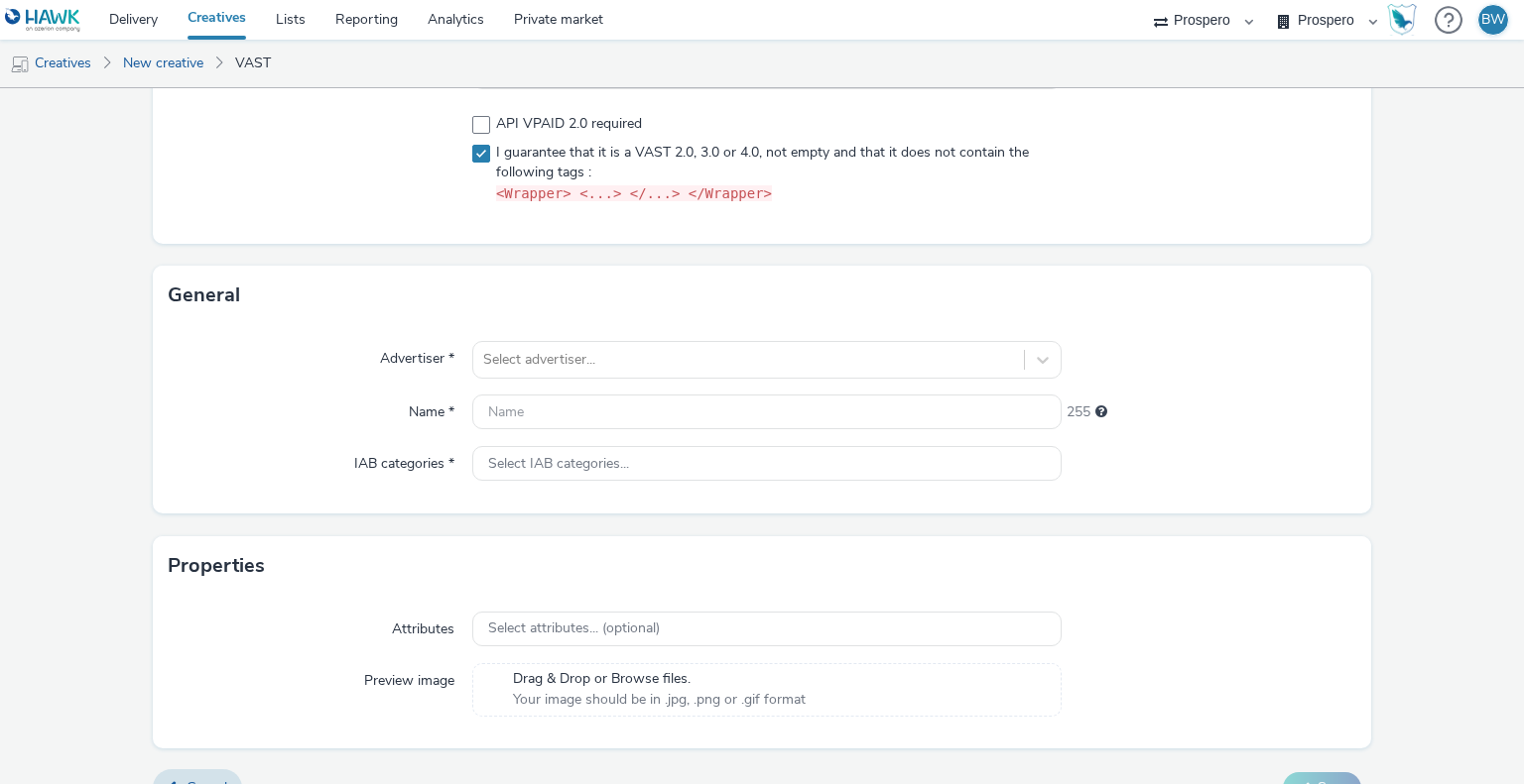
scroll to position [298, 0]
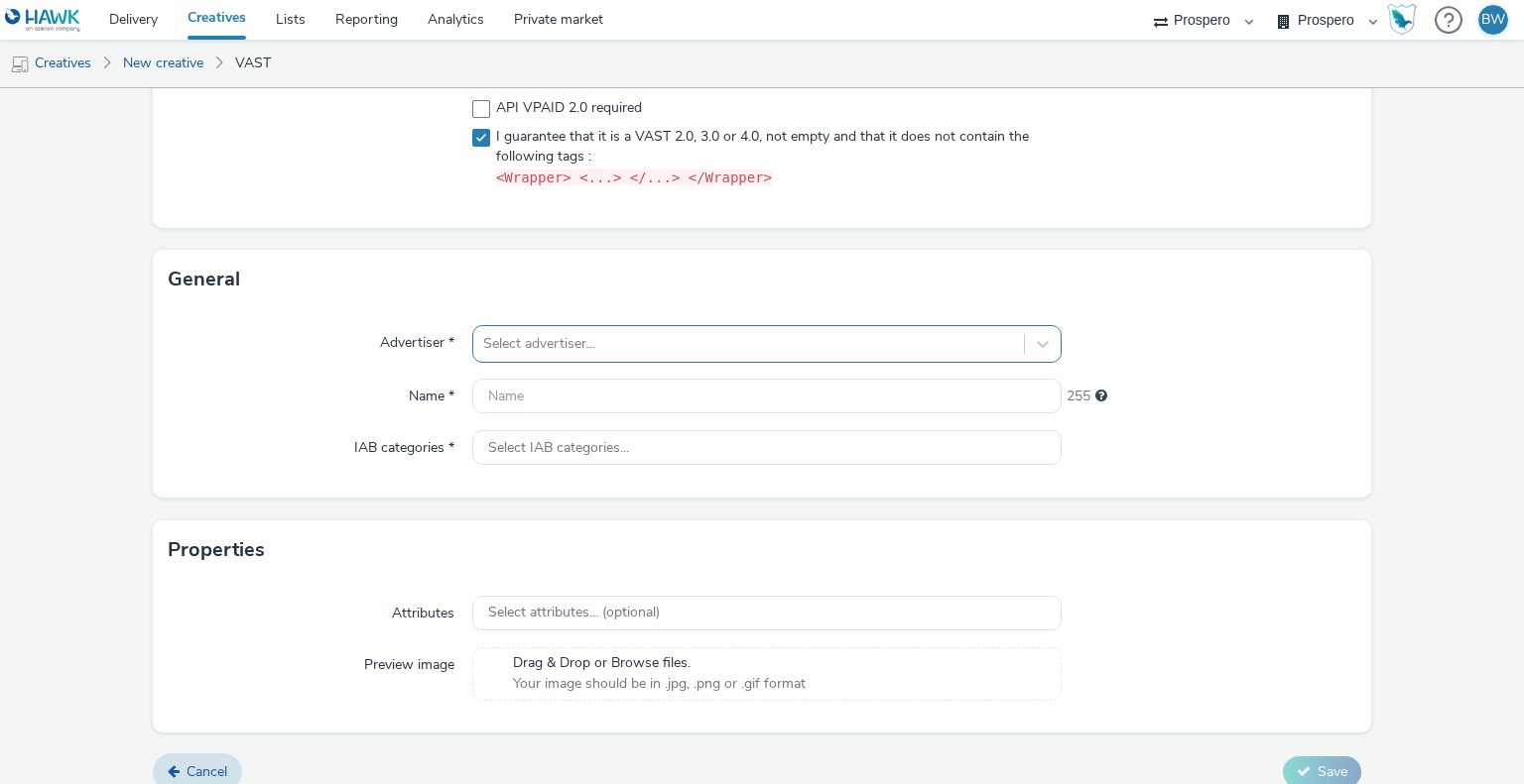
click at [571, 357] on div "Select advertiser..." at bounding box center [748, 344] width 549 height 32
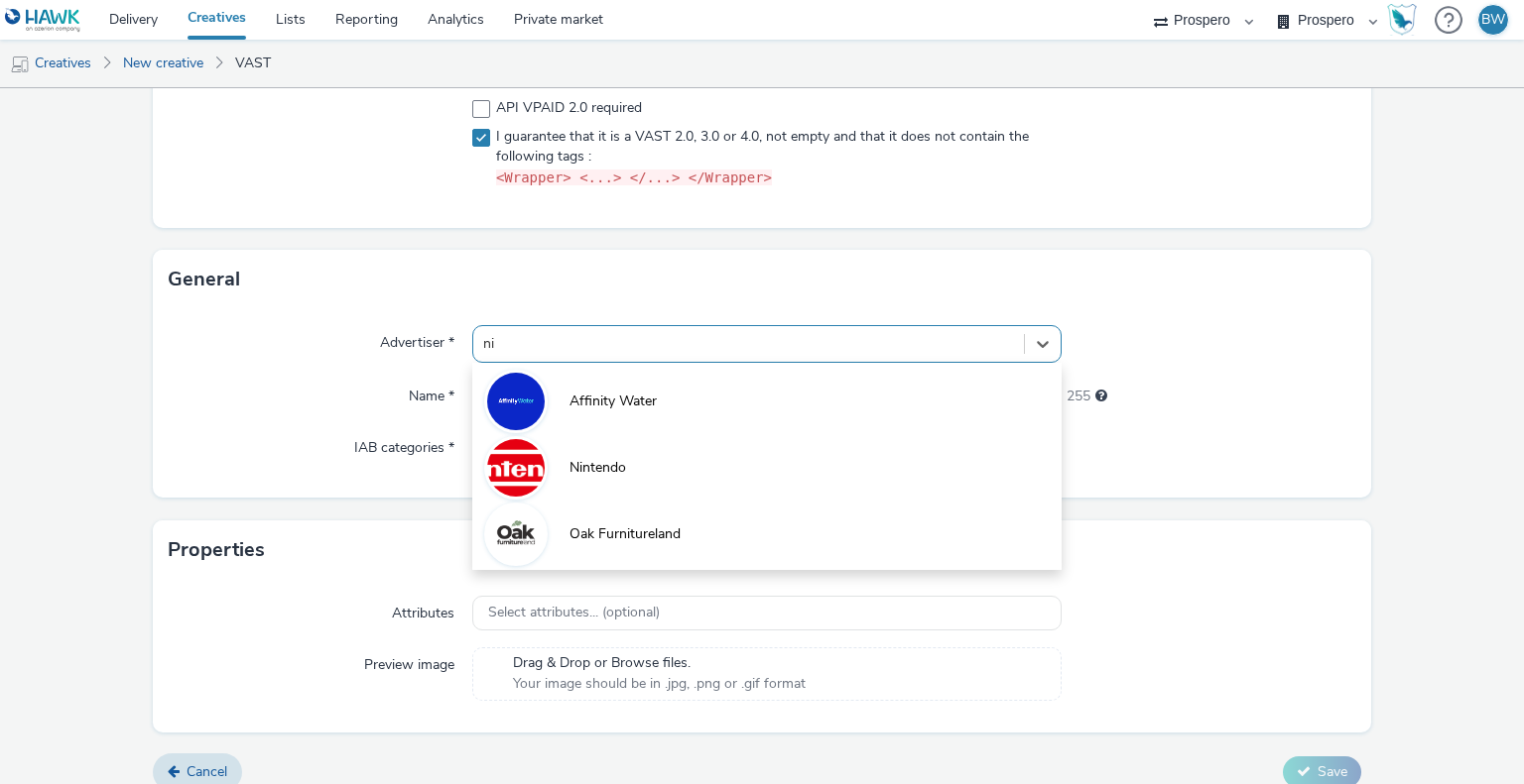
type input "nin"
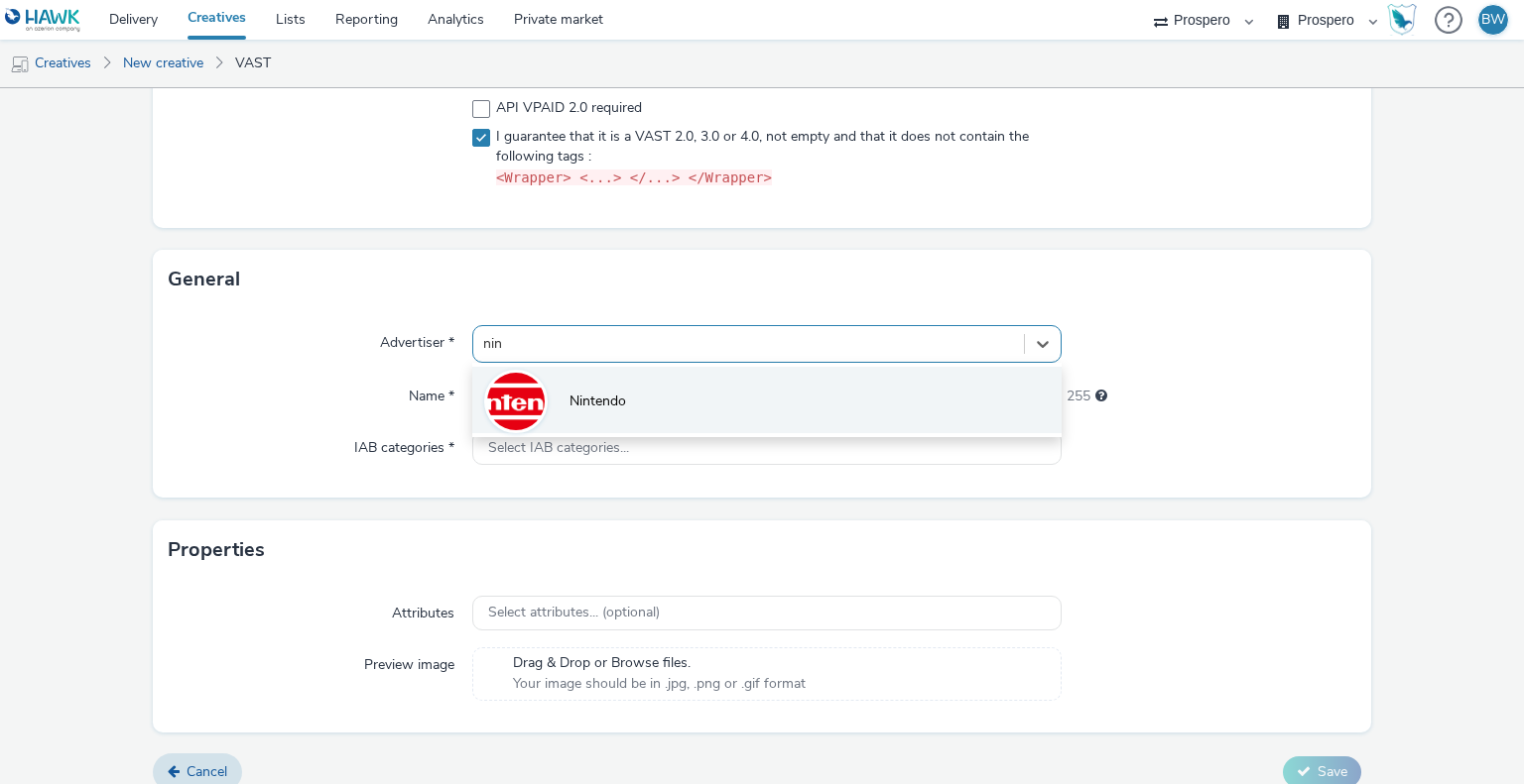
click at [583, 392] on span "Nintendo" at bounding box center [597, 401] width 57 height 20
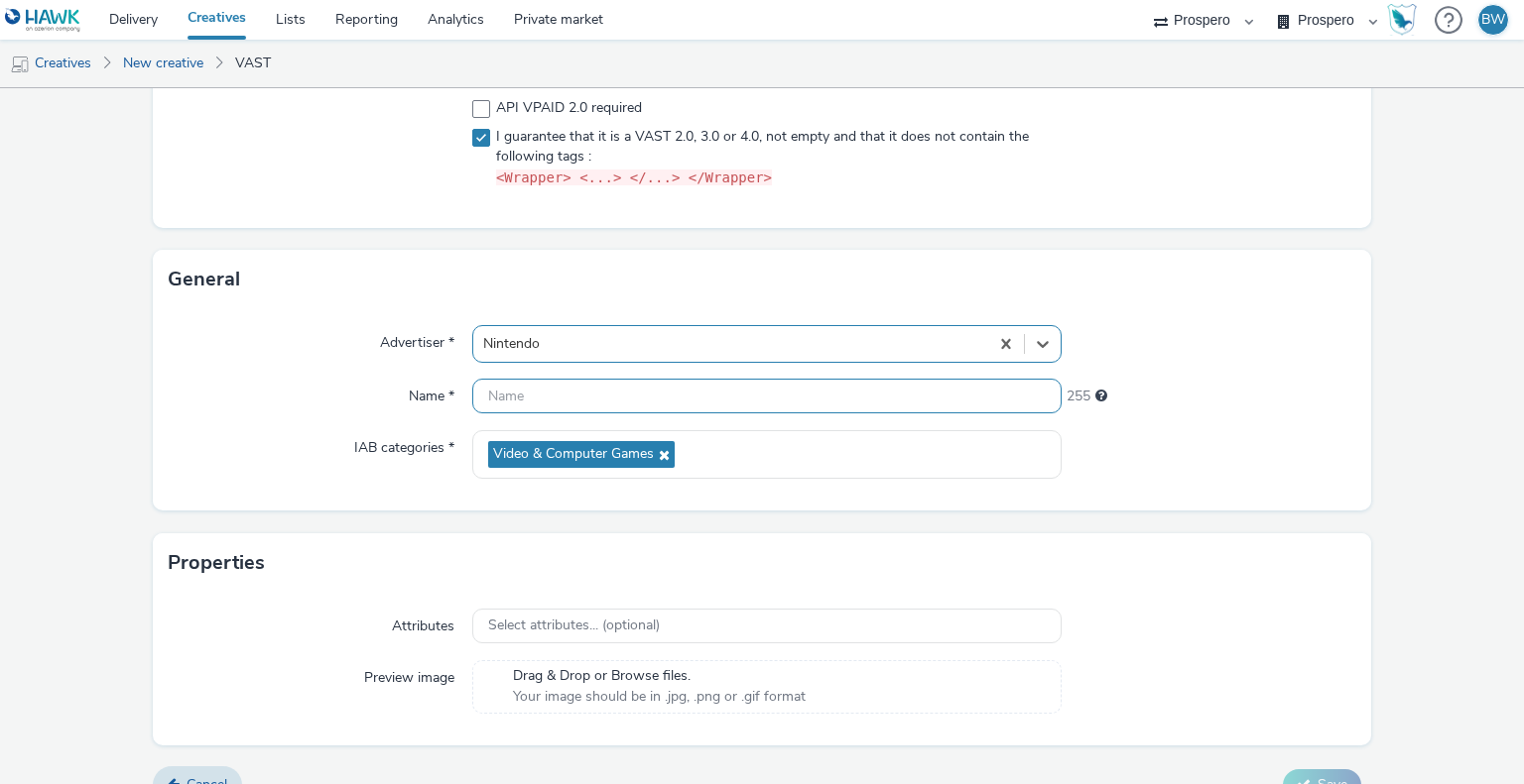
click at [566, 396] on input "text" at bounding box center [766, 395] width 588 height 35
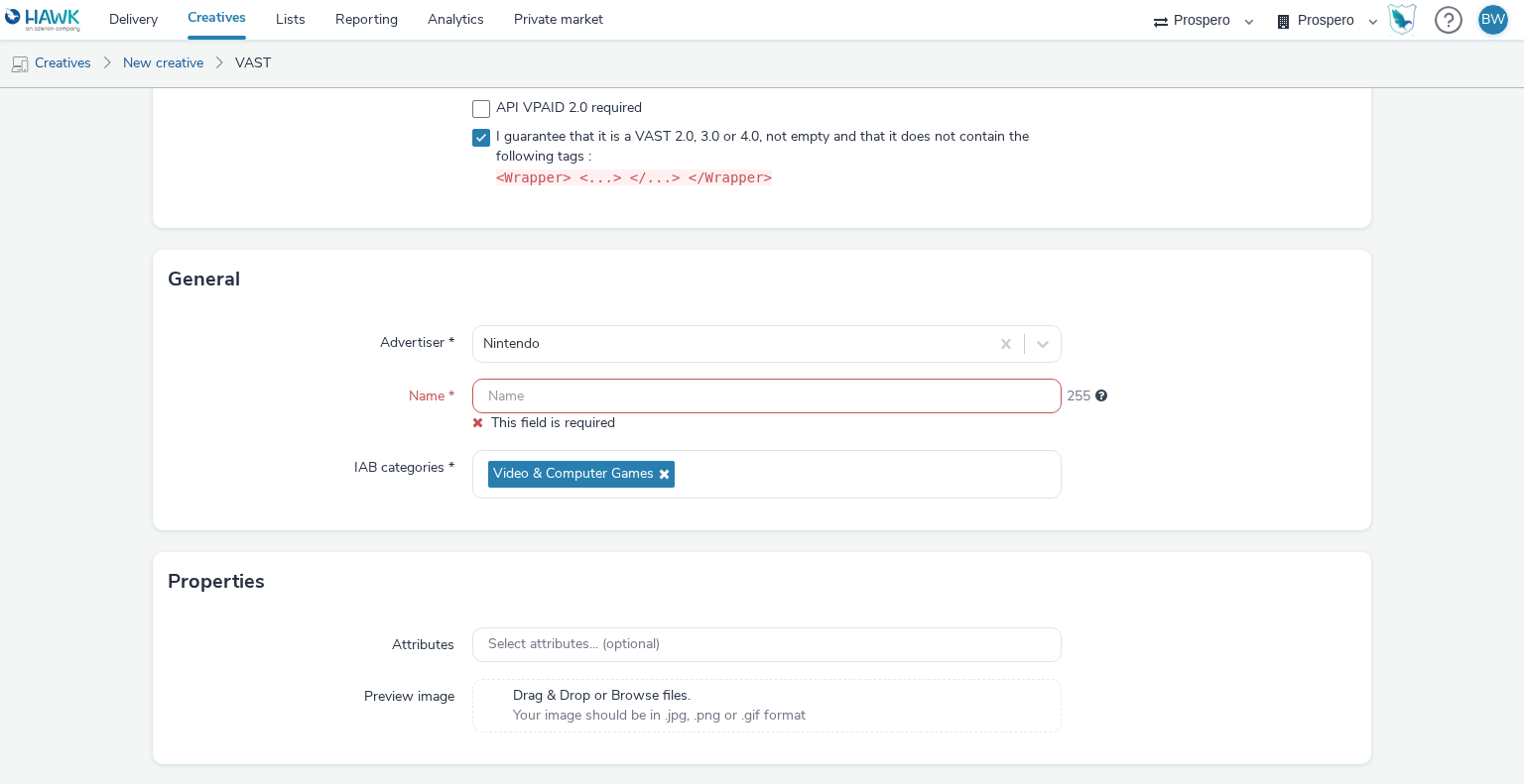
click at [639, 265] on div "General" at bounding box center [762, 280] width 1219 height 60
click at [615, 379] on input "text" at bounding box center [766, 395] width 588 height 35
click at [619, 385] on input "text" at bounding box center [766, 395] width 588 height 35
click at [619, 386] on input "text" at bounding box center [766, 395] width 588 height 35
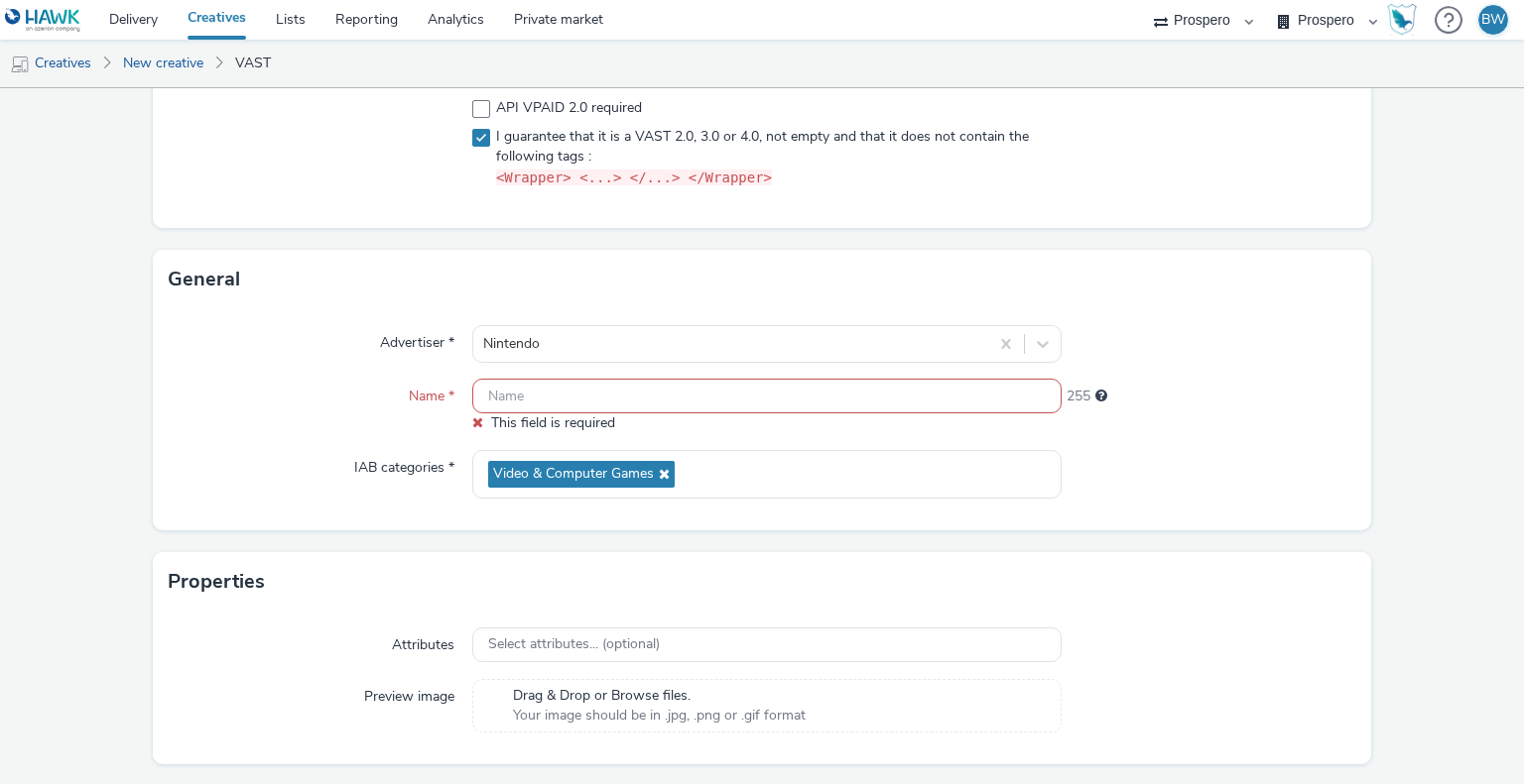
click at [619, 386] on input "text" at bounding box center [766, 395] width 588 height 35
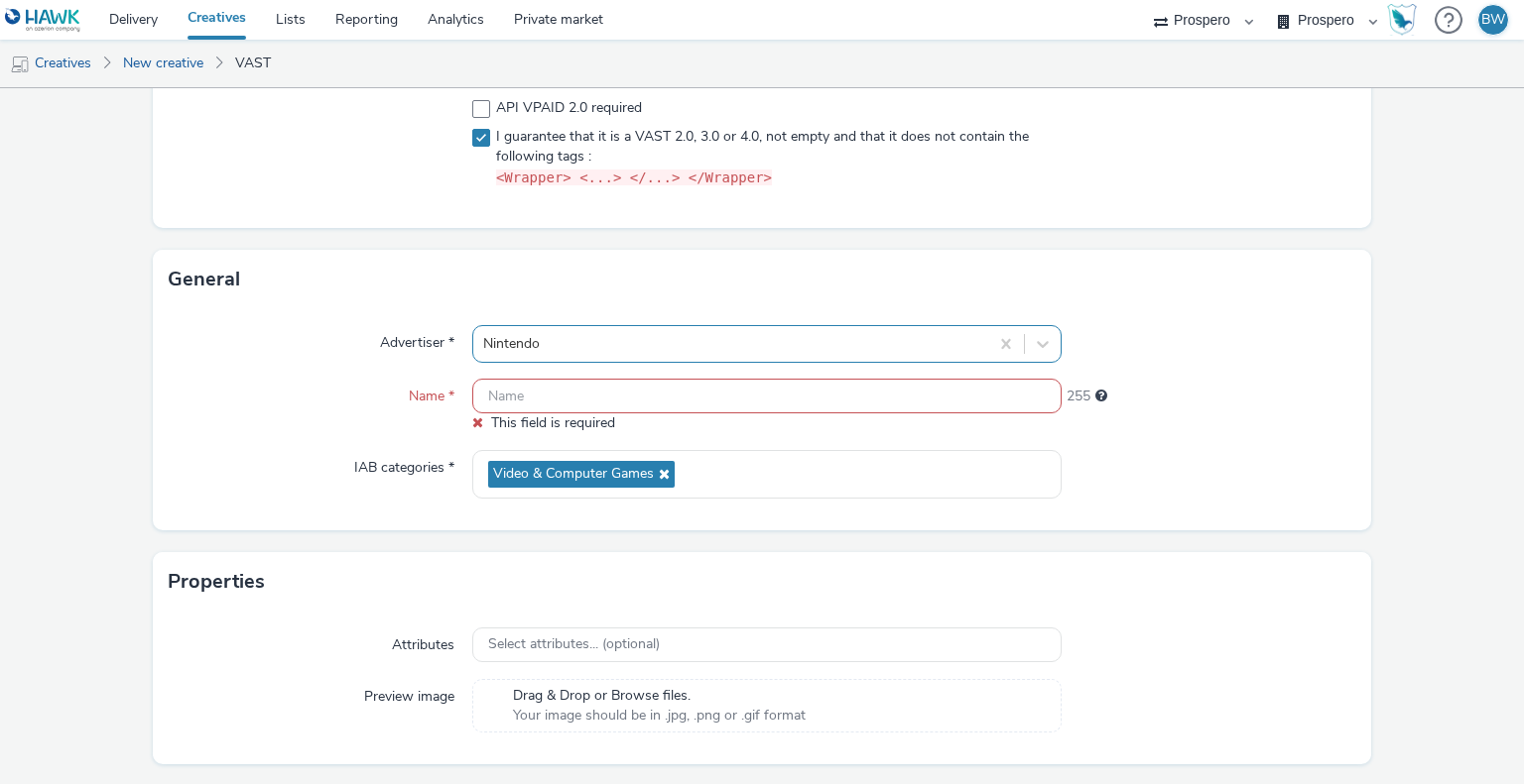
paste input "ADV:ni3|CAM:[PERSON_NAME]|CHA:Video|PLA:Prospero|INV:Nano|TEC:N/A|PHA:[PERSON_N…"
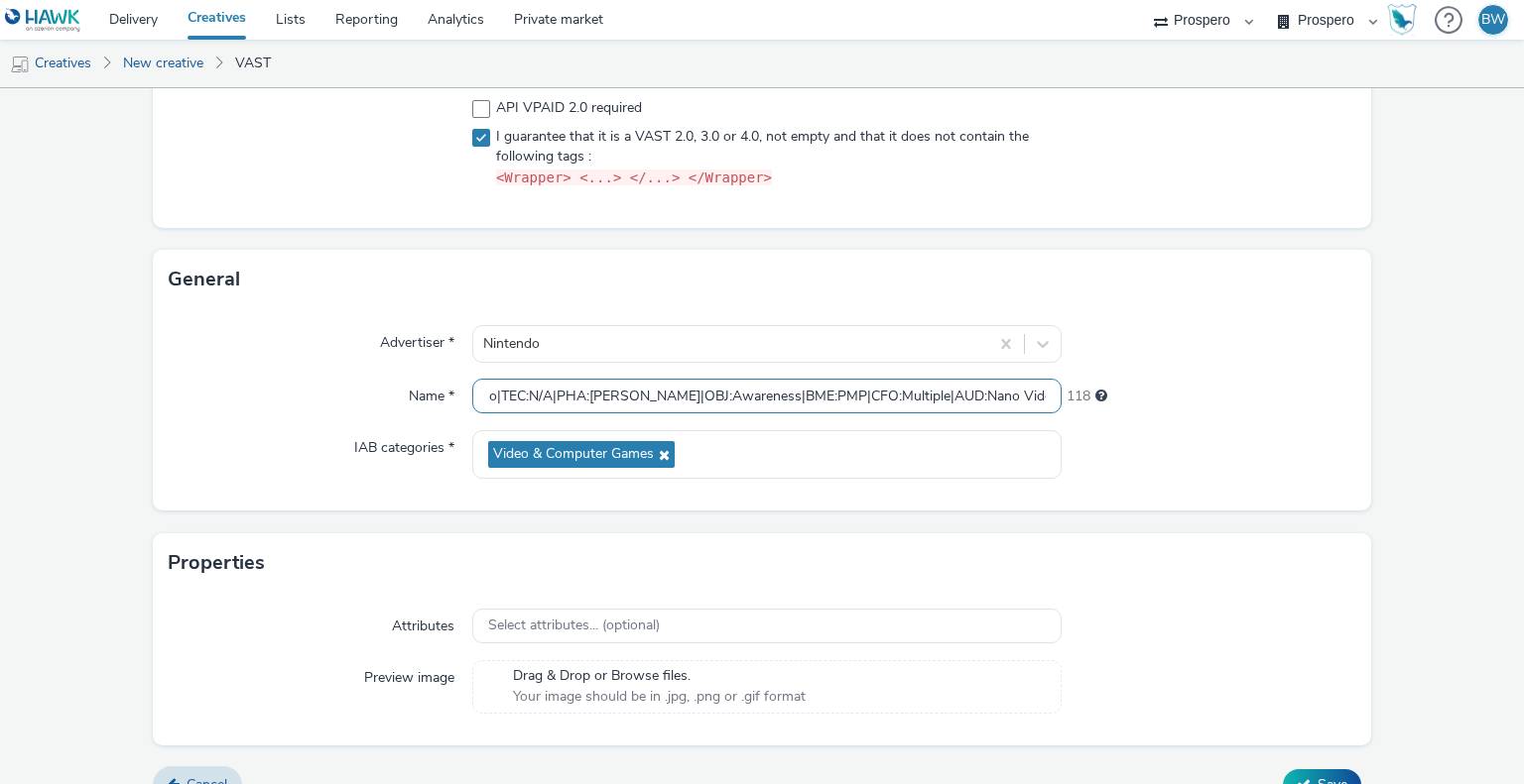
type input "ADV:ni3|CAM:[PERSON_NAME]|CHA:Video|PLA:Prospero|INV:Nano|TEC:N/A|PHA:[PERSON_N…"
click at [113, 341] on form "New creative Content Upload type File upload Vast XML Vast Url https://[DOMAIN_…" at bounding box center [762, 305] width 1524 height 1028
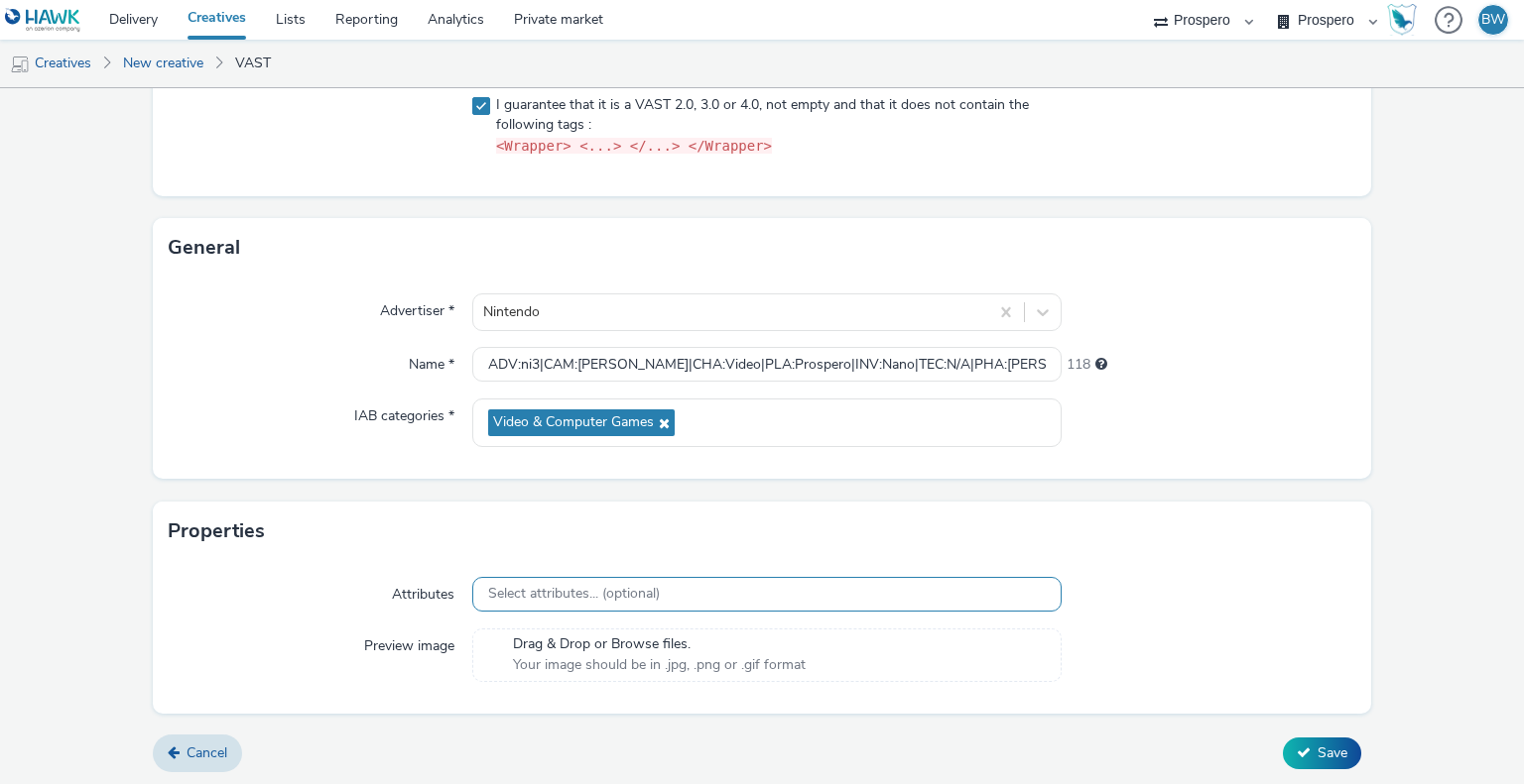
click at [688, 588] on div "Select attributes... (optional)" at bounding box center [766, 594] width 588 height 35
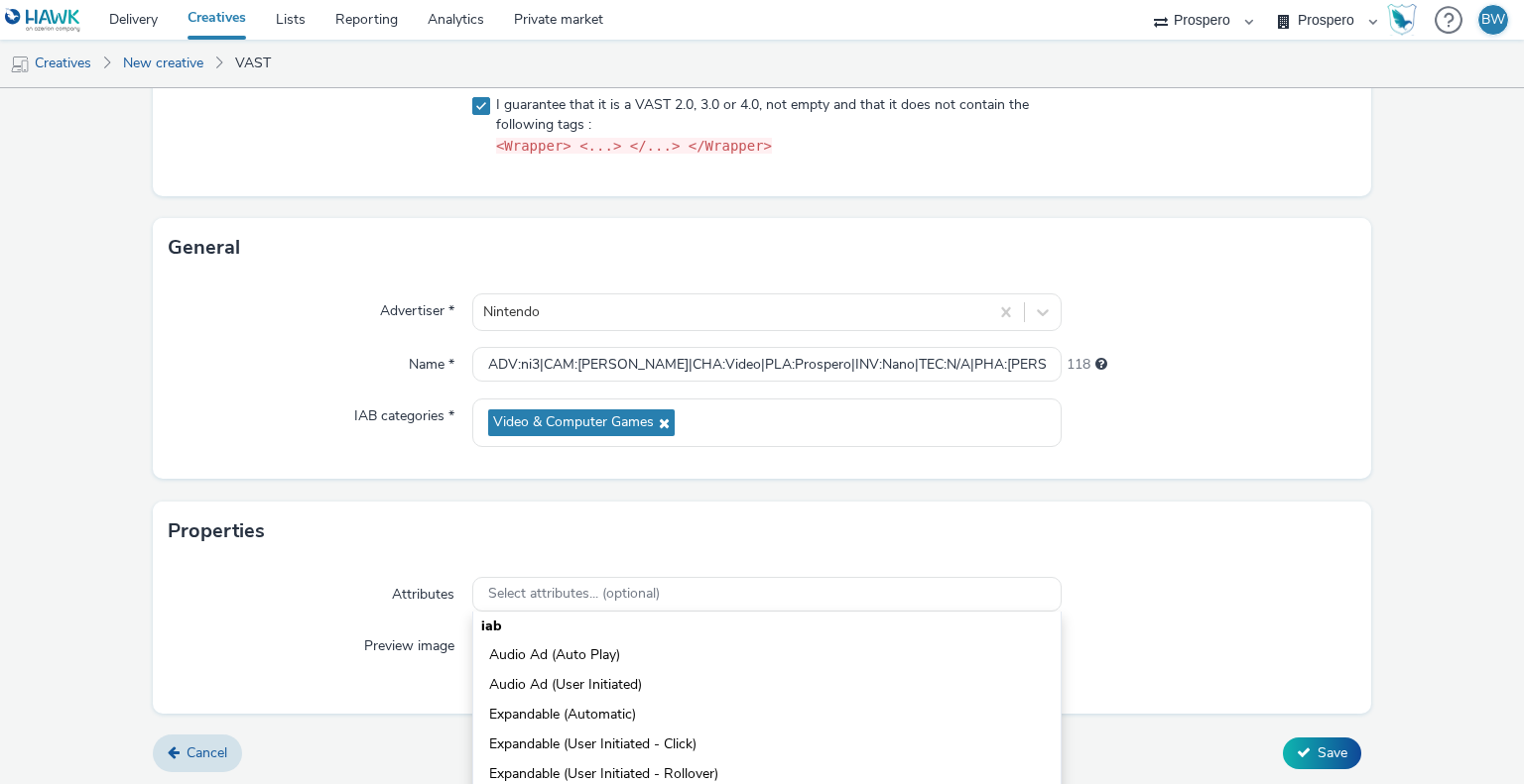
click at [178, 535] on h3 "Properties" at bounding box center [216, 532] width 98 height 30
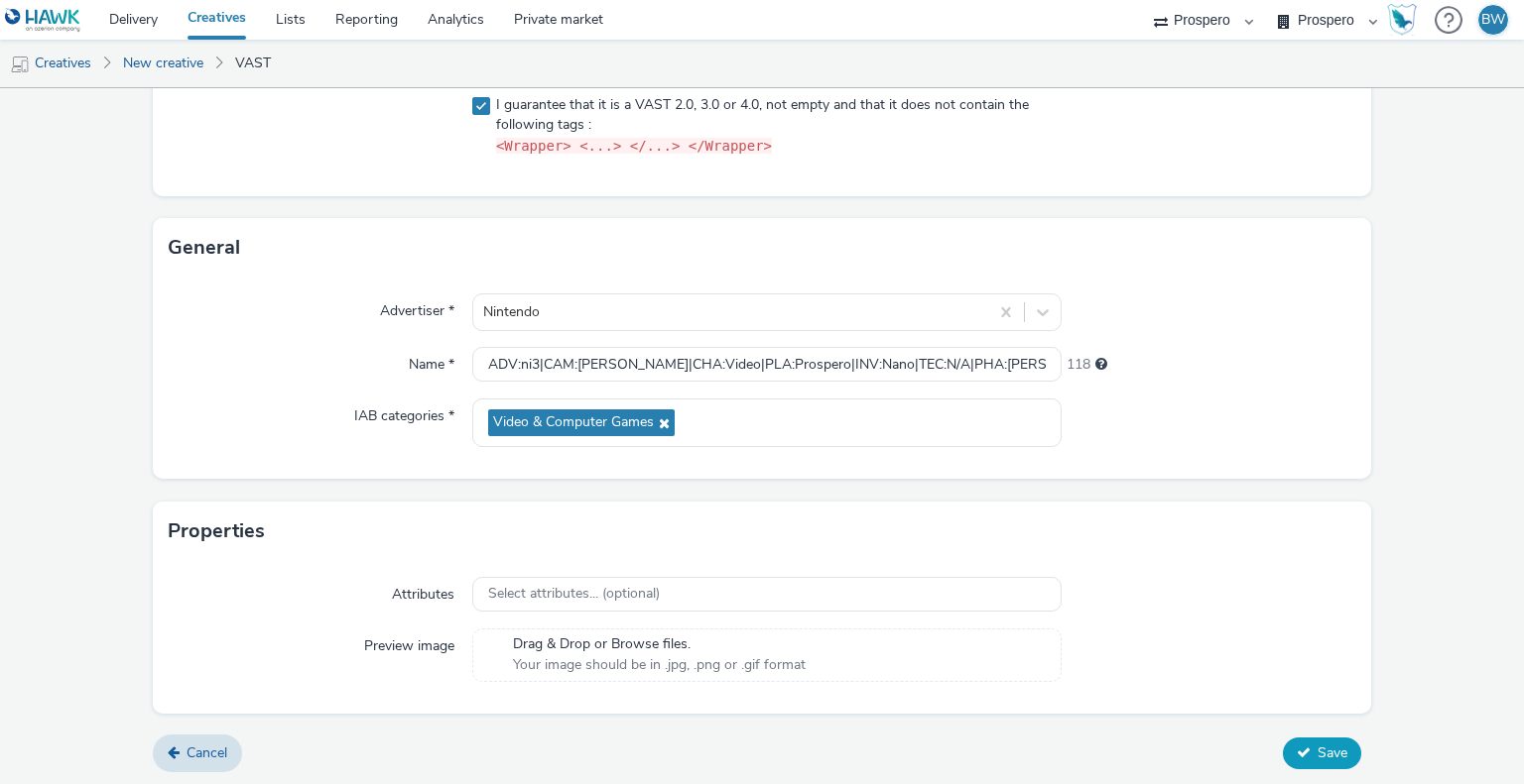
click at [1318, 748] on span "Save" at bounding box center [1333, 753] width 30 height 19
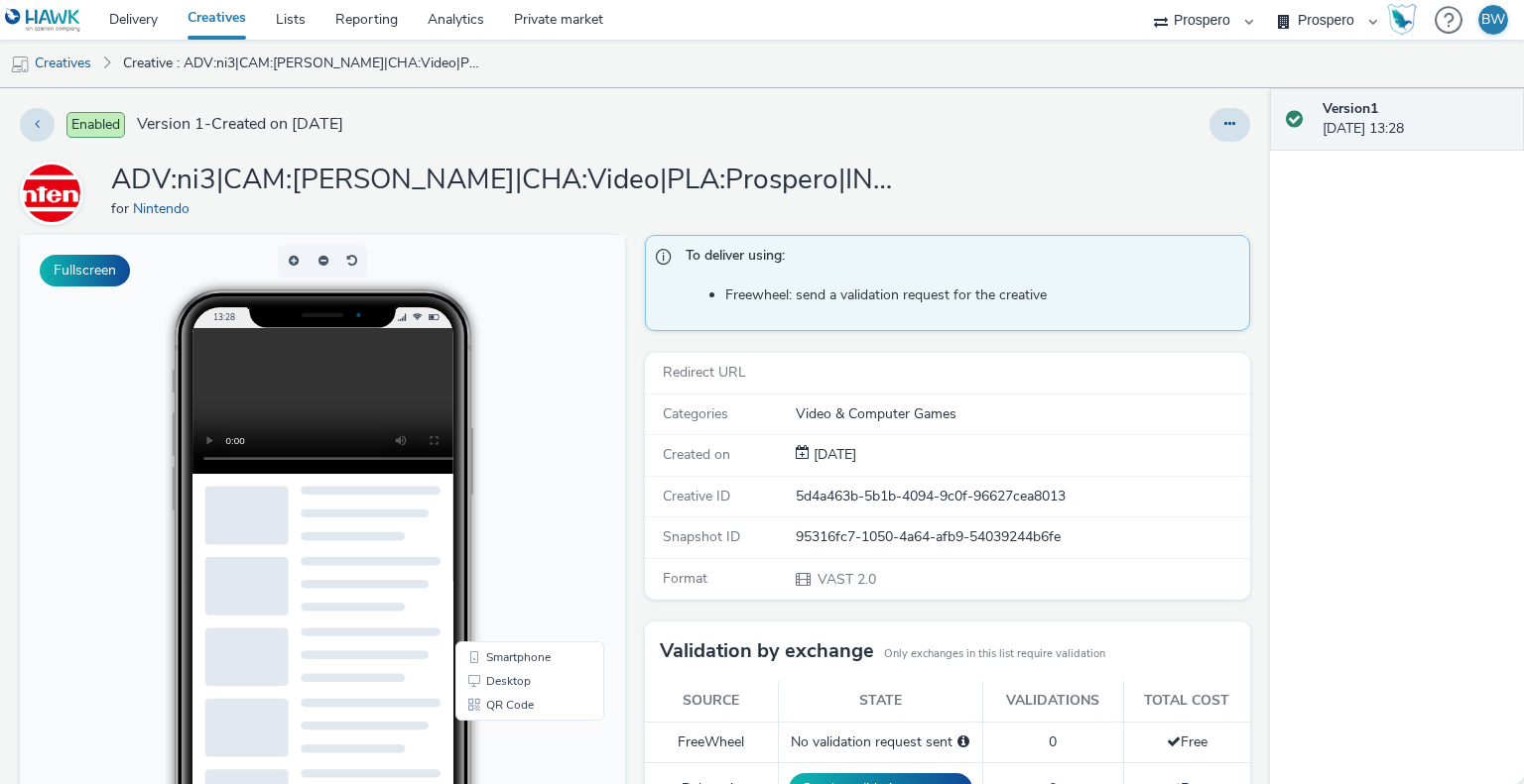
click at [1191, 126] on div at bounding box center [1005, 126] width 492 height 34
click at [1192, 125] on div at bounding box center [1005, 126] width 492 height 34
click at [1209, 125] on button at bounding box center [1229, 126] width 41 height 34
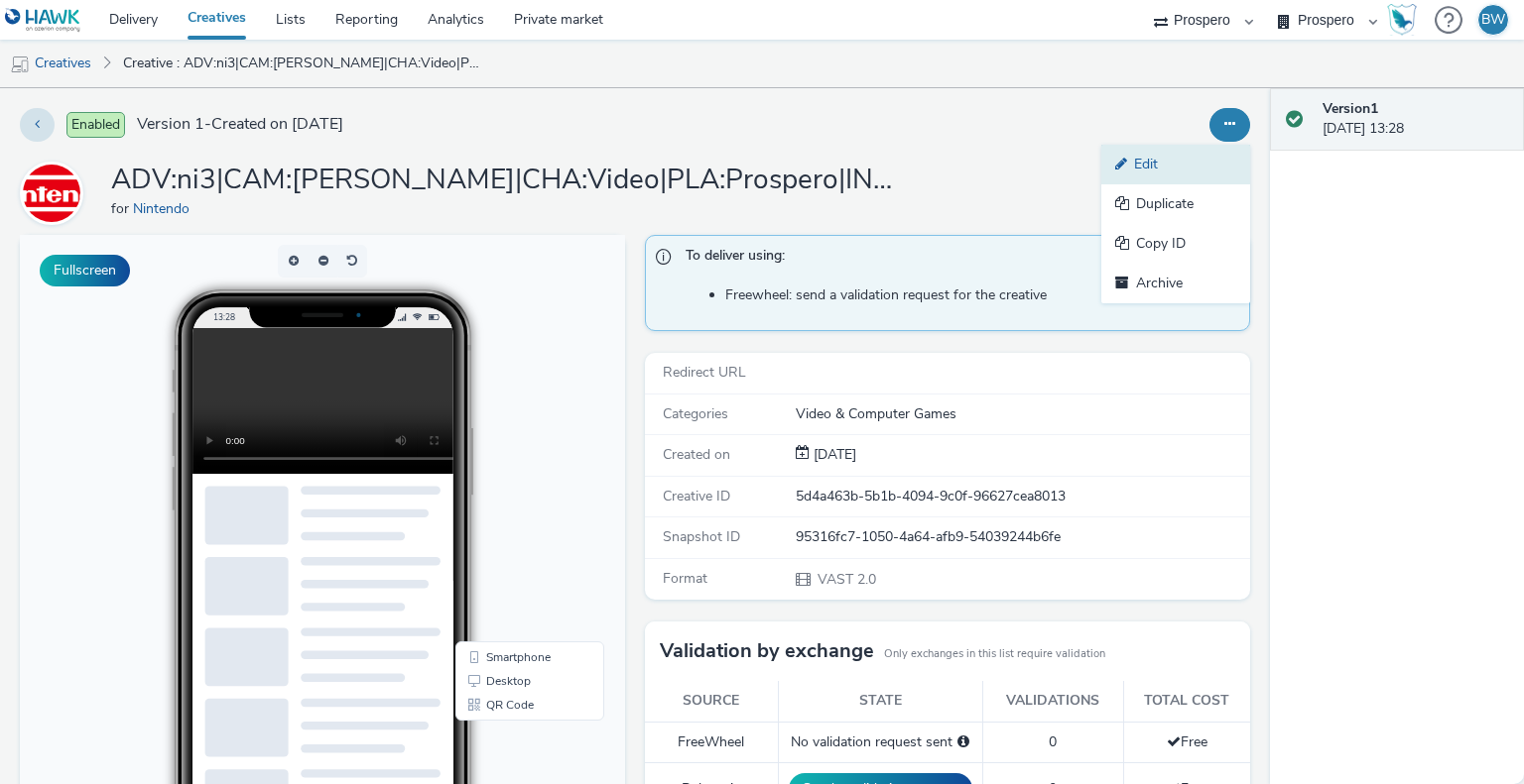
click at [1125, 153] on link "Edit" at bounding box center [1175, 164] width 149 height 40
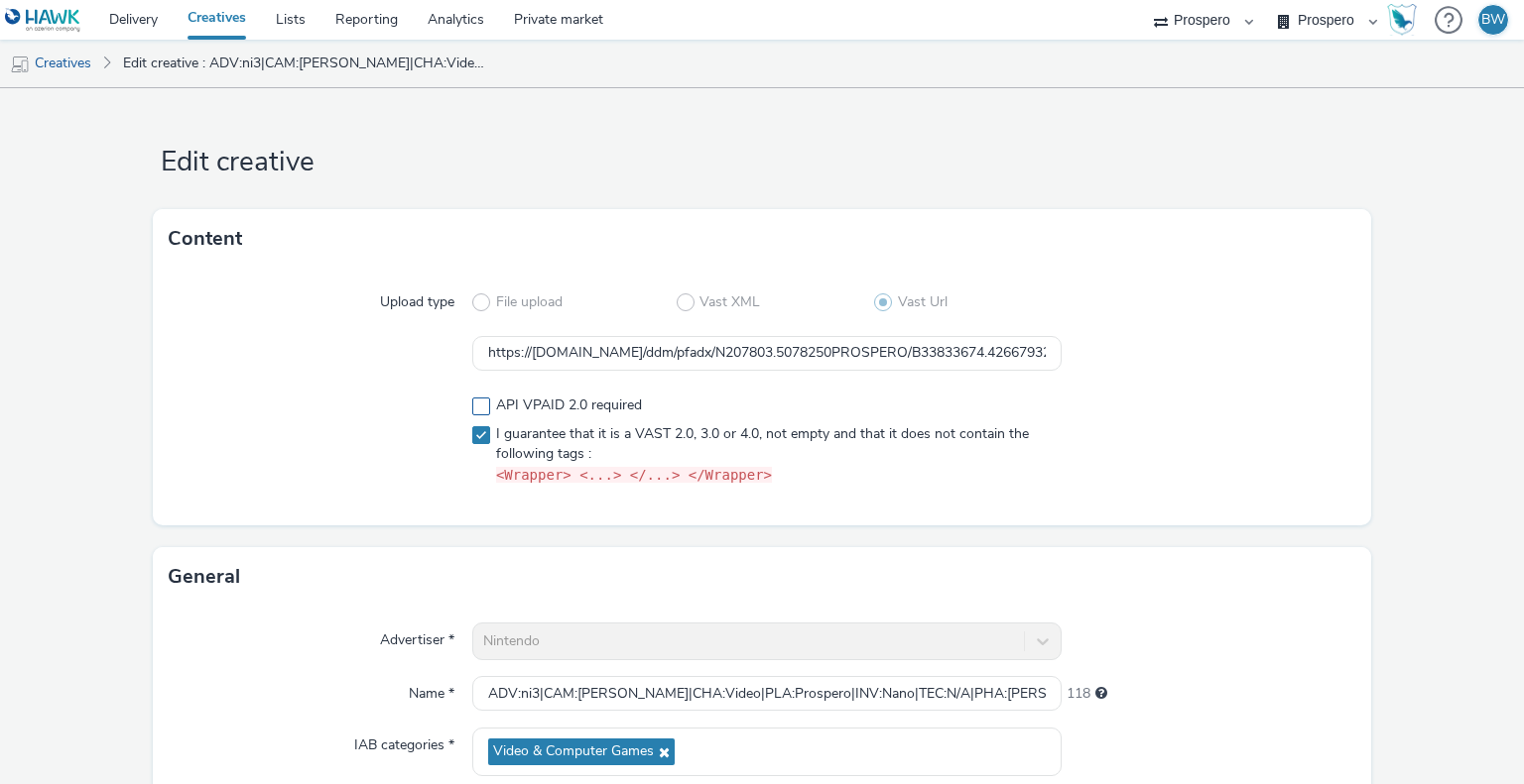
click at [477, 399] on span at bounding box center [481, 406] width 18 height 18
checkbox input "true"
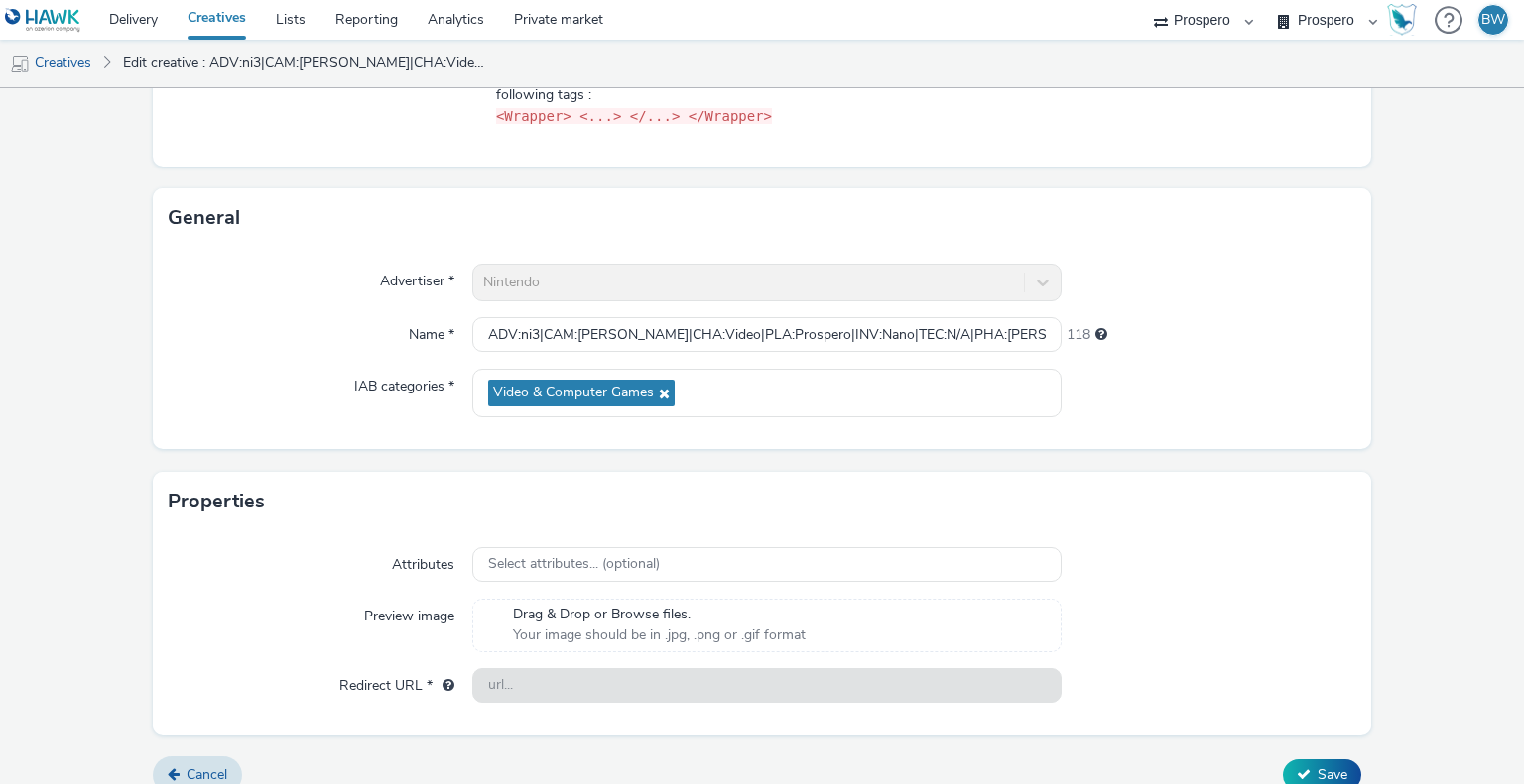
scroll to position [381, 0]
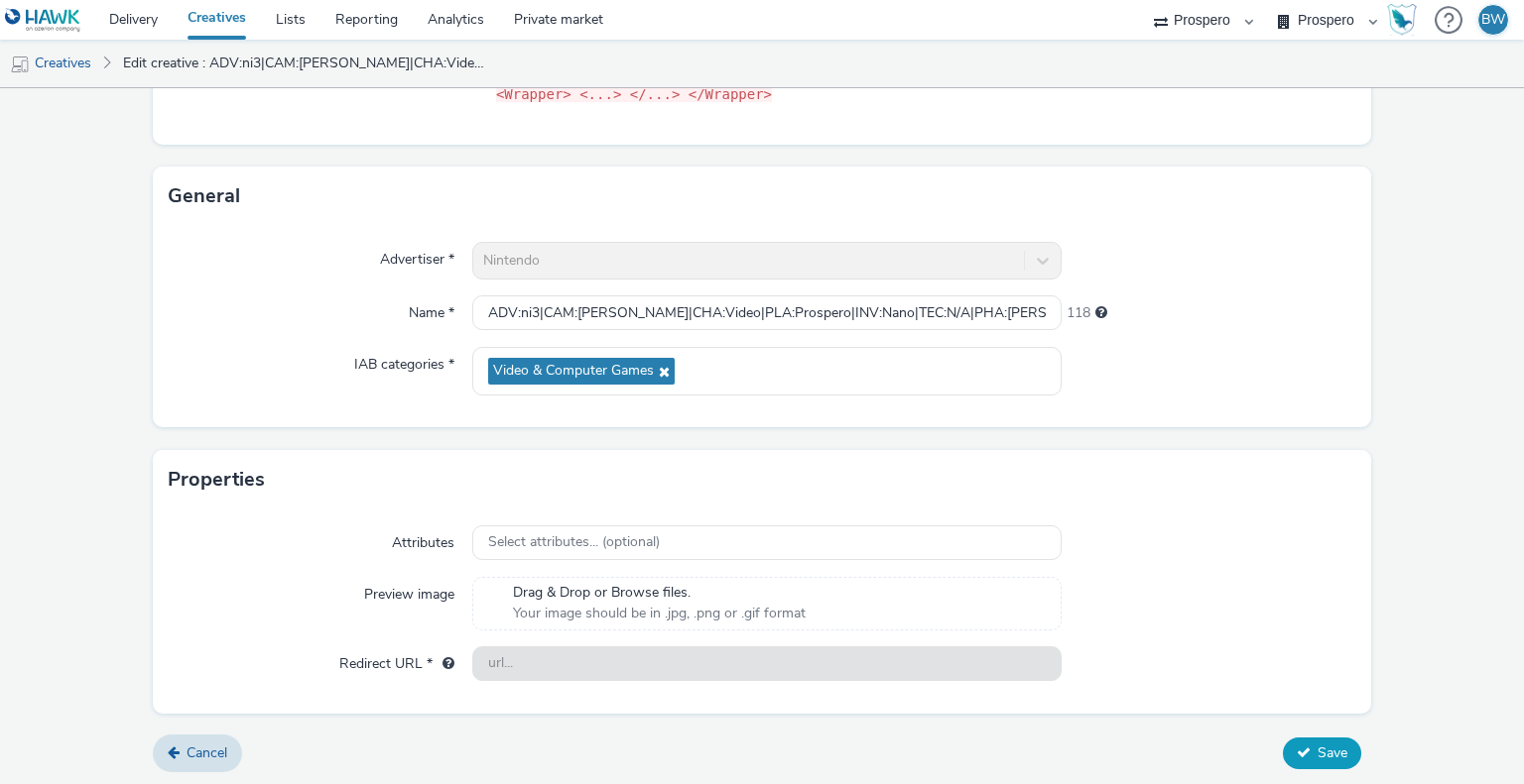
click at [1318, 744] on span "Save" at bounding box center [1333, 753] width 30 height 19
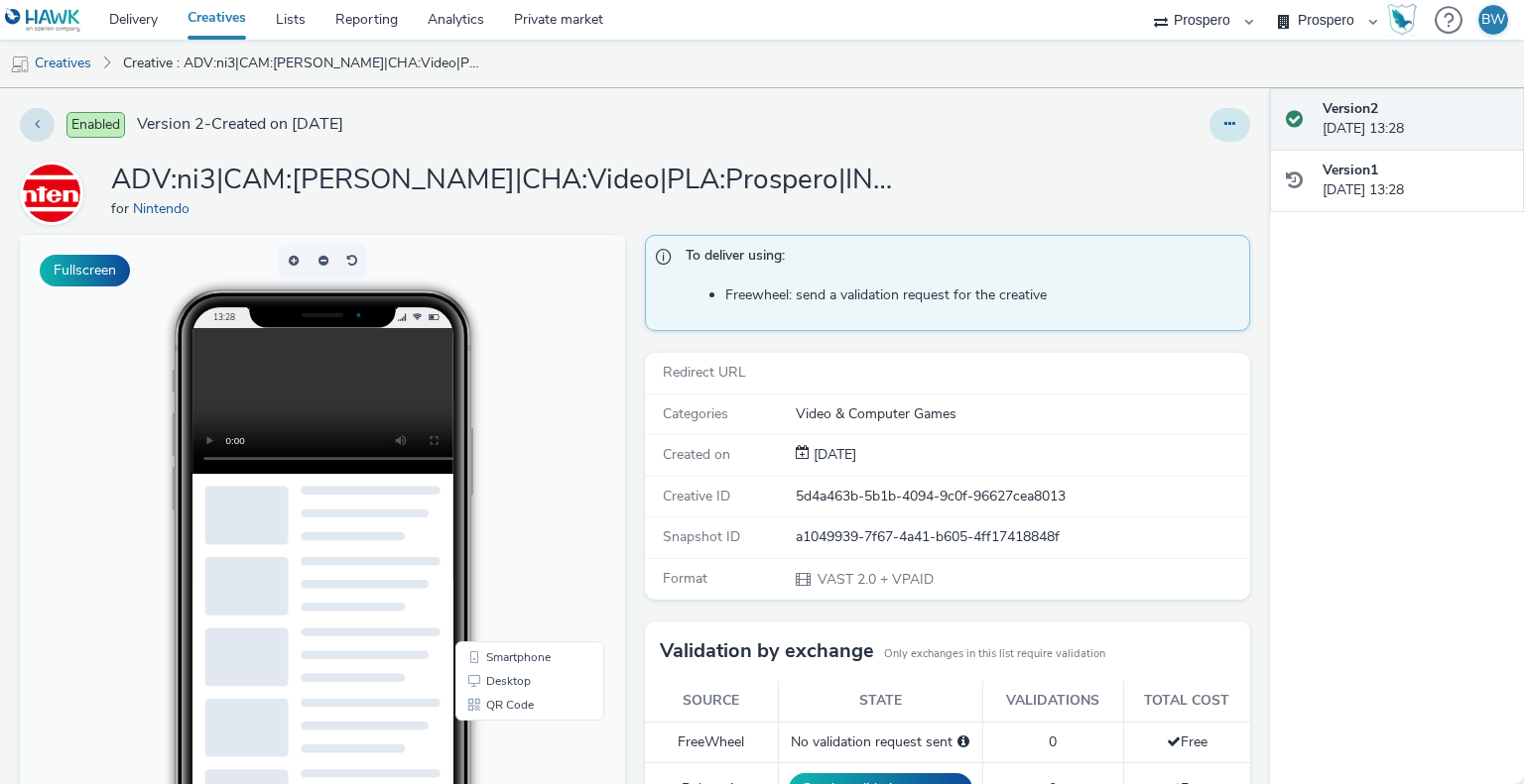
click at [1224, 126] on icon at bounding box center [1229, 124] width 11 height 14
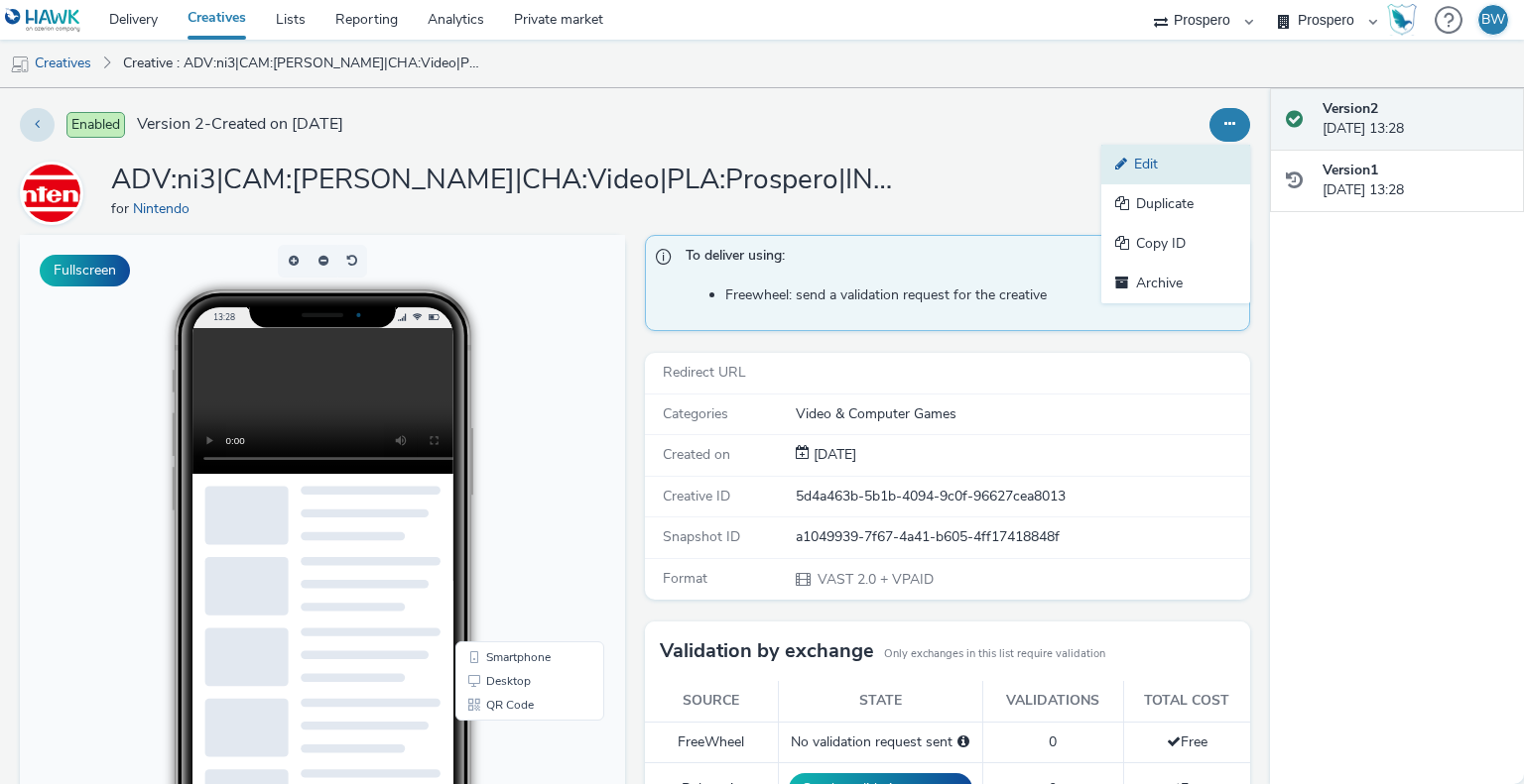
click at [1159, 165] on link "Edit" at bounding box center [1175, 164] width 149 height 40
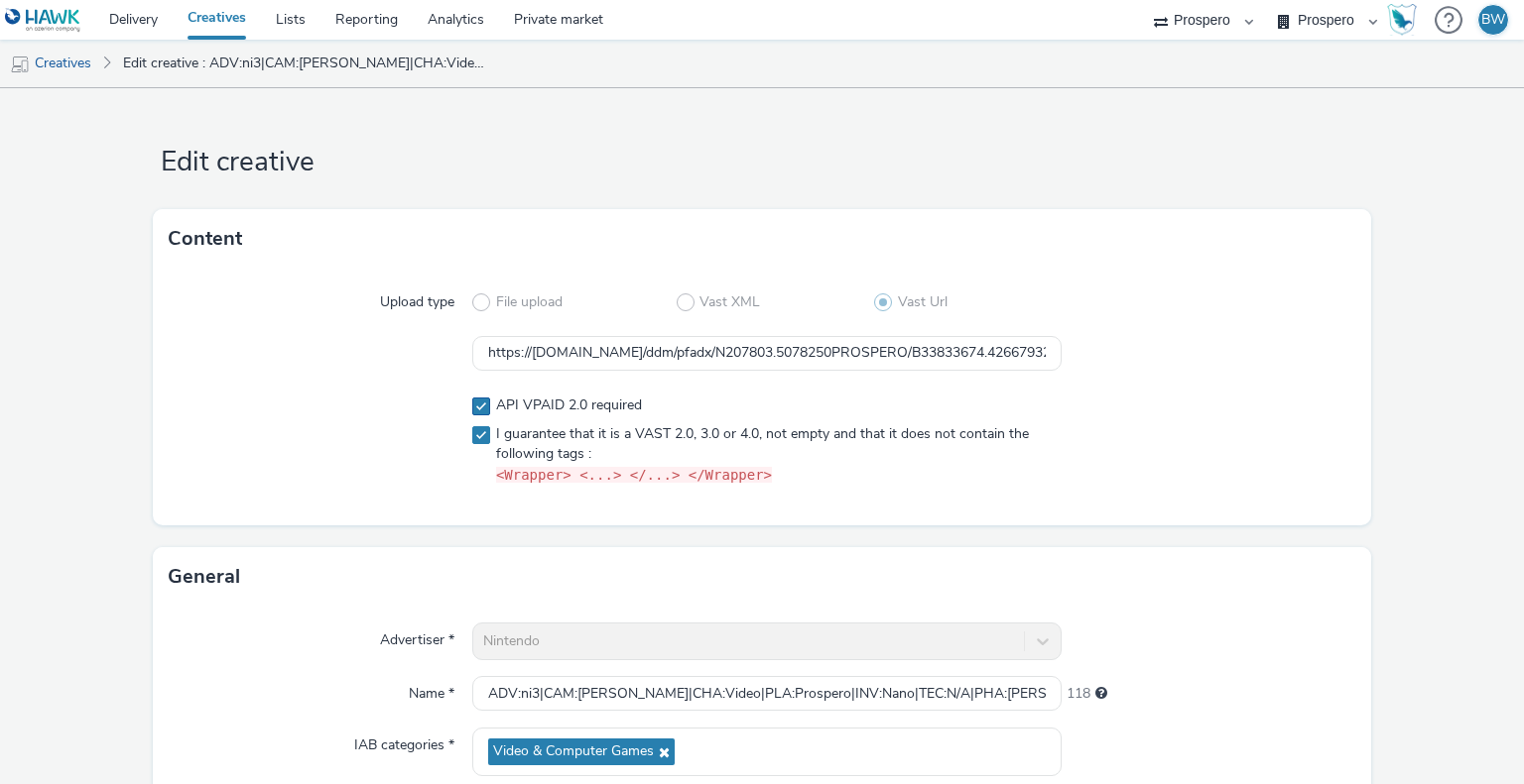
click at [485, 408] on label "API VPAID 2.0 required" at bounding box center [766, 405] width 588 height 20
checkbox input "false"
click at [633, 363] on input "https://[DOMAIN_NAME]/ddm/pfadx/N207803.5078250PROSPERO/B33833674.426679325;sz=…" at bounding box center [766, 353] width 588 height 35
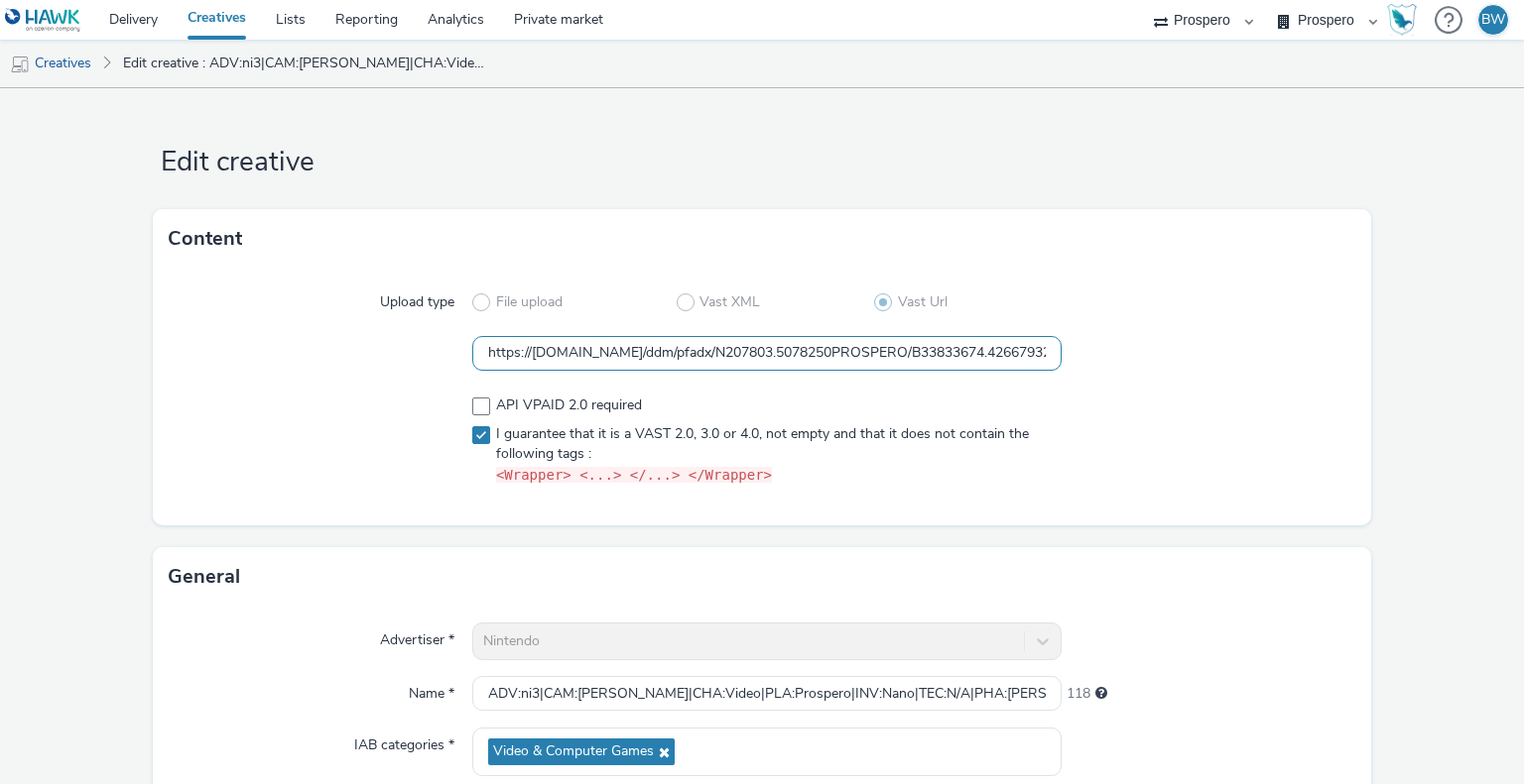
paste input "text"
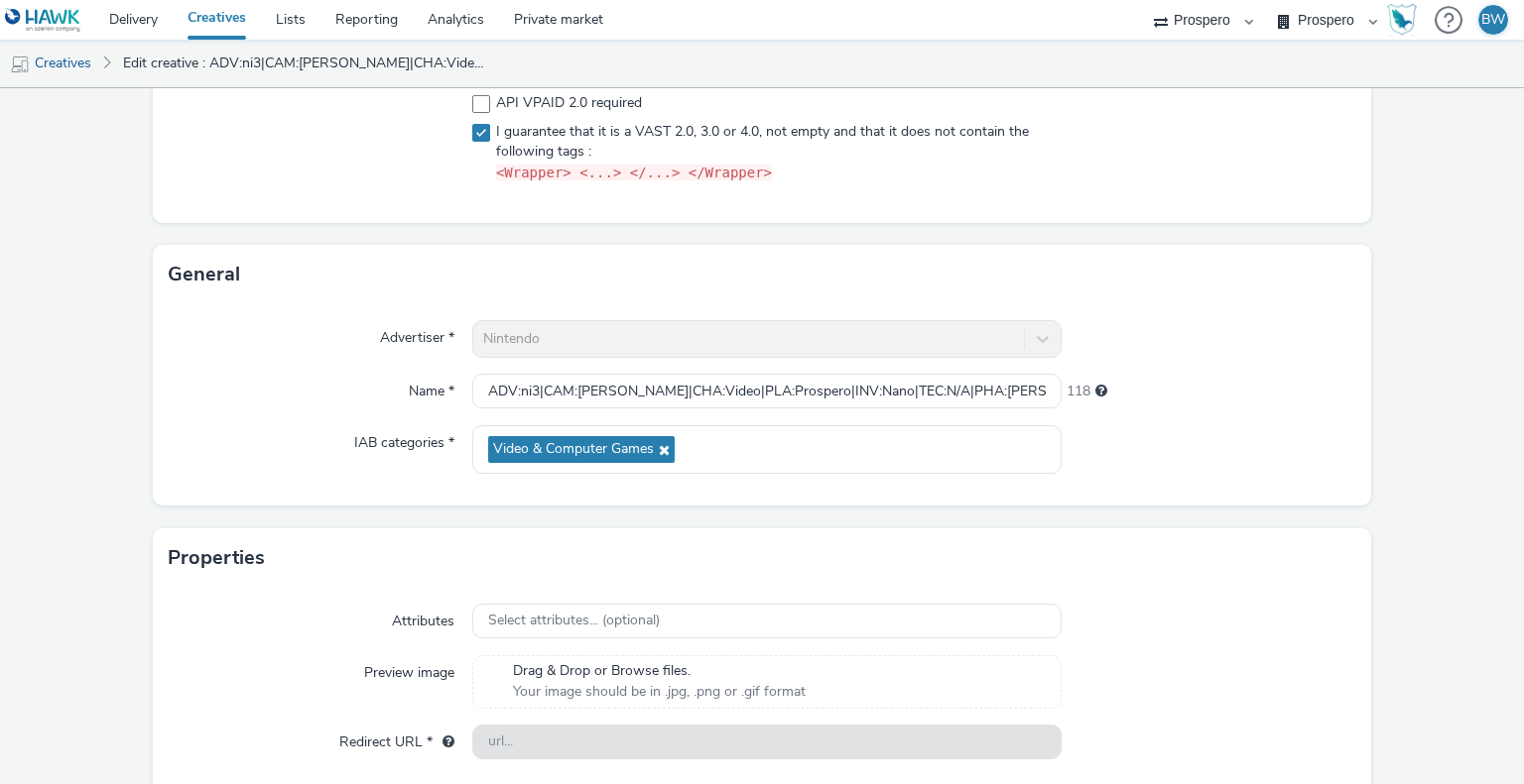
scroll to position [381, 0]
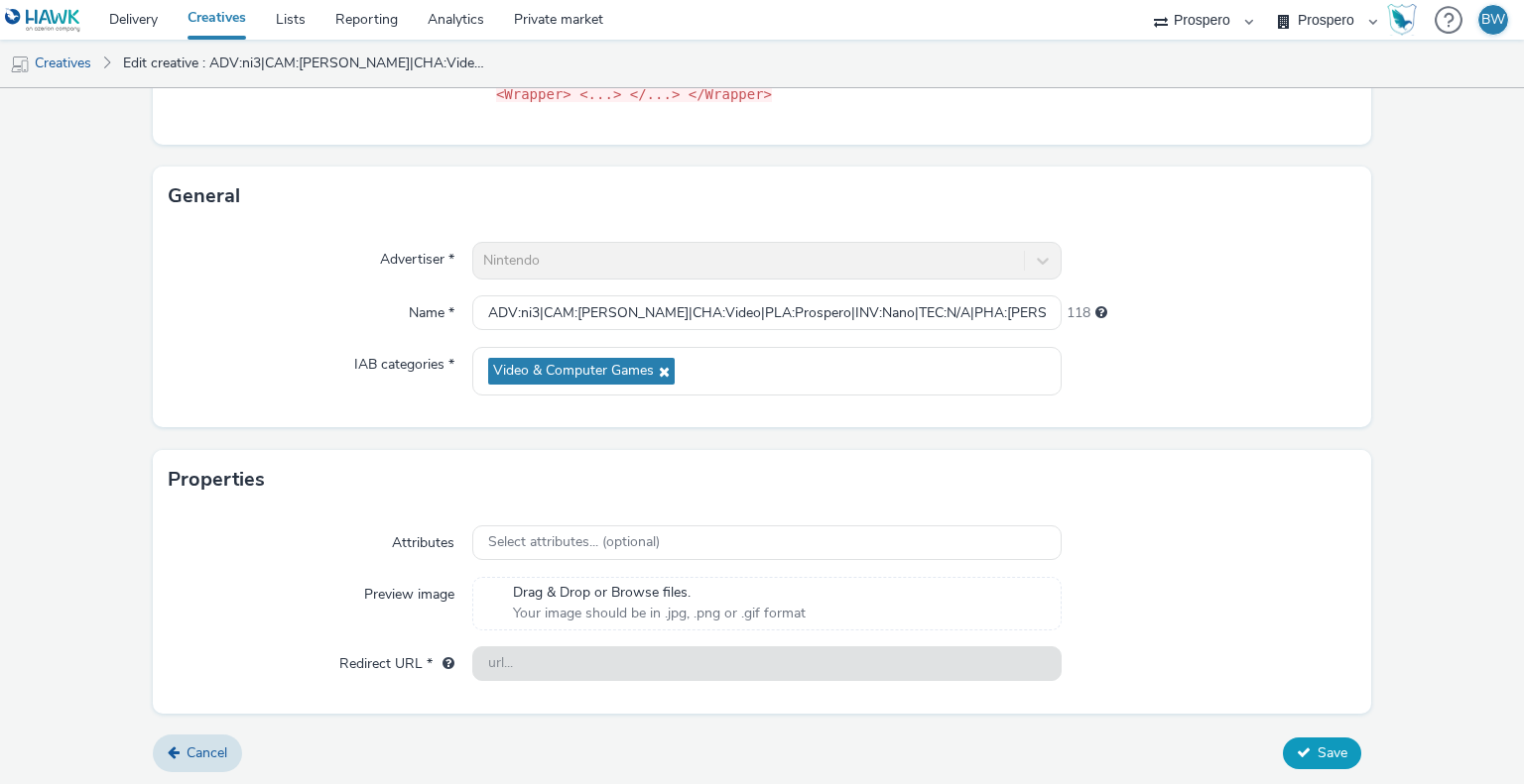
type input "https://[DOMAIN_NAME]/ddm/pfadx/N207803.5078250PROSPERO/B33833674.426679325;sz=…"
click at [1322, 745] on span "Save" at bounding box center [1333, 753] width 30 height 19
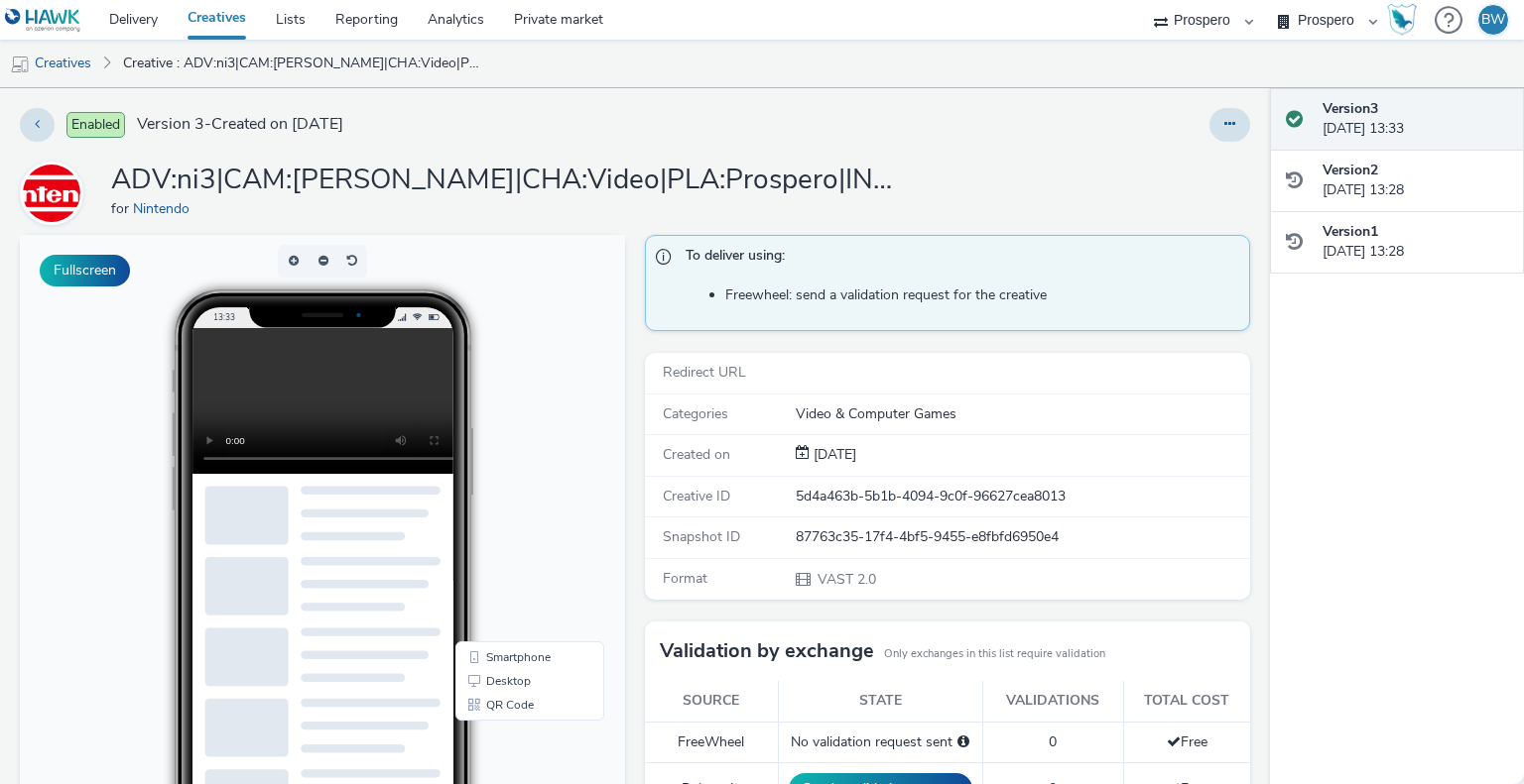
click at [1209, 139] on div at bounding box center [1229, 126] width 41 height 34
click at [1209, 133] on button at bounding box center [1229, 126] width 41 height 34
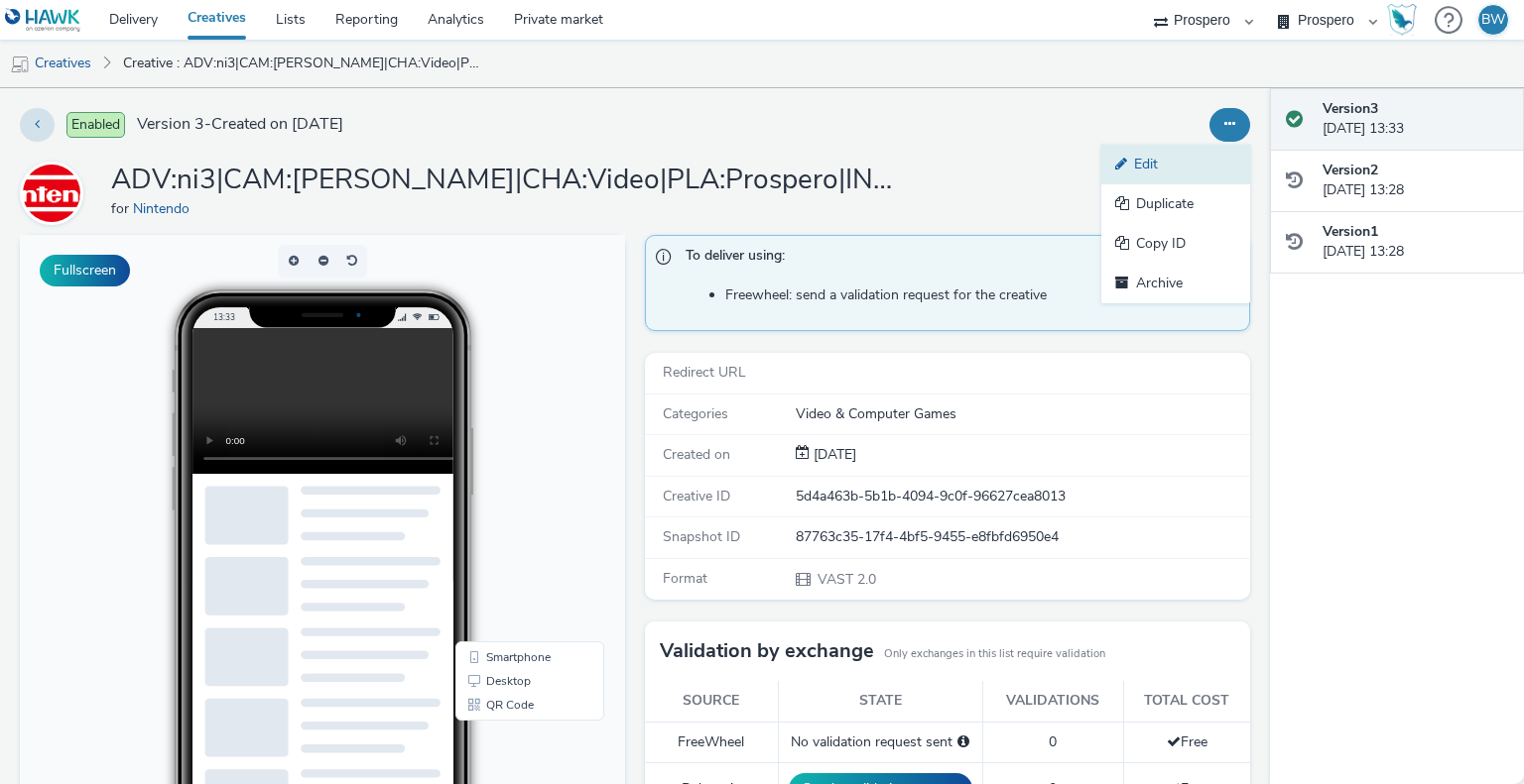
click at [1146, 168] on link "Edit" at bounding box center [1175, 164] width 149 height 40
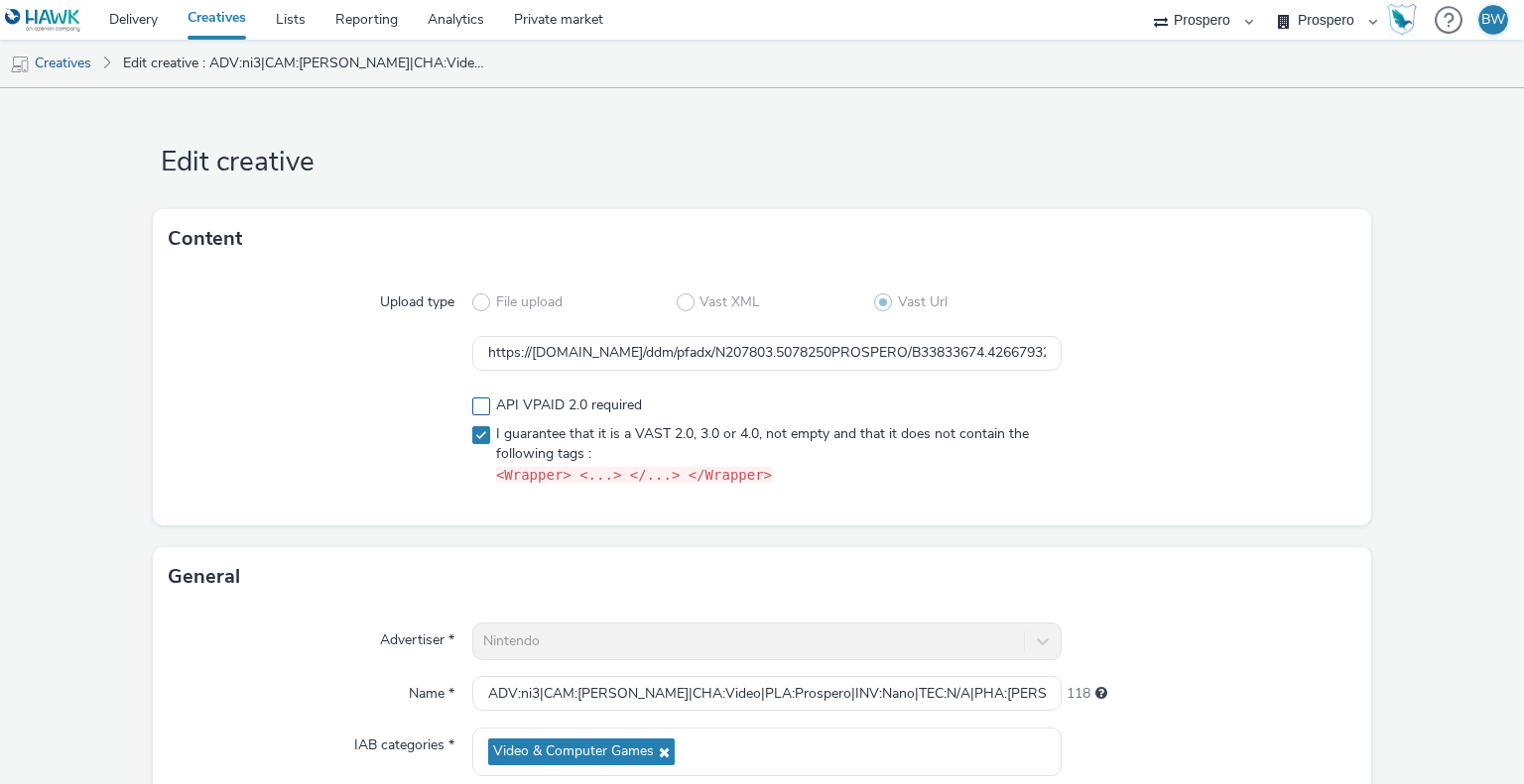
click at [472, 406] on span at bounding box center [481, 406] width 18 height 18
checkbox input "true"
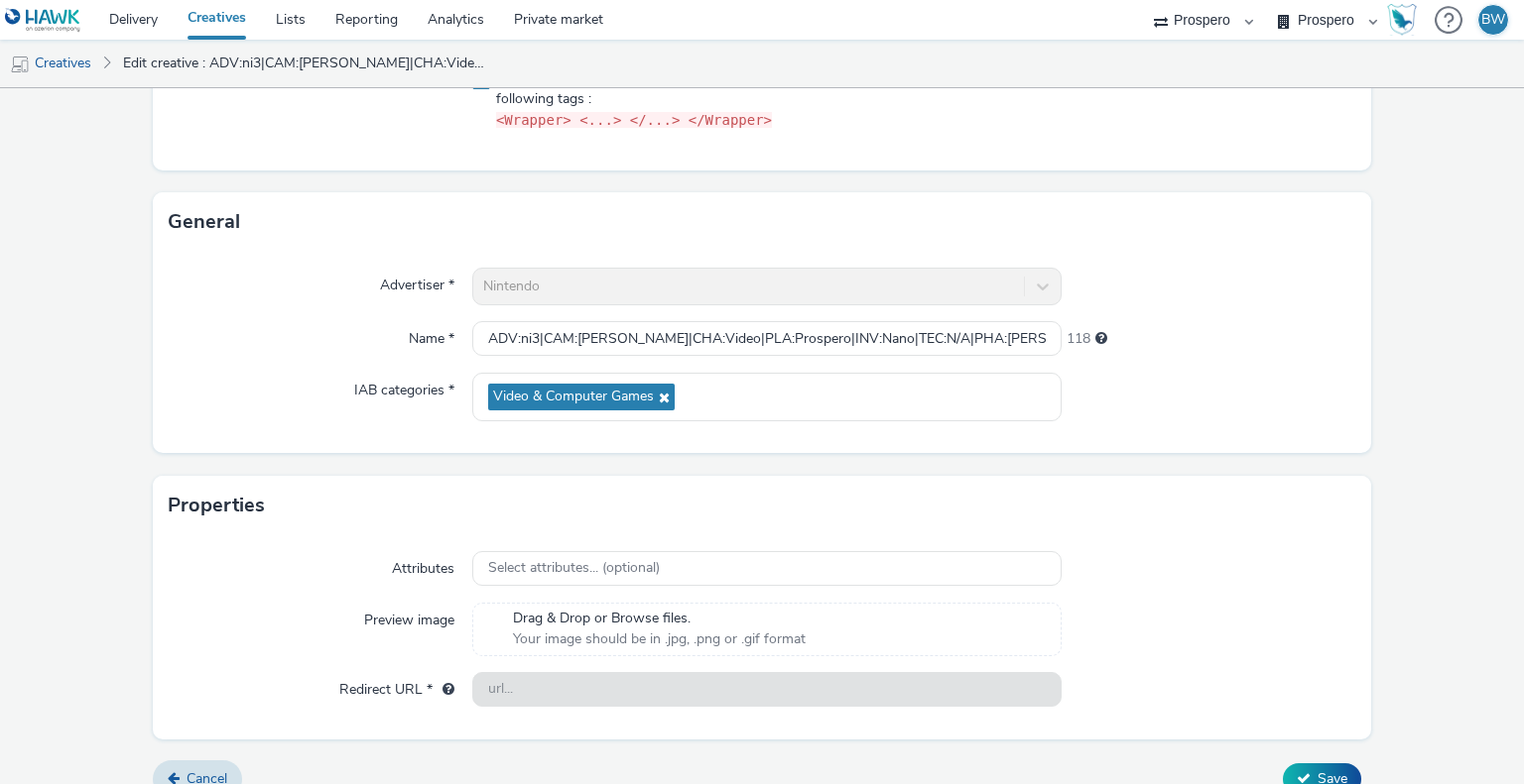
scroll to position [381, 0]
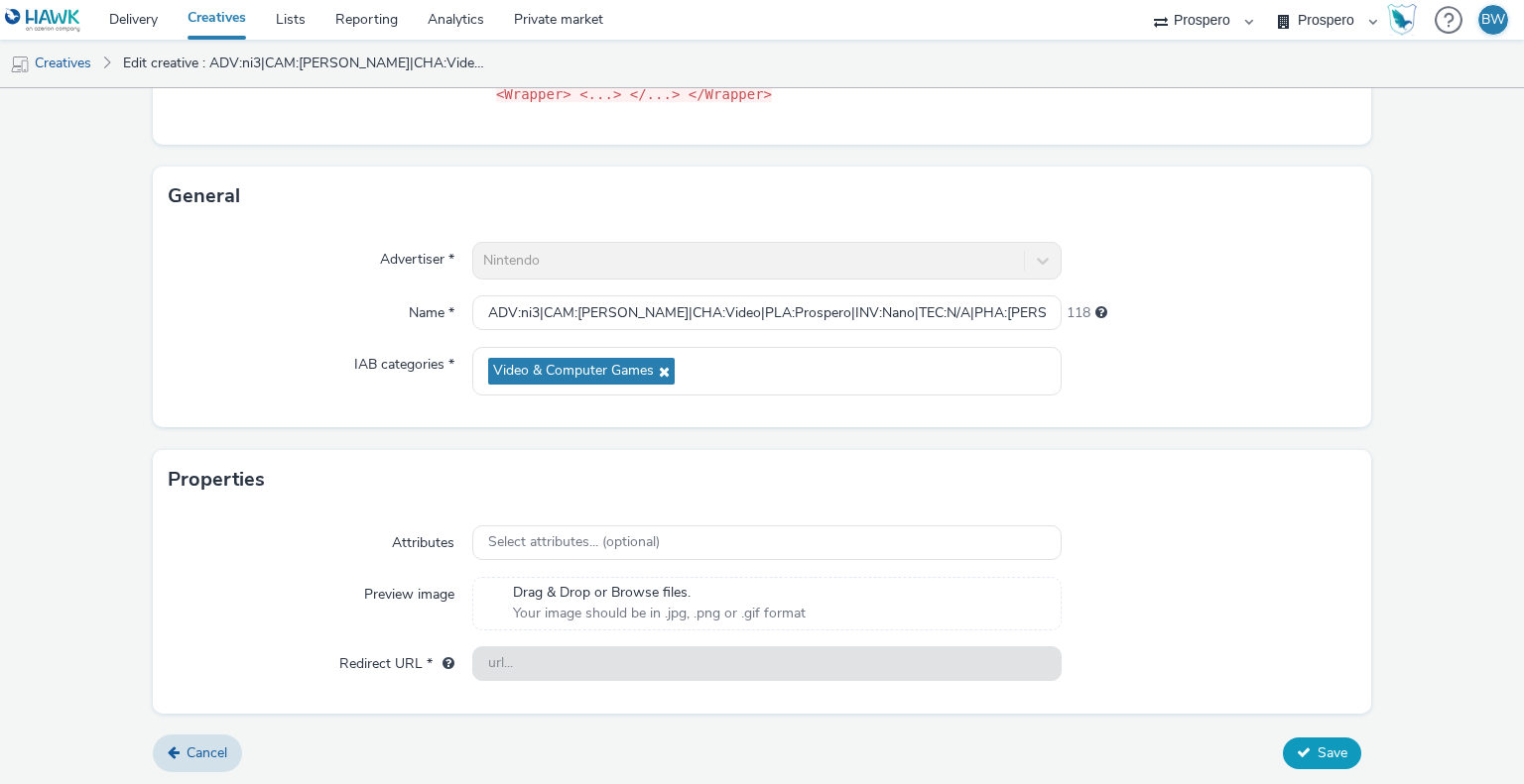
click at [1299, 747] on button "Save" at bounding box center [1322, 754] width 79 height 32
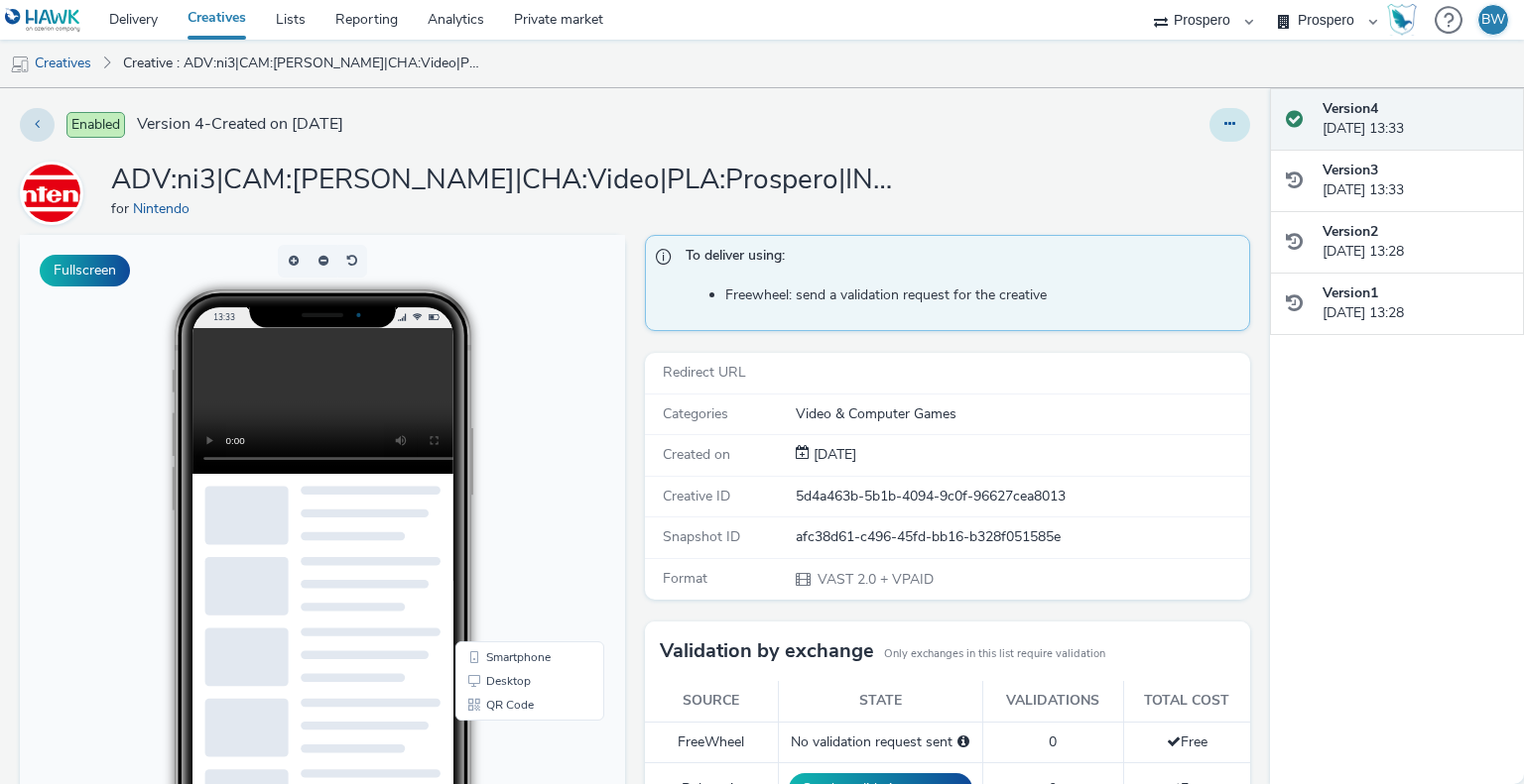
click at [1209, 125] on button at bounding box center [1229, 126] width 41 height 34
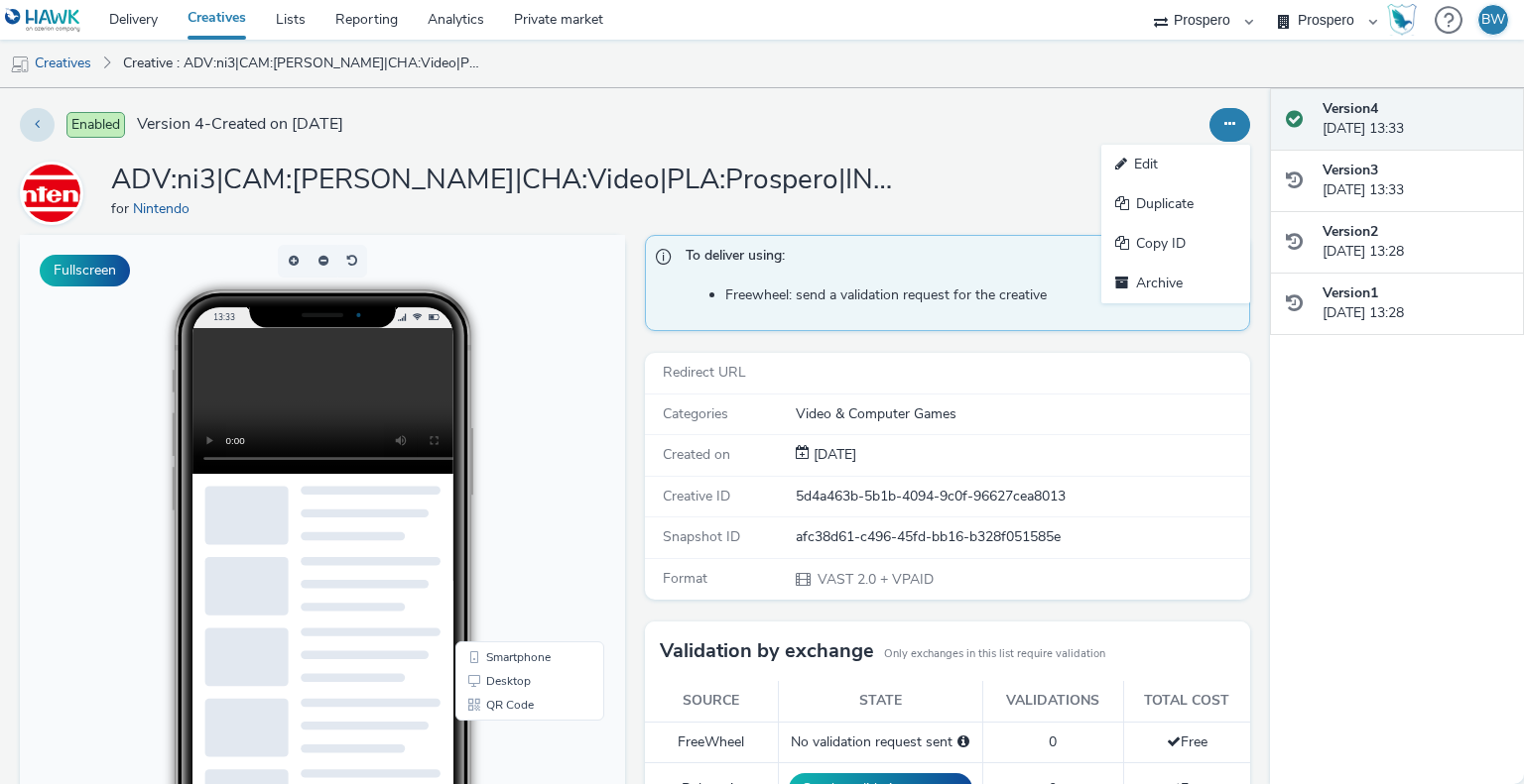
click at [1189, 169] on link "Edit" at bounding box center [1175, 164] width 149 height 40
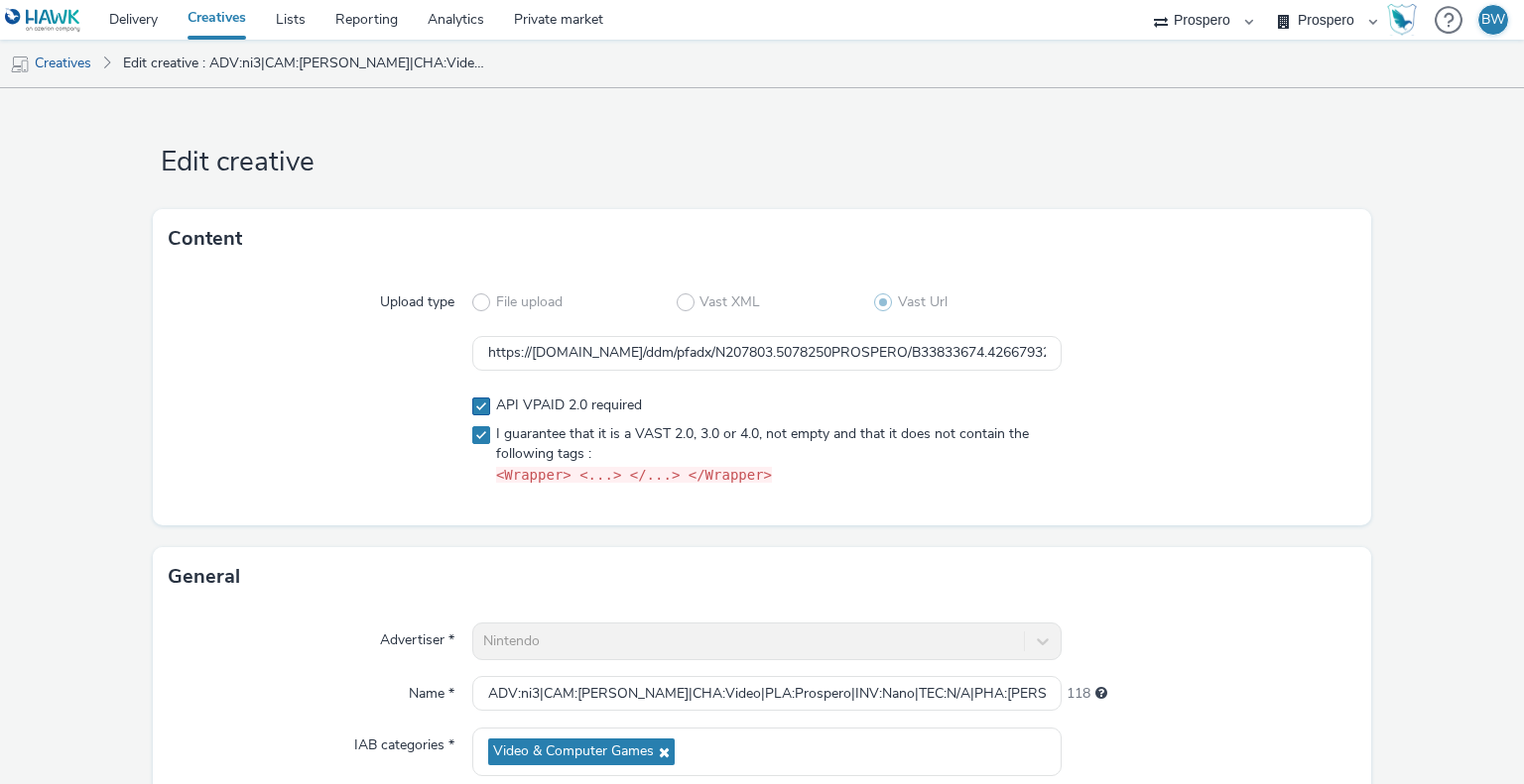
click at [472, 408] on span at bounding box center [481, 406] width 18 height 18
checkbox input "false"
click at [685, 377] on div "Upload type File upload Vast XML Vast Url https://[DOMAIN_NAME]/ddm/pfadx/N2078…" at bounding box center [762, 397] width 1219 height 257
click at [677, 350] on input "https://[DOMAIN_NAME]/ddm/pfadx/N207803.5078250PROSPERO/B33833674.426679325;sz=…" at bounding box center [766, 353] width 588 height 35
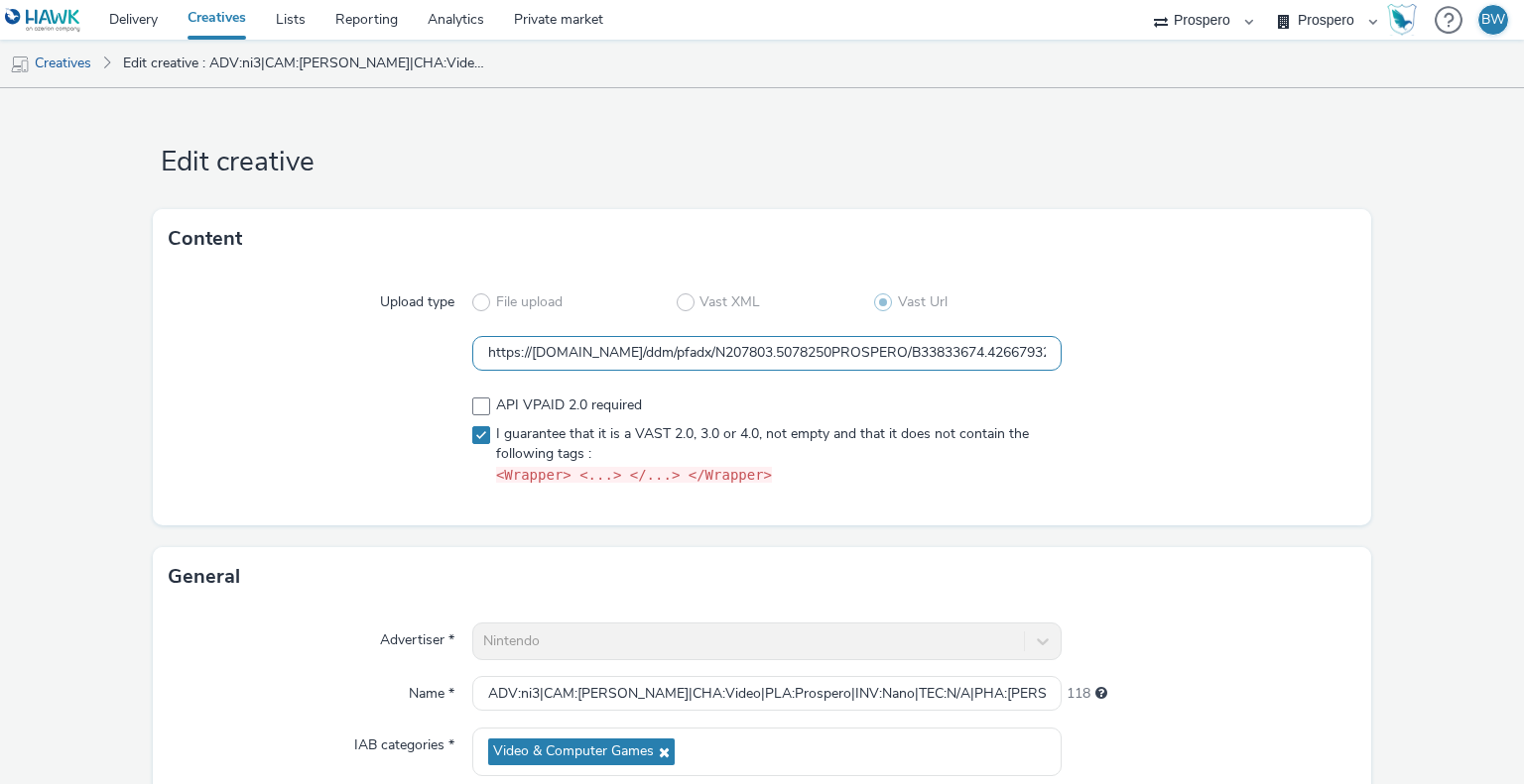
click at [677, 350] on input "https://[DOMAIN_NAME]/ddm/pfadx/N207803.5078250PROSPERO/B33833674.426679325;sz=…" at bounding box center [766, 353] width 588 height 35
click at [355, 430] on div at bounding box center [321, 440] width 305 height 107
click at [687, 344] on input "https://[DOMAIN_NAME]/ddm/pfadx/N207803.5078250PROSPERO/B33833674.426679325;sz=…" at bounding box center [766, 353] width 588 height 35
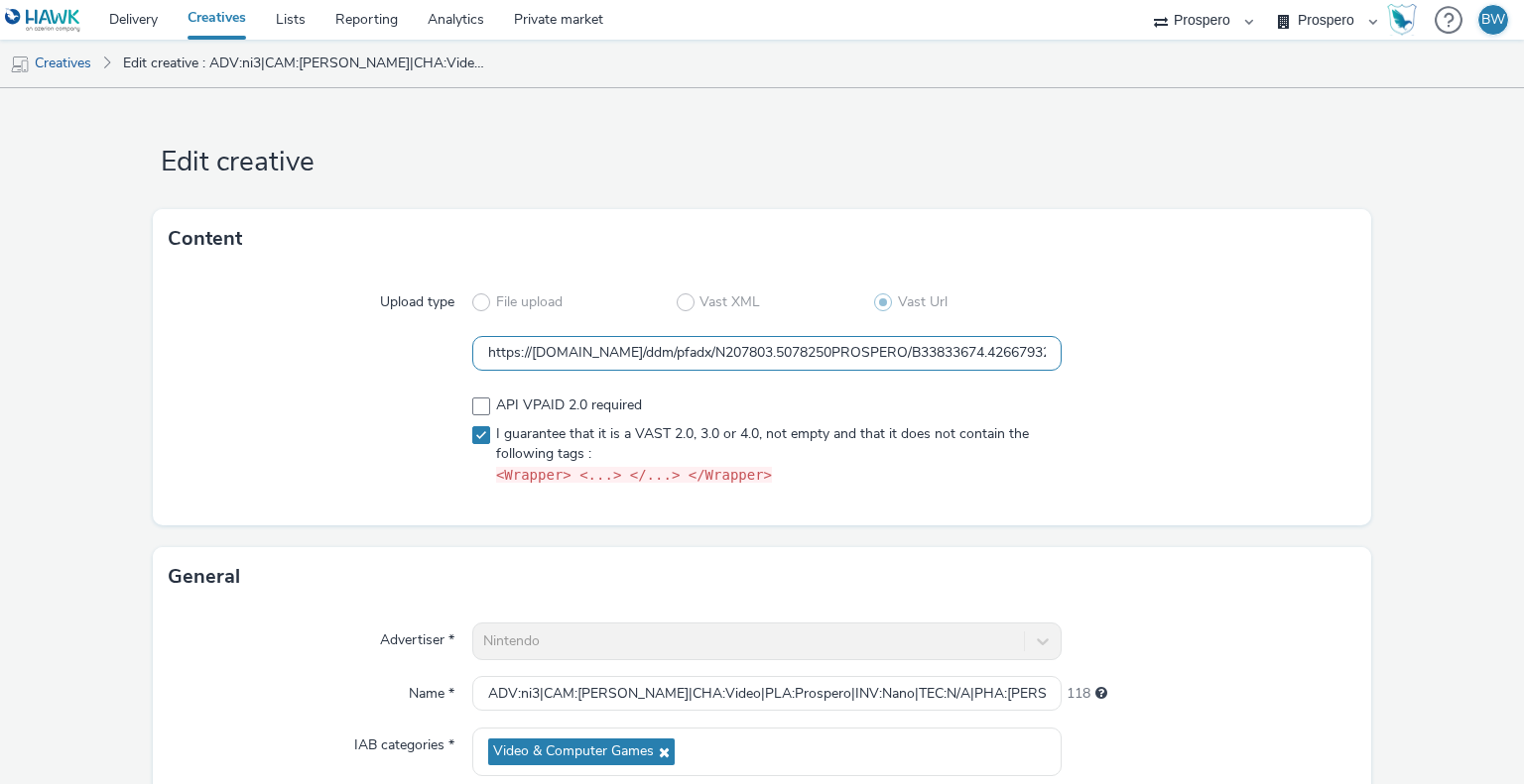
paste input "1234567890;dc_lat=;dc_rdid=;tag_for_child_directed_treatment=;tfua=;dc_tdv=1;dc…"
type input "[URL][DOMAIN_NAME]"
click at [294, 358] on div at bounding box center [321, 354] width 305 height 36
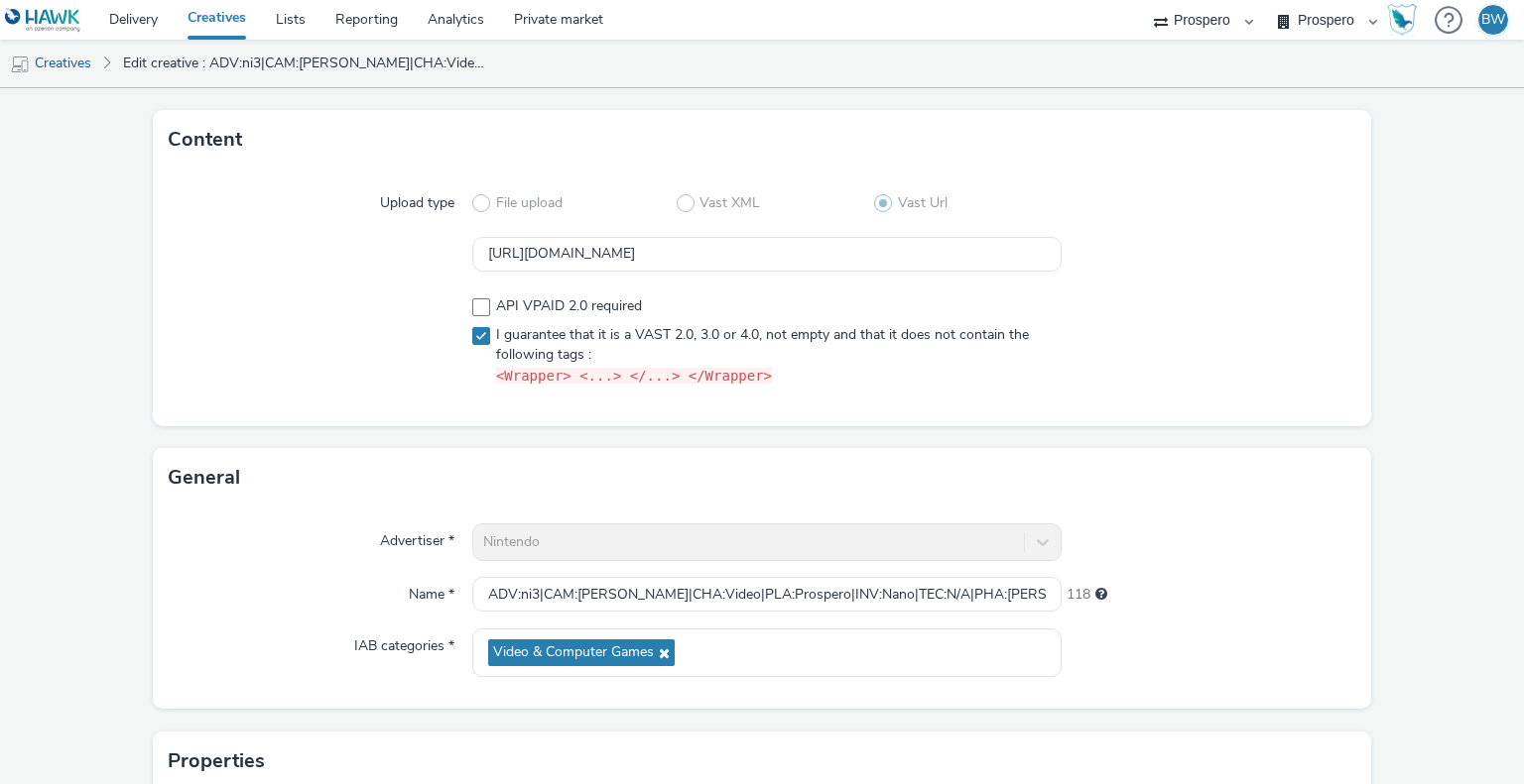
scroll to position [381, 0]
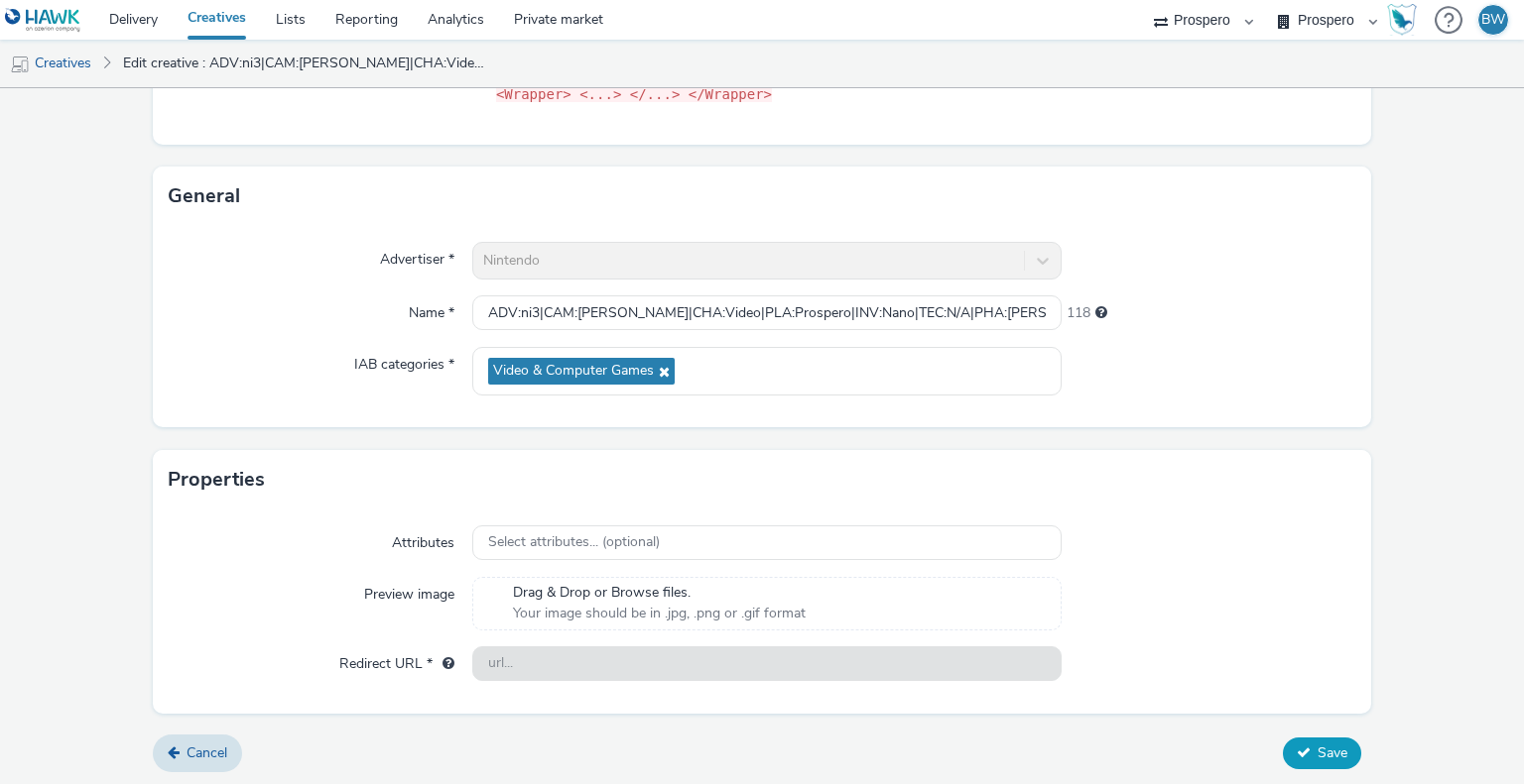
click at [1321, 740] on button "Save" at bounding box center [1322, 754] width 79 height 32
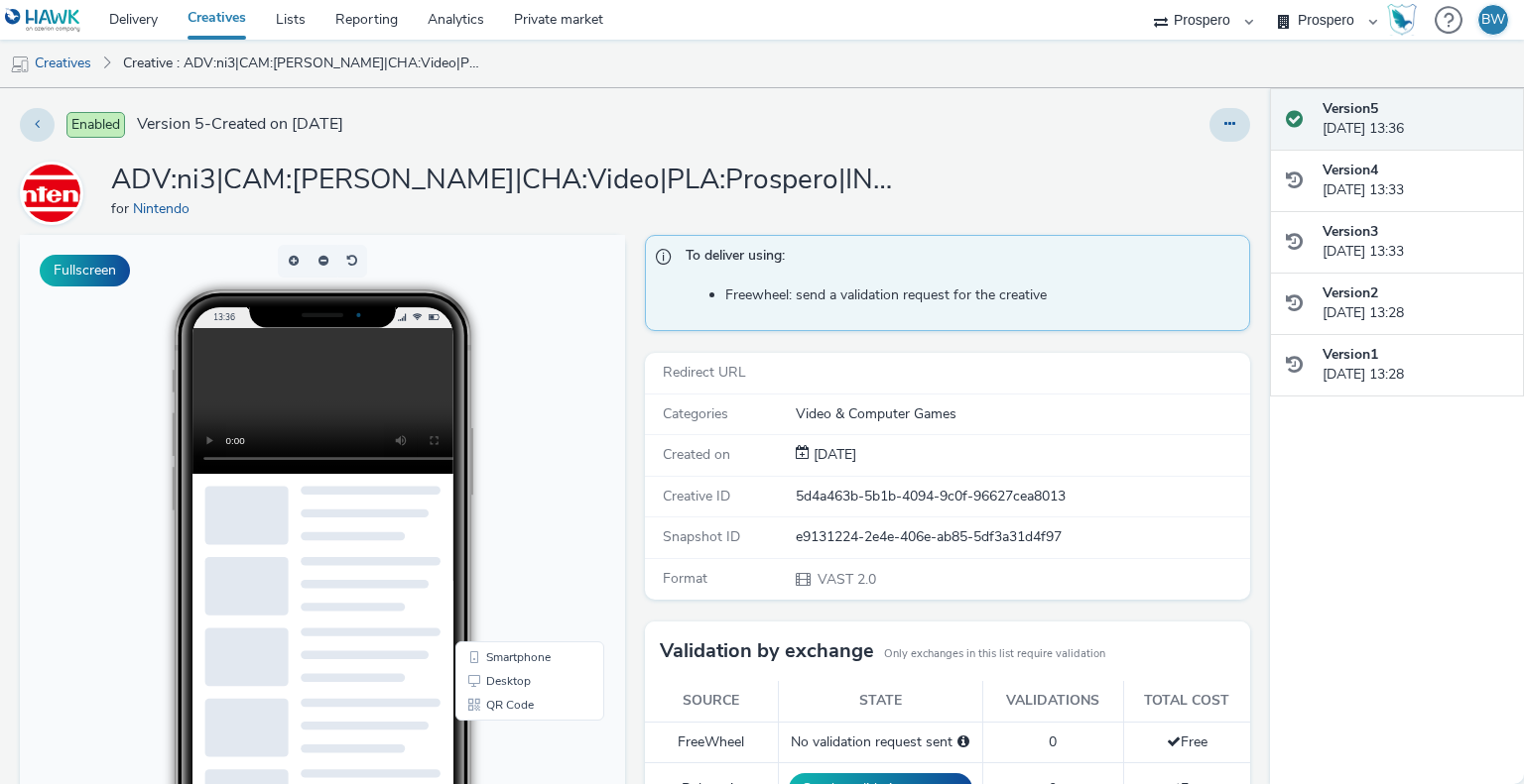
click at [635, 340] on div "To deliver using: Freewheel: send a validation request for the creative Redirec…" at bounding box center [942, 704] width 615 height 939
click at [1209, 138] on button at bounding box center [1229, 126] width 41 height 34
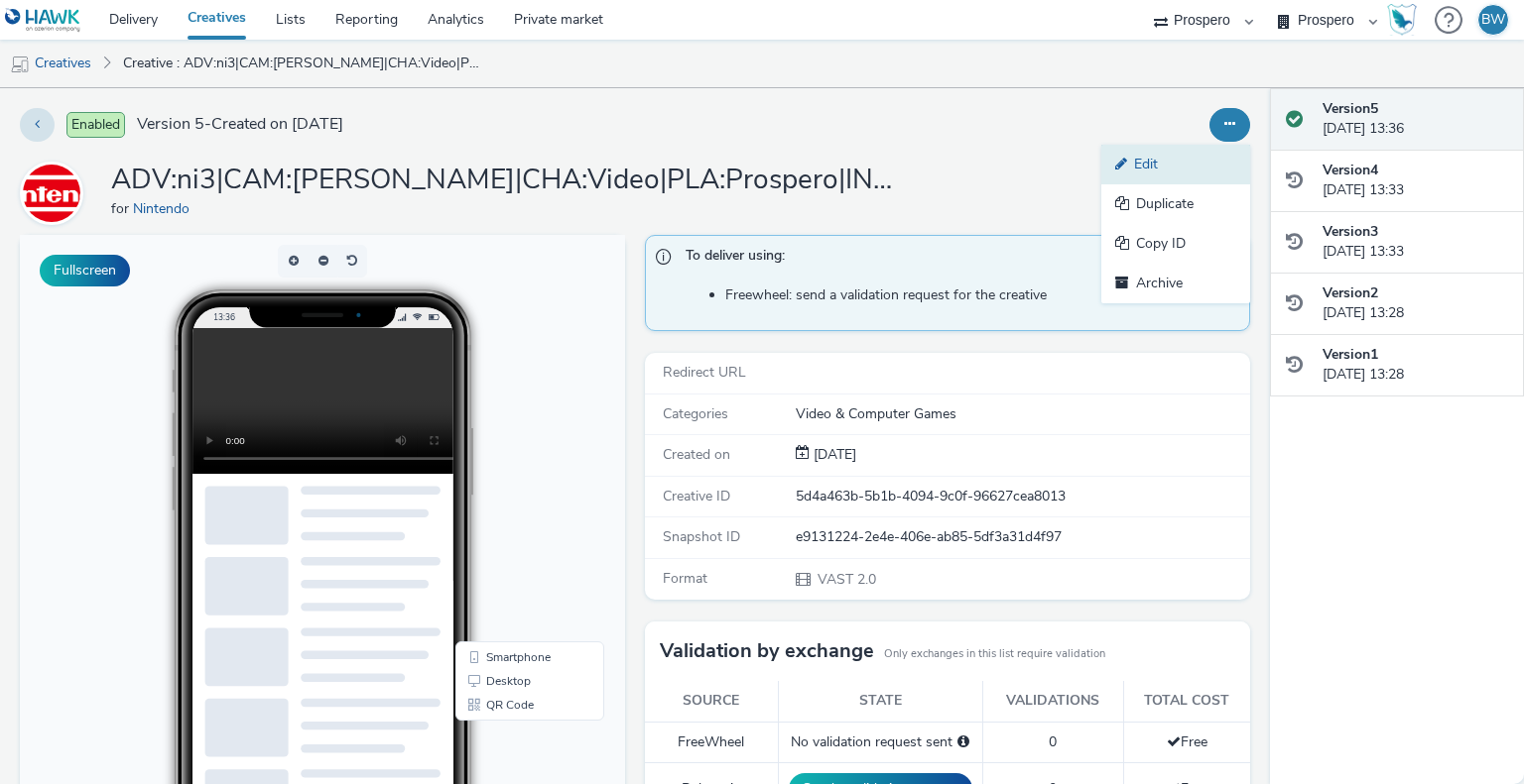
click at [1176, 171] on link "Edit" at bounding box center [1175, 164] width 149 height 40
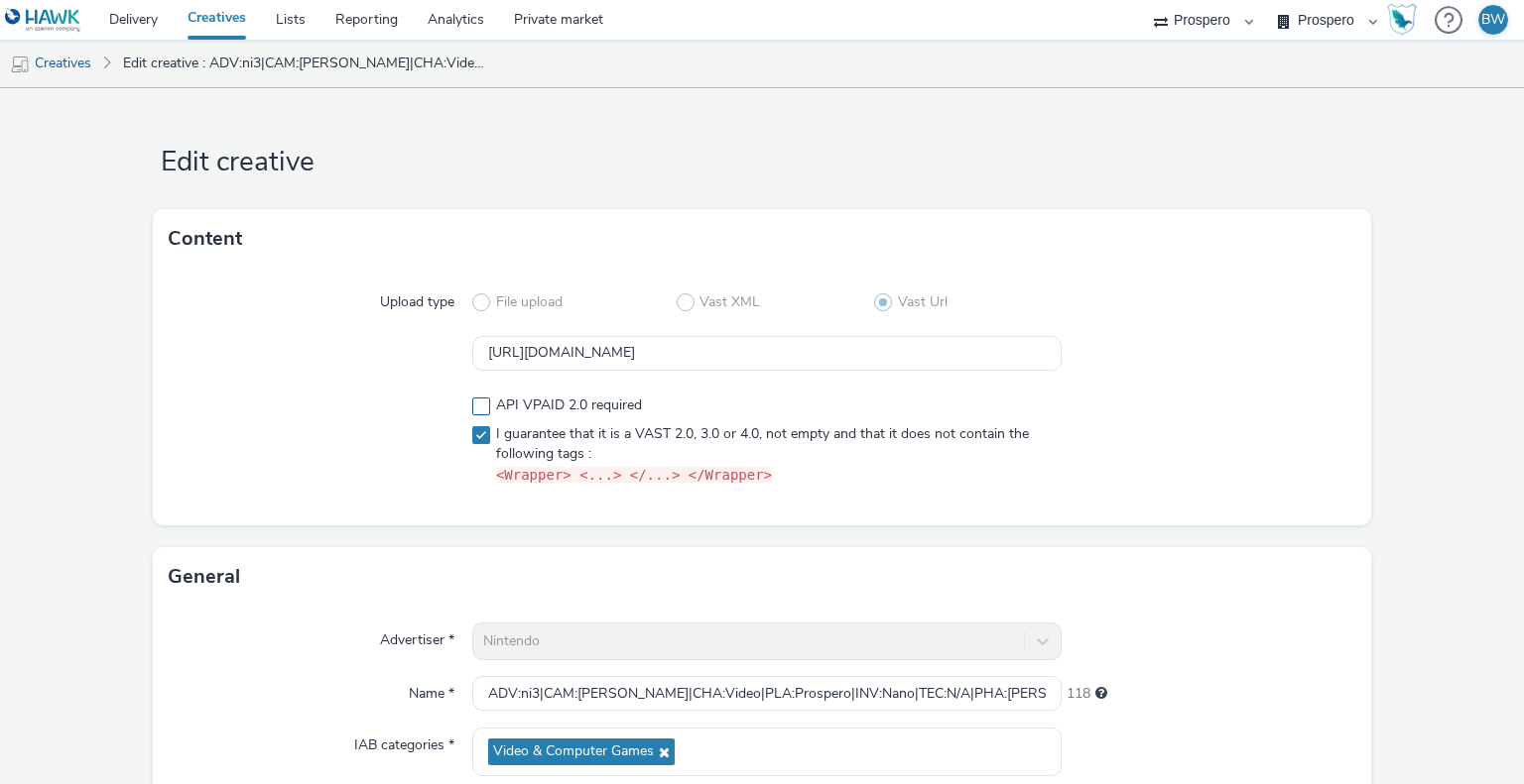
click at [603, 403] on span "API VPAID 2.0 required" at bounding box center [569, 405] width 146 height 20
checkbox input "true"
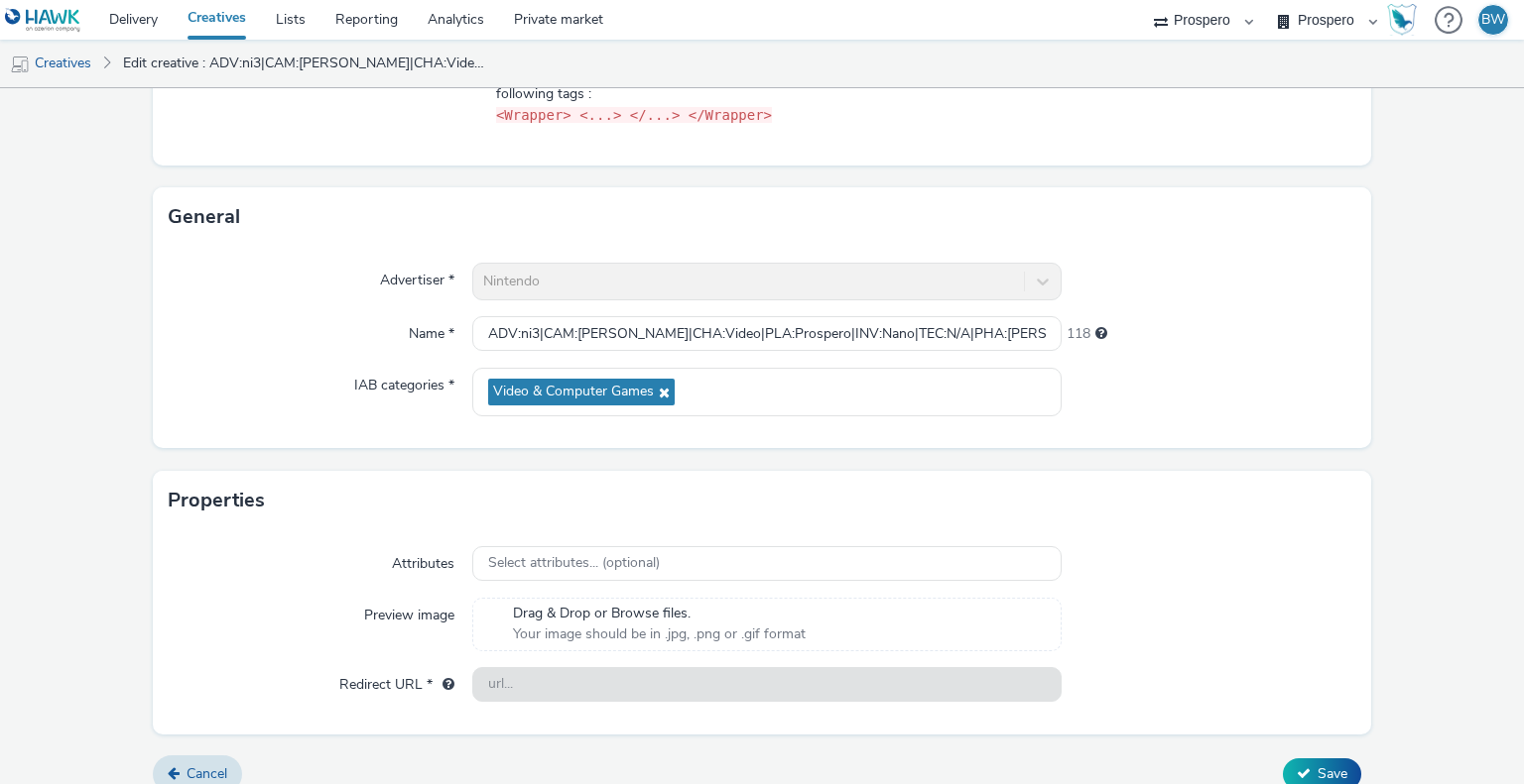
scroll to position [381, 0]
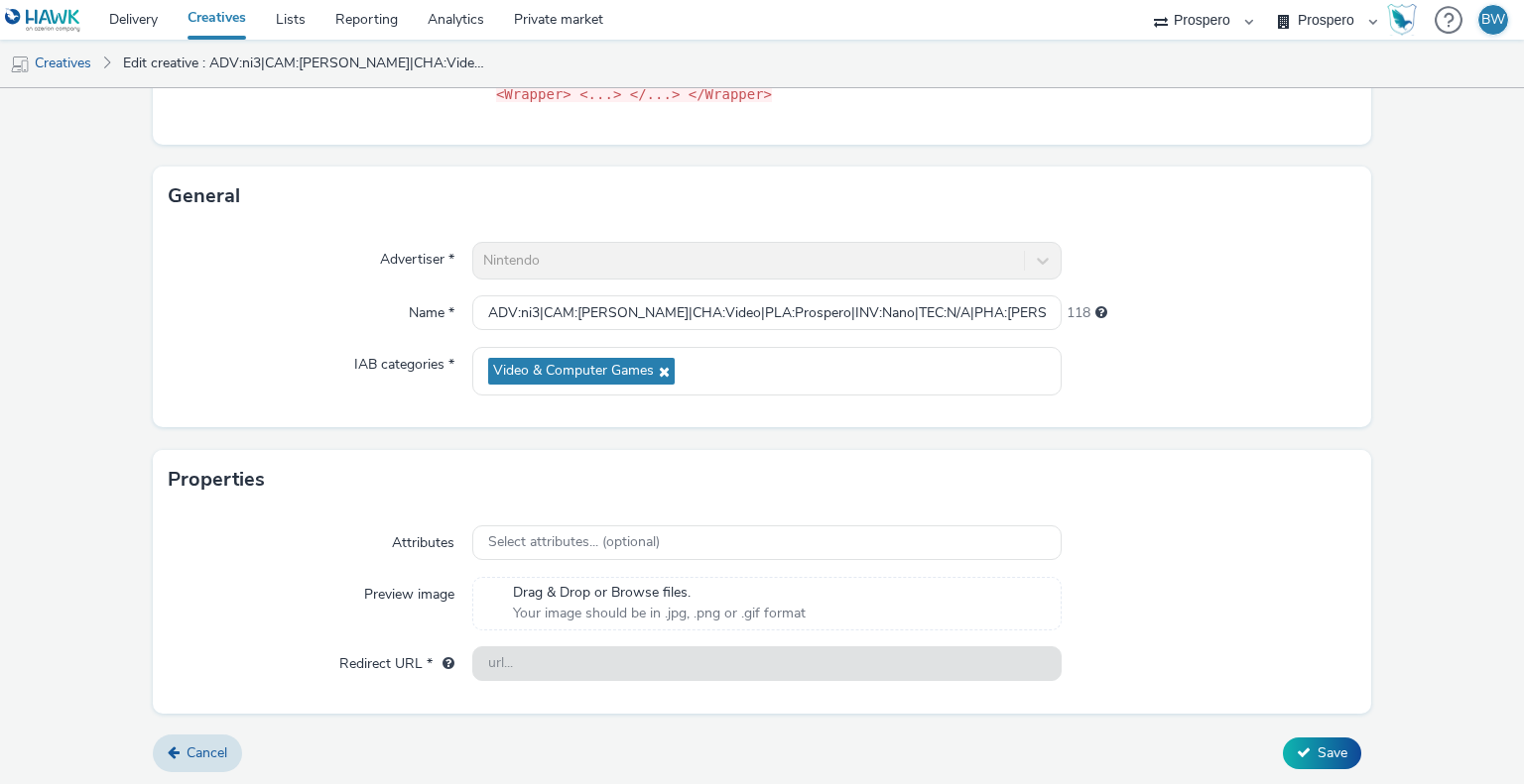
click at [1307, 736] on div "Cancel Save" at bounding box center [762, 754] width 1219 height 36
click at [1308, 736] on div "Cancel Save" at bounding box center [762, 754] width 1219 height 36
click at [1310, 738] on button "Save" at bounding box center [1322, 754] width 79 height 32
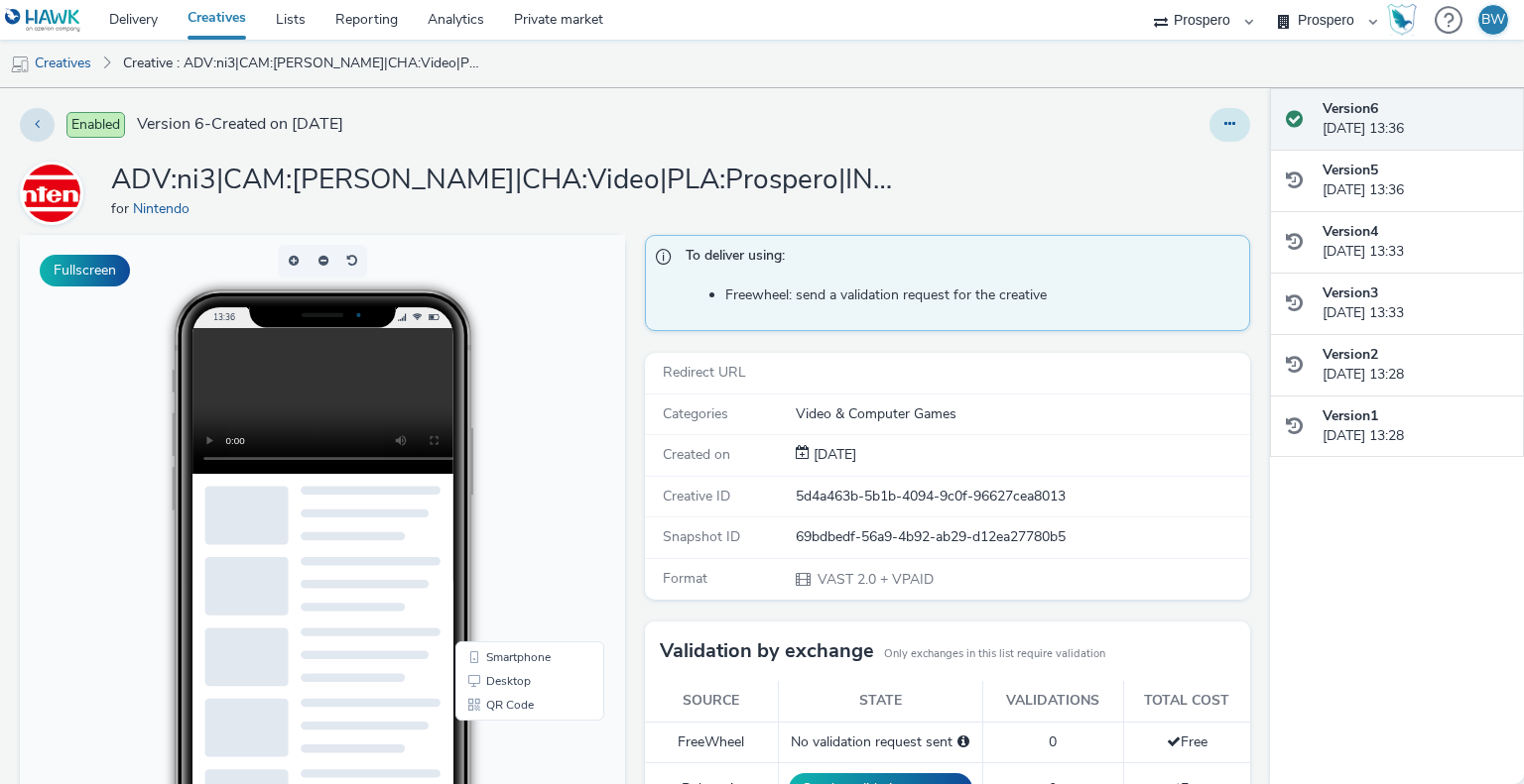
click at [1214, 131] on button at bounding box center [1229, 126] width 41 height 34
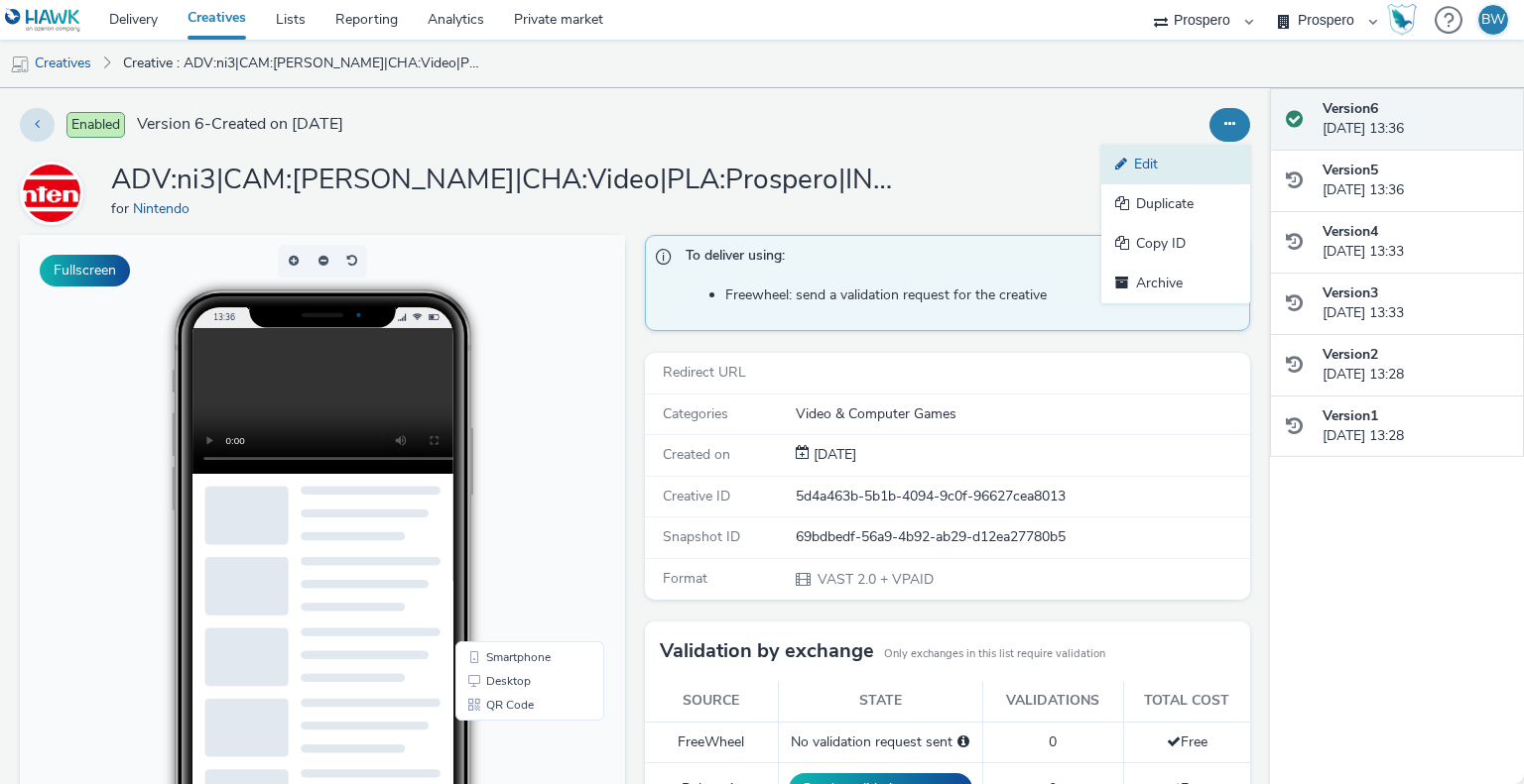
click at [1172, 161] on link "Edit" at bounding box center [1175, 164] width 149 height 40
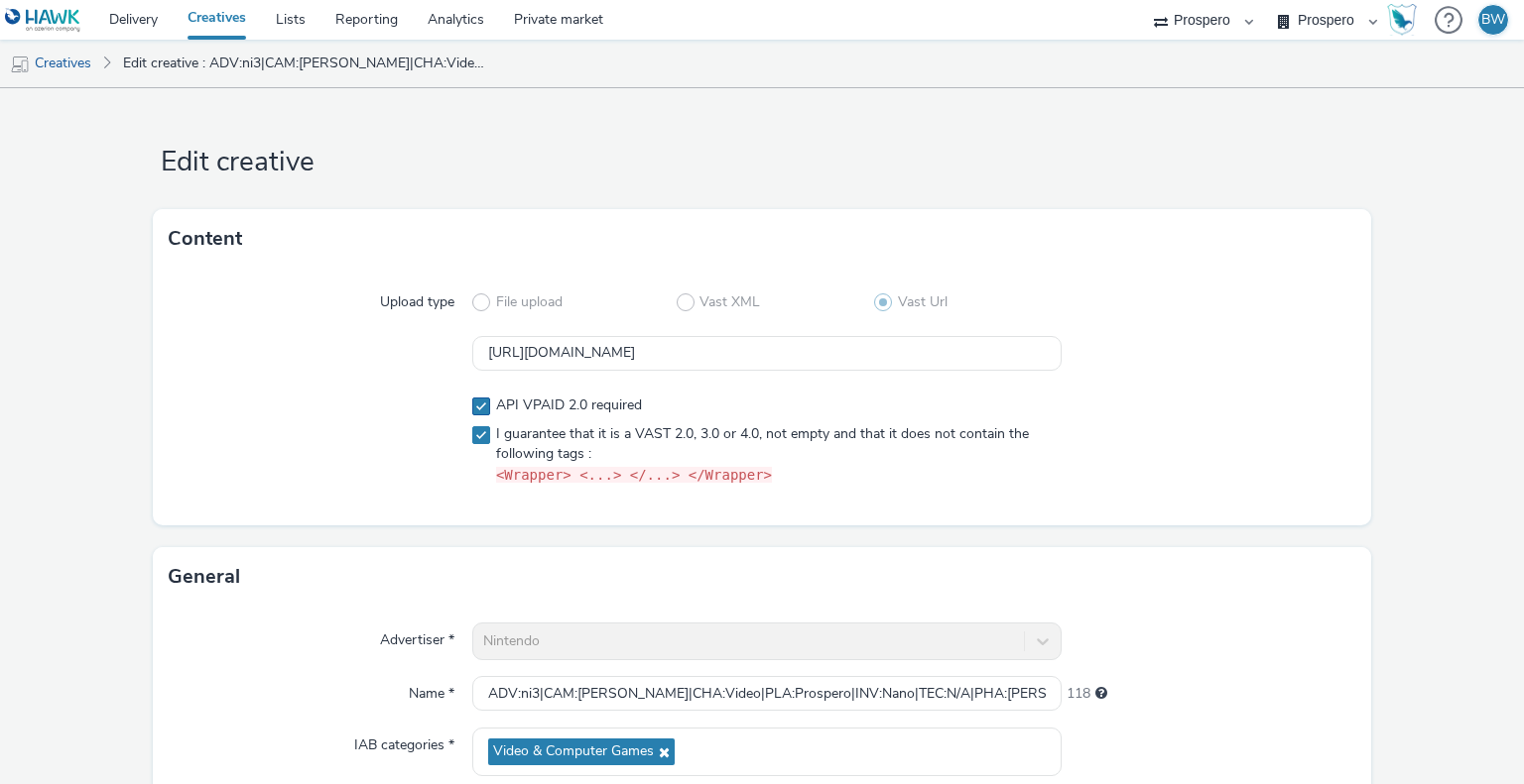
click at [584, 395] on div "API VPAID 2.0 required I guarantee that it is a VAST 2.0, 3.0 or 4.0, not empty…" at bounding box center [766, 440] width 588 height 107
click at [582, 399] on span "API VPAID 2.0 required" at bounding box center [569, 405] width 146 height 20
checkbox input "false"
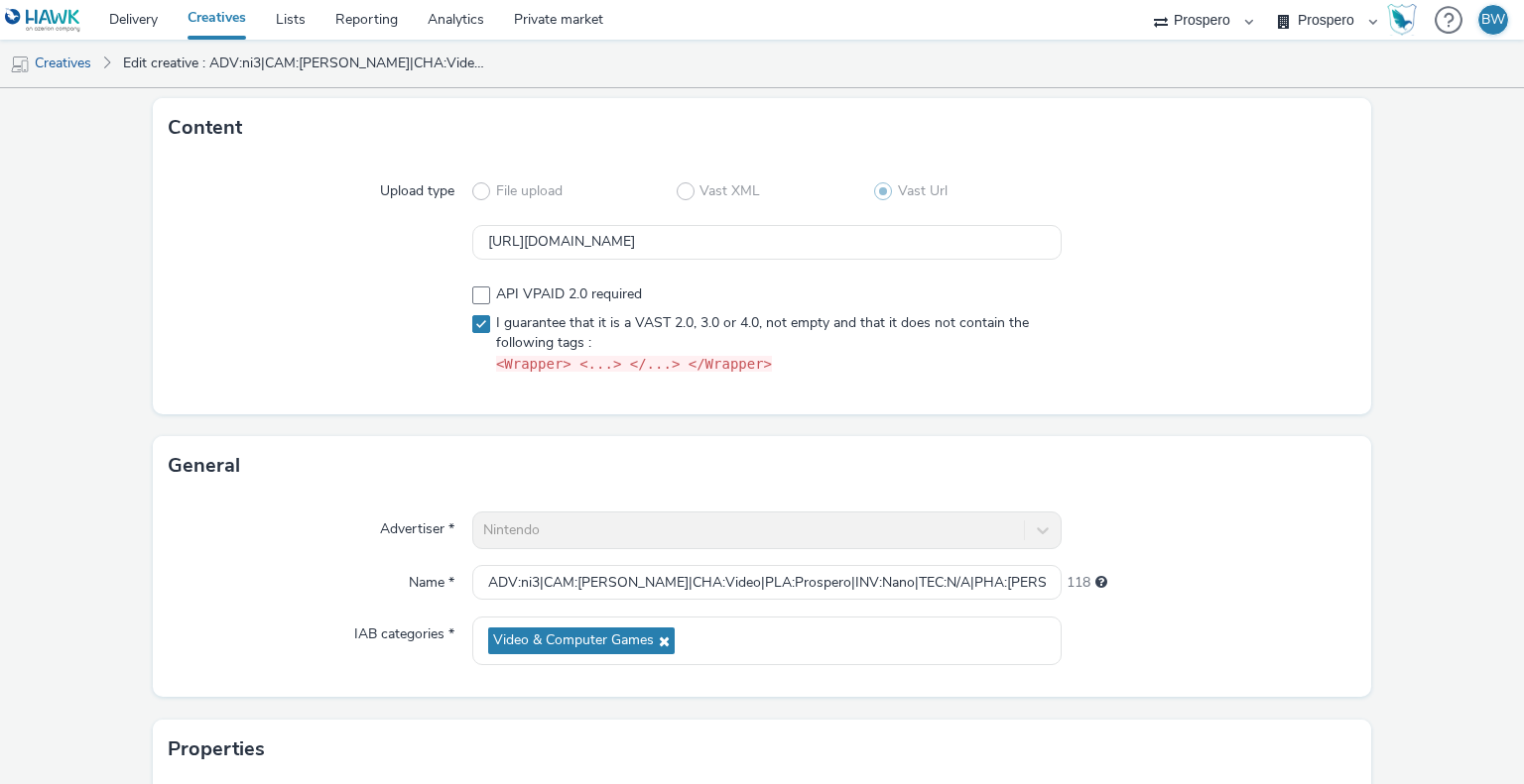
scroll to position [381, 0]
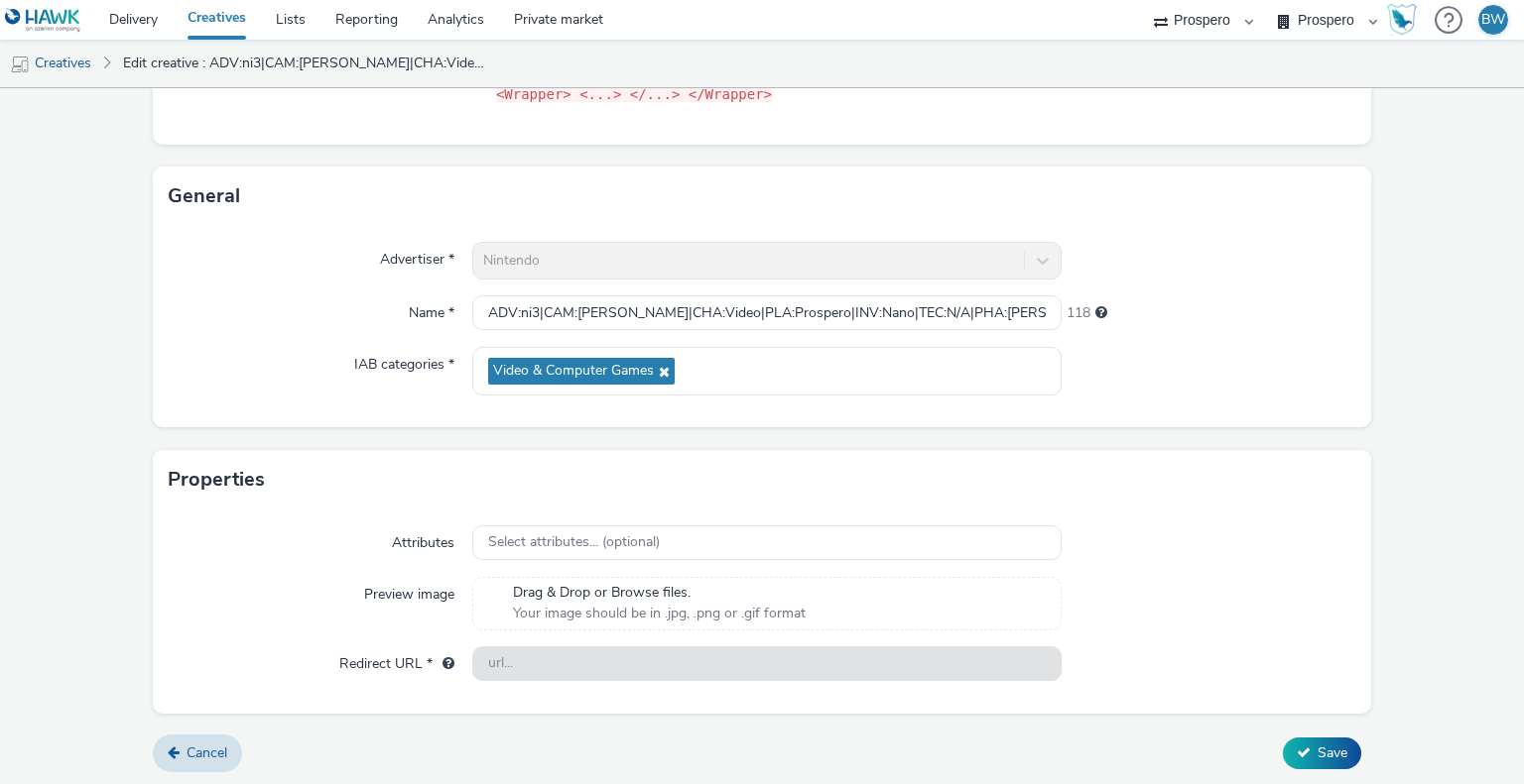
click at [1322, 768] on form "Edit creative Content Upload type File upload Vast XML Vast Url [URL][DOMAIN_NA…" at bounding box center [762, 247] width 1524 height 1080
click at [1321, 761] on button "Save" at bounding box center [1322, 754] width 79 height 32
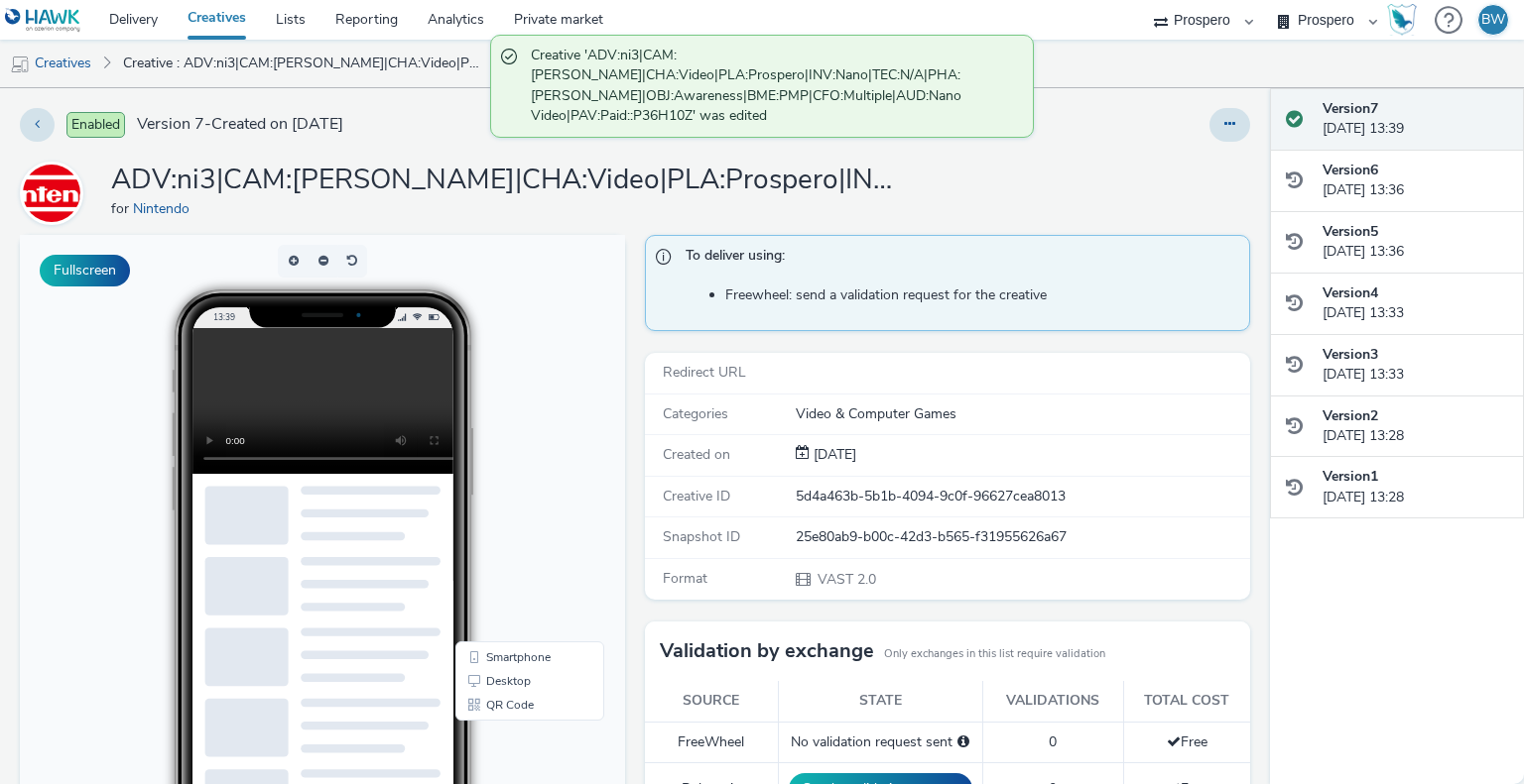
click at [457, 305] on div at bounding box center [453, 307] width 63 height 63
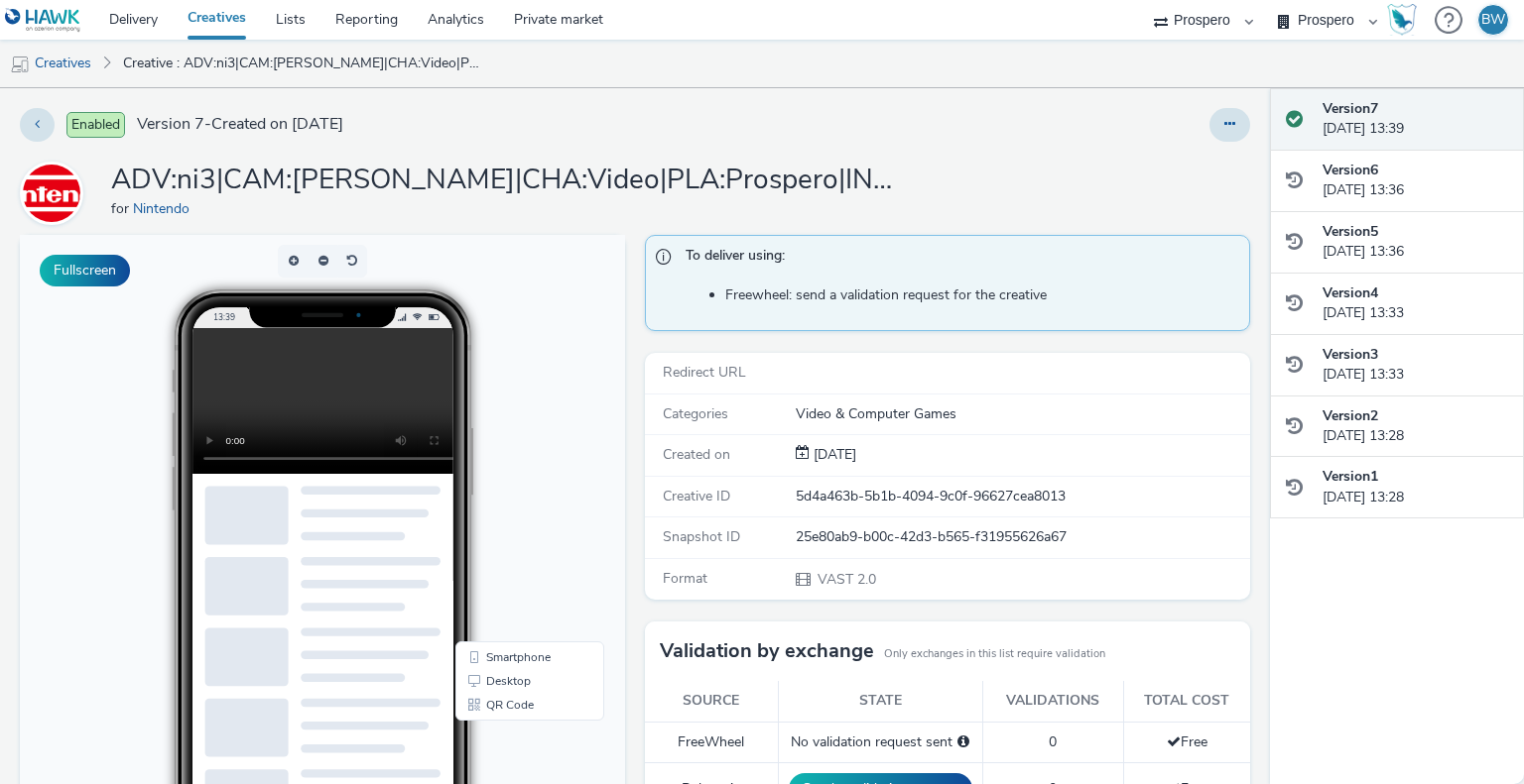
click at [347, 397] on video at bounding box center [338, 400] width 292 height 145
click at [365, 393] on video at bounding box center [338, 400] width 292 height 145
click at [1209, 128] on button at bounding box center [1229, 126] width 41 height 34
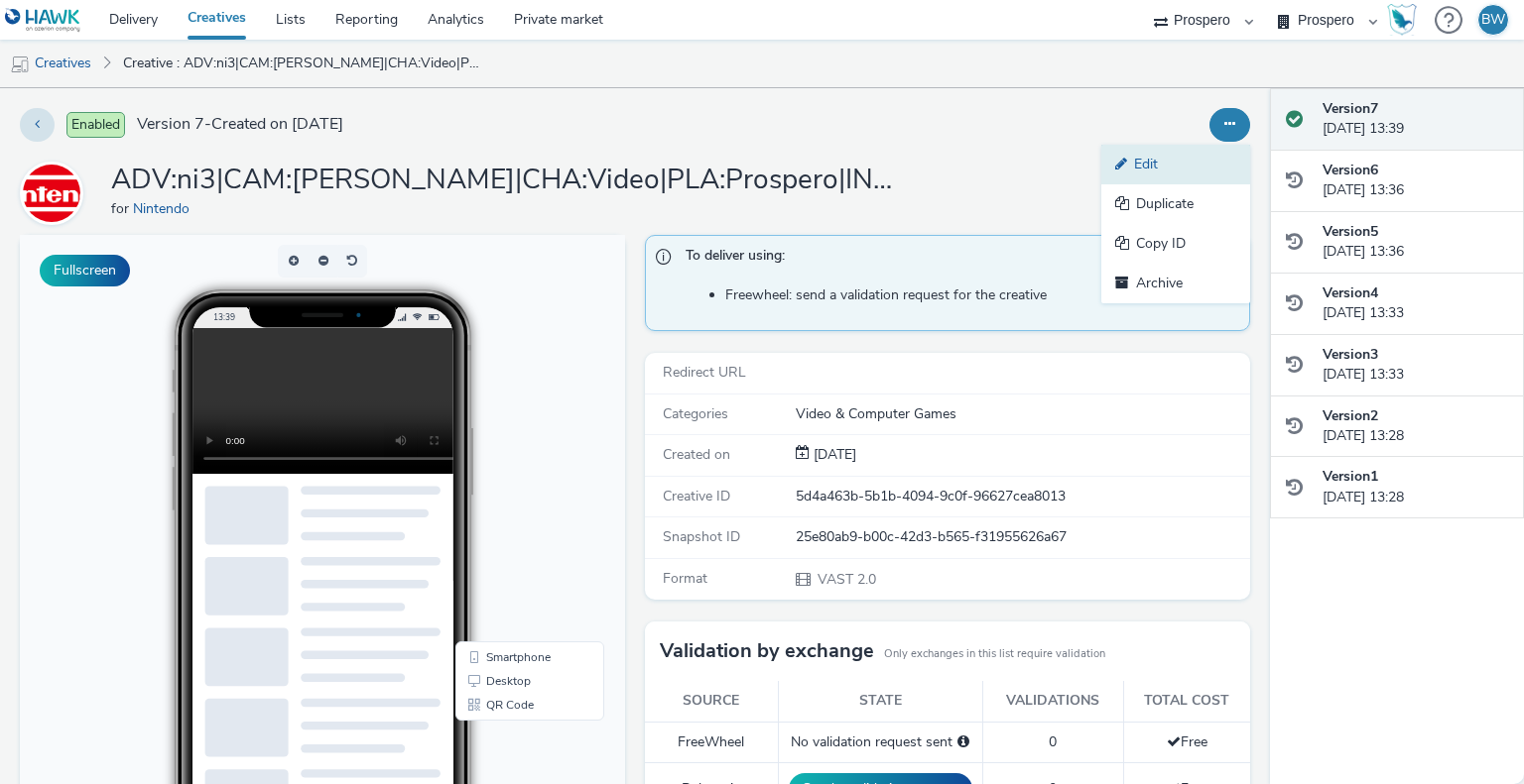
click at [1152, 173] on link "Edit" at bounding box center [1175, 164] width 149 height 40
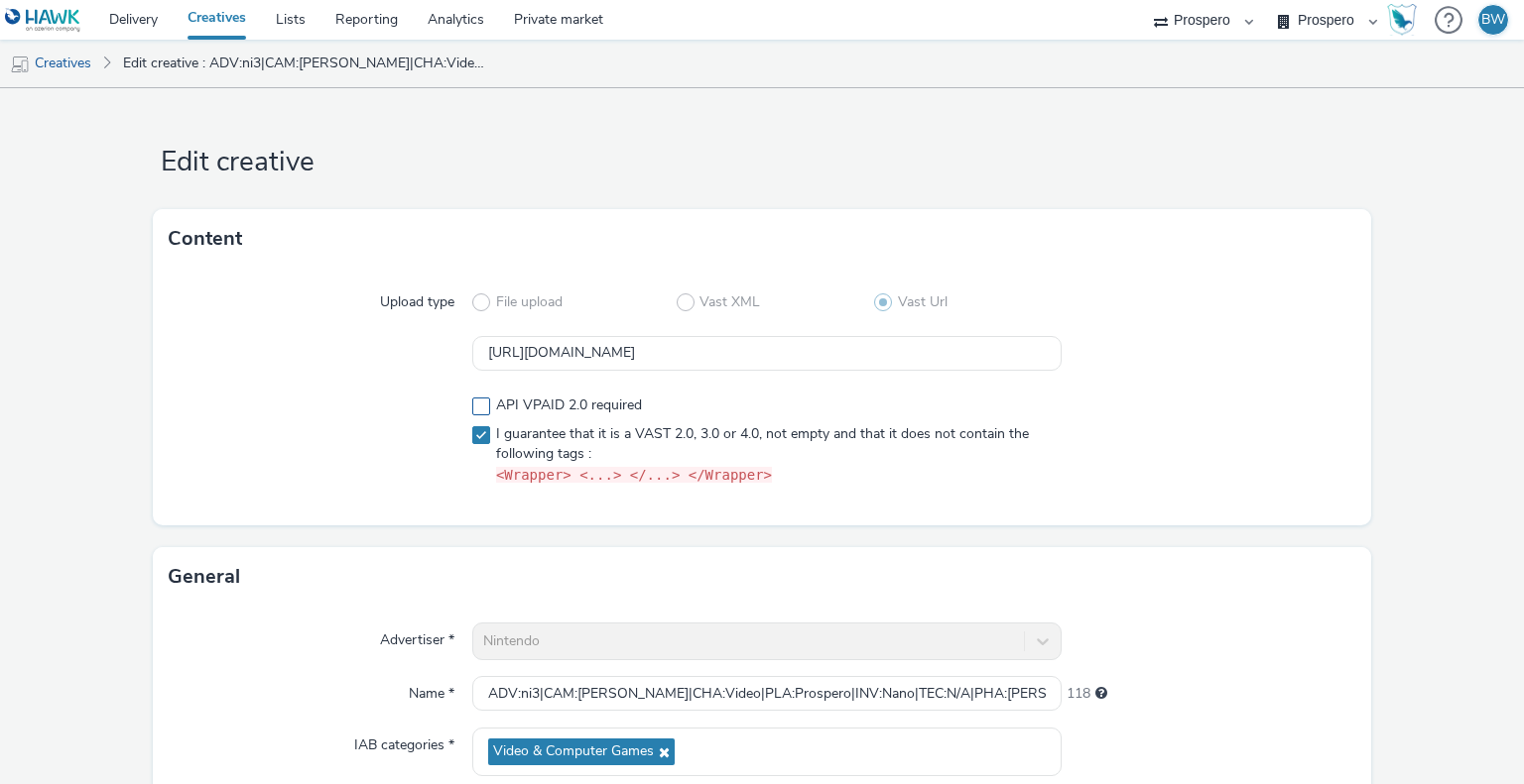
click at [472, 406] on span at bounding box center [481, 406] width 18 height 18
checkbox input "true"
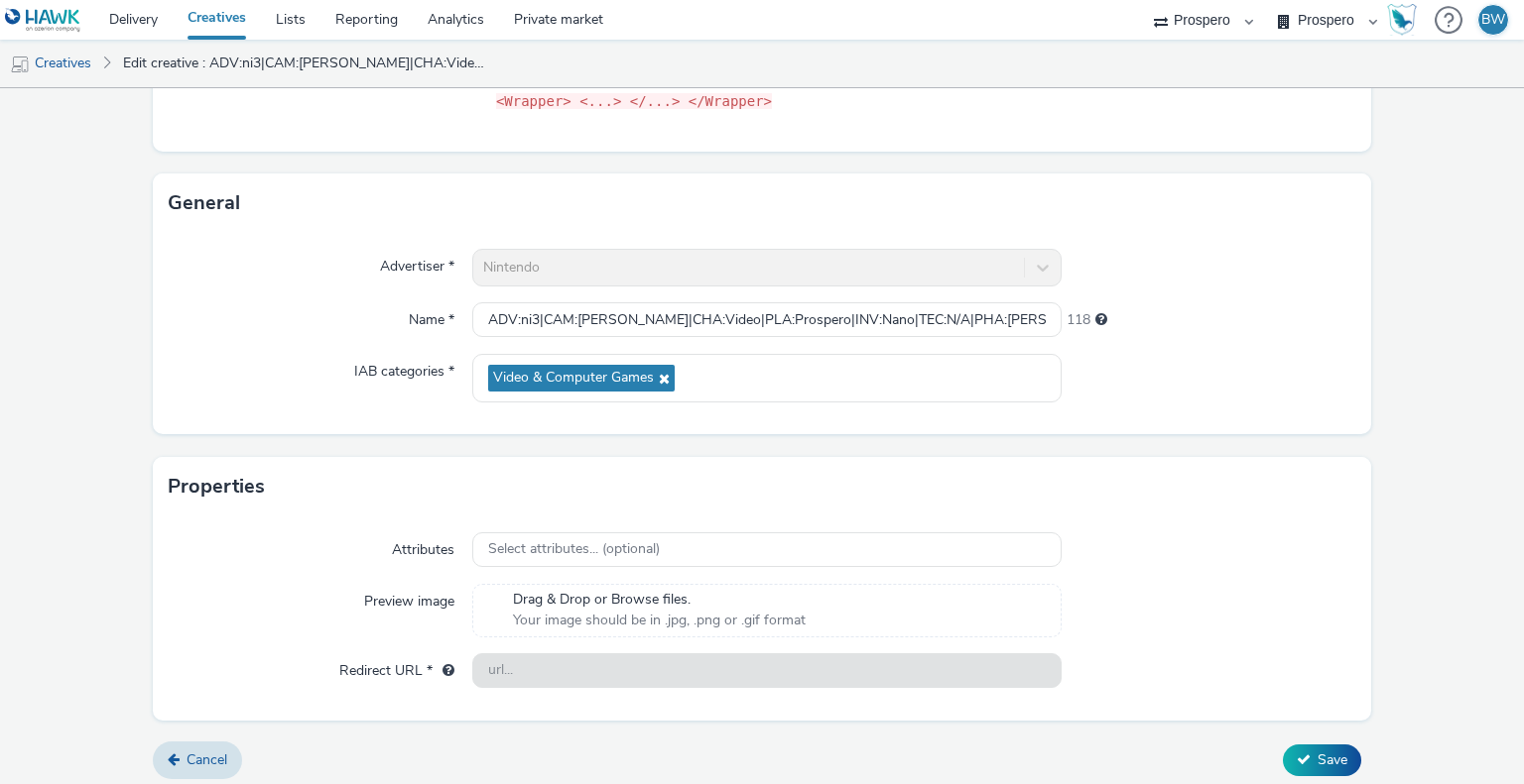
scroll to position [381, 0]
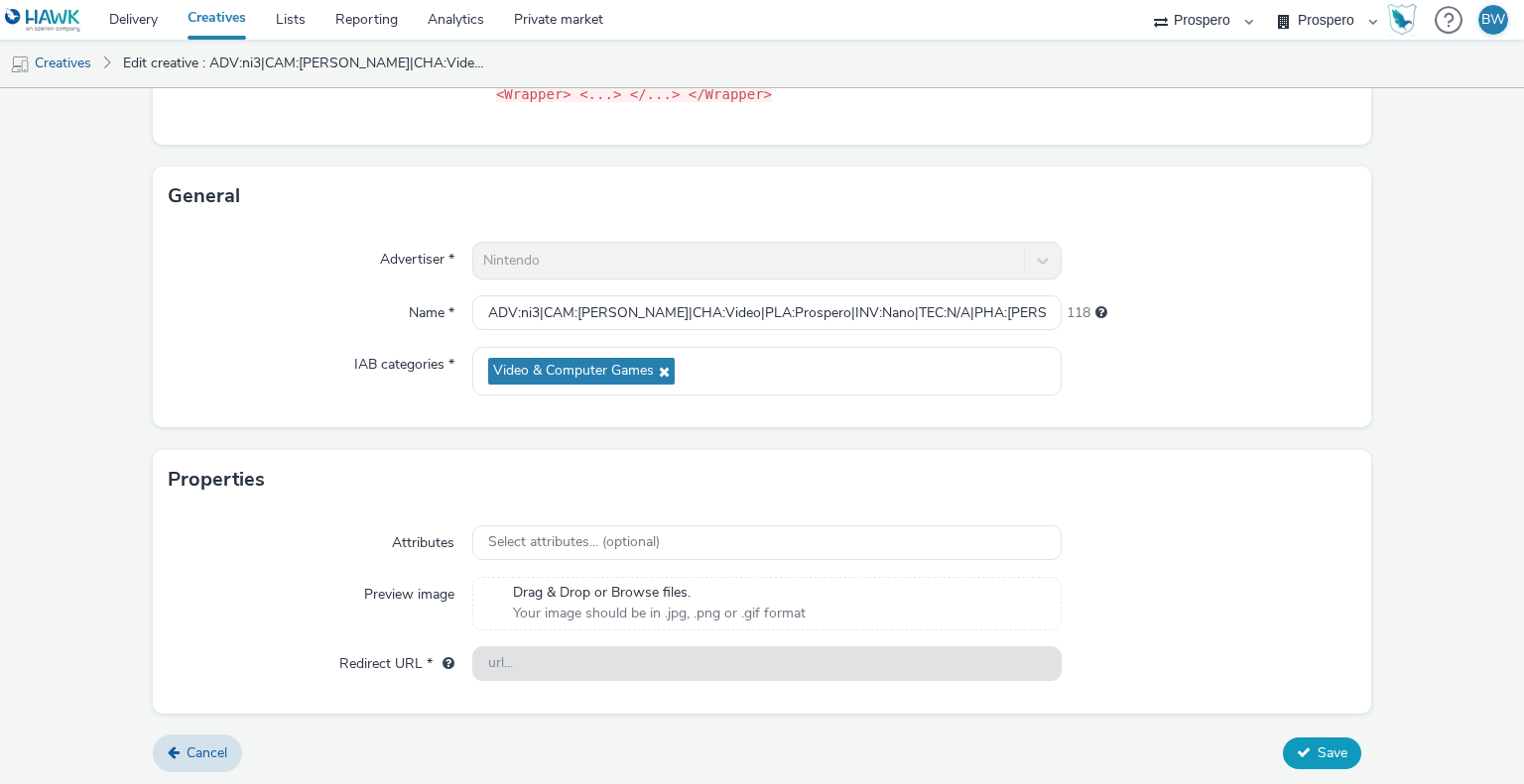
click at [1289, 741] on button "Save" at bounding box center [1322, 754] width 79 height 32
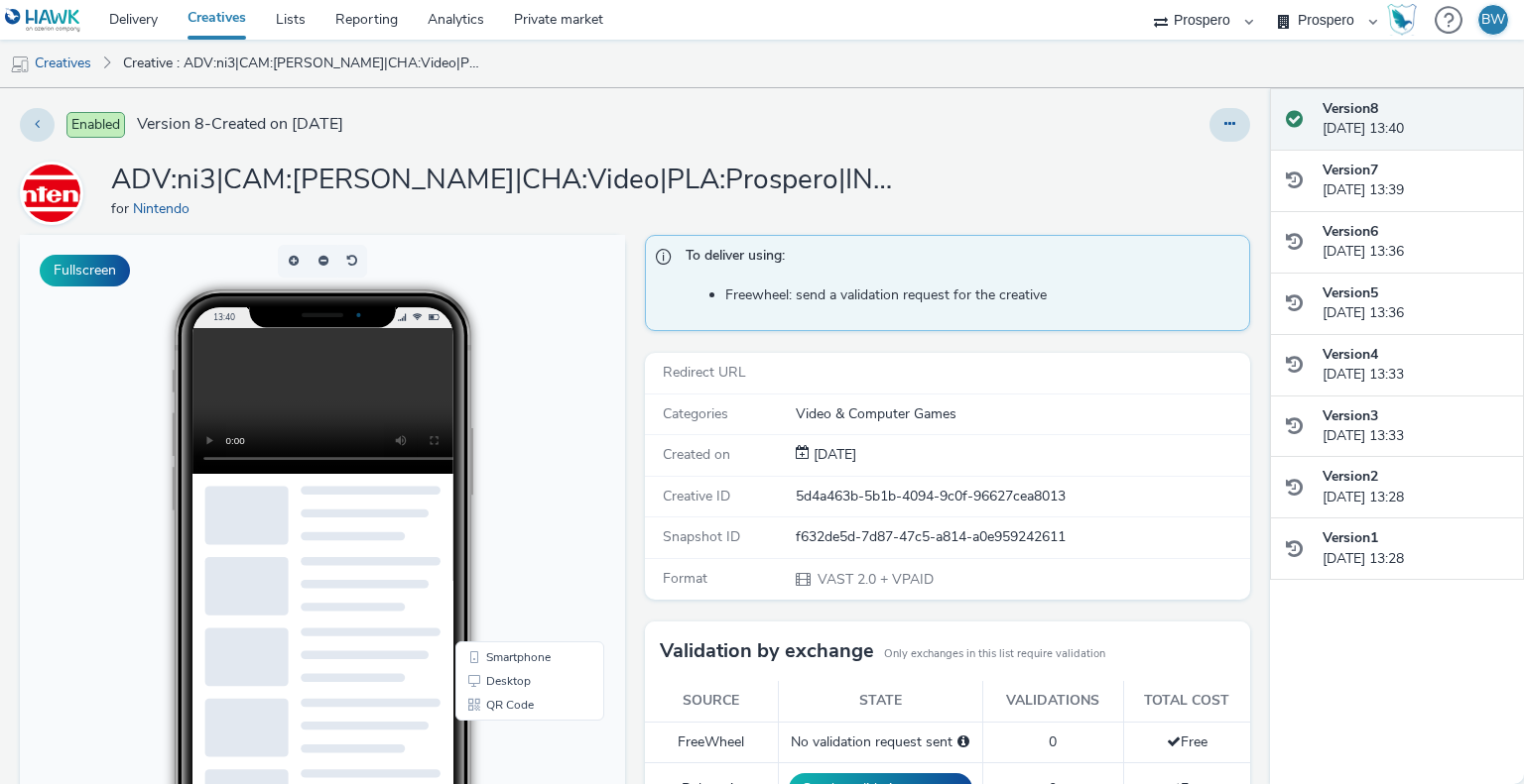
click at [533, 177] on h1 "ADV:ni3|CAM:[PERSON_NAME]|CHA:Video|PLA:Prospero|INV:Nano|TEC:N/A|PHA:[PERSON_N…" at bounding box center [507, 180] width 793 height 38
click at [529, 174] on h1 "ADV:ni3|CAM:[PERSON_NAME]|CHA:Video|PLA:Prospero|INV:Nano|TEC:N/A|PHA:[PERSON_N…" at bounding box center [507, 180] width 793 height 38
click at [636, 188] on h1 "ADV:ni3|CAM:[PERSON_NAME]|CHA:Video|PLA:Prospero|INV:Nano|TEC:N/A|PHA:[PERSON_N…" at bounding box center [507, 180] width 793 height 38
click at [253, 183] on h1 "ADV:ni3|CAM:[PERSON_NAME]|CHA:Video|PLA:Prospero|INV:Nano|TEC:N/A|PHA:[PERSON_N…" at bounding box center [507, 180] width 793 height 38
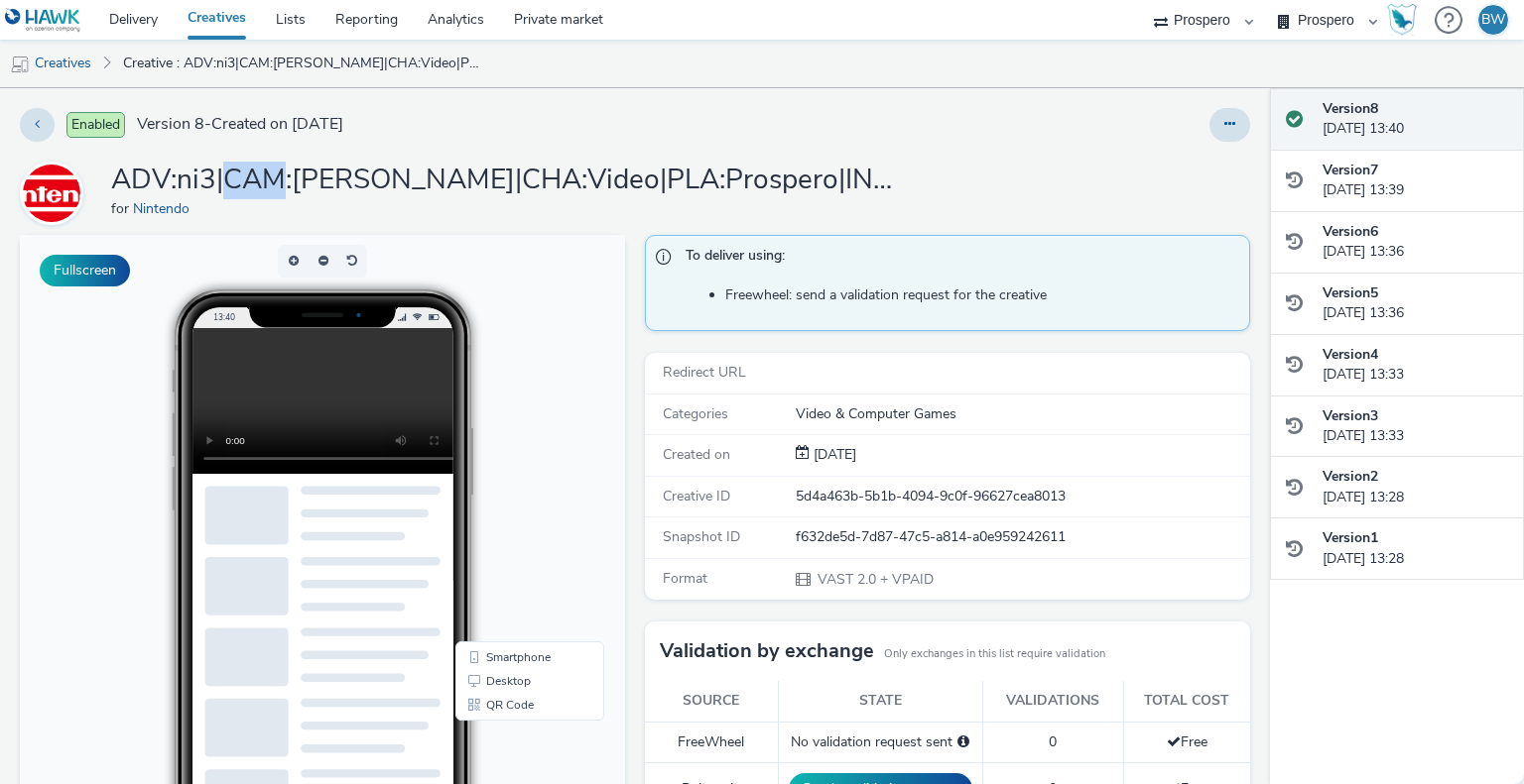
click at [253, 183] on h1 "ADV:ni3|CAM:[PERSON_NAME]|CHA:Video|PLA:Prospero|INV:Nano|TEC:N/A|PHA:[PERSON_N…" at bounding box center [507, 180] width 793 height 38
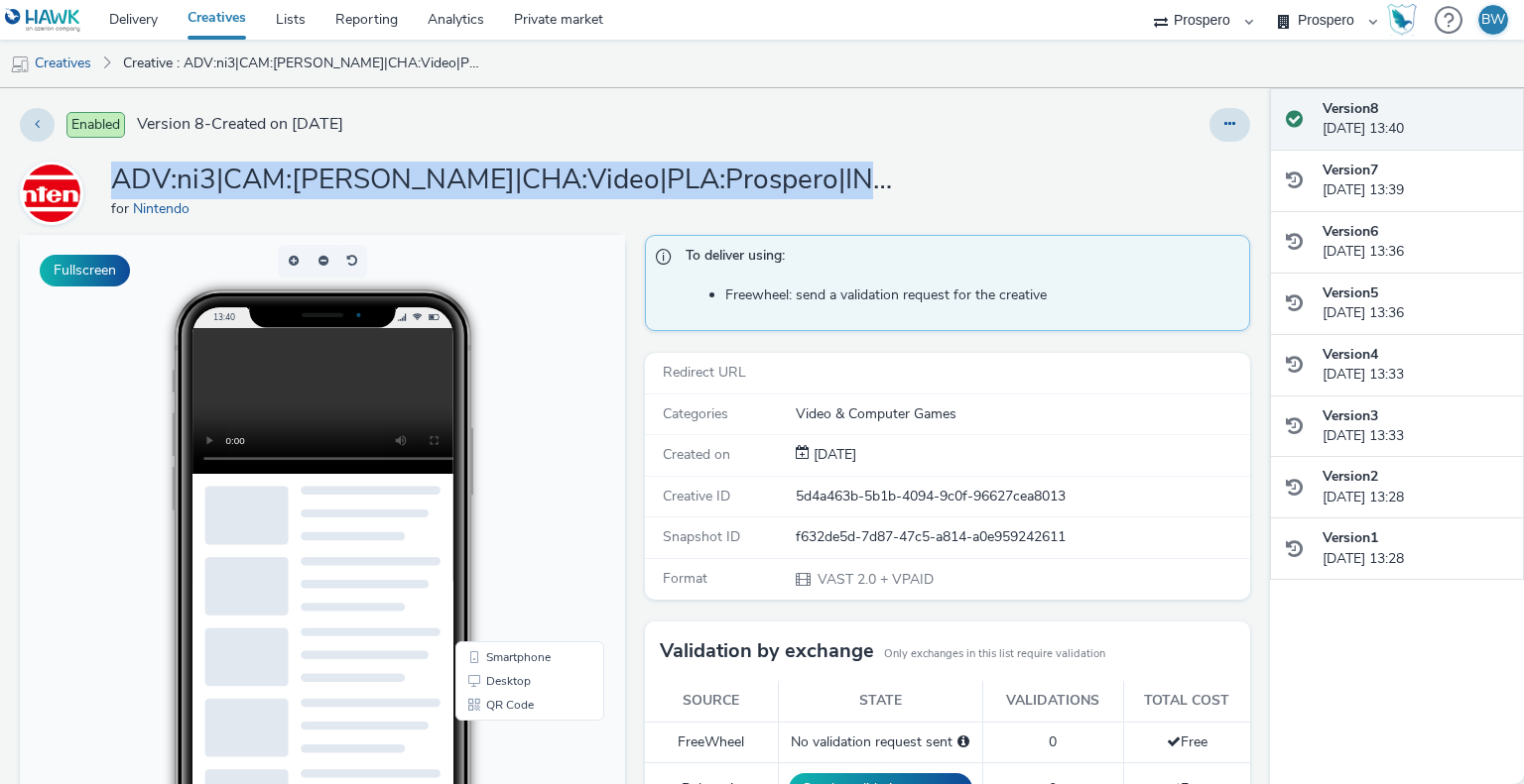
click at [253, 183] on h1 "ADV:ni3|CAM:[PERSON_NAME]|CHA:Video|PLA:Prospero|INV:Nano|TEC:N/A|PHA:[PERSON_N…" at bounding box center [507, 180] width 793 height 38
click at [1106, 166] on div "ADV:ni3|CAM:[PERSON_NAME]|CHA:Video|PLA:Prospero|INV:Nano|TEC:N/A|PHA:[PERSON_N…" at bounding box center [635, 193] width 1230 height 64
copy h1 "ADV:ni3|CAM:[PERSON_NAME]|CHA:Video|PLA:Prospero|INV:Nano|TEC:N/A|PHA:[PERSON_N…"
click at [116, 30] on link "Delivery" at bounding box center [134, 20] width 79 height 40
